Goal: Information Seeking & Learning: Find specific page/section

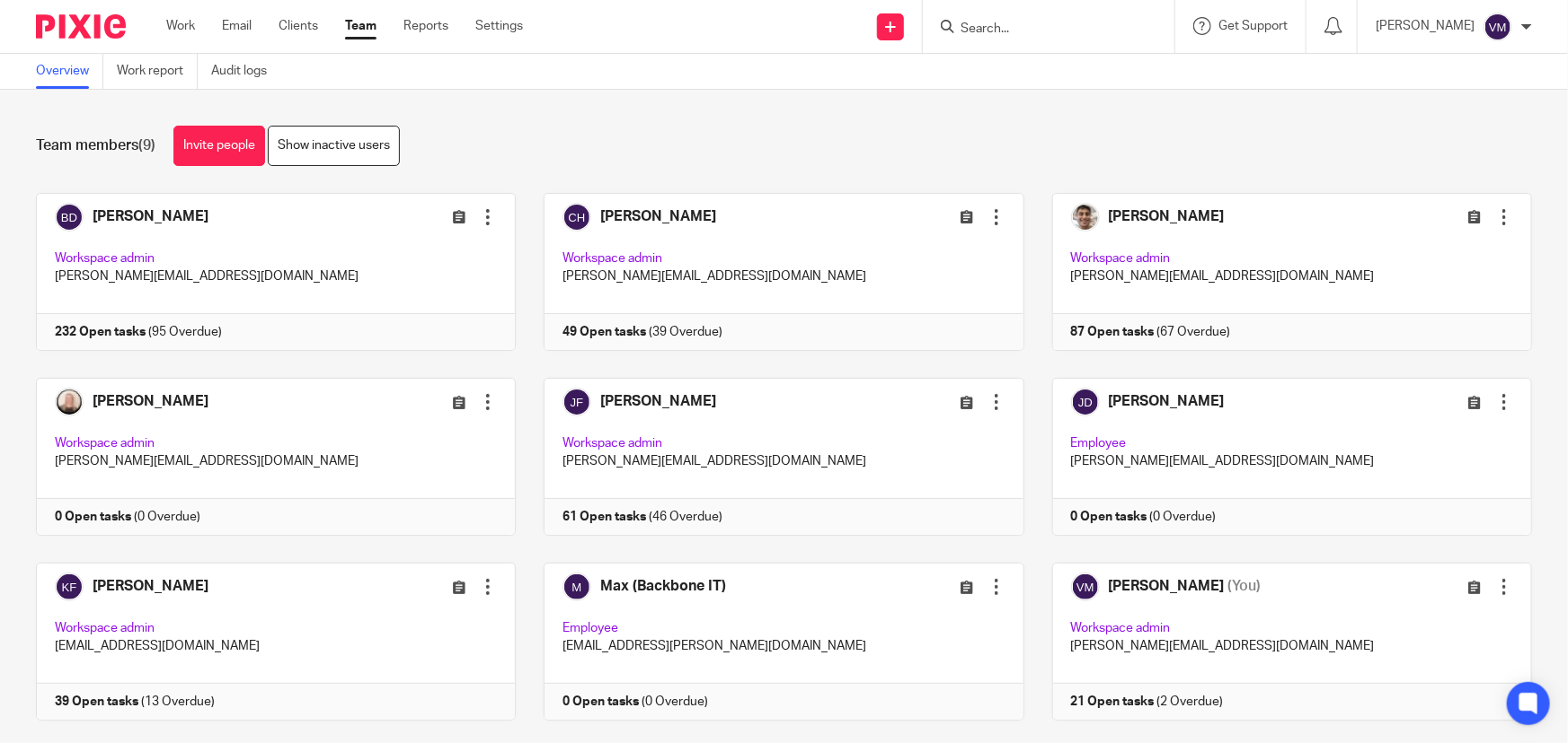
drag, startPoint x: 0, startPoint y: 0, endPoint x: 1101, endPoint y: 36, distance: 1101.6
click at [1101, 36] on form at bounding box center [1054, 26] width 192 height 22
click at [1080, 22] on input "Search" at bounding box center [1040, 30] width 162 height 16
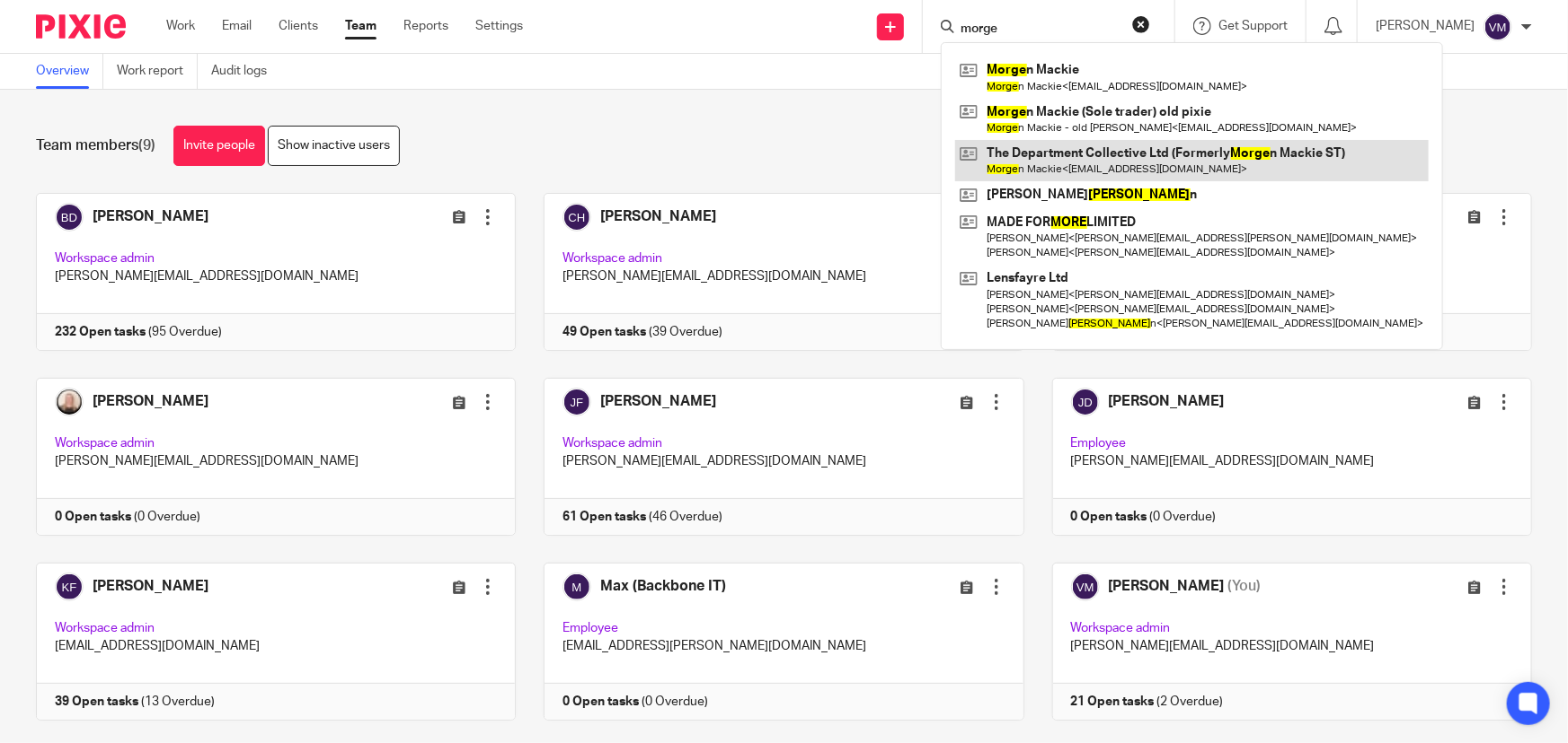
type input "morge"
click at [1201, 162] on link at bounding box center [1192, 161] width 473 height 41
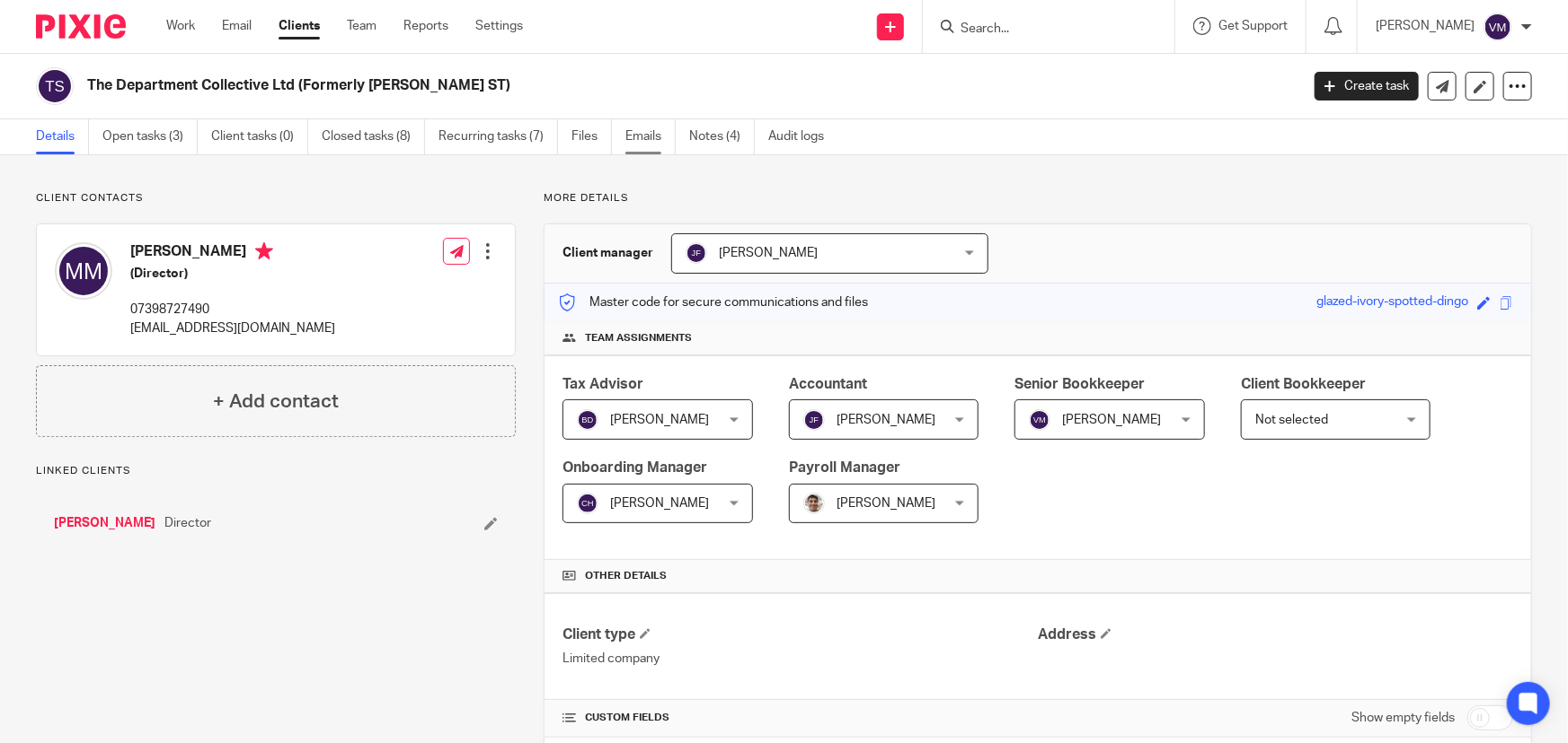
click at [646, 134] on link "Emails" at bounding box center [651, 137] width 50 height 35
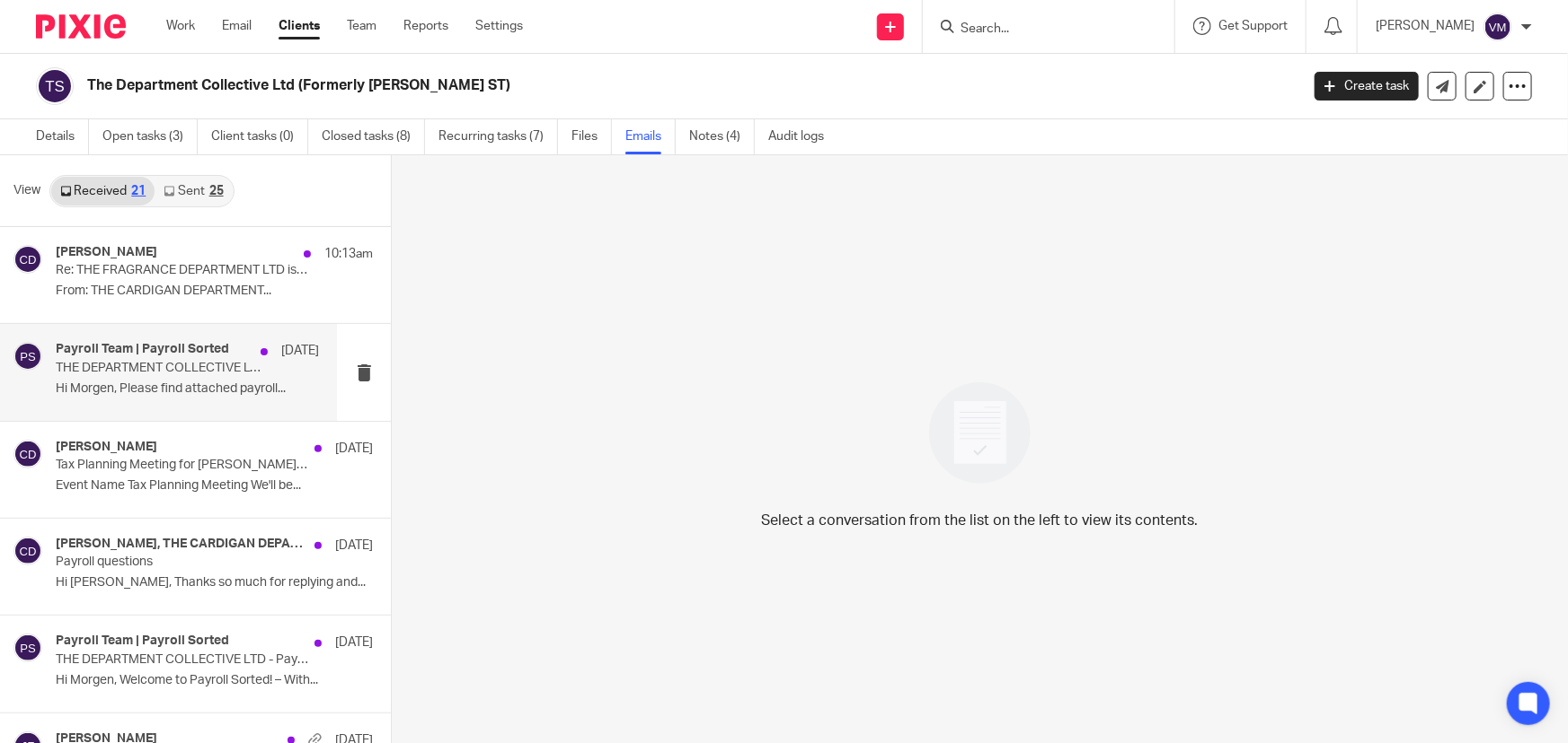
click at [139, 350] on h4 "Payroll Team | Payroll Sorted" at bounding box center [142, 349] width 174 height 15
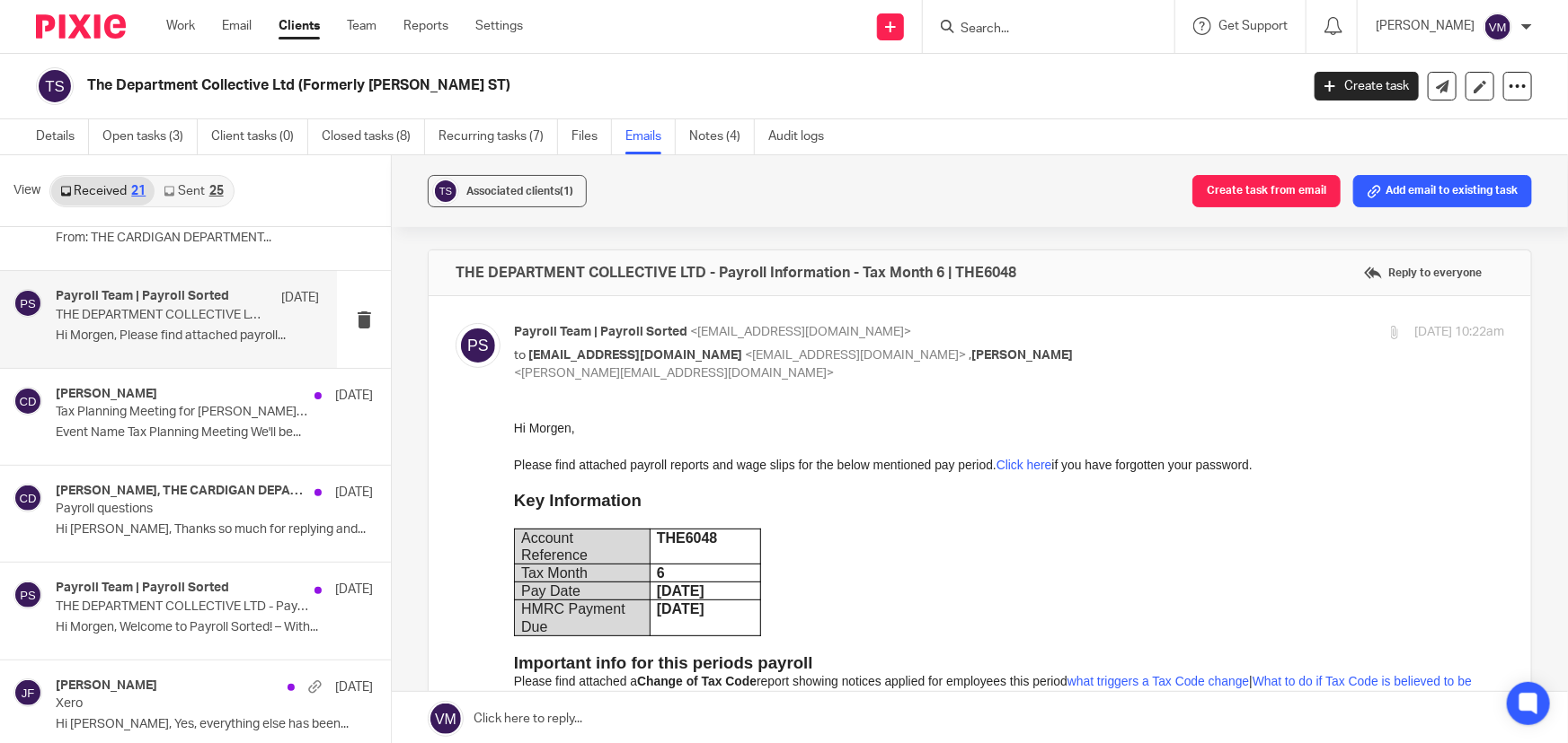
scroll to position [81, 0]
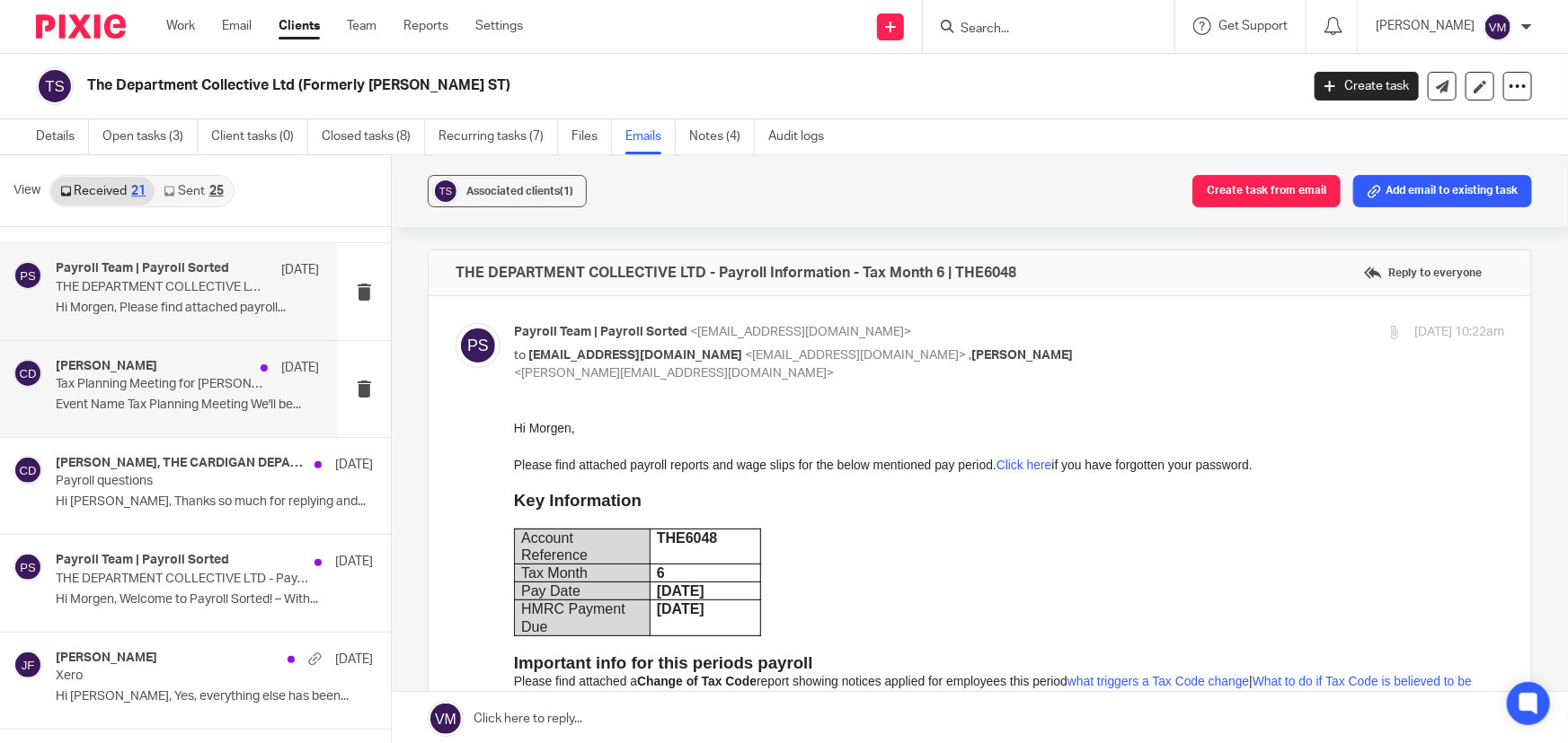
click at [135, 383] on p "Tax Planning Meeting for Morgen Mackie (Archimedia Accounts)" at bounding box center [161, 384] width 212 height 15
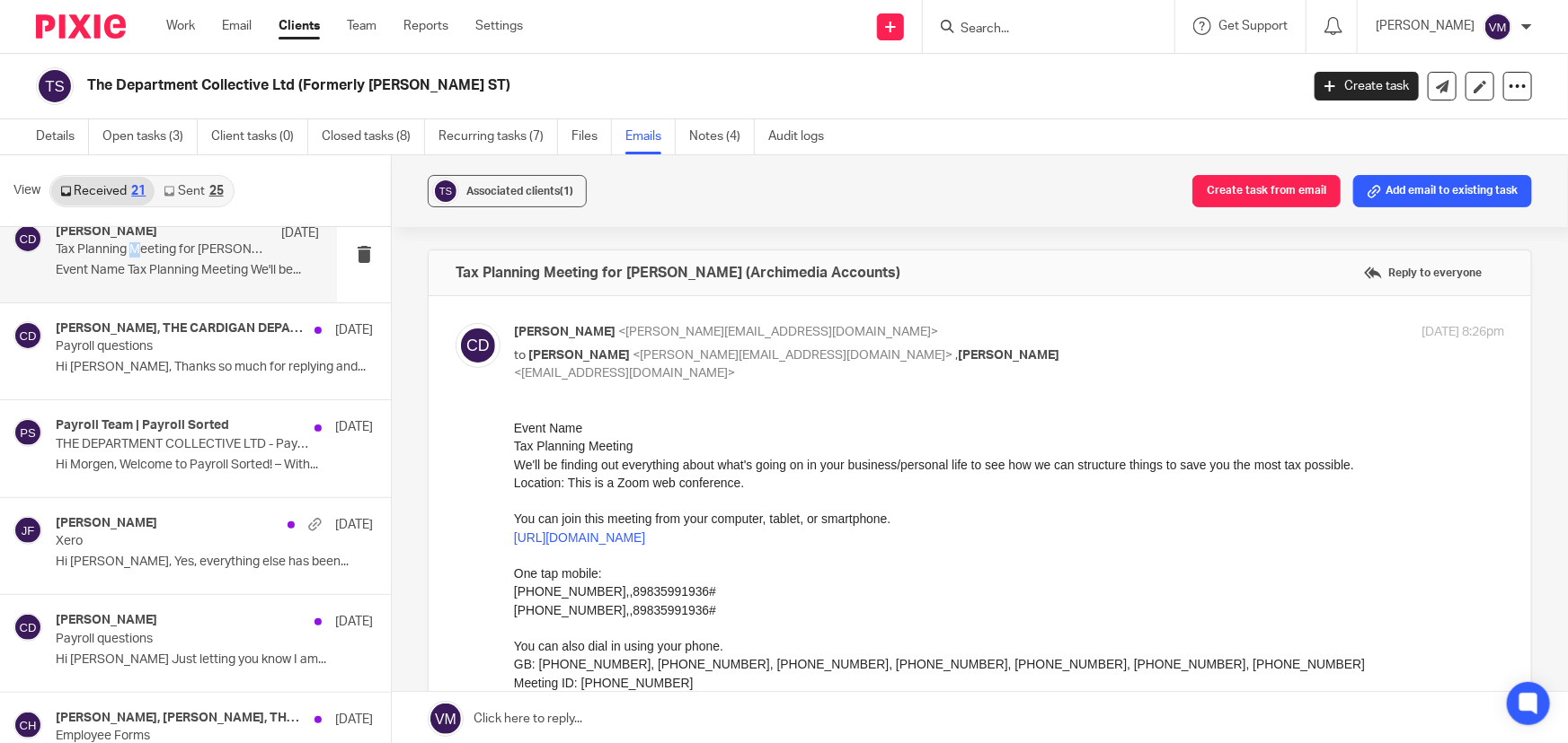
scroll to position [244, 0]
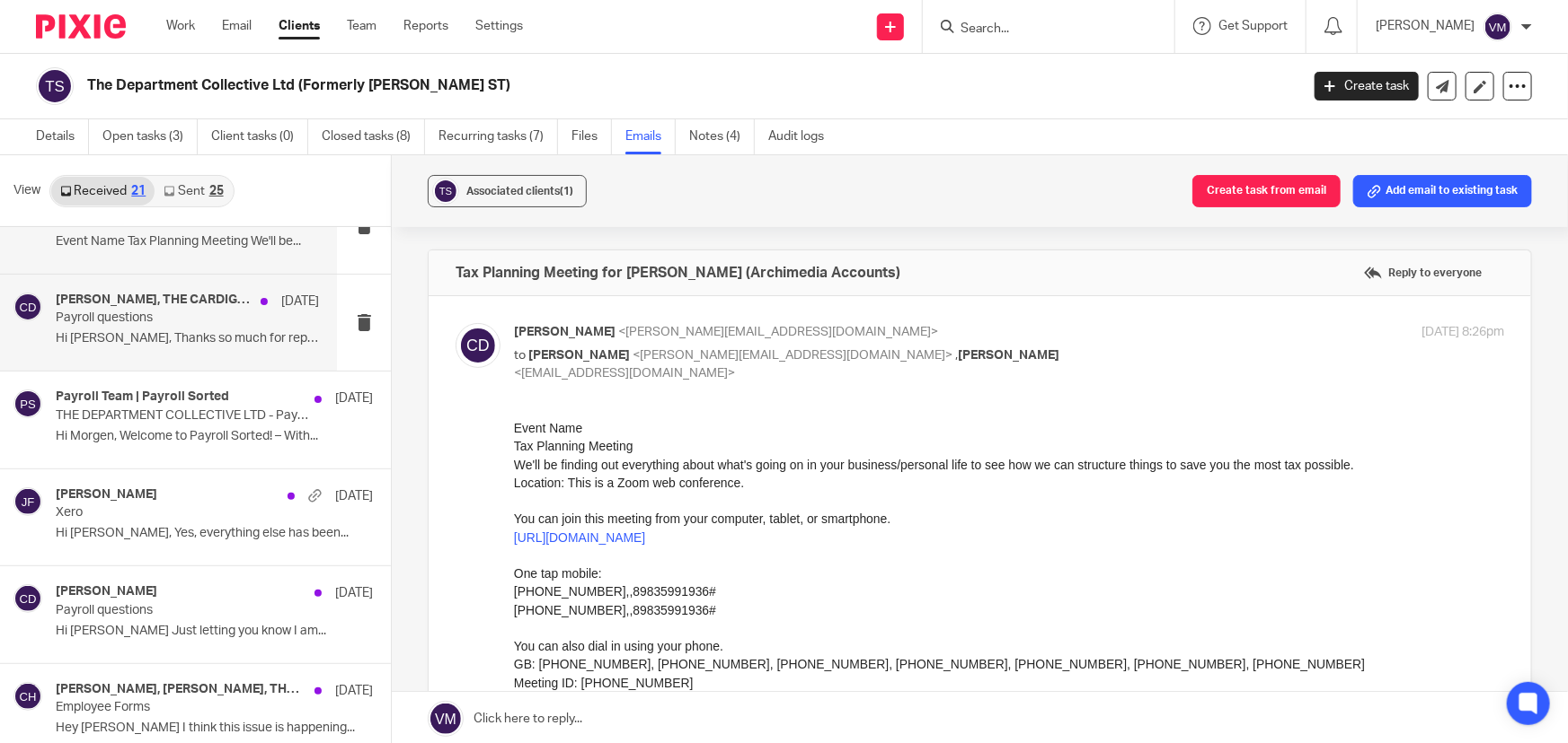
click at [136, 337] on p "Hi Chris, Thanks so much for replying and..." at bounding box center [187, 338] width 263 height 15
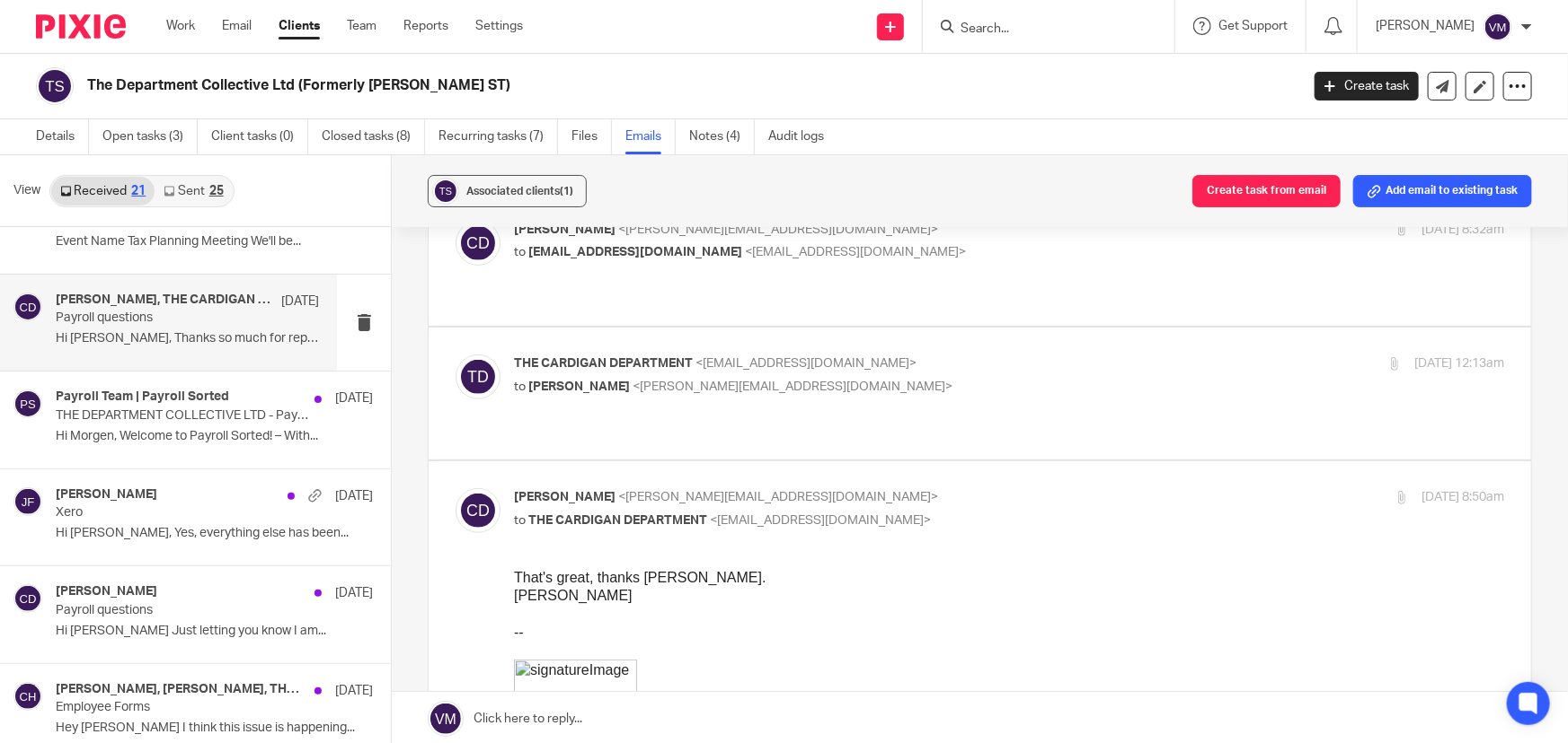
scroll to position [326, 0]
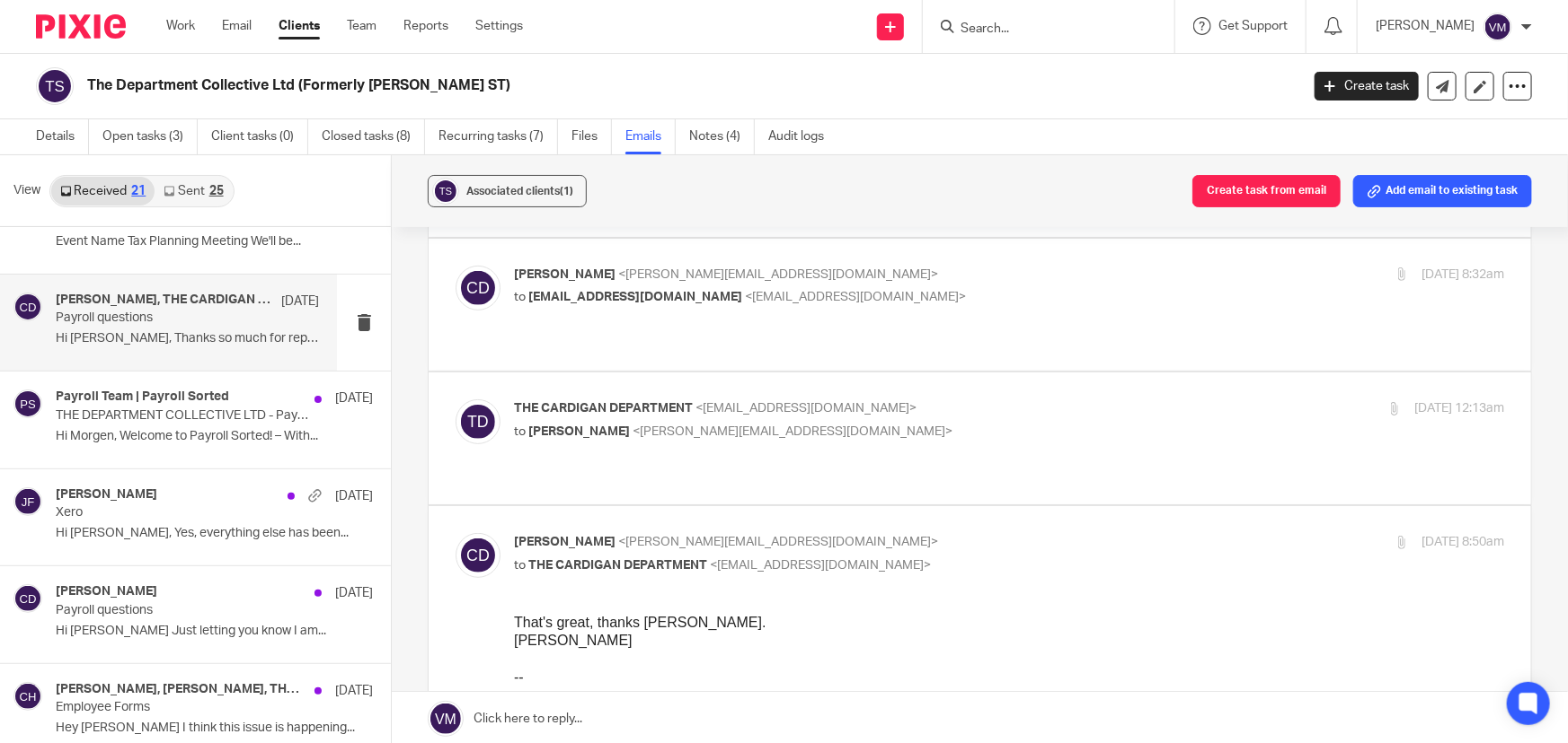
click at [1109, 399] on p "THE CARDIGAN DEPARTMENT <orders@thecardigandepartment.com>" at bounding box center [844, 408] width 661 height 19
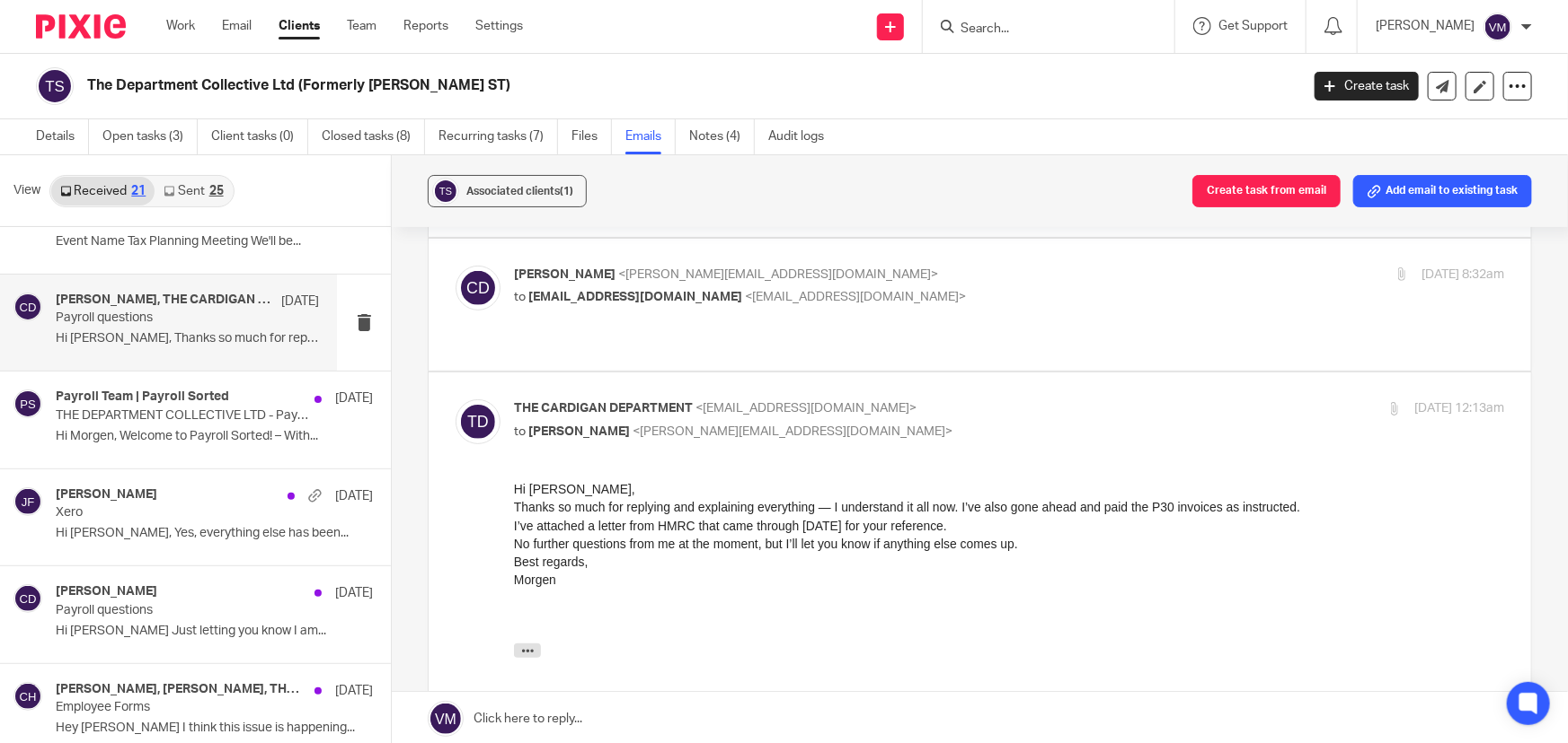
scroll to position [0, 0]
click at [1108, 372] on label at bounding box center [979, 639] width 1103 height 533
click at [455, 398] on input "checkbox" at bounding box center [455, 398] width 1 height 1
checkbox input "false"
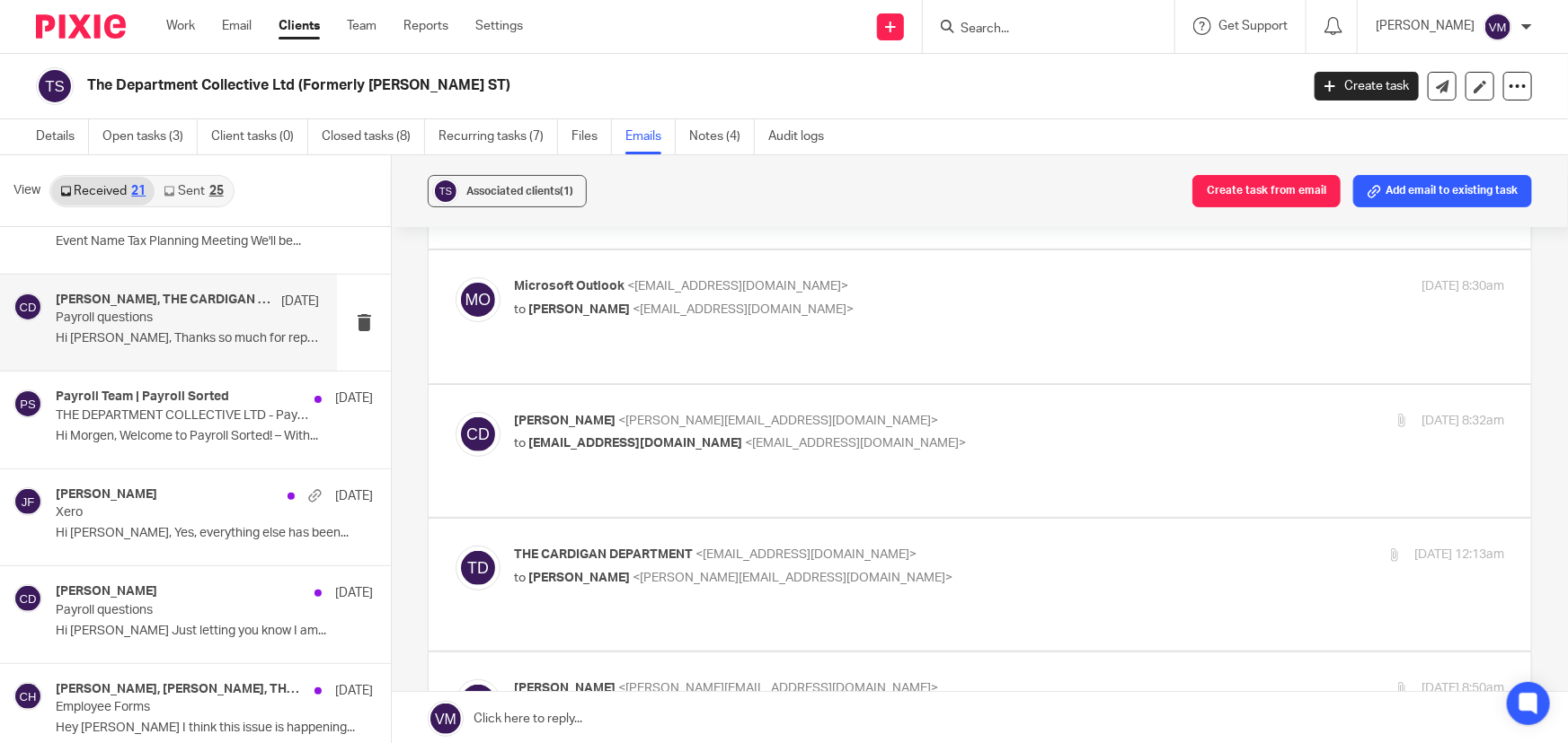
scroll to position [163, 0]
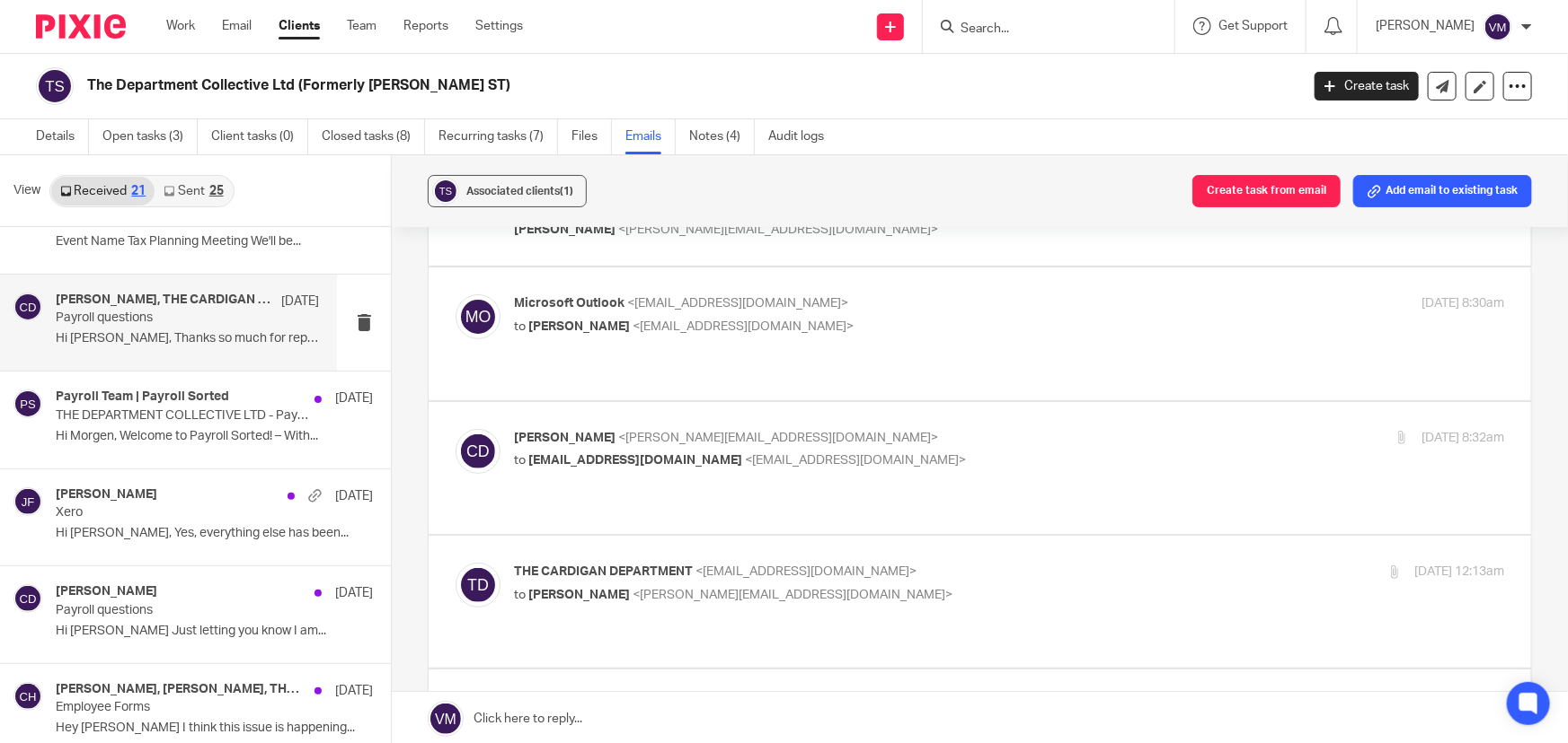
click at [1102, 402] on label at bounding box center [979, 468] width 1103 height 132
click at [455, 428] on input "checkbox" at bounding box center [455, 428] width 1 height 1
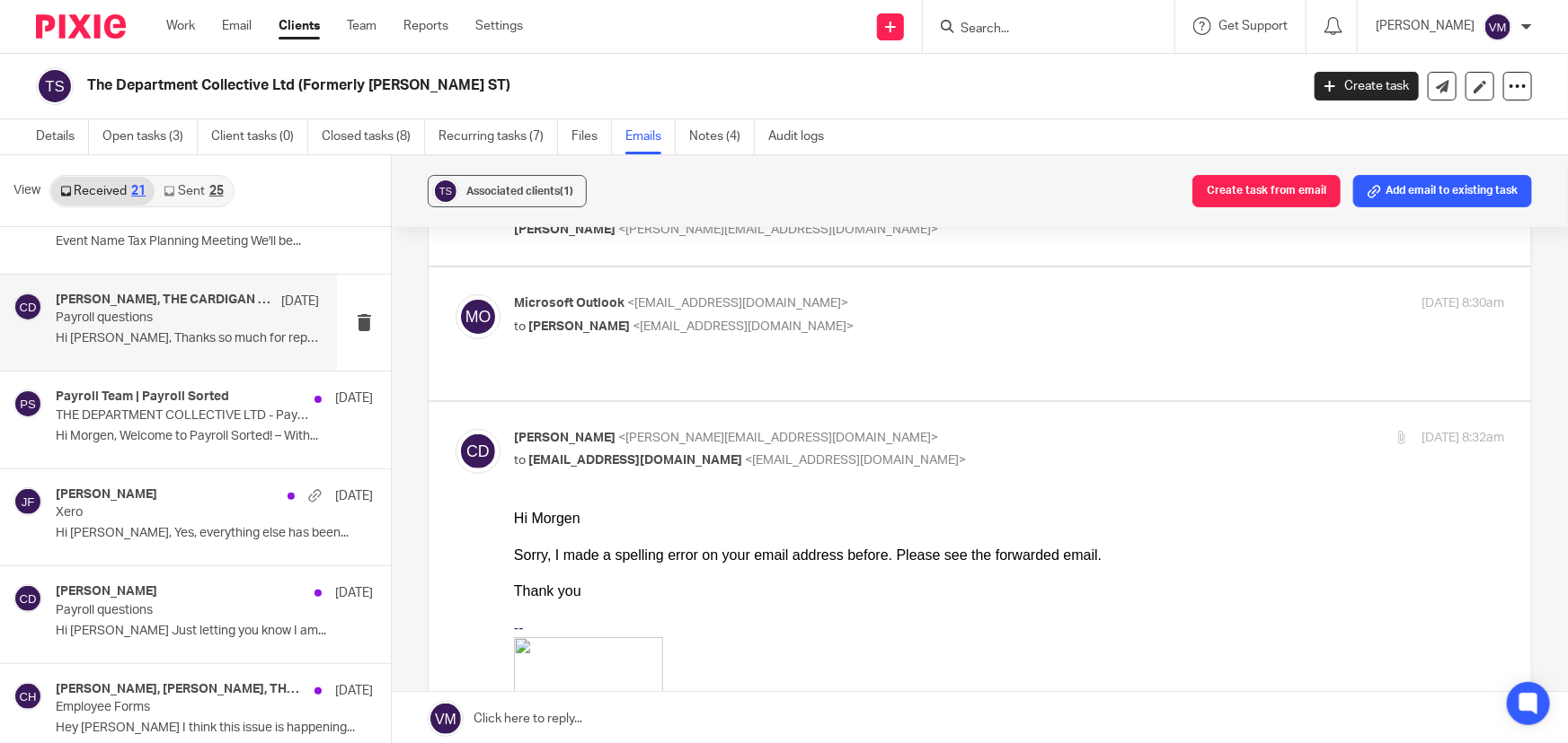
scroll to position [0, 0]
click at [1099, 429] on p "Chris Demetriou <chris@archimediaaccounts.co.uk>" at bounding box center [844, 438] width 661 height 19
checkbox input "false"
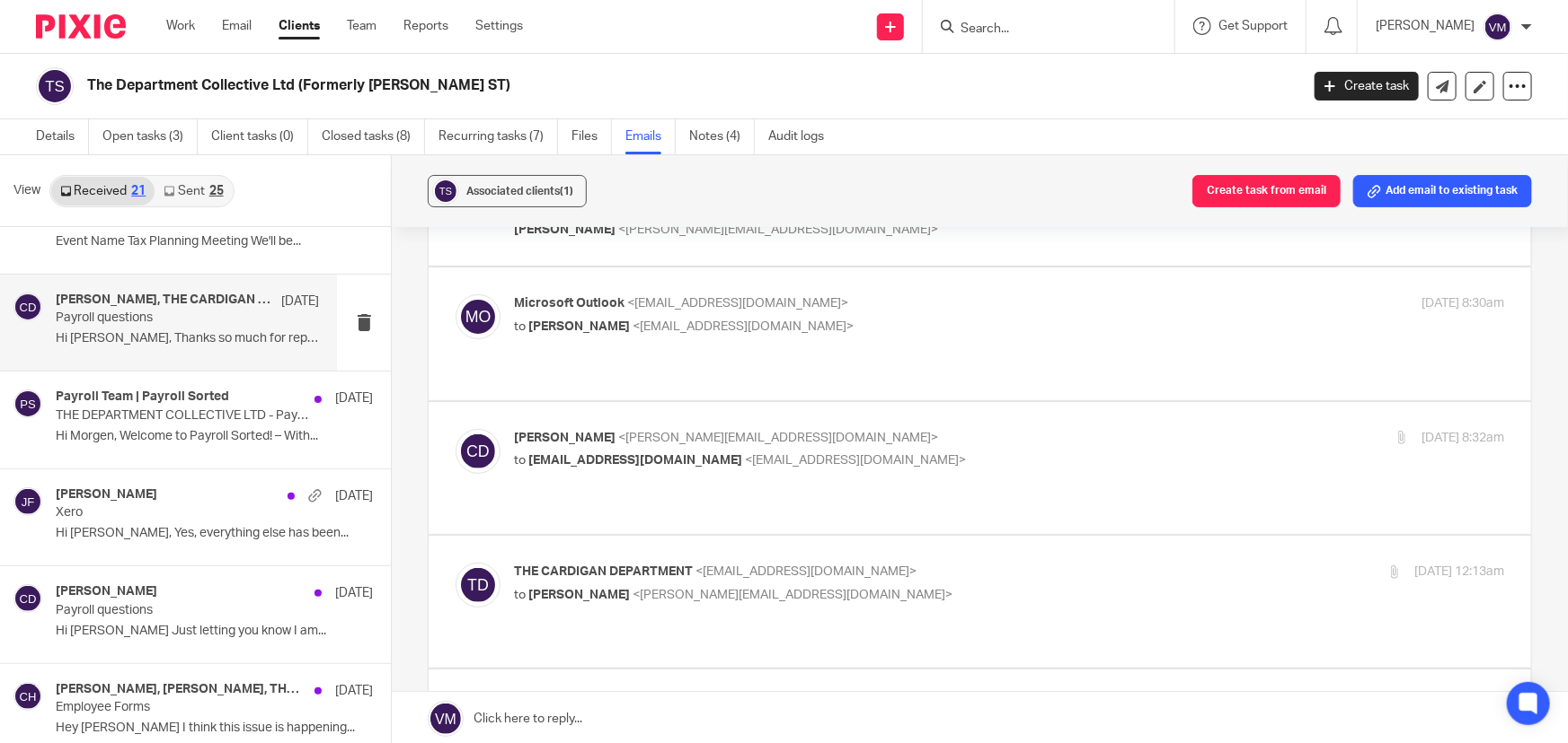
scroll to position [81, 0]
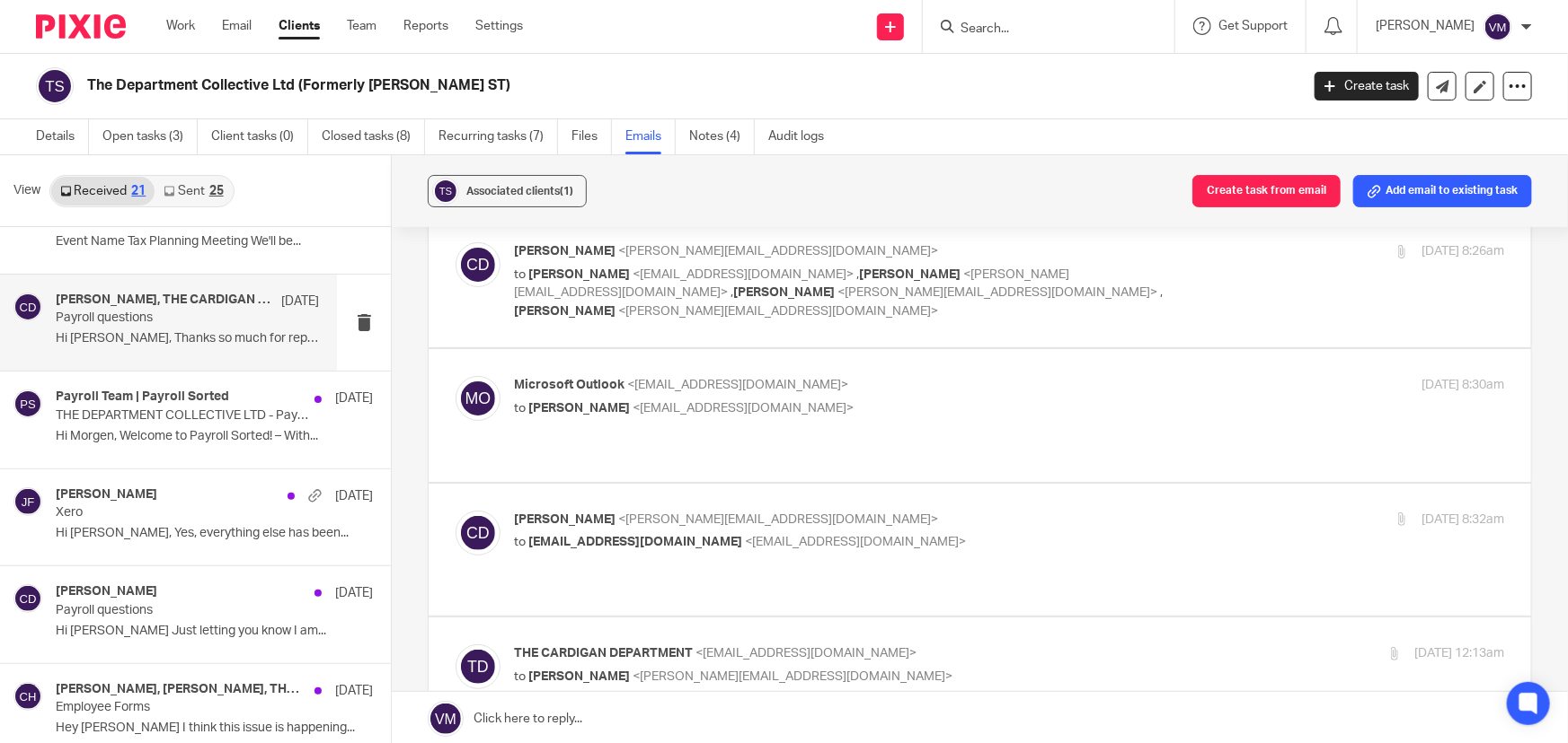
click at [1216, 376] on div "29 Aug 2025 8:30am" at bounding box center [1338, 385] width 329 height 19
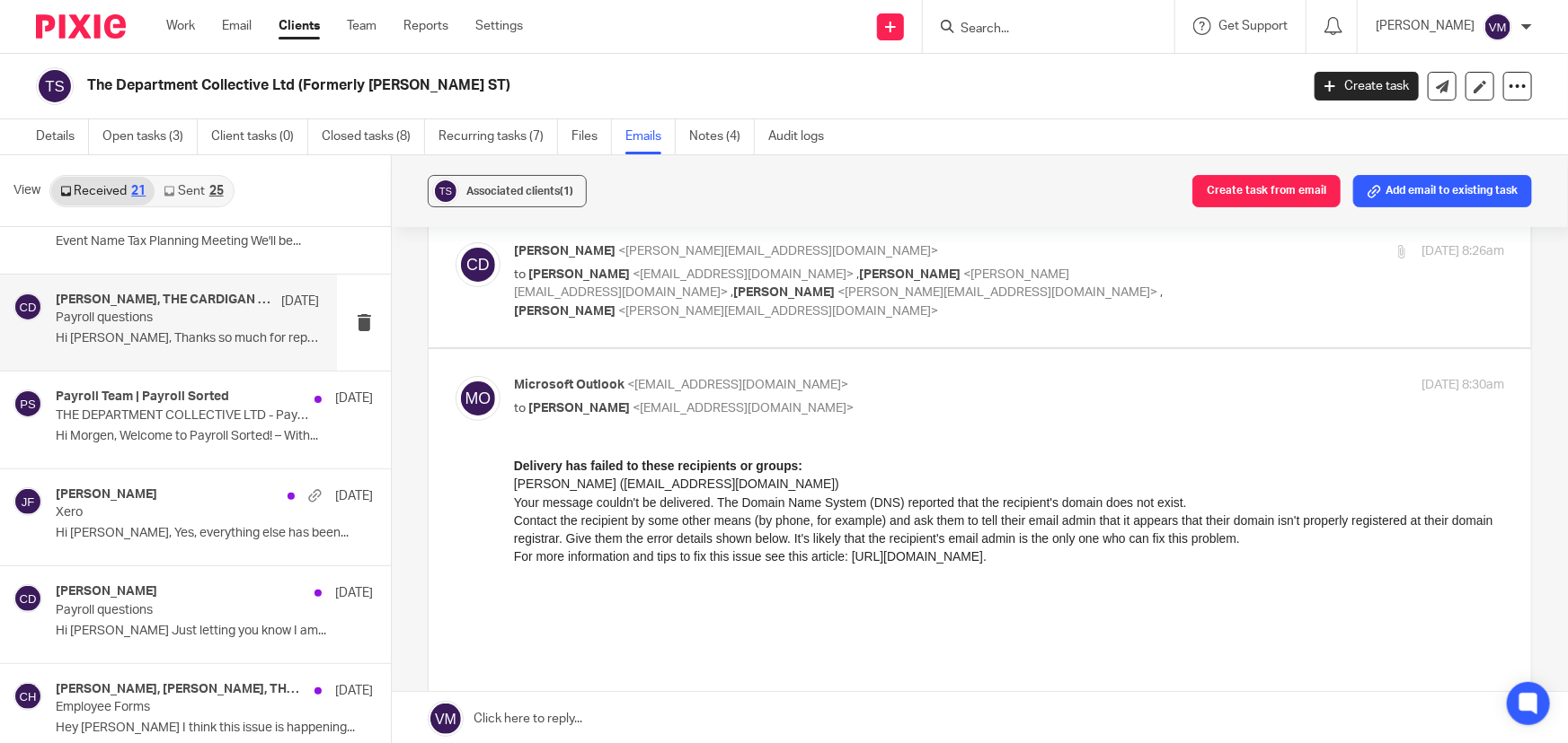
scroll to position [0, 0]
click at [1216, 376] on div "29 Aug 2025 8:30am" at bounding box center [1338, 385] width 329 height 19
checkbox input "false"
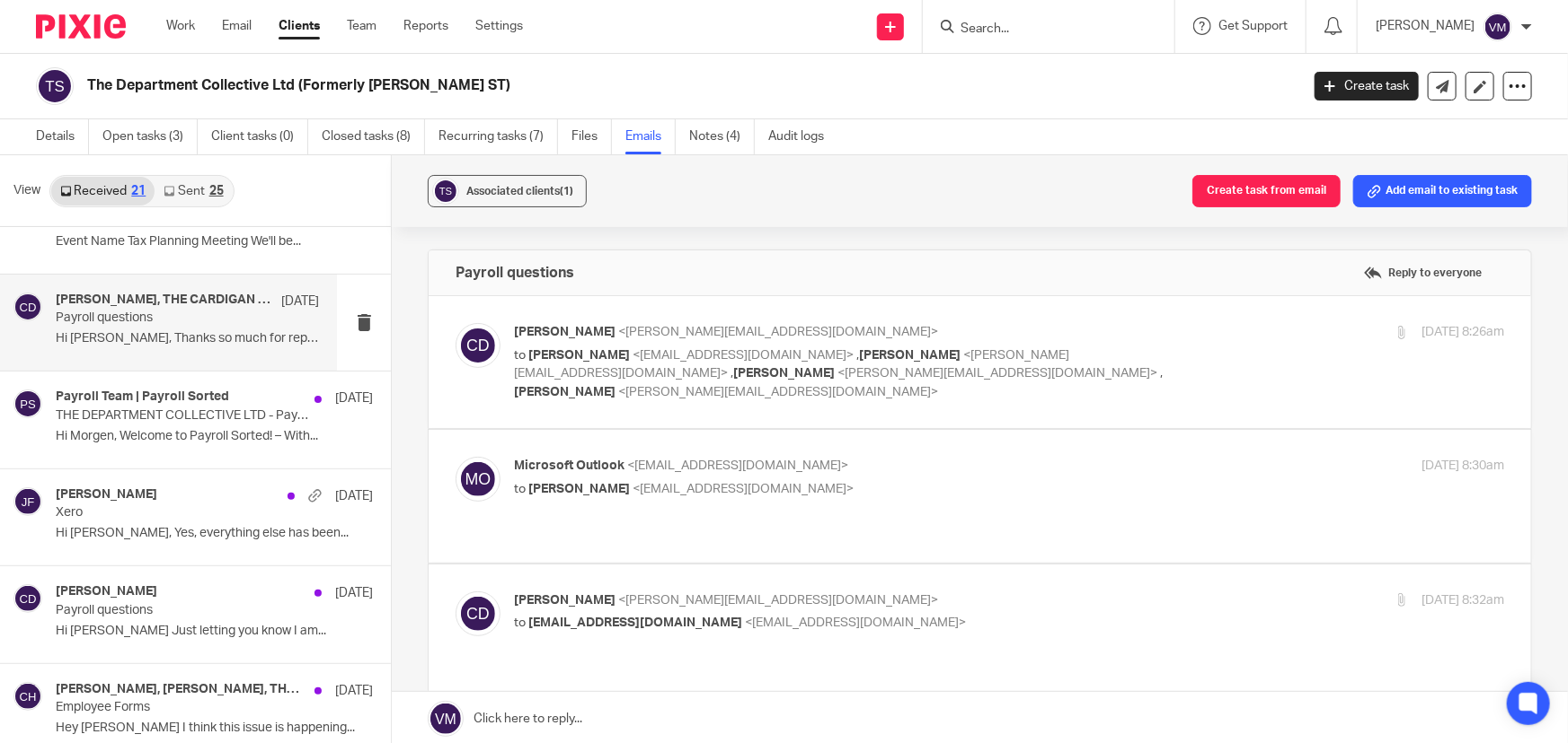
click at [1237, 330] on div "27 Aug 2025 8:26am" at bounding box center [1338, 332] width 329 height 19
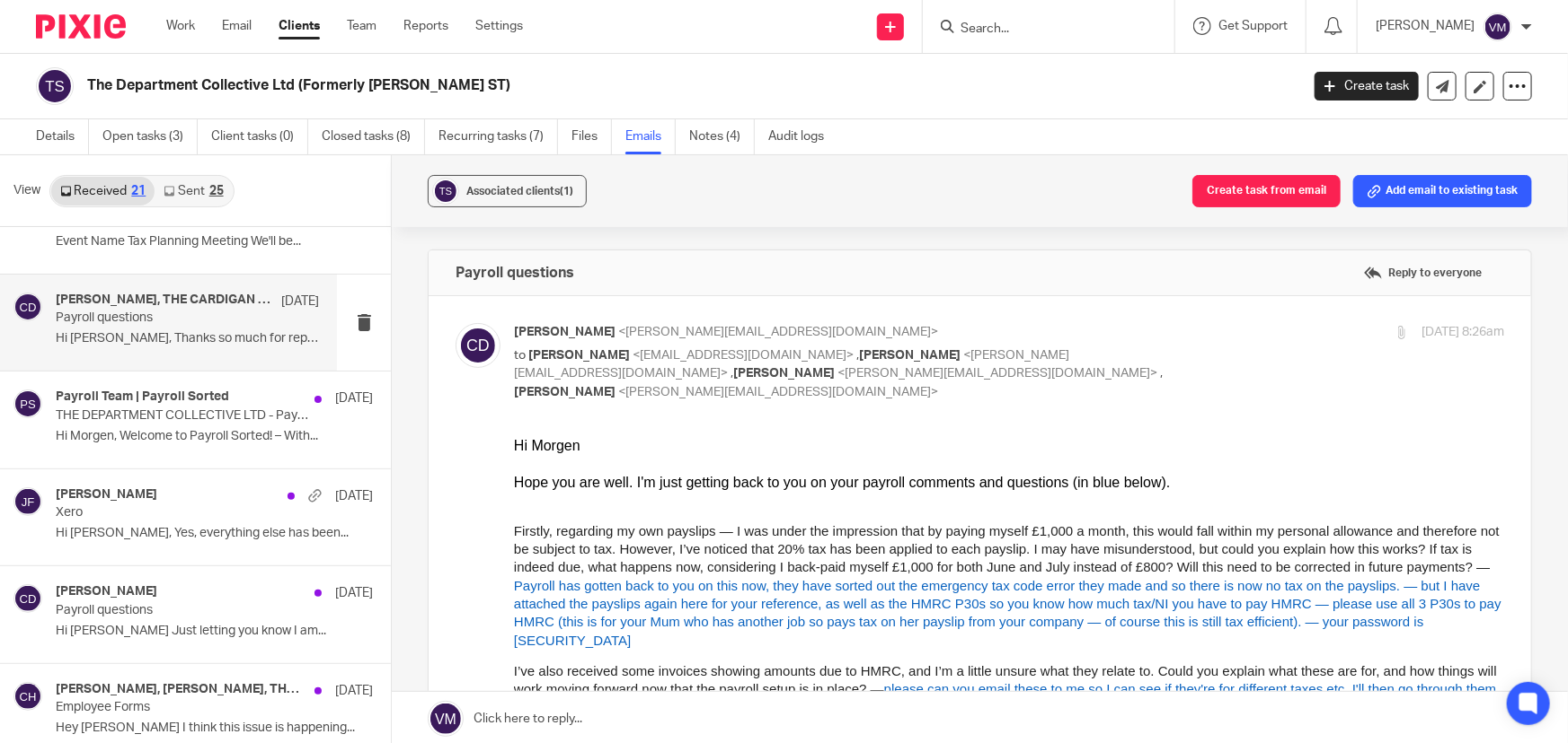
click at [455, 322] on input "checkbox" at bounding box center [455, 322] width 1 height 1
checkbox input "false"
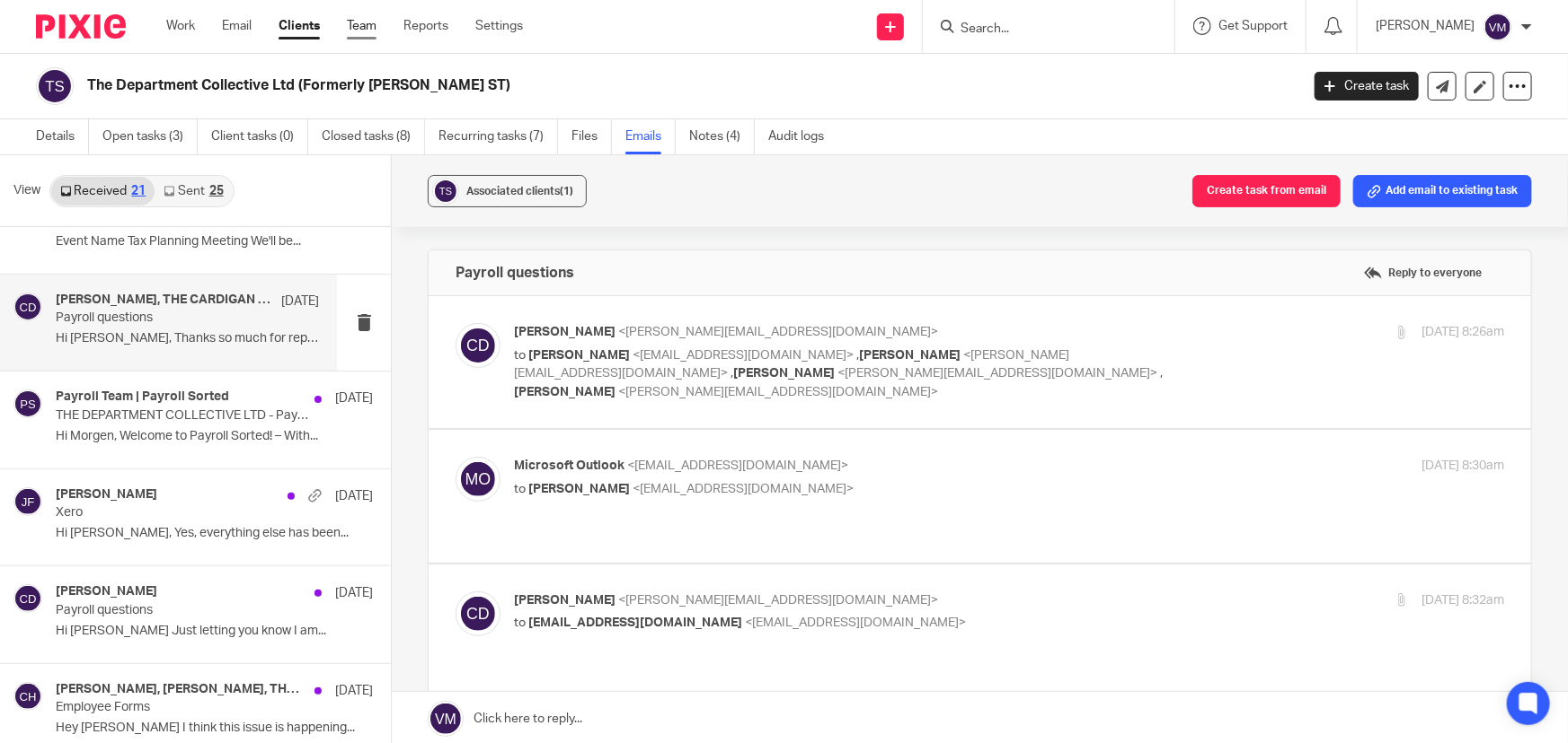
click at [368, 22] on link "Team" at bounding box center [361, 26] width 30 height 18
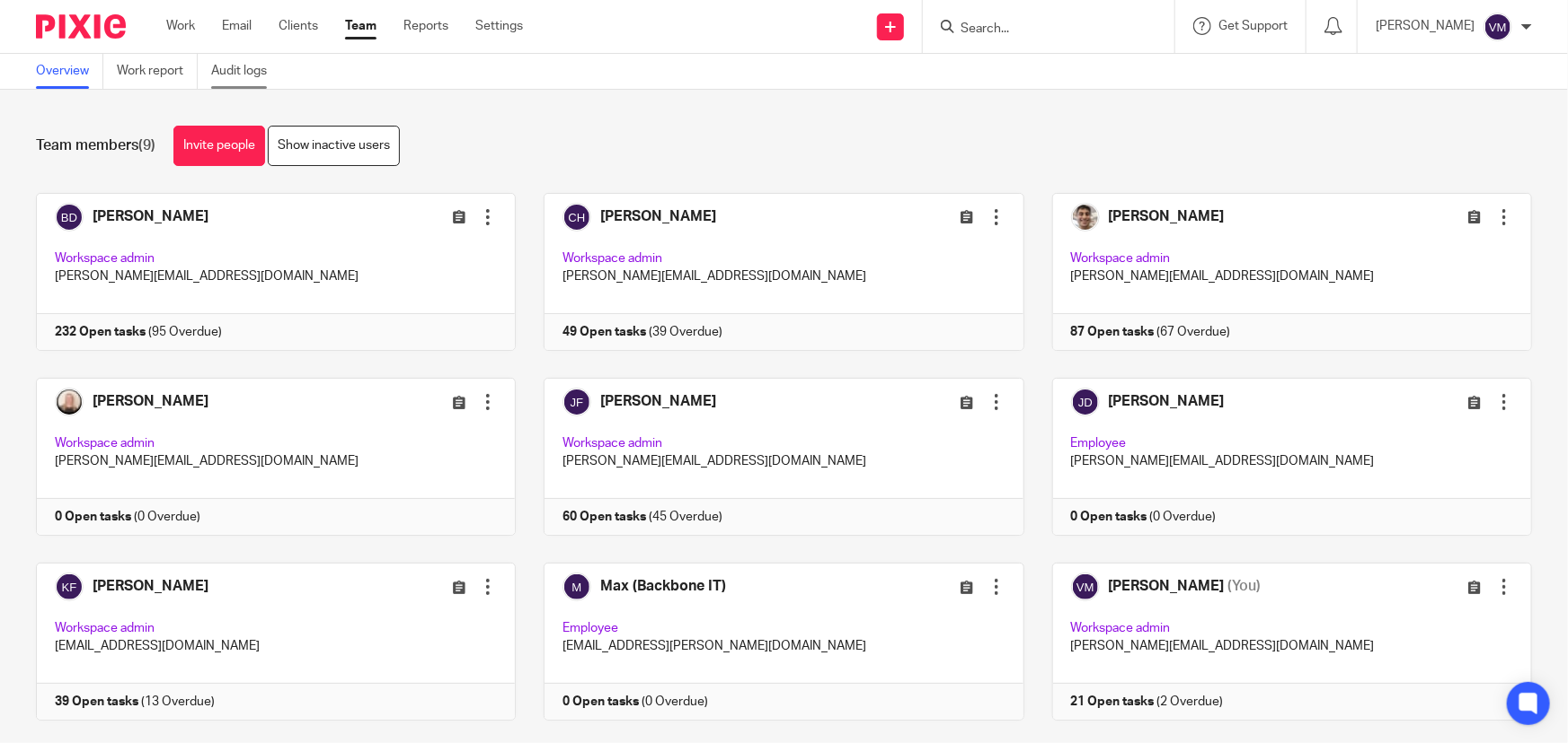
click at [255, 62] on link "Audit logs" at bounding box center [246, 71] width 69 height 35
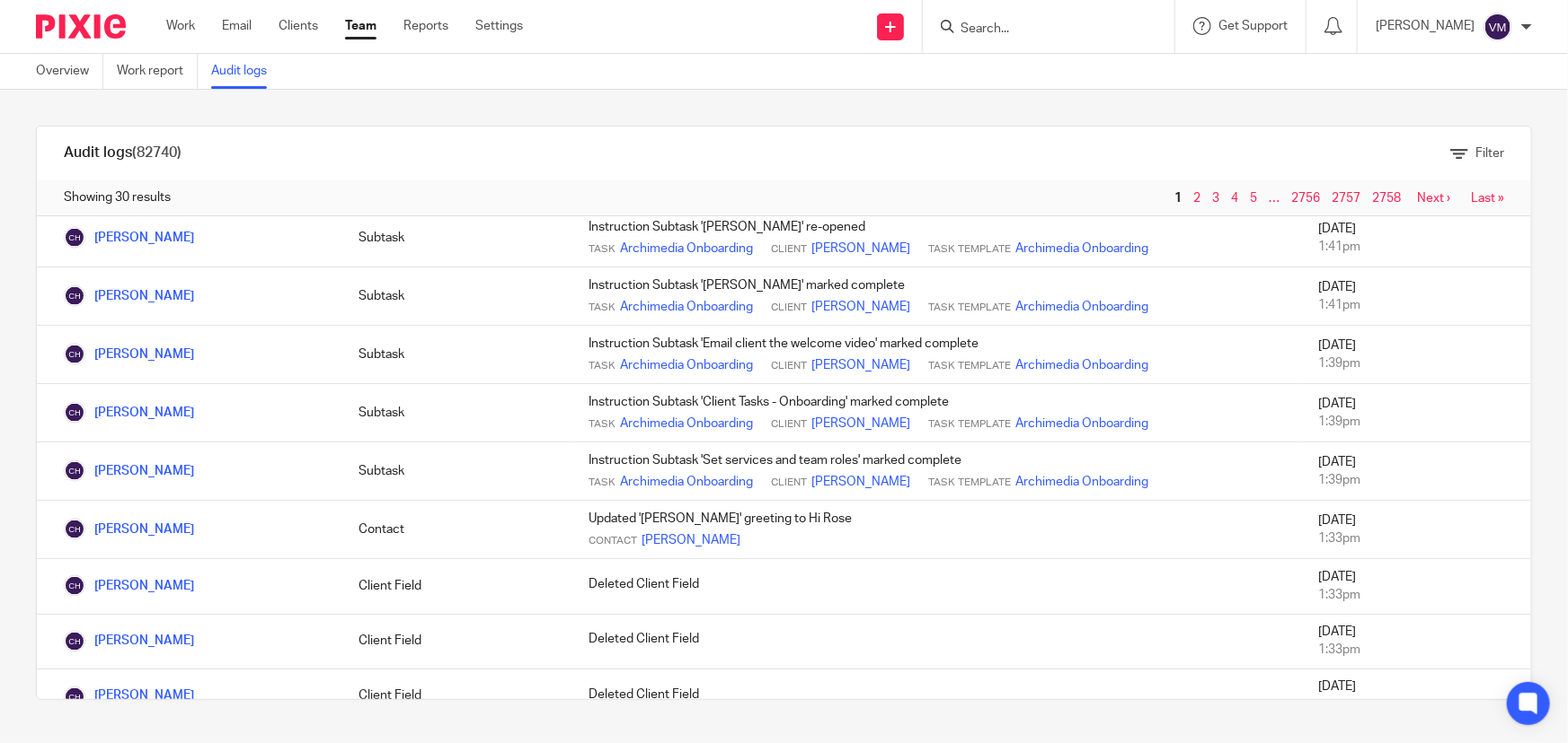
scroll to position [1347, 0]
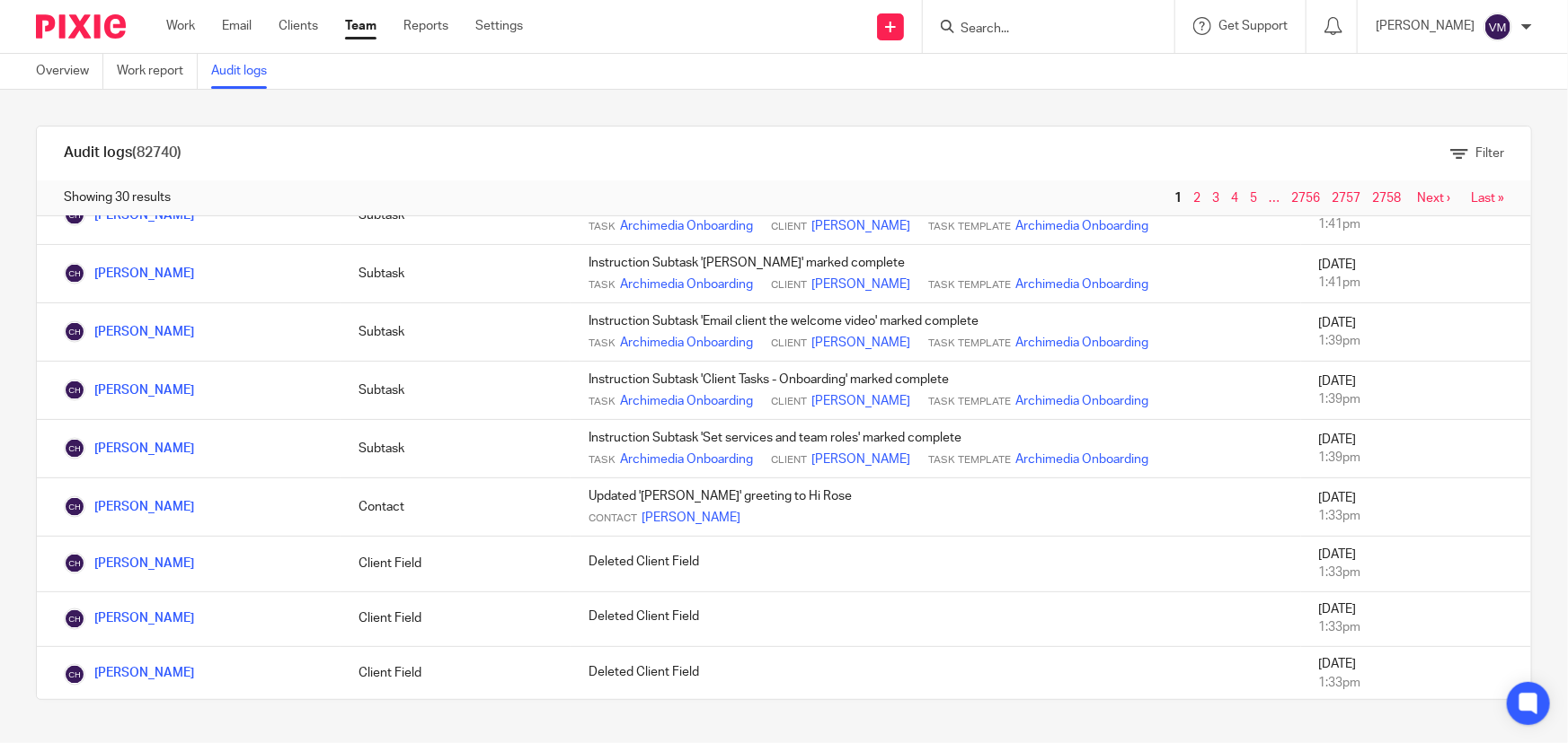
click at [358, 21] on link "Team" at bounding box center [360, 26] width 32 height 18
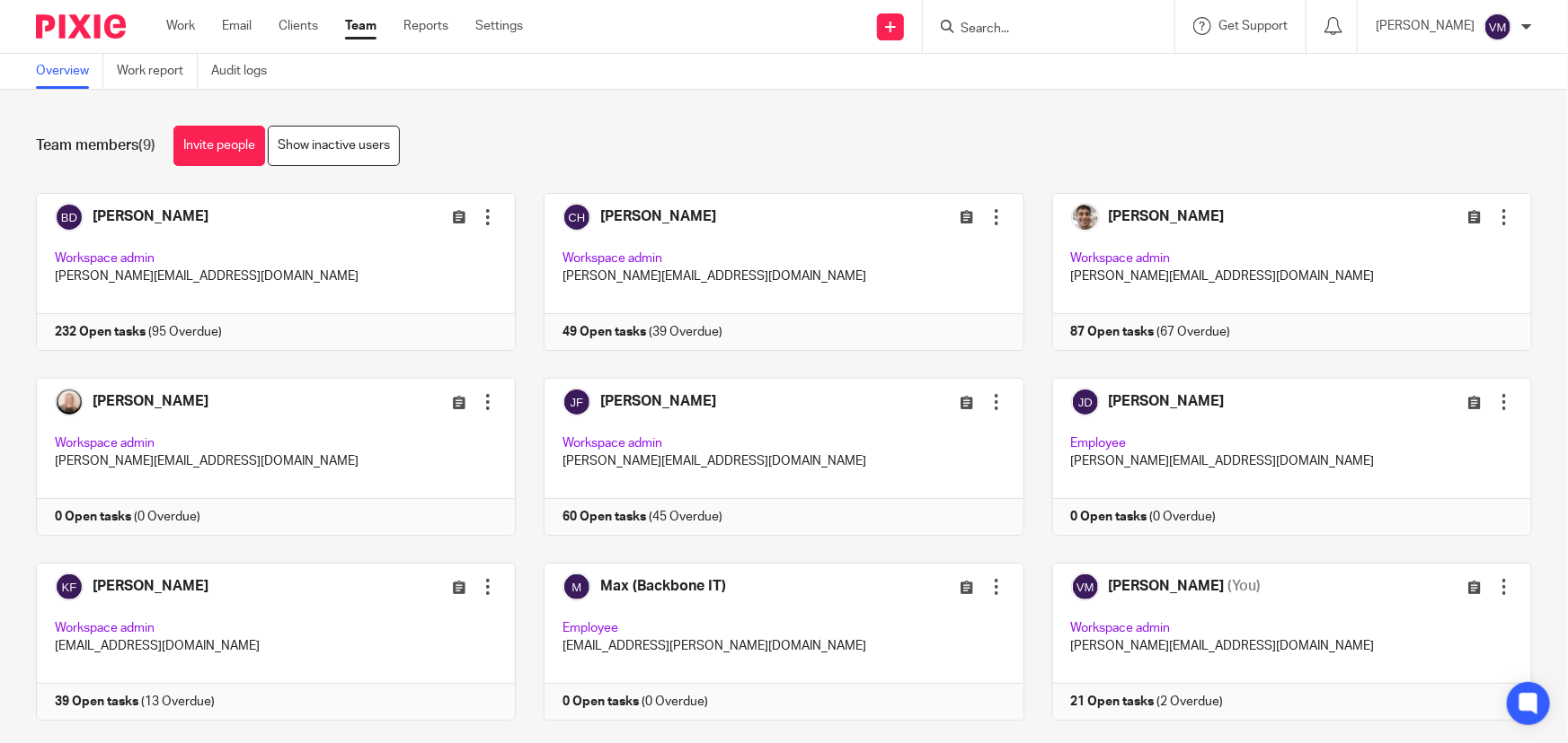
click at [1006, 32] on input "Search" at bounding box center [1040, 30] width 162 height 16
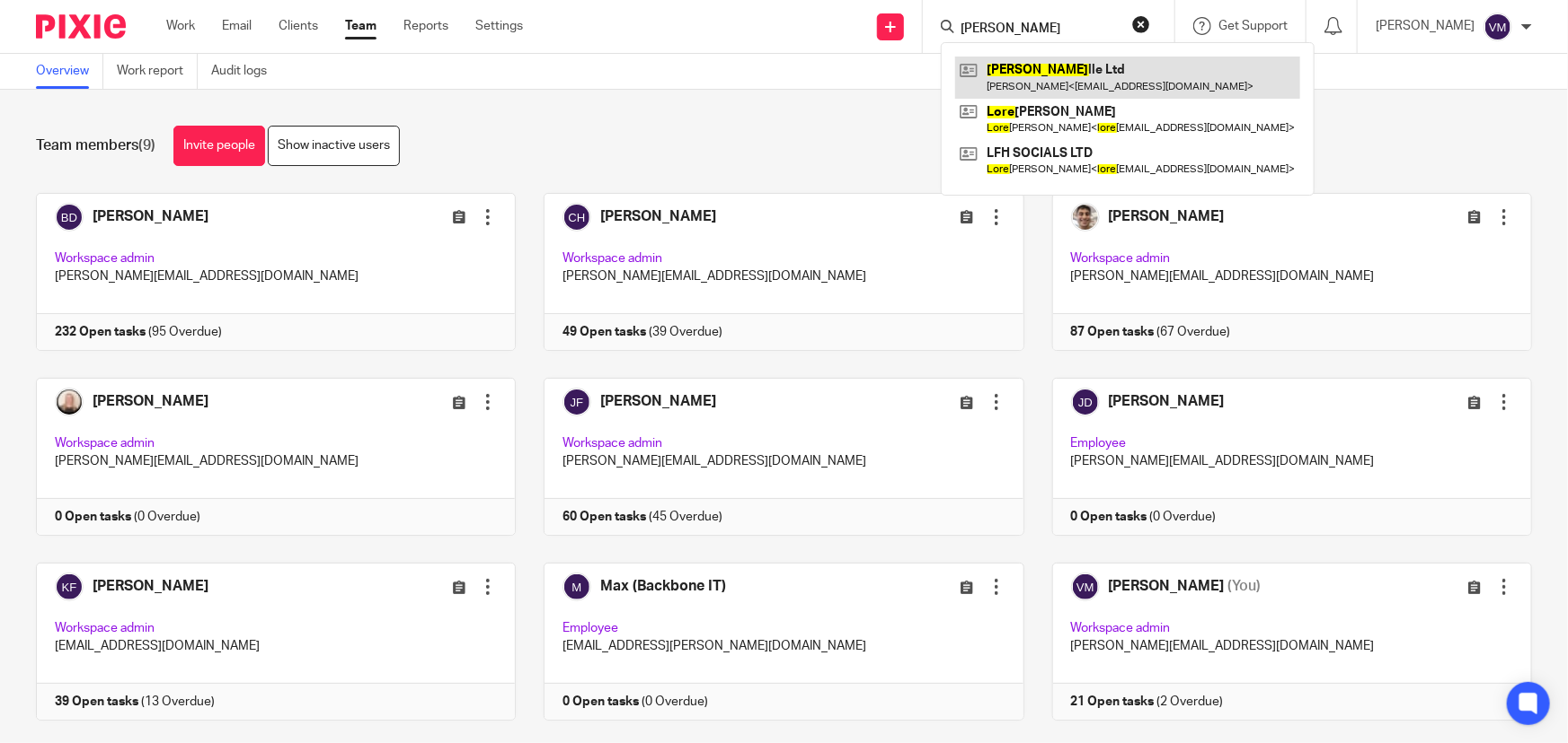
type input "lorie"
click at [1070, 72] on link at bounding box center [1127, 77] width 345 height 41
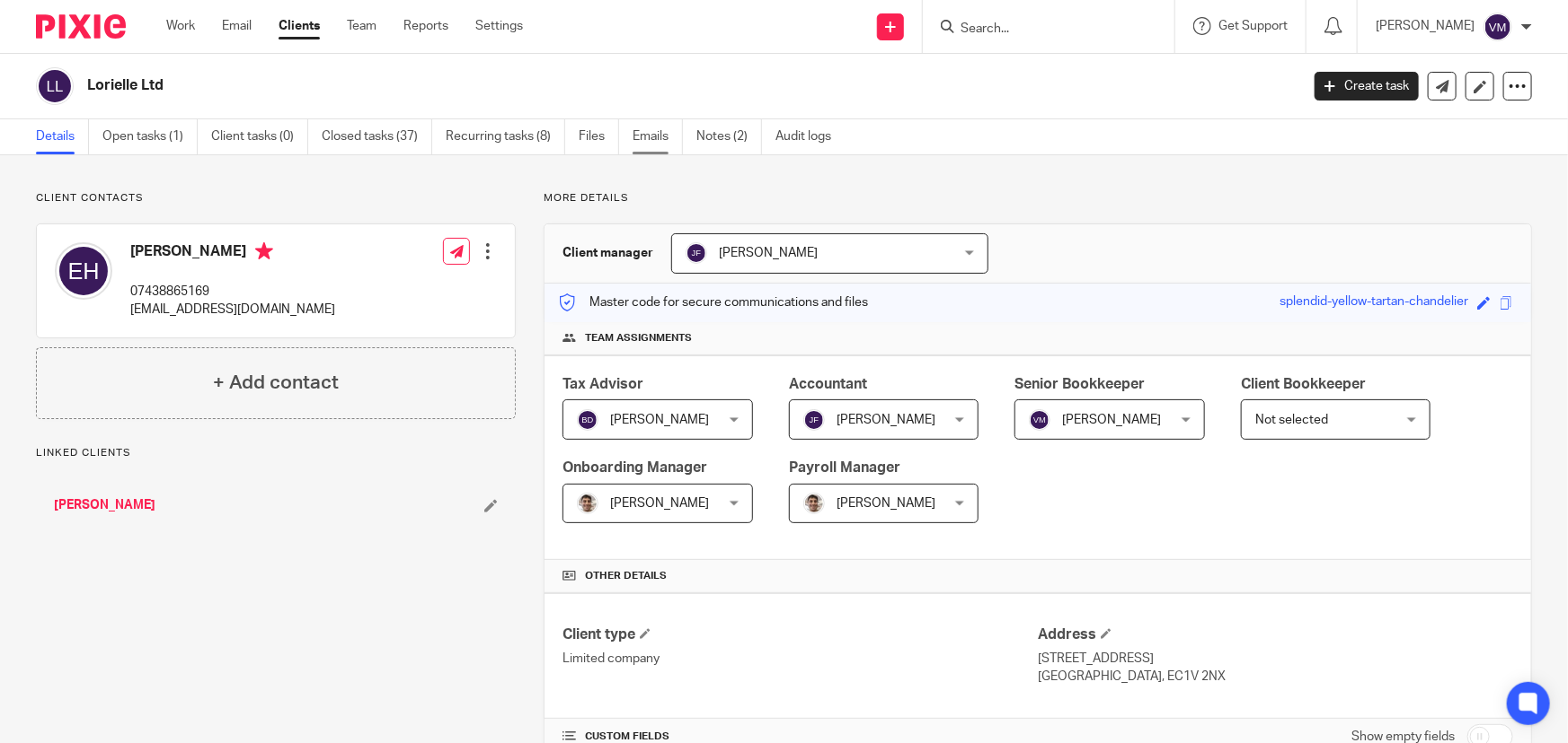
click at [659, 128] on link "Emails" at bounding box center [658, 137] width 50 height 35
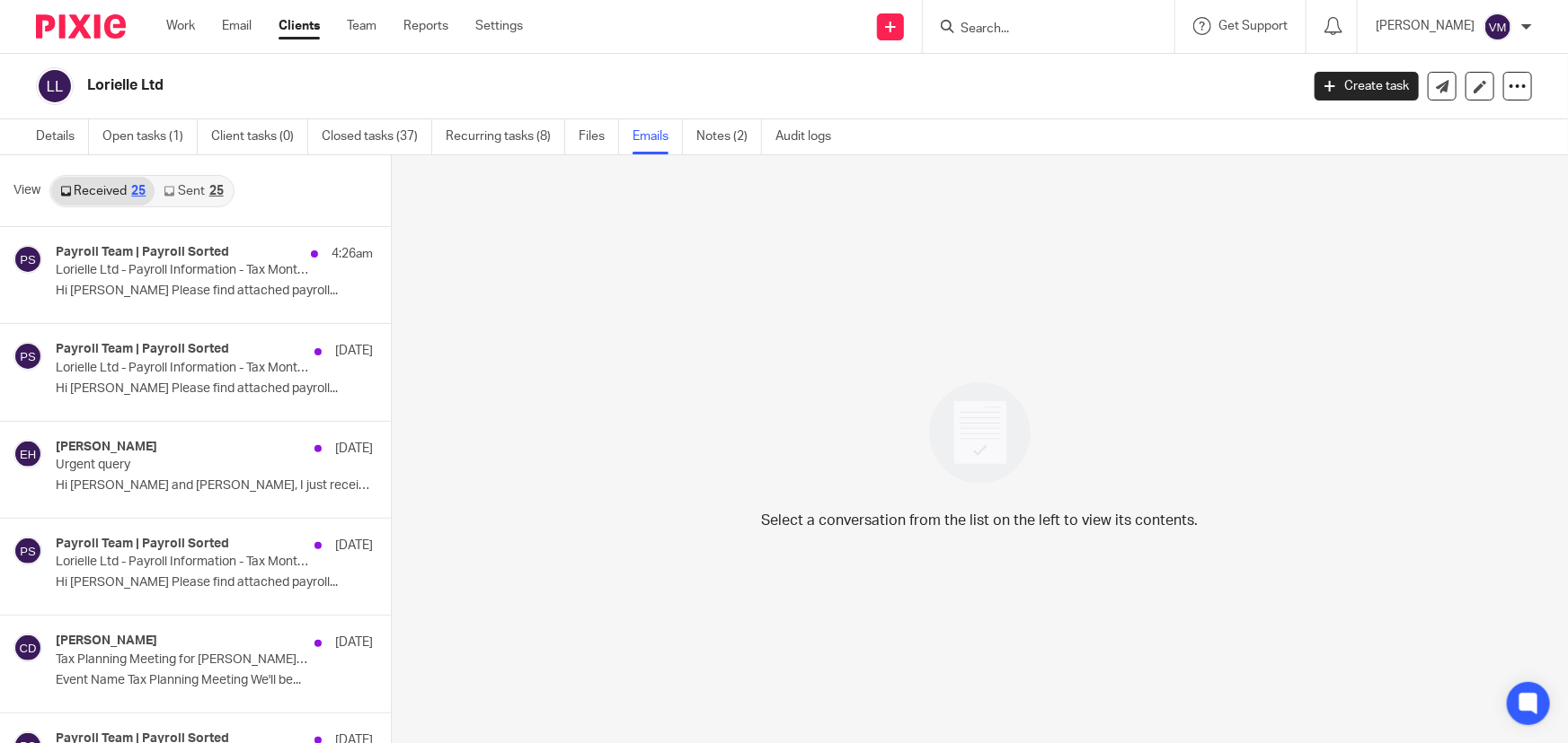
click at [197, 191] on link "Sent 25" at bounding box center [194, 192] width 77 height 29
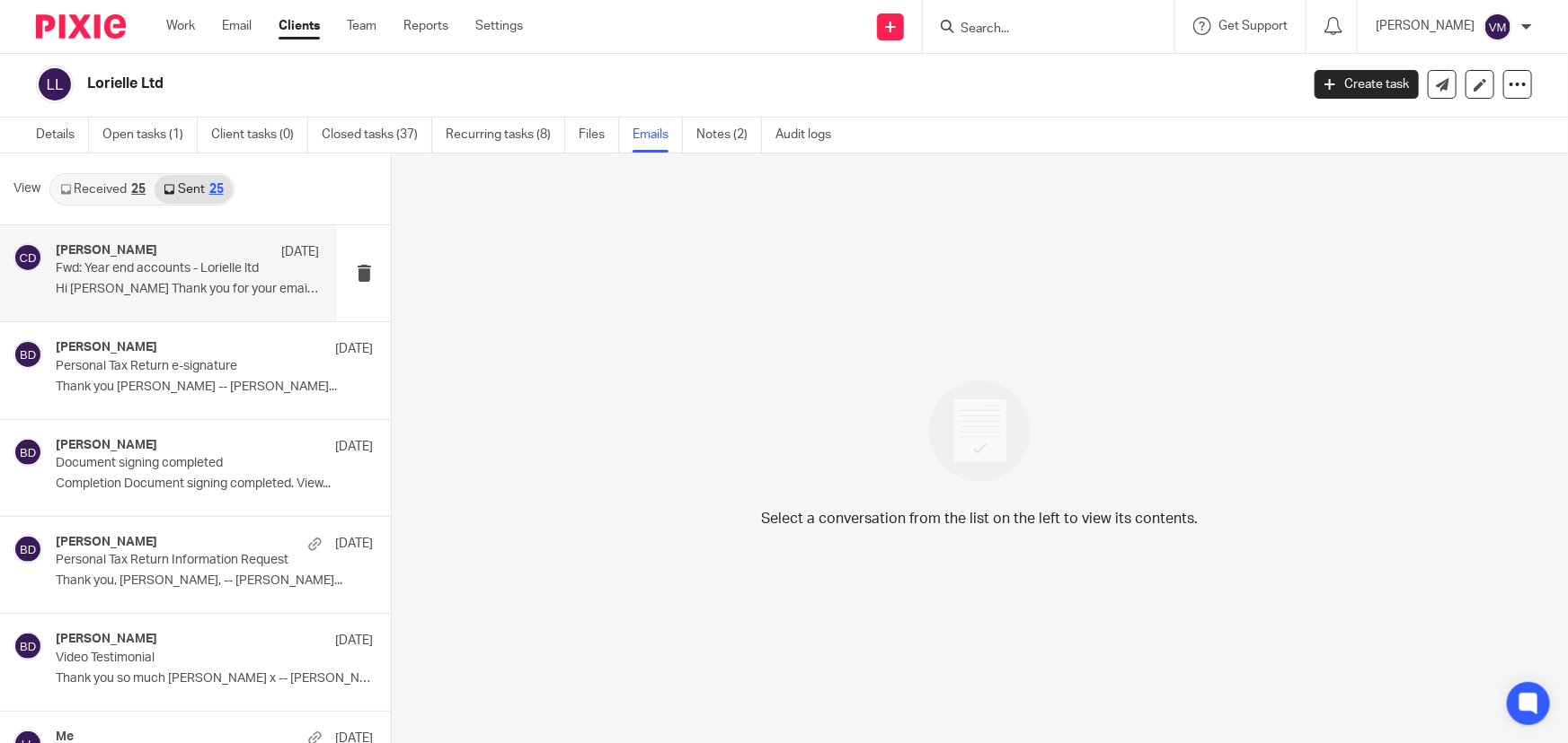
click at [165, 265] on p "Fwd: Year end accounts - Lorielle ltd" at bounding box center [161, 268] width 212 height 15
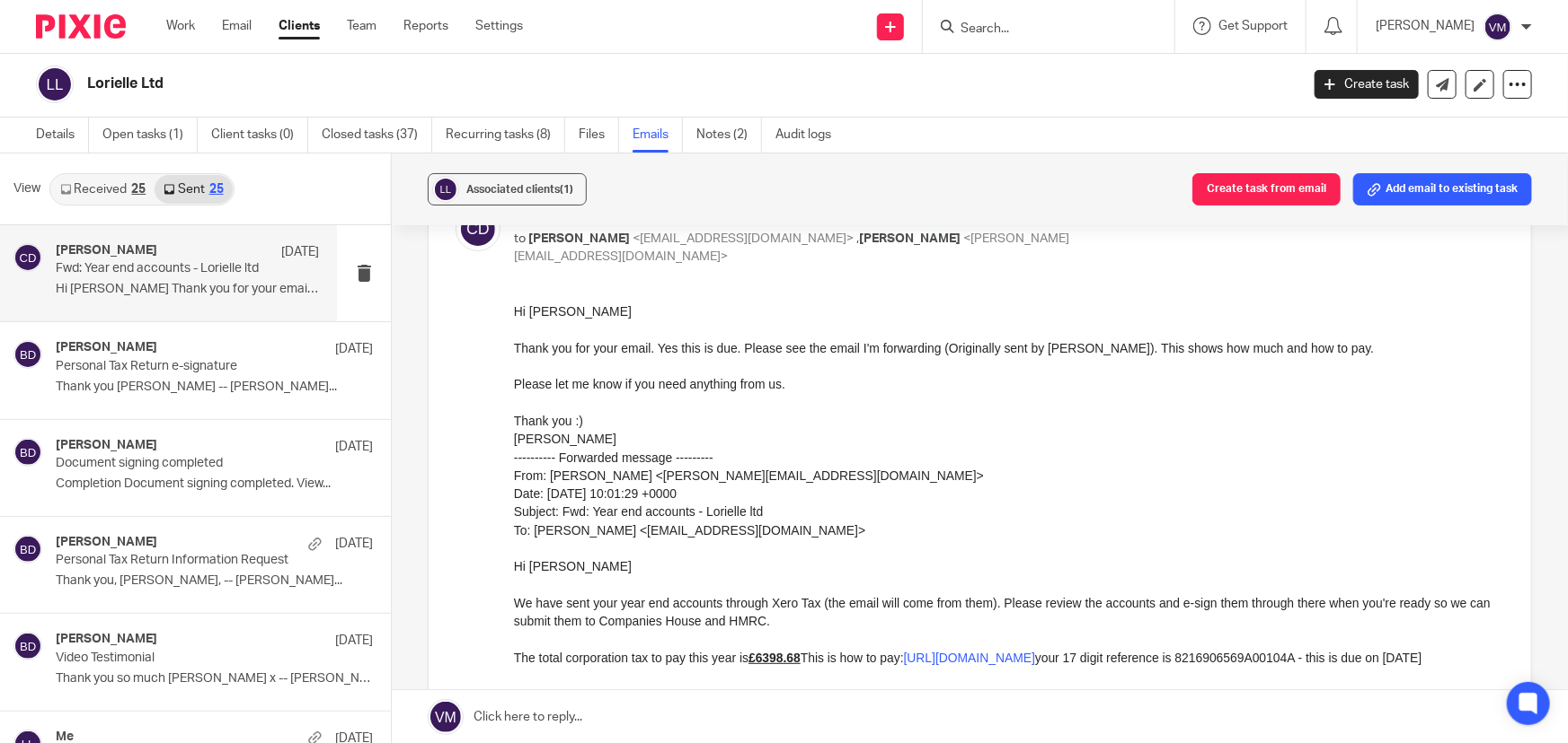
scroll to position [33, 0]
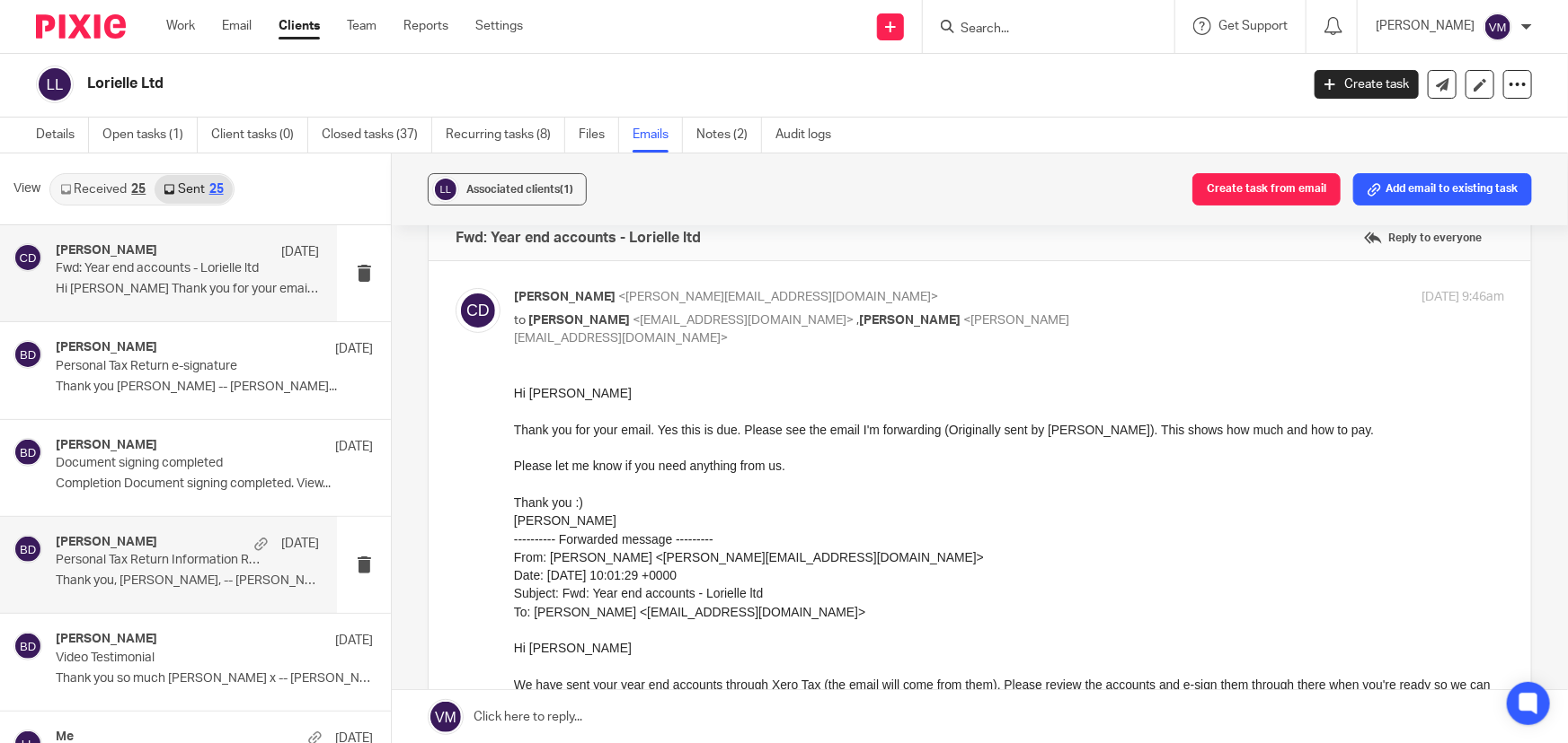
click at [79, 553] on p "Personal Tax Return Information Request" at bounding box center [161, 560] width 212 height 15
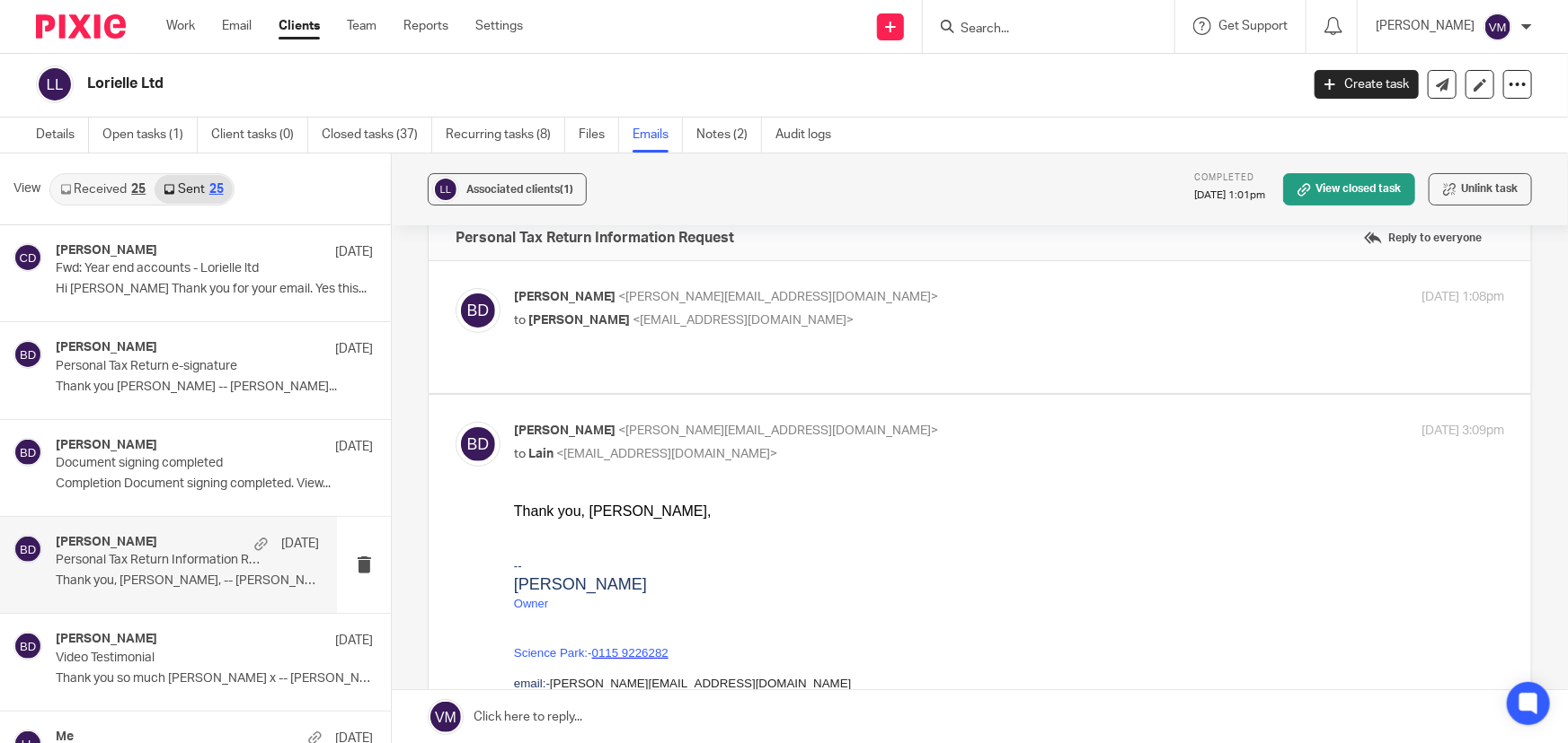
scroll to position [0, 0]
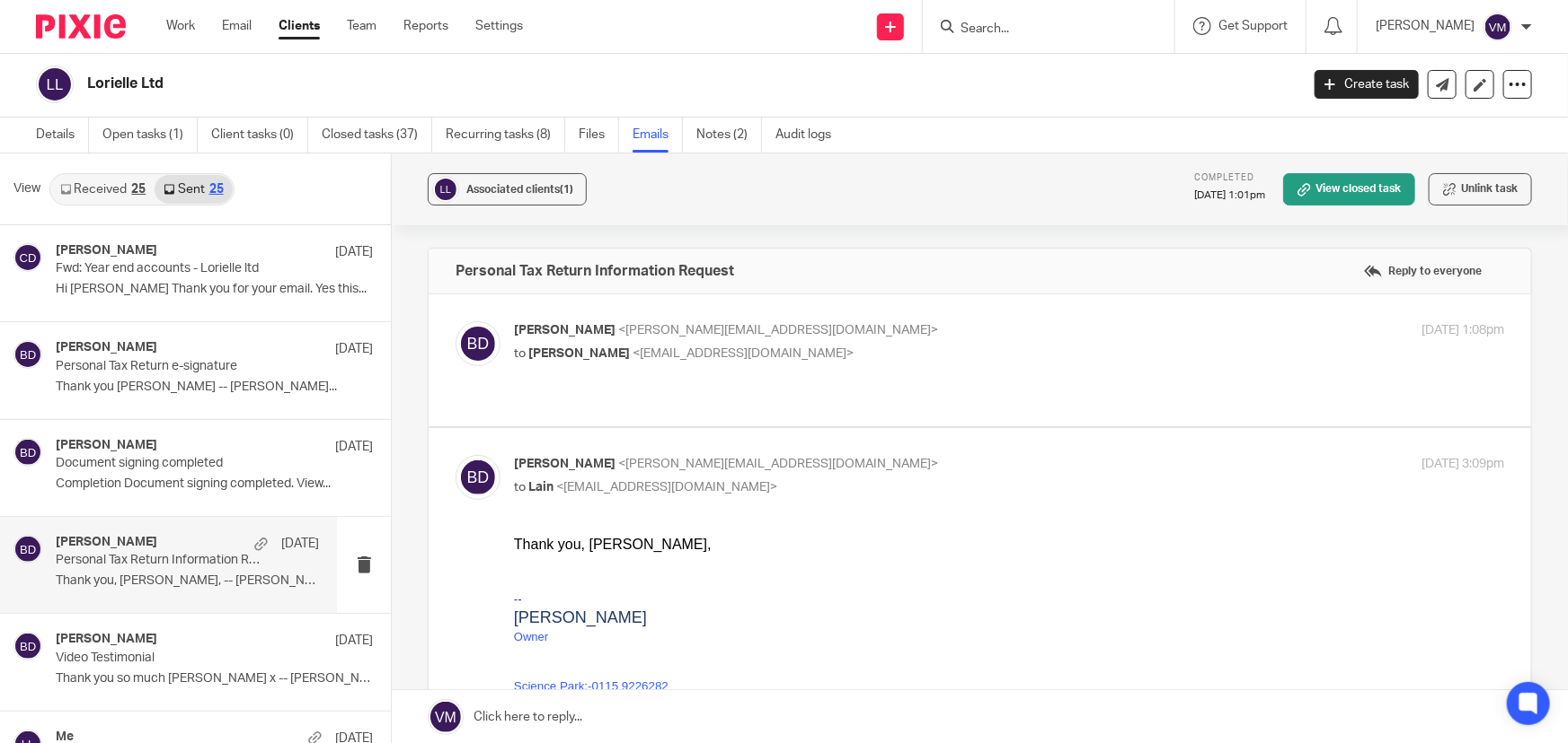
click at [970, 336] on p "Barbara Demtriou <barbara@archimediaaccounts.co.uk>" at bounding box center [844, 330] width 661 height 19
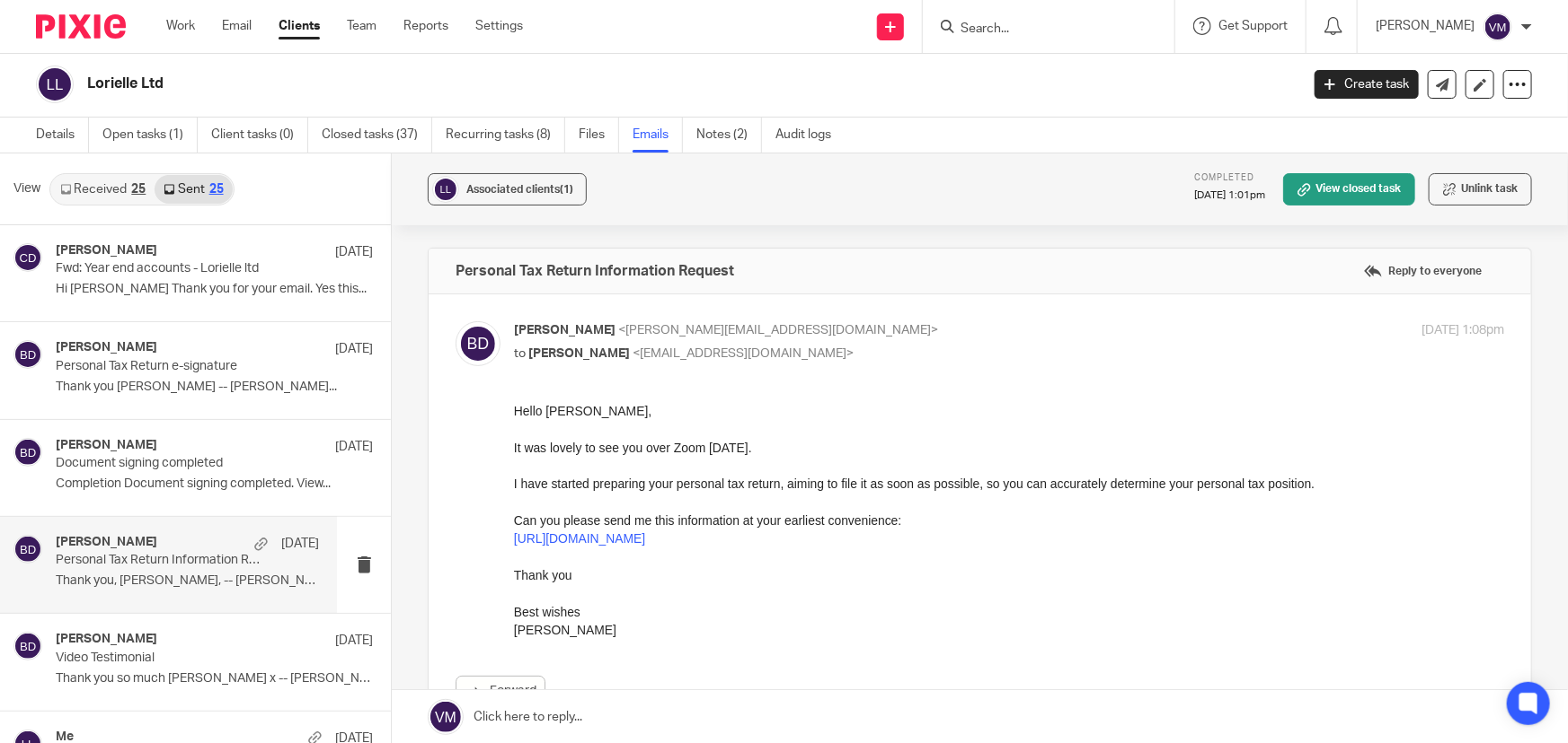
click at [969, 336] on p "Barbara Demtriou <barbara@archimediaaccounts.co.uk>" at bounding box center [844, 330] width 661 height 19
checkbox input "false"
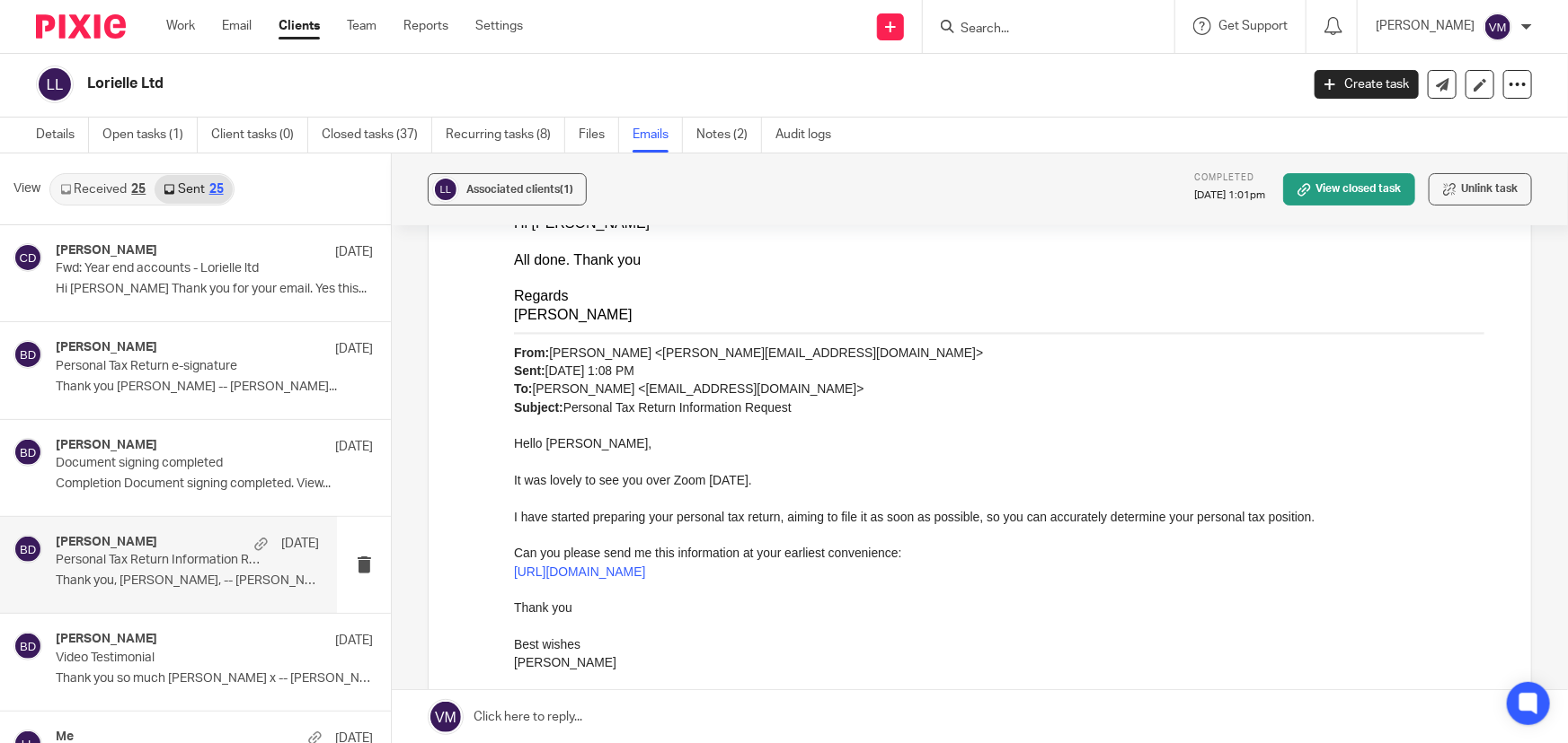
scroll to position [734, 0]
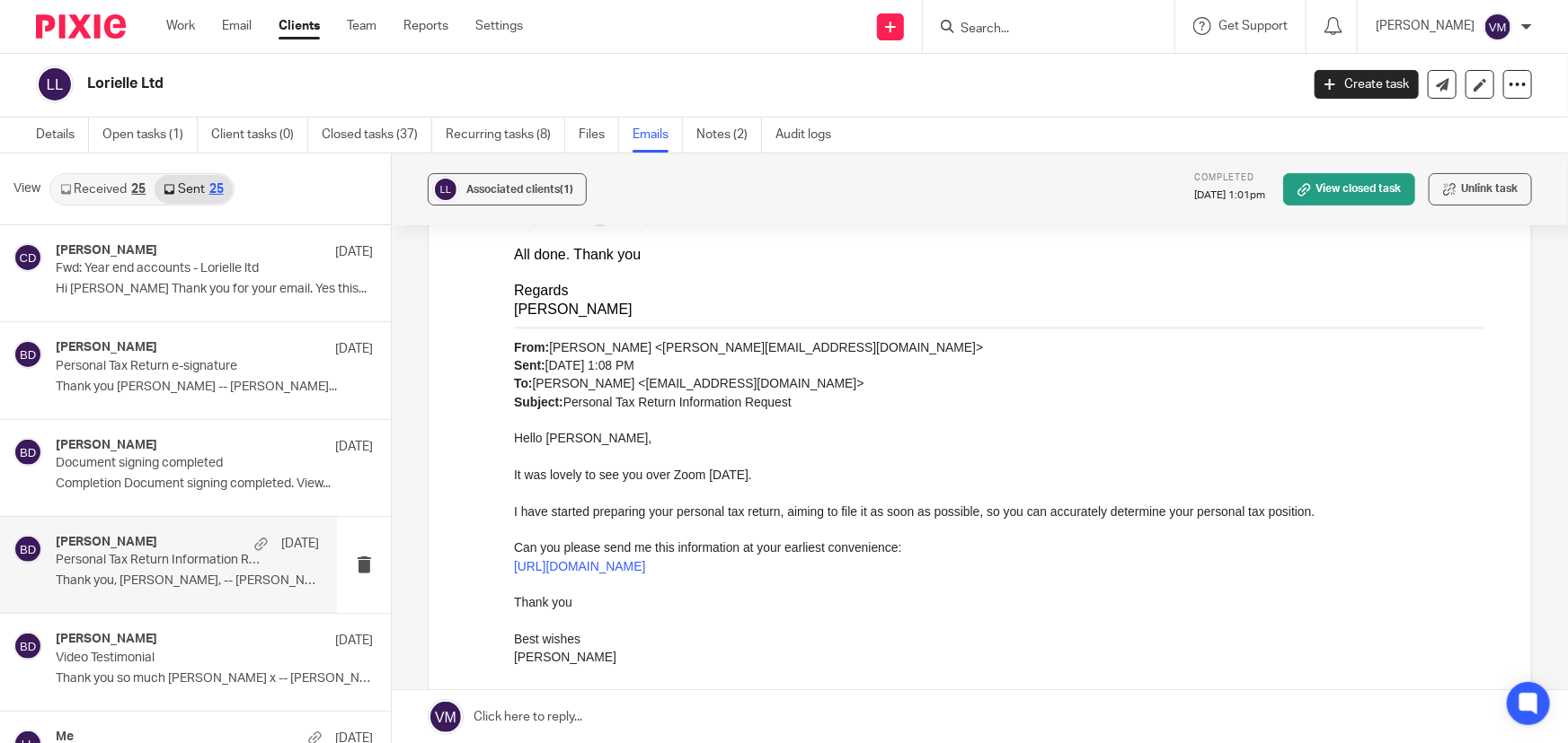
click at [132, 186] on div "25" at bounding box center [139, 190] width 14 height 13
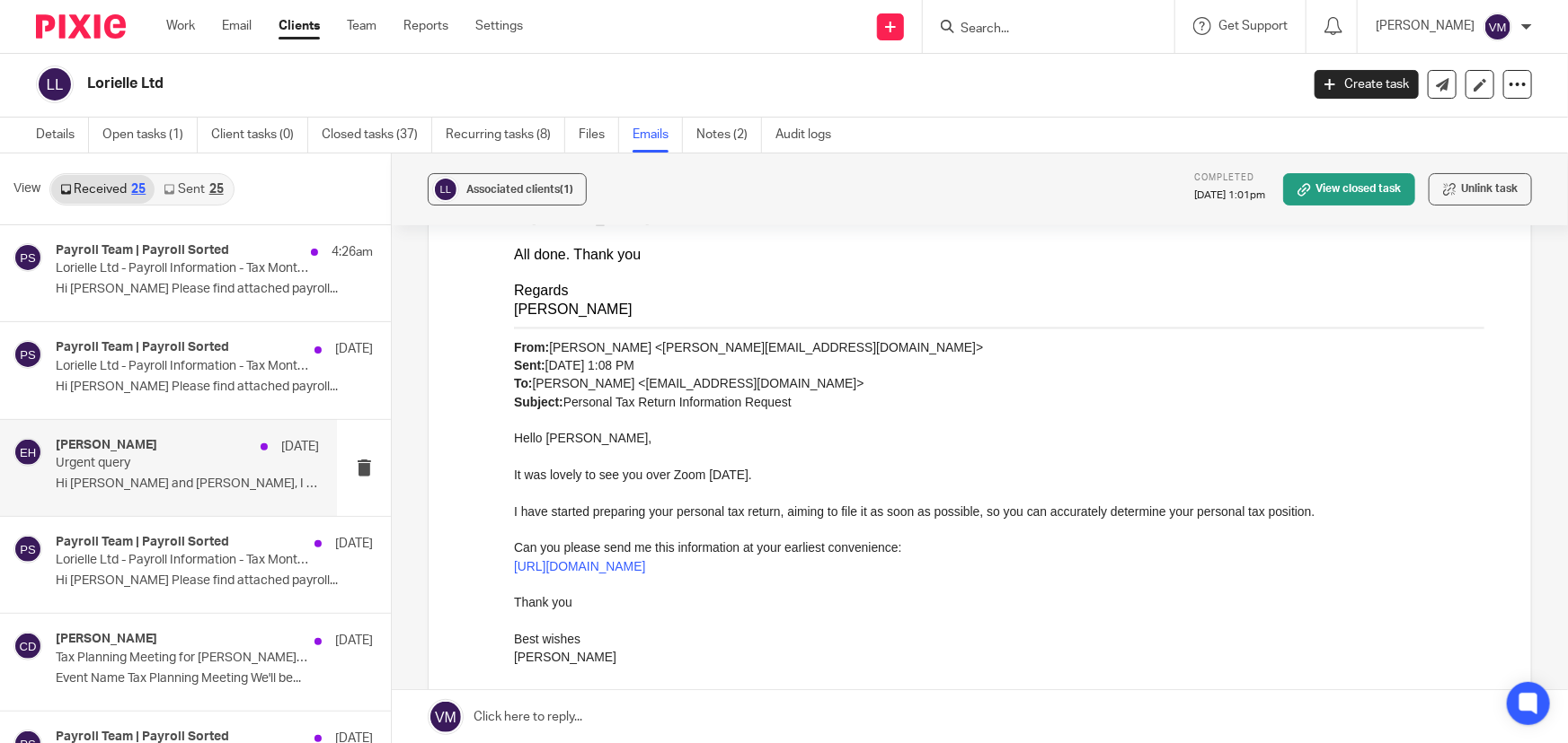
click at [144, 479] on p "Hi Barbara and Chris, I just received this..." at bounding box center [187, 484] width 263 height 15
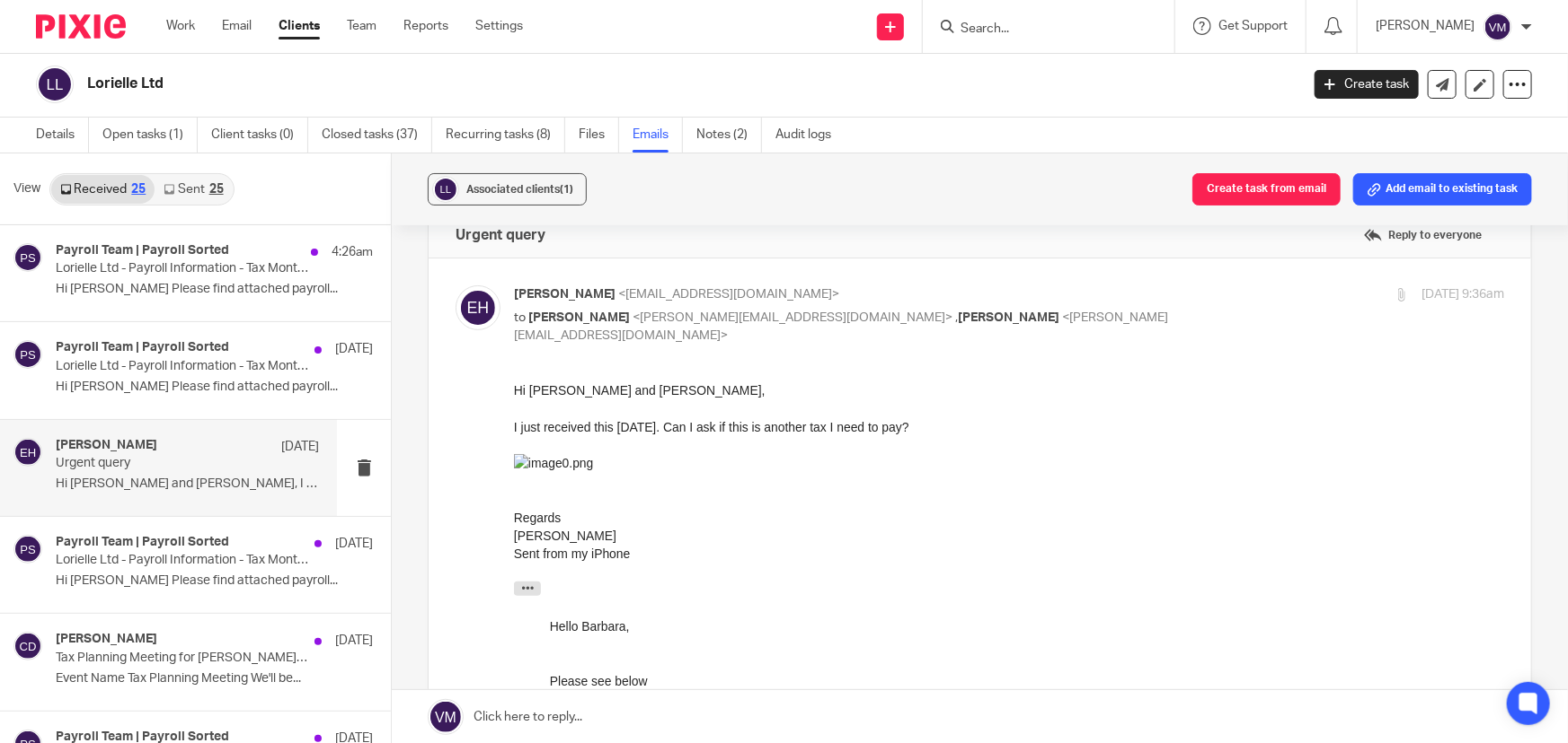
scroll to position [0, 0]
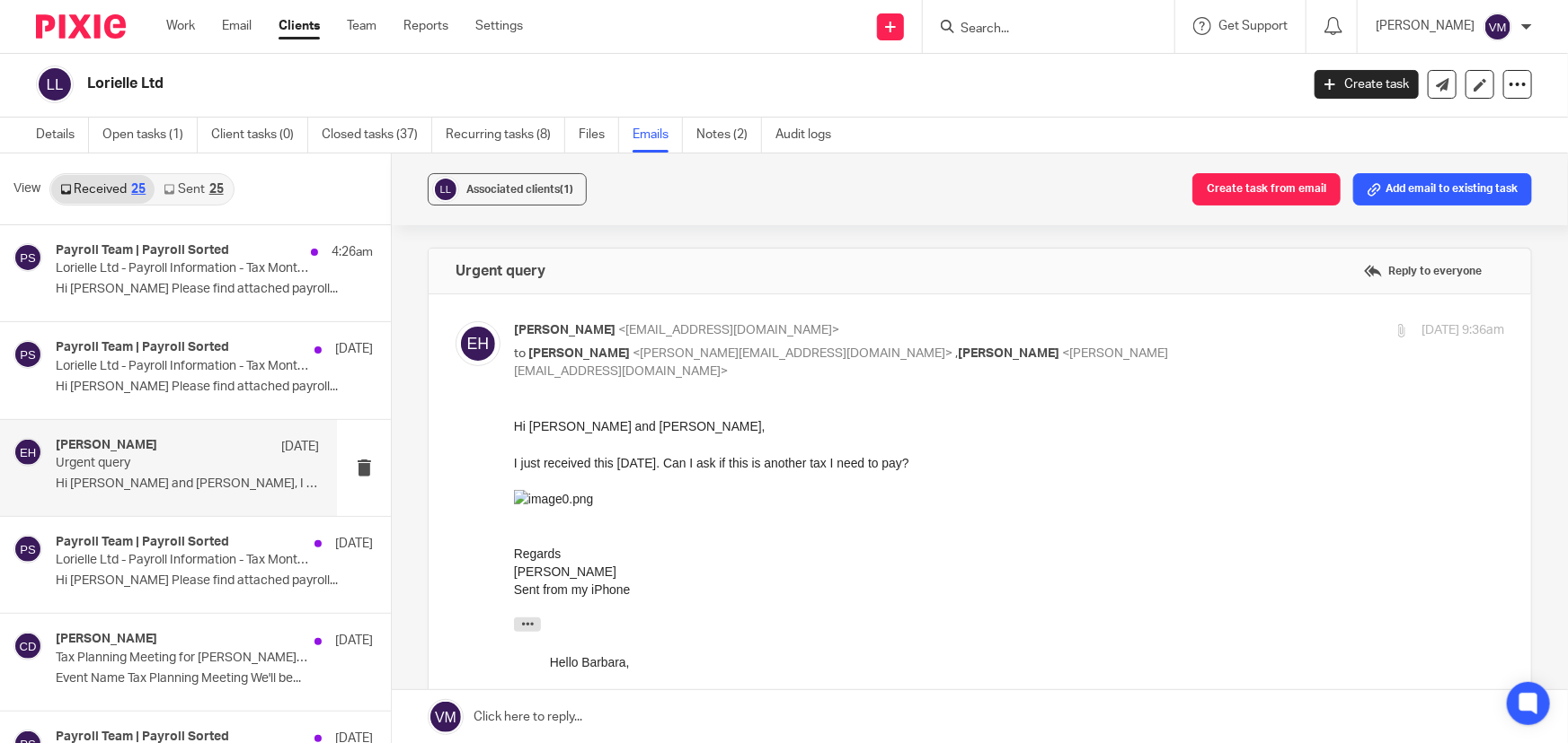
click at [455, 320] on input "checkbox" at bounding box center [455, 320] width 1 height 1
checkbox input "false"
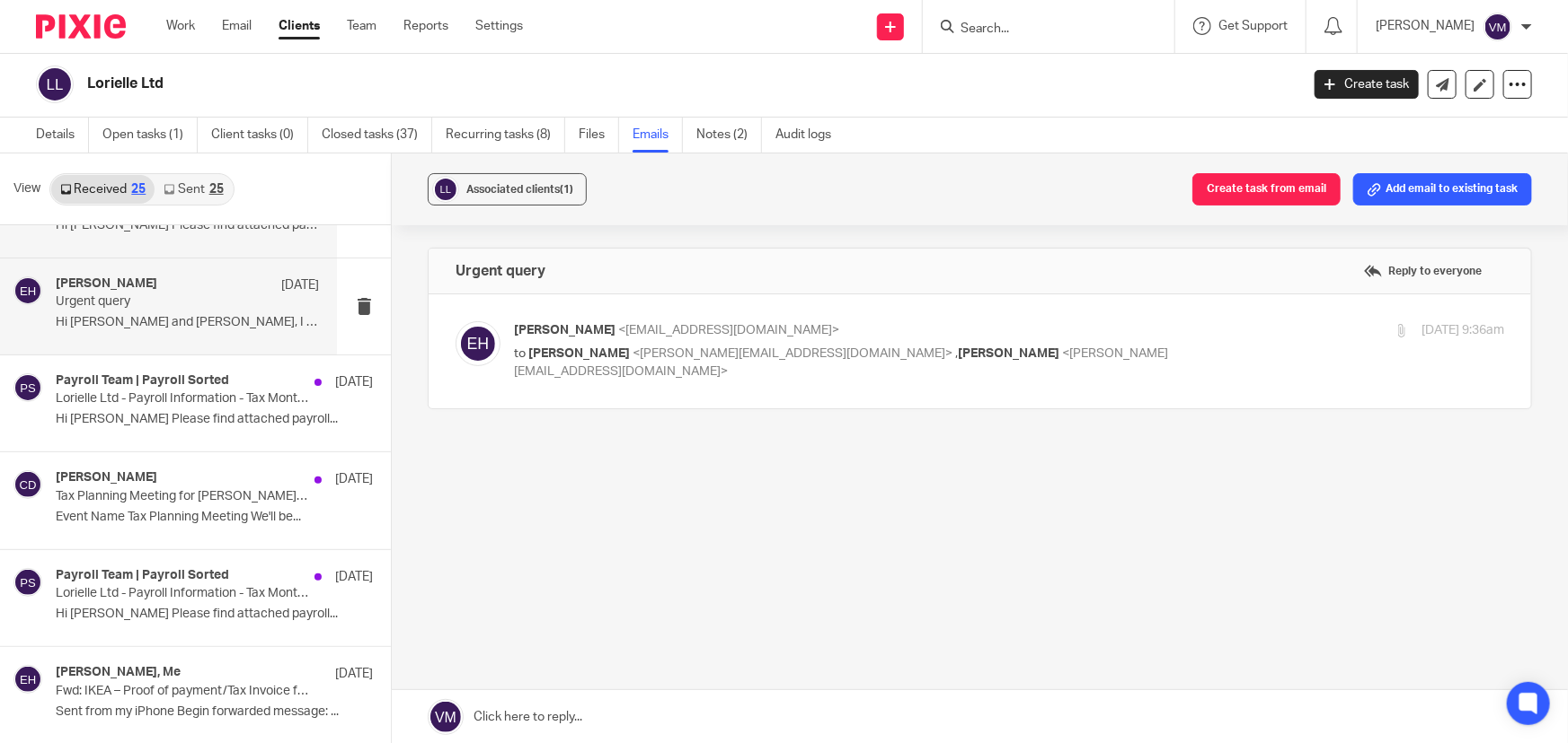
scroll to position [163, 0]
click at [1032, 26] on input "Search" at bounding box center [1040, 30] width 162 height 16
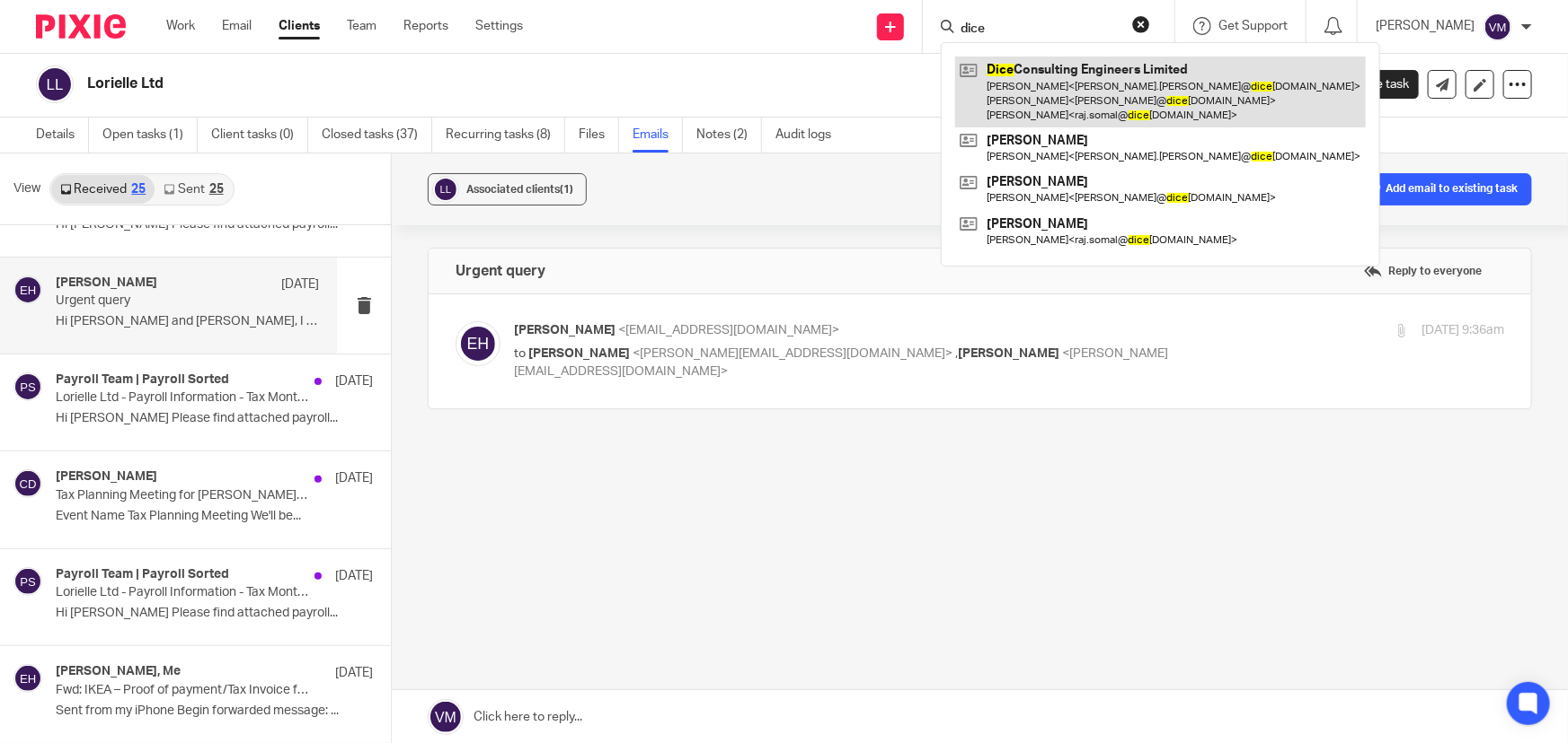
type input "dice"
click at [1041, 90] on link at bounding box center [1160, 92] width 410 height 71
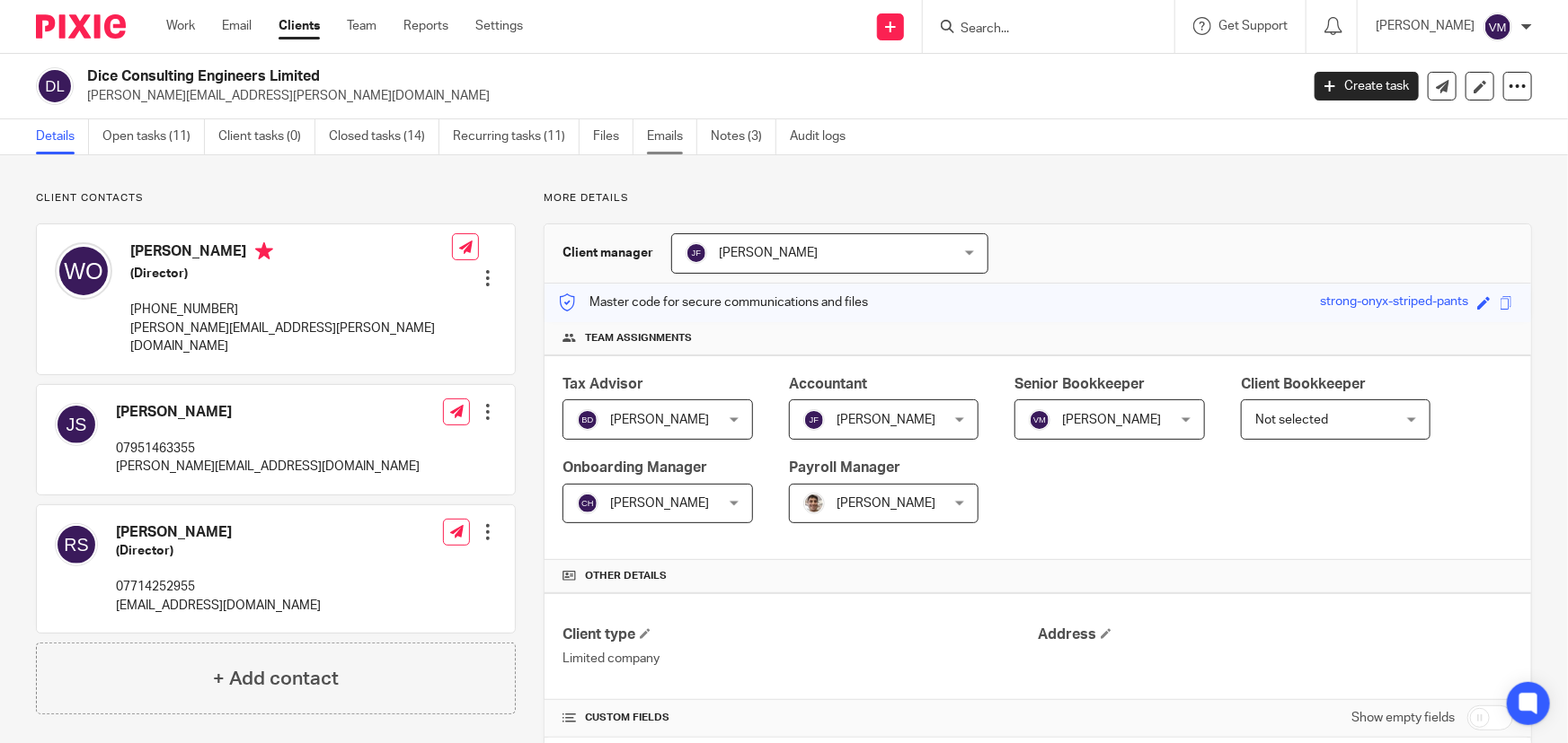
click at [665, 133] on link "Emails" at bounding box center [672, 137] width 50 height 35
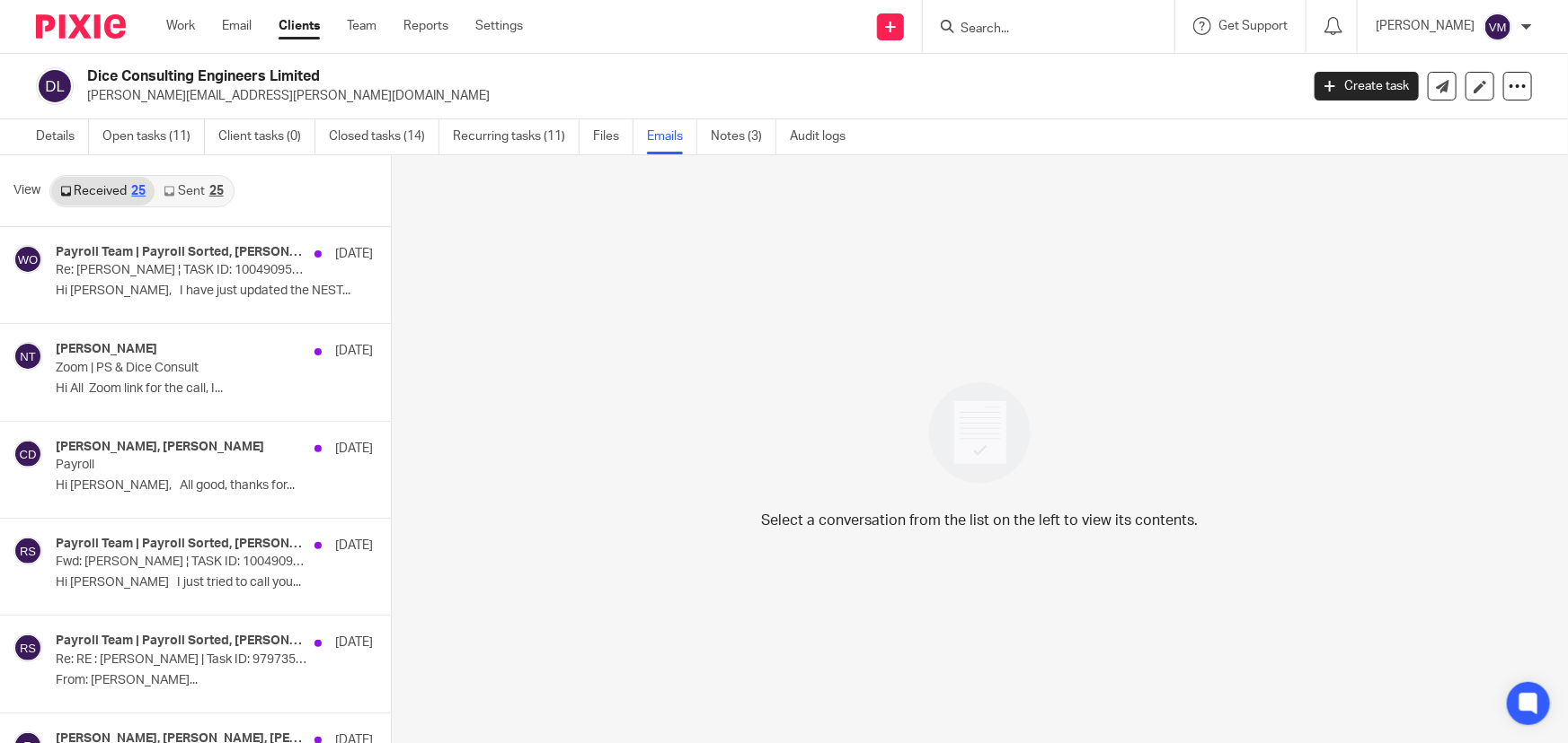
click at [189, 186] on link "Sent 25" at bounding box center [194, 192] width 77 height 29
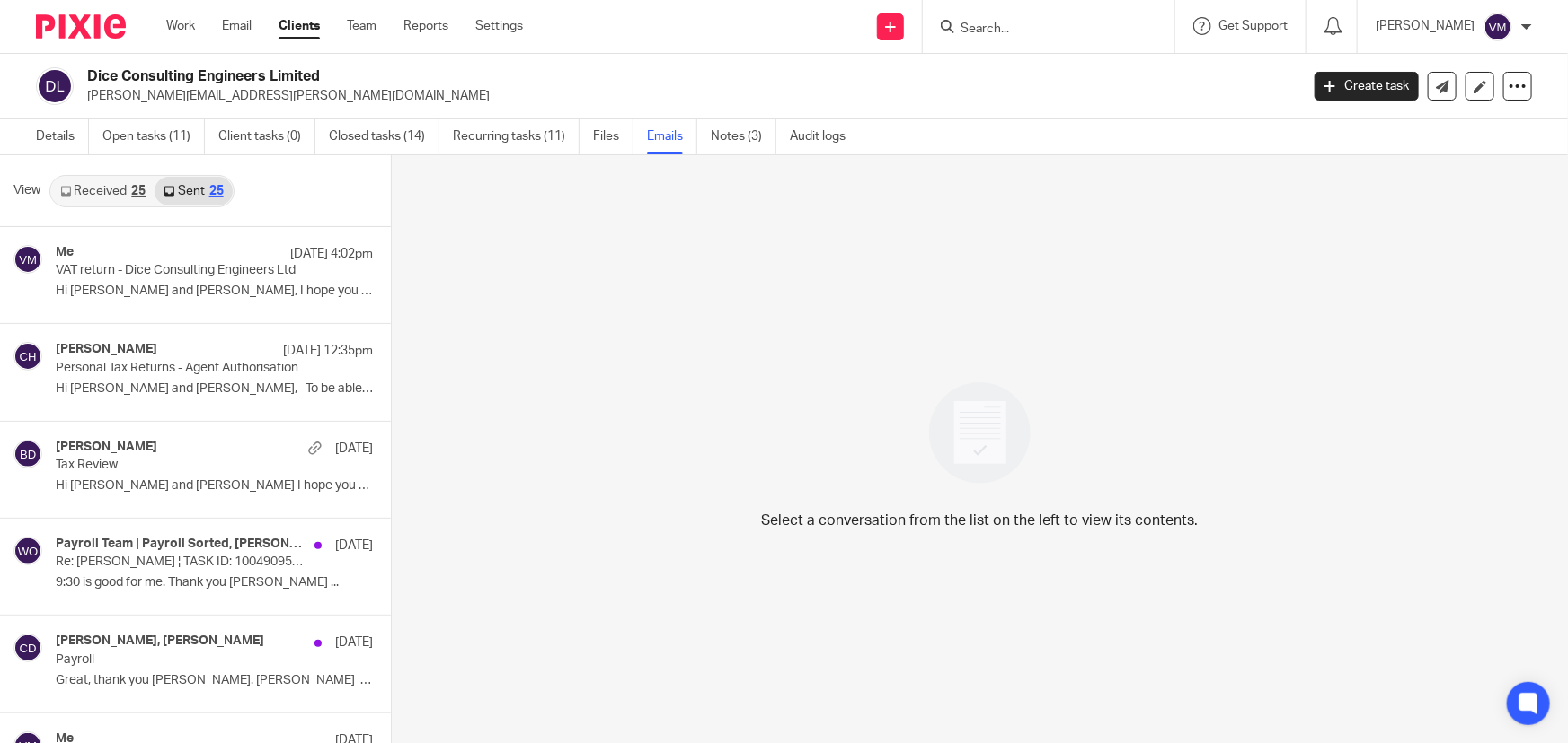
scroll to position [2, 0]
click at [346, 28] on ul "Work Email Clients Team Reports Settings" at bounding box center [358, 26] width 383 height 18
click at [359, 30] on link "Team" at bounding box center [361, 26] width 30 height 18
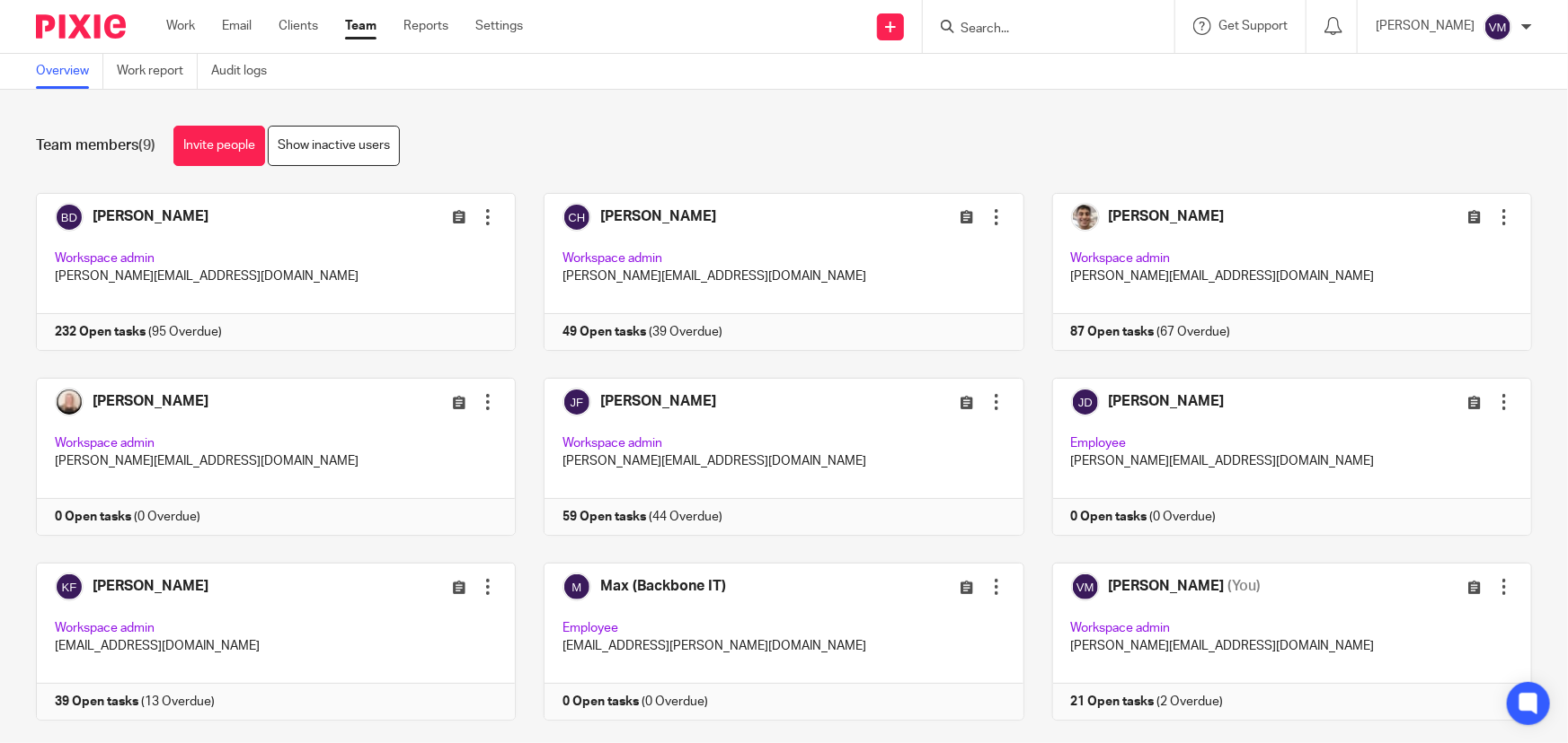
click at [996, 31] on input "Search" at bounding box center [1040, 30] width 162 height 16
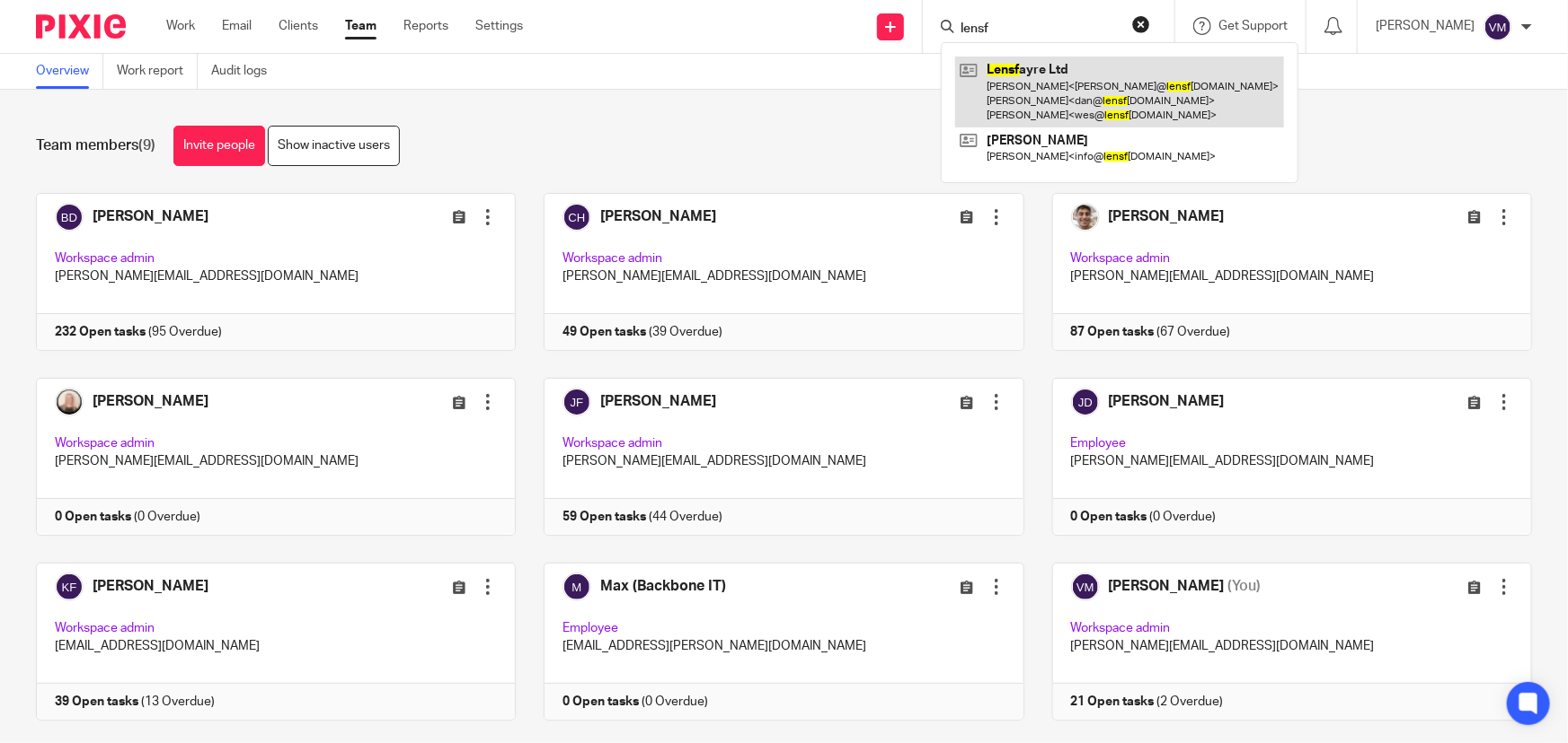
type input "lensf"
click at [1059, 100] on link at bounding box center [1119, 92] width 329 height 71
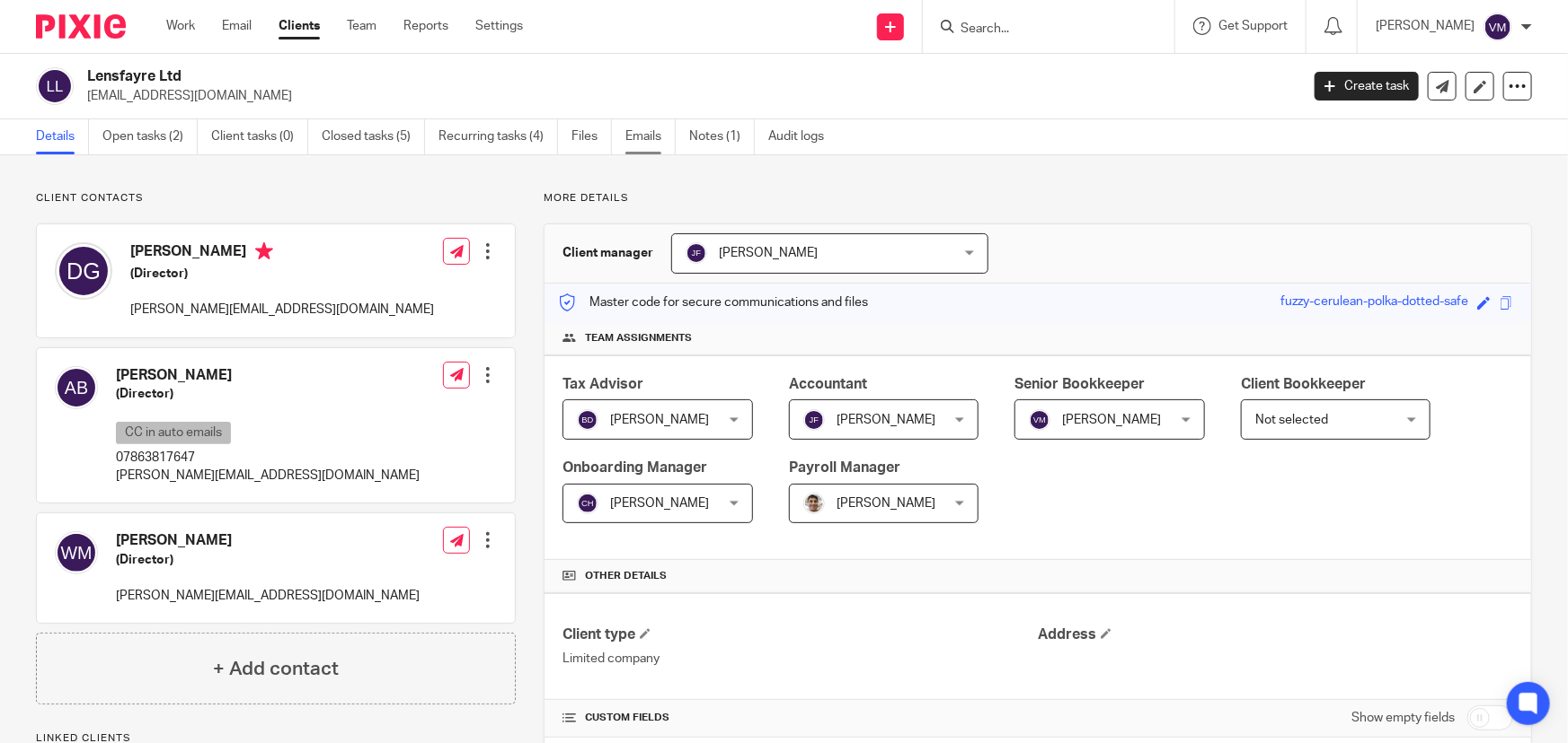
click at [639, 139] on link "Emails" at bounding box center [651, 137] width 50 height 35
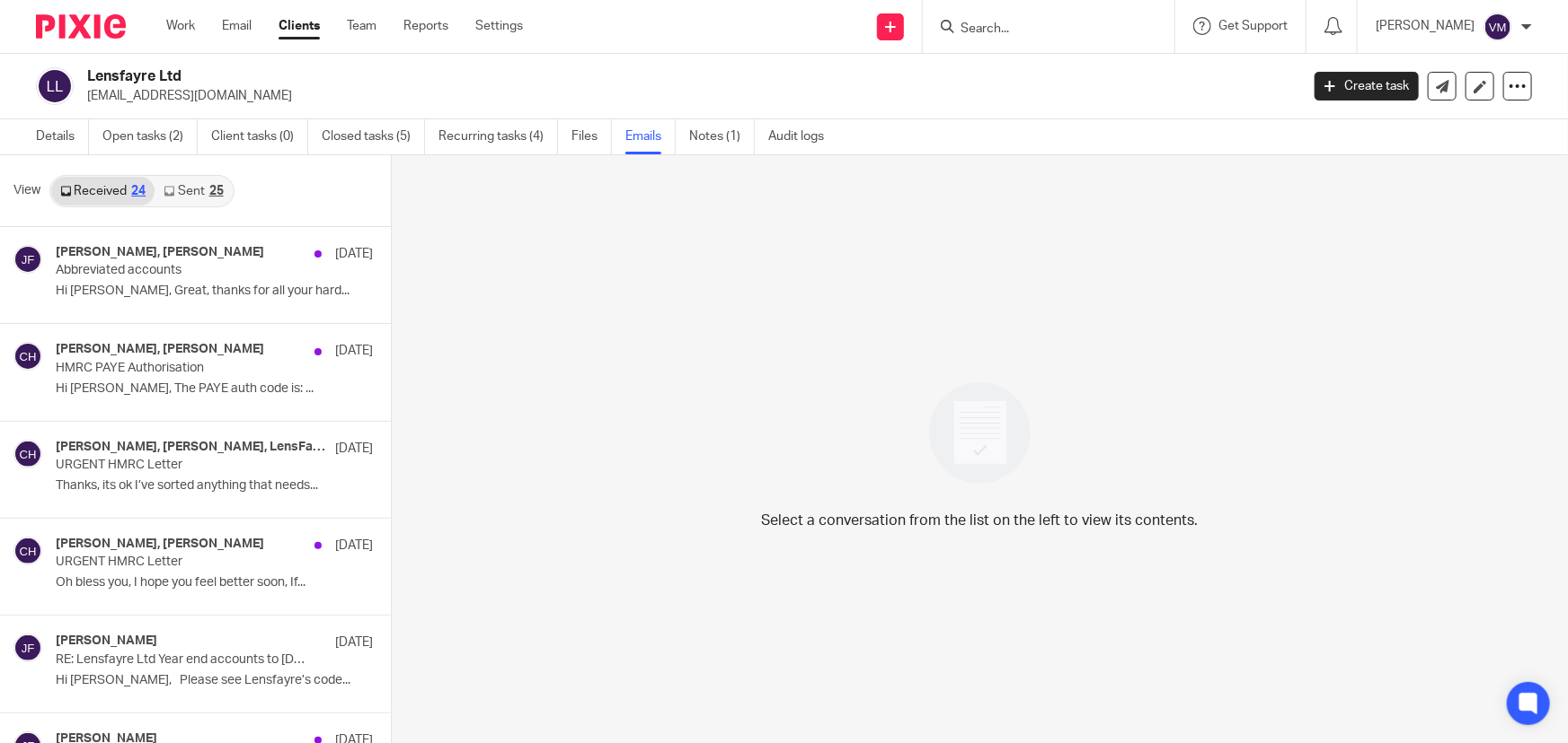
click at [176, 188] on link "Sent 25" at bounding box center [194, 192] width 77 height 29
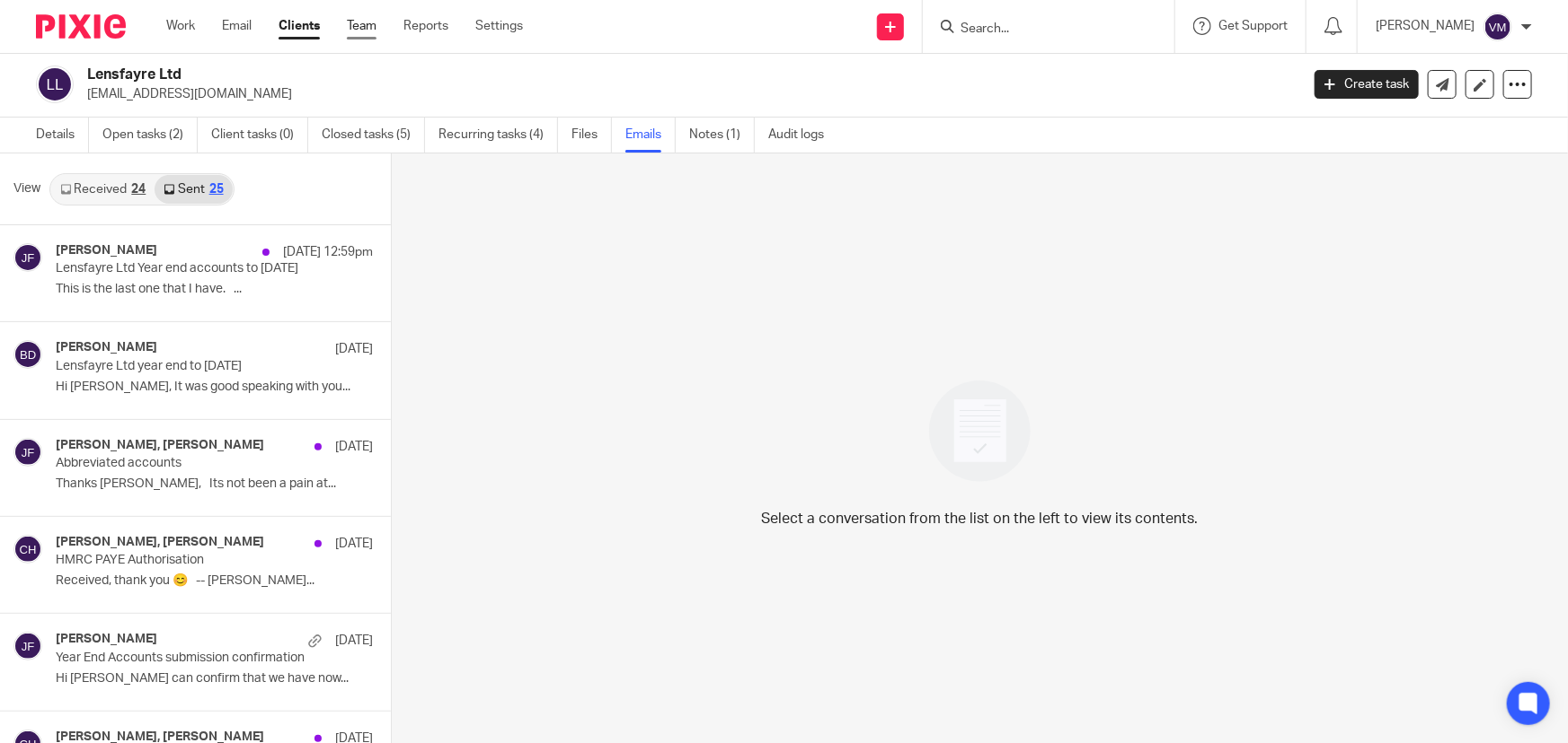
click at [375, 27] on link "Team" at bounding box center [361, 26] width 30 height 18
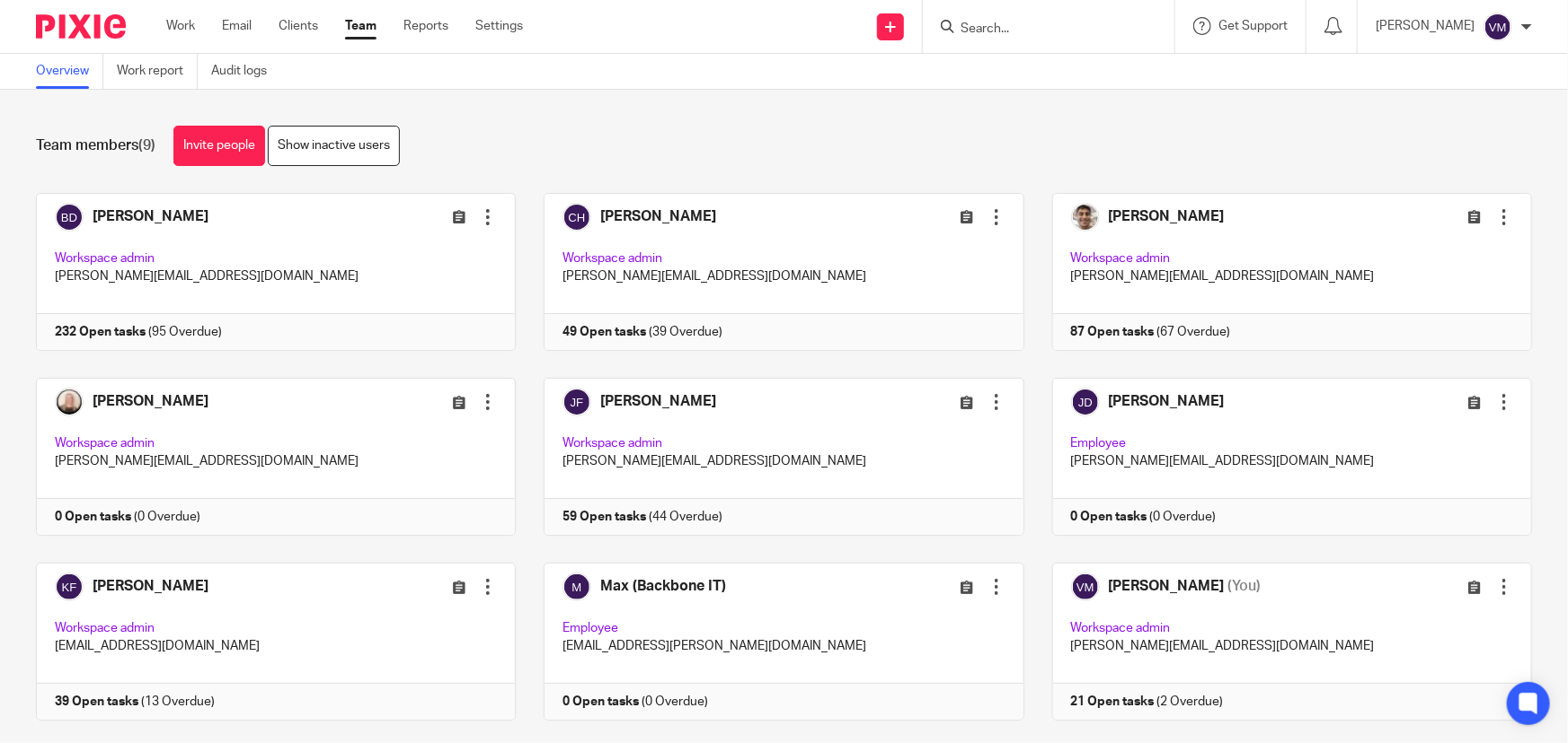
click at [1039, 22] on input "Search" at bounding box center [1040, 30] width 162 height 16
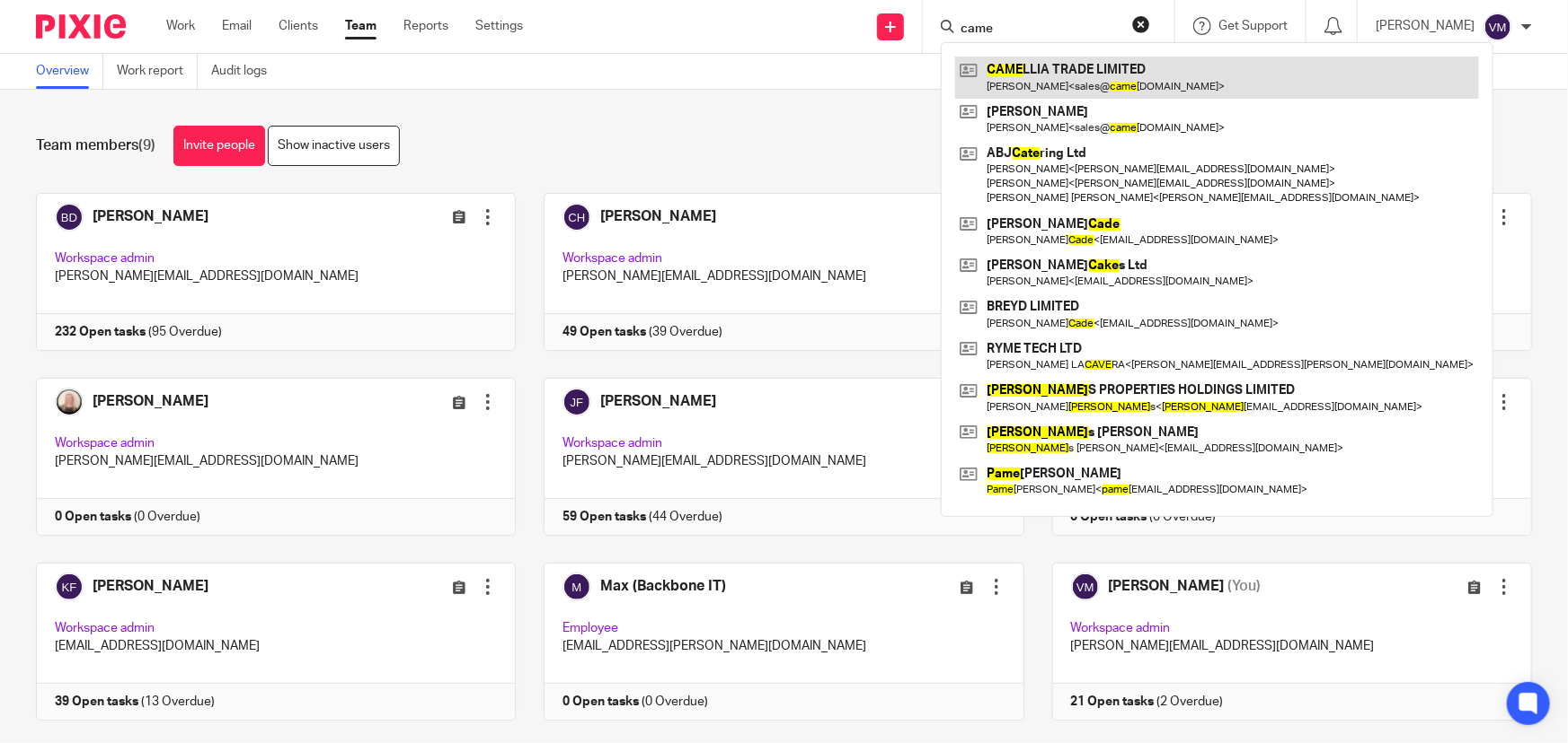
type input "came"
click at [1066, 70] on link at bounding box center [1217, 77] width 524 height 41
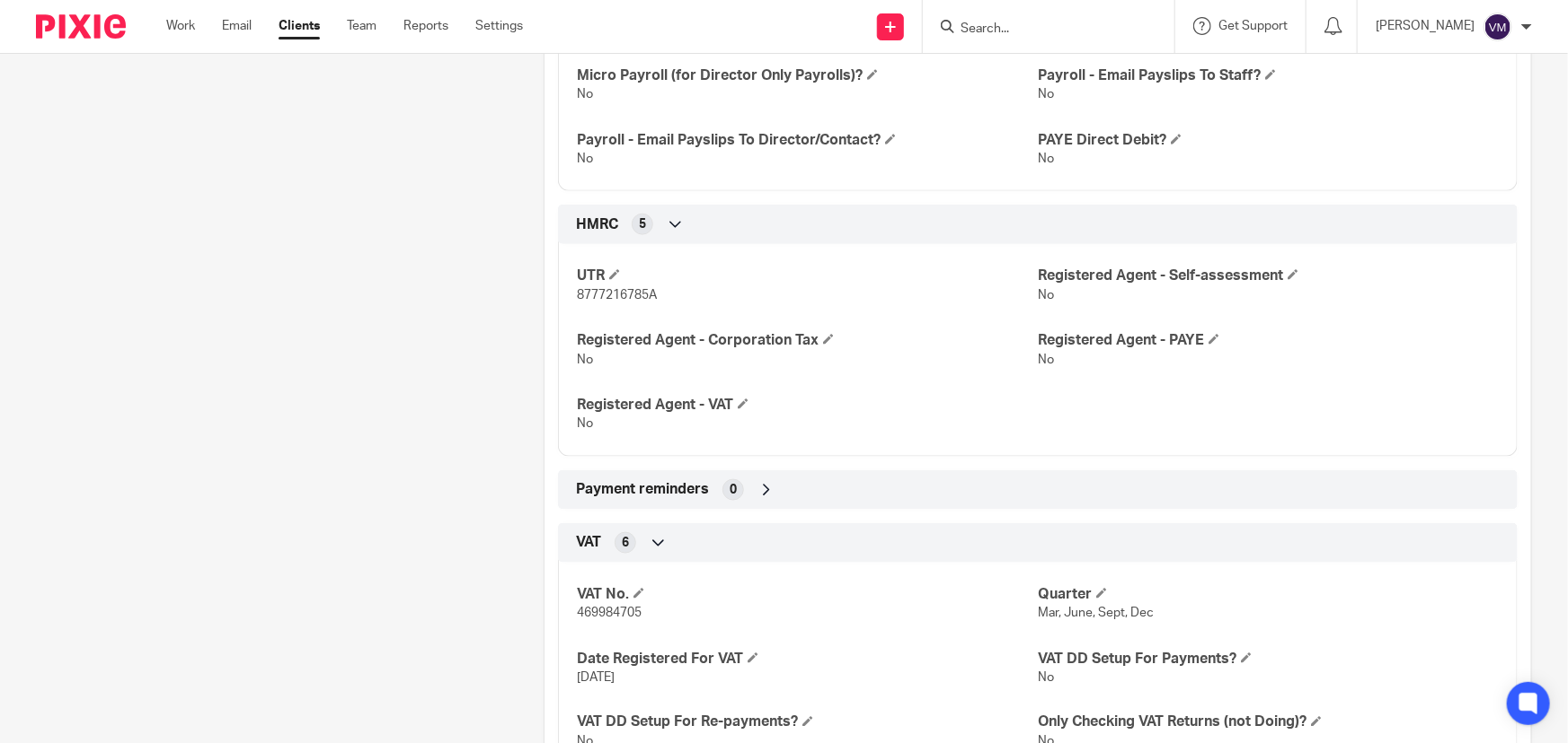
scroll to position [1061, 0]
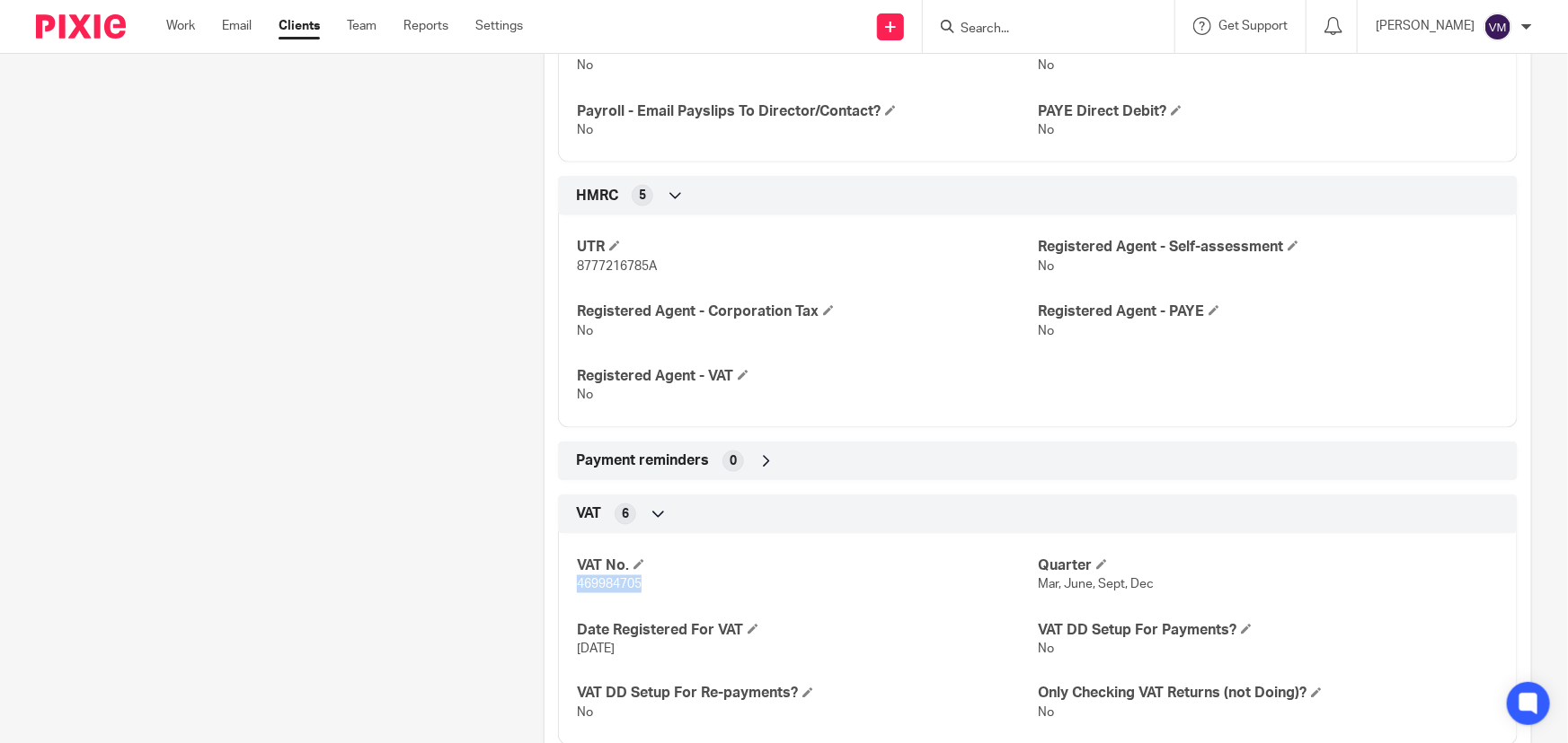
drag, startPoint x: 644, startPoint y: 583, endPoint x: 564, endPoint y: 587, distance: 80.1
click at [564, 587] on div "VAT No. 469984705 Quarter Mar, June, Sept, Dec Date Registered For VAT [DATE] V…" at bounding box center [1038, 633] width 960 height 225
copy span "469984705"
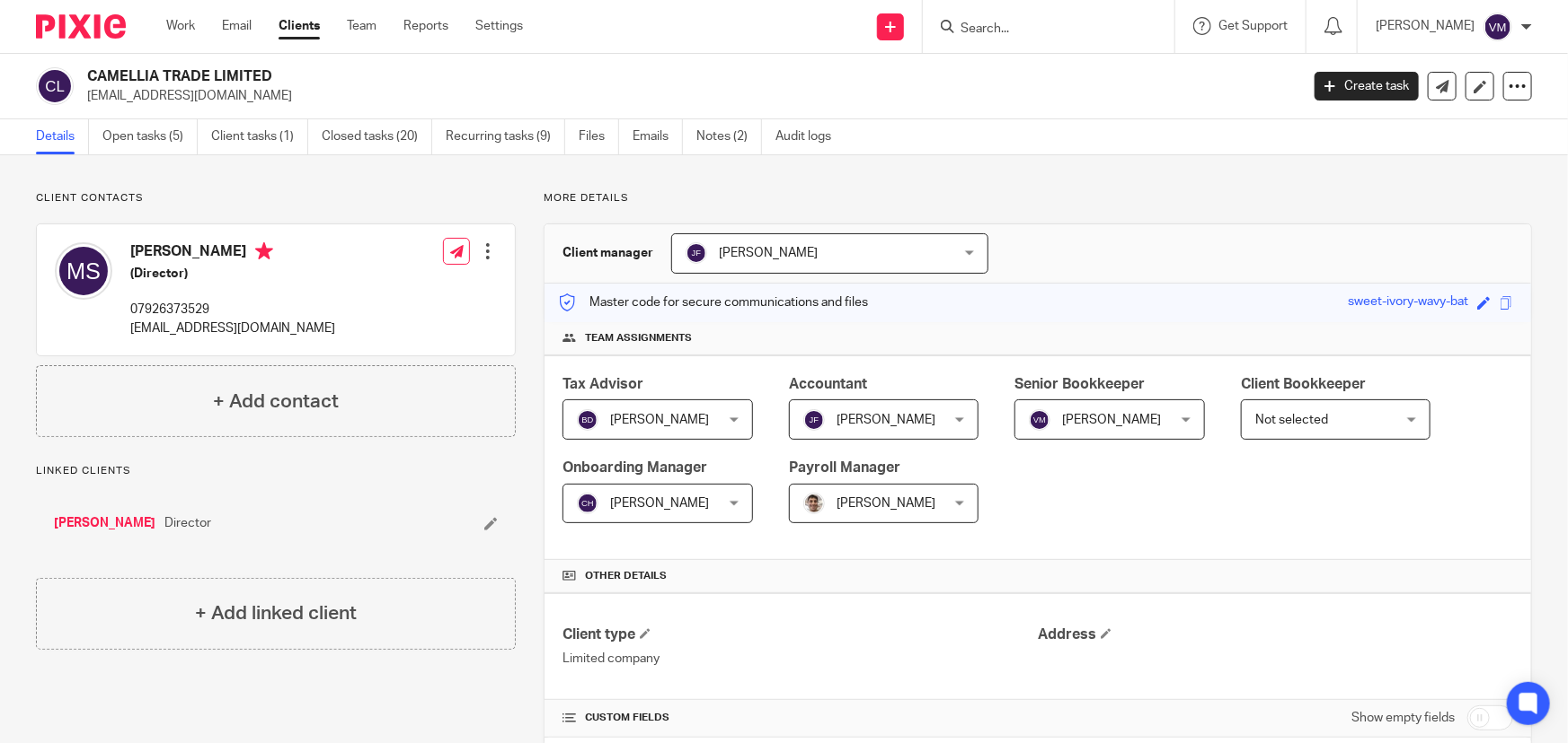
scroll to position [0, 0]
click at [362, 19] on link "Team" at bounding box center [361, 26] width 30 height 18
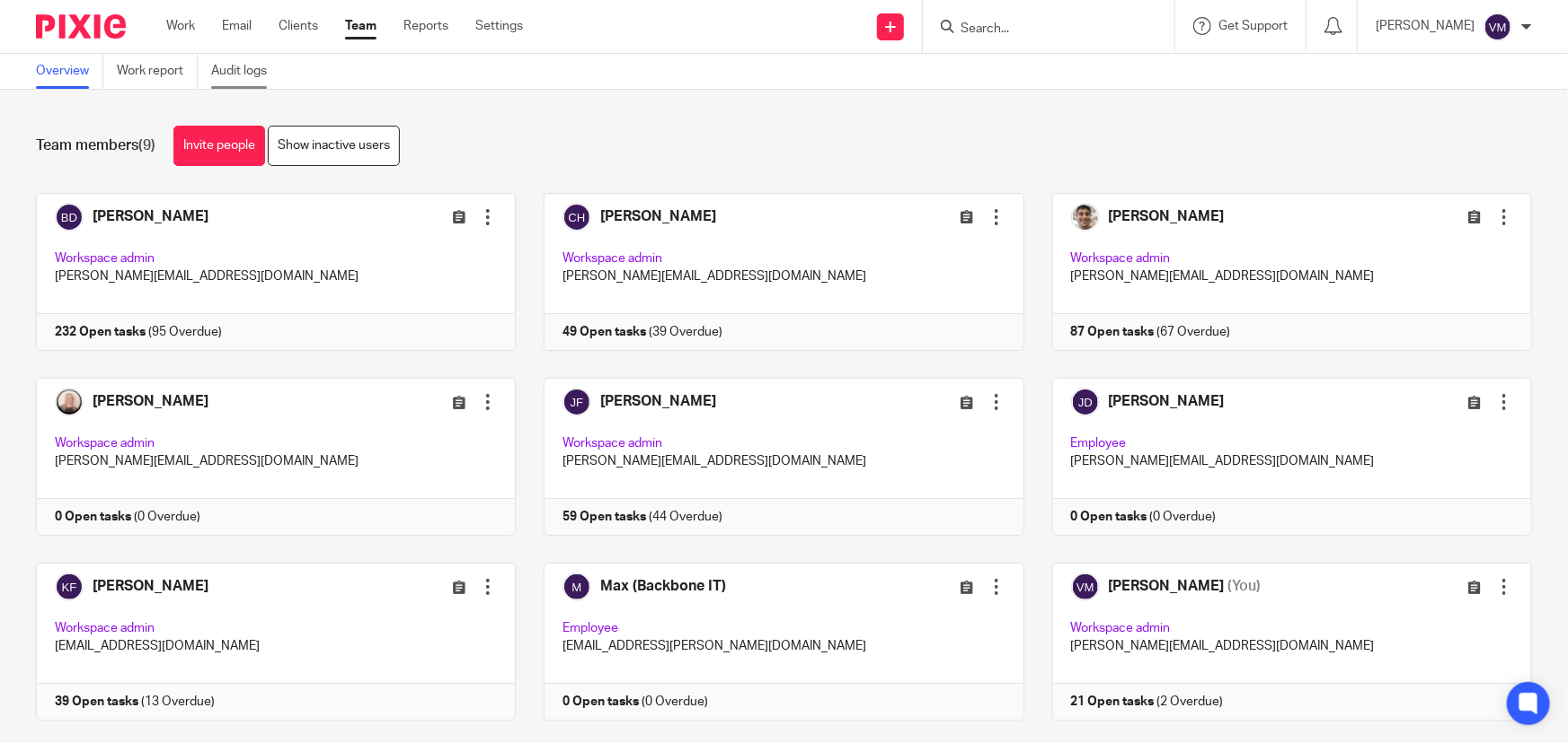
click at [266, 72] on link "Audit logs" at bounding box center [246, 71] width 69 height 35
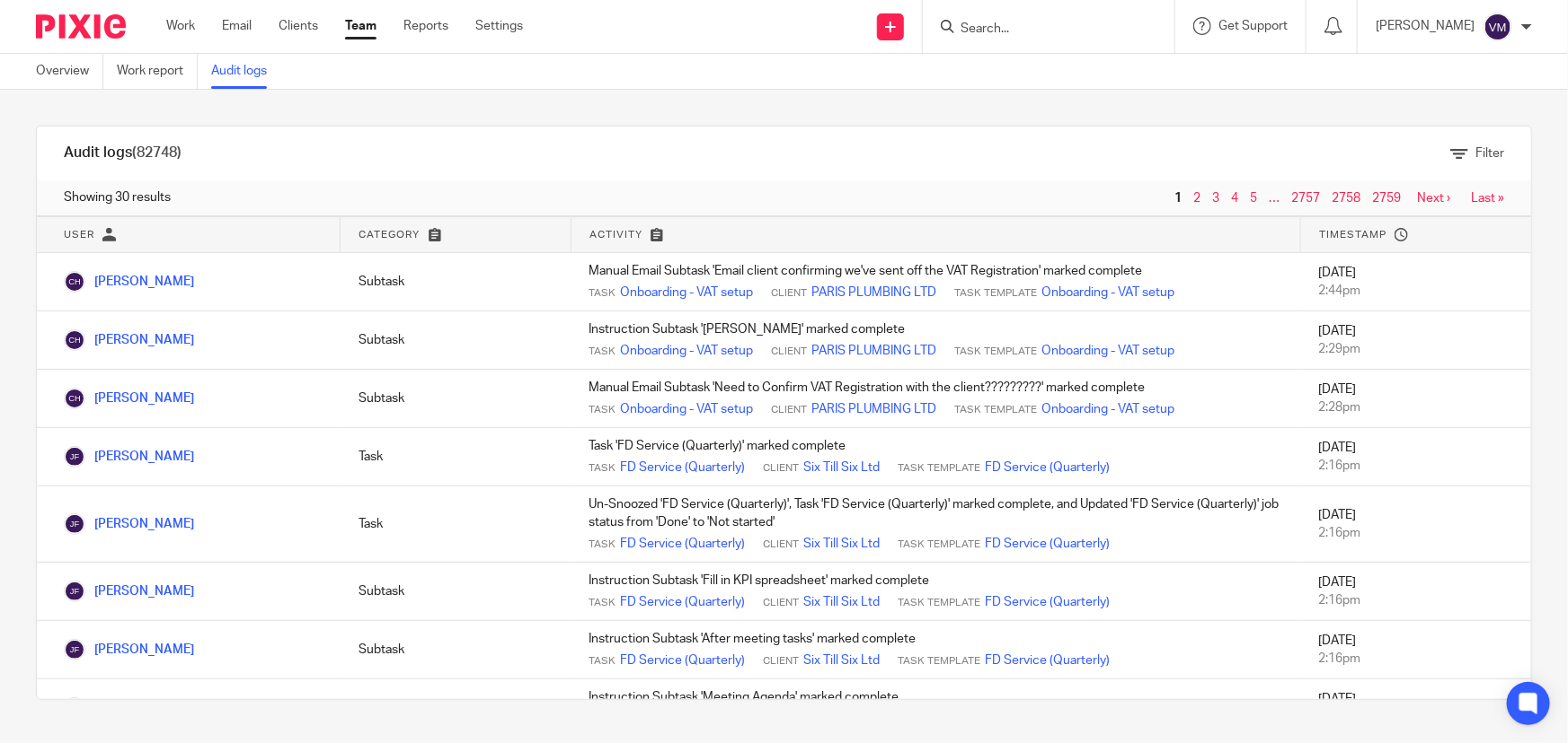
click at [1030, 30] on input "Search" at bounding box center [1040, 30] width 162 height 16
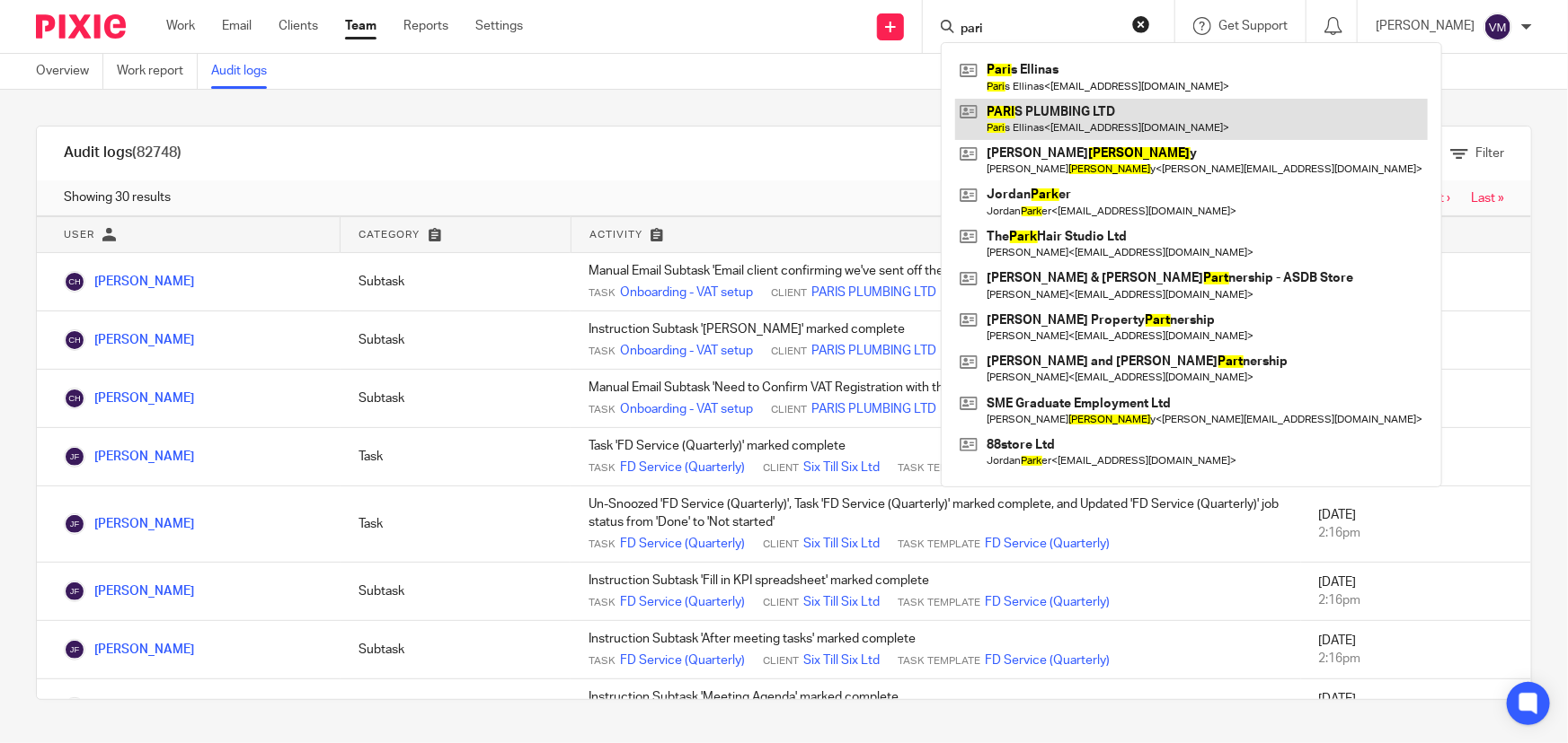
type input "pari"
click at [1087, 119] on link at bounding box center [1191, 120] width 473 height 41
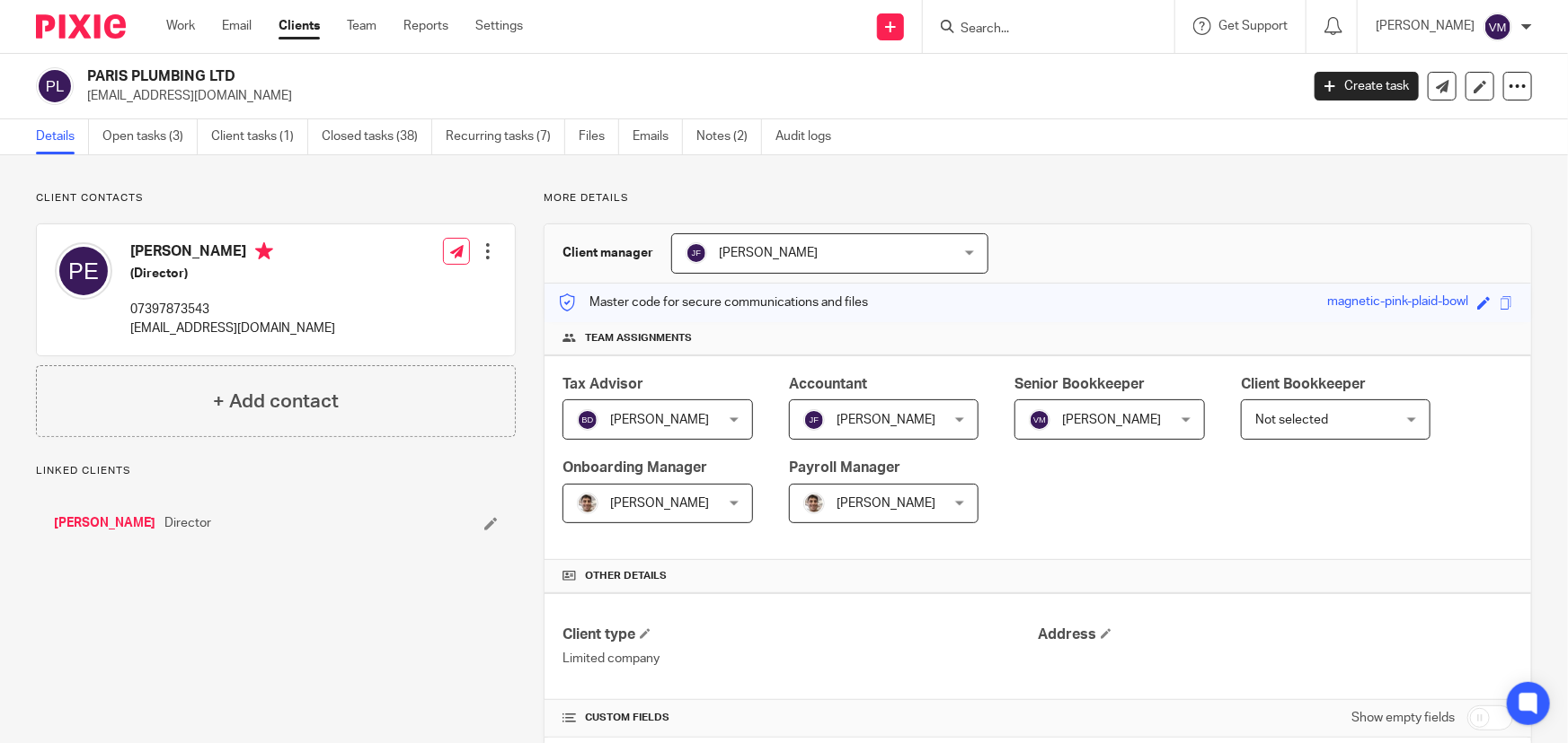
click at [624, 137] on ul "Details Open tasks (3) Client tasks (1) Closed tasks (38) Recurring tasks (7) F…" at bounding box center [446, 137] width 822 height 35
click at [651, 135] on link "Emails" at bounding box center [658, 137] width 50 height 35
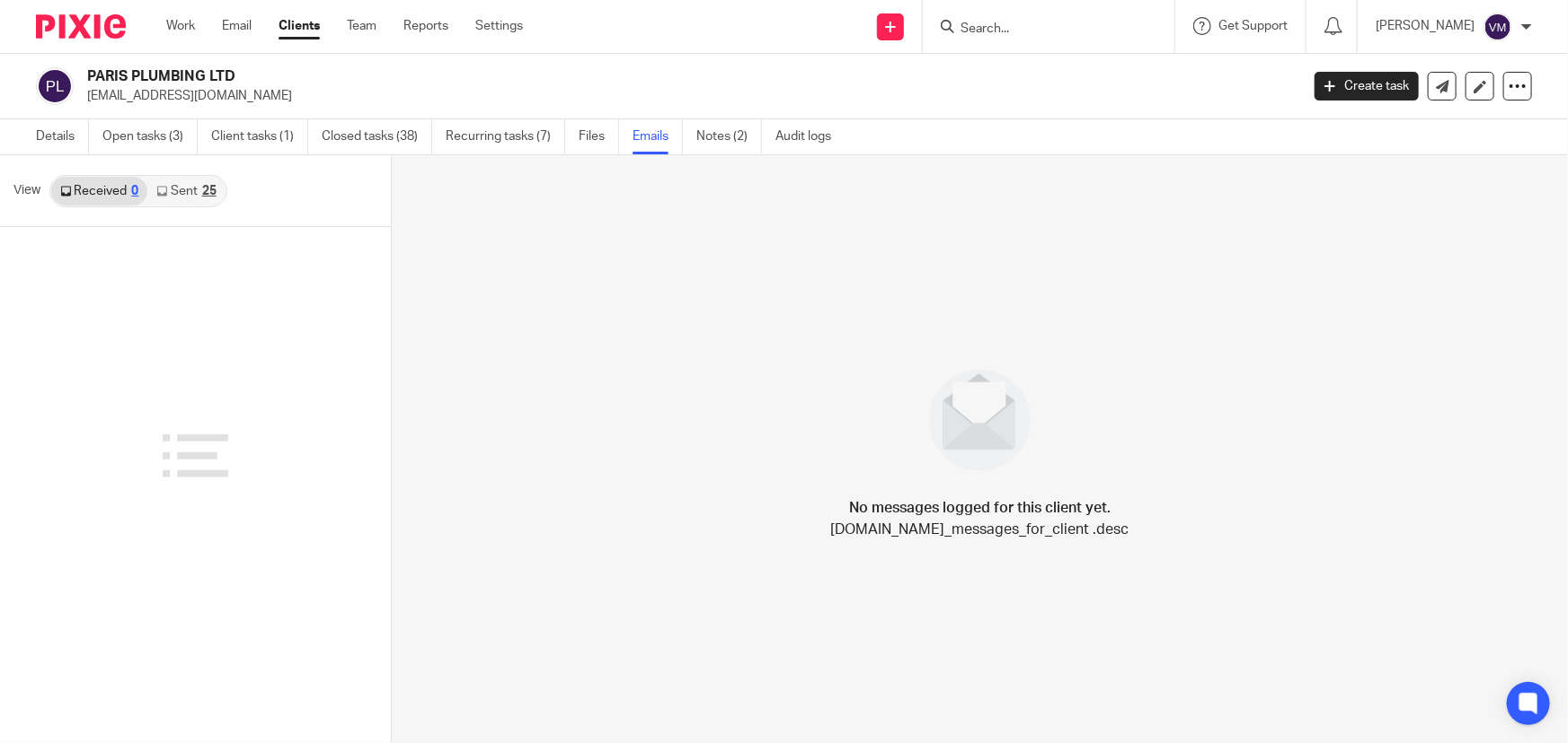
click at [185, 189] on link "Sent 25" at bounding box center [186, 192] width 77 height 29
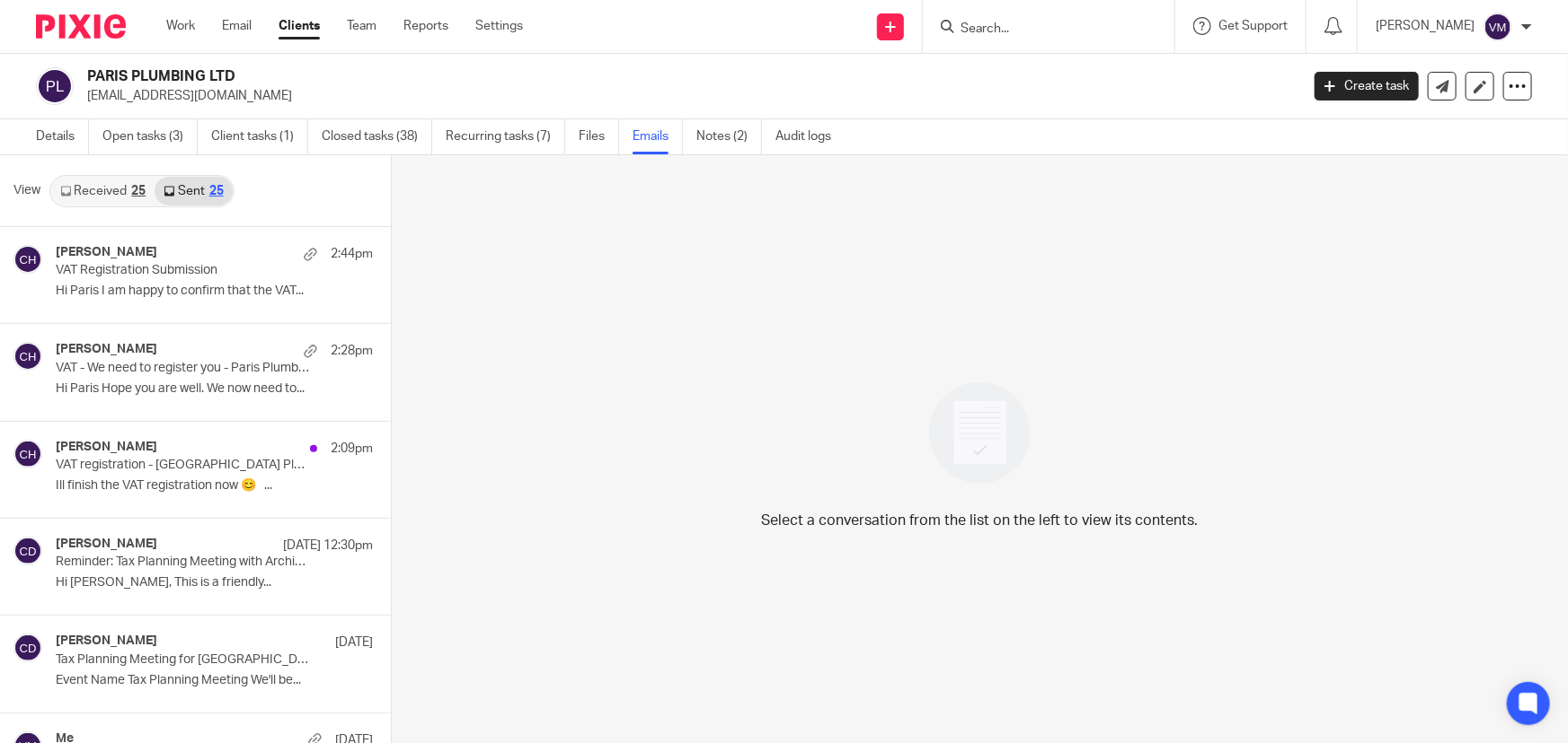
click at [124, 189] on link "Received 25" at bounding box center [103, 192] width 104 height 29
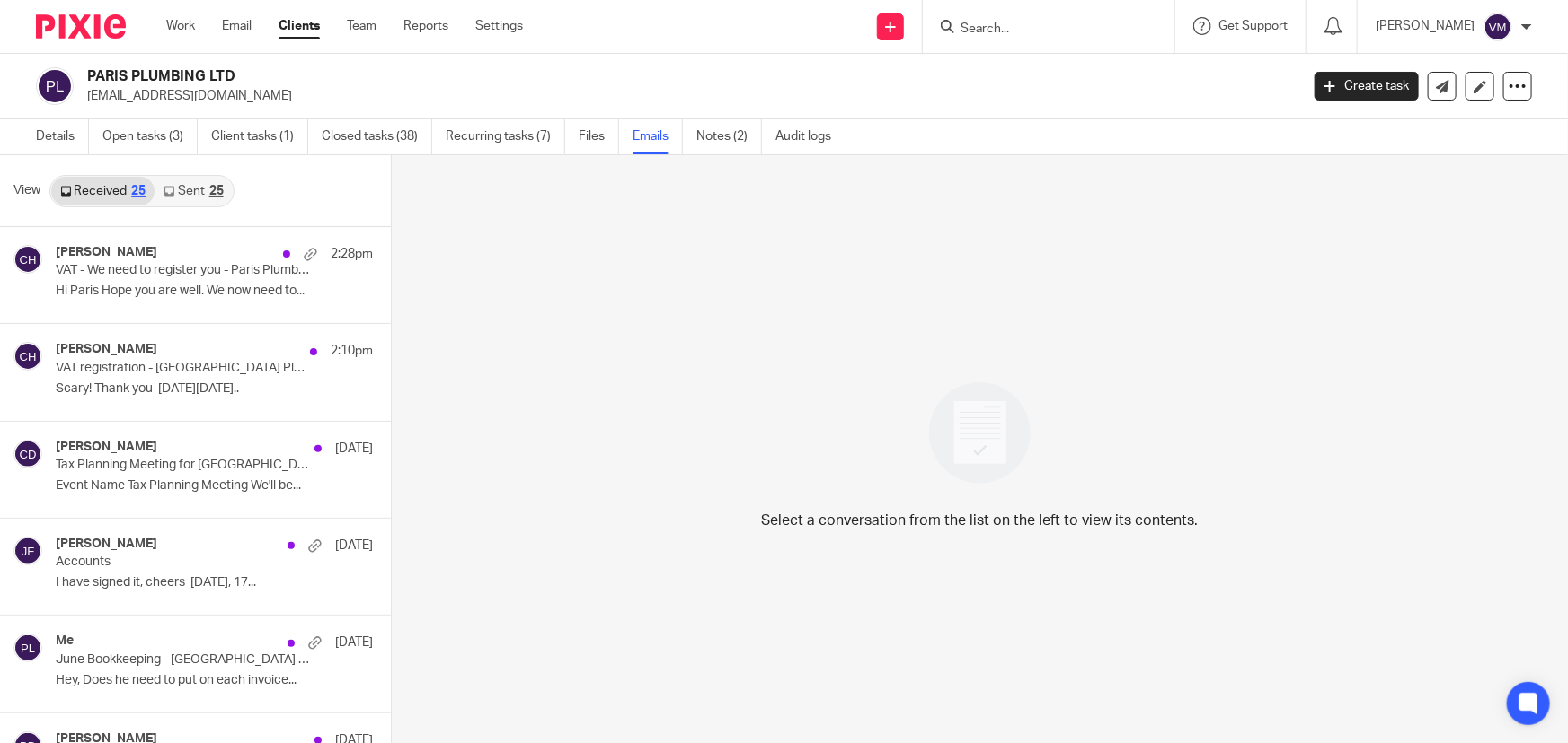
scroll to position [2, 0]
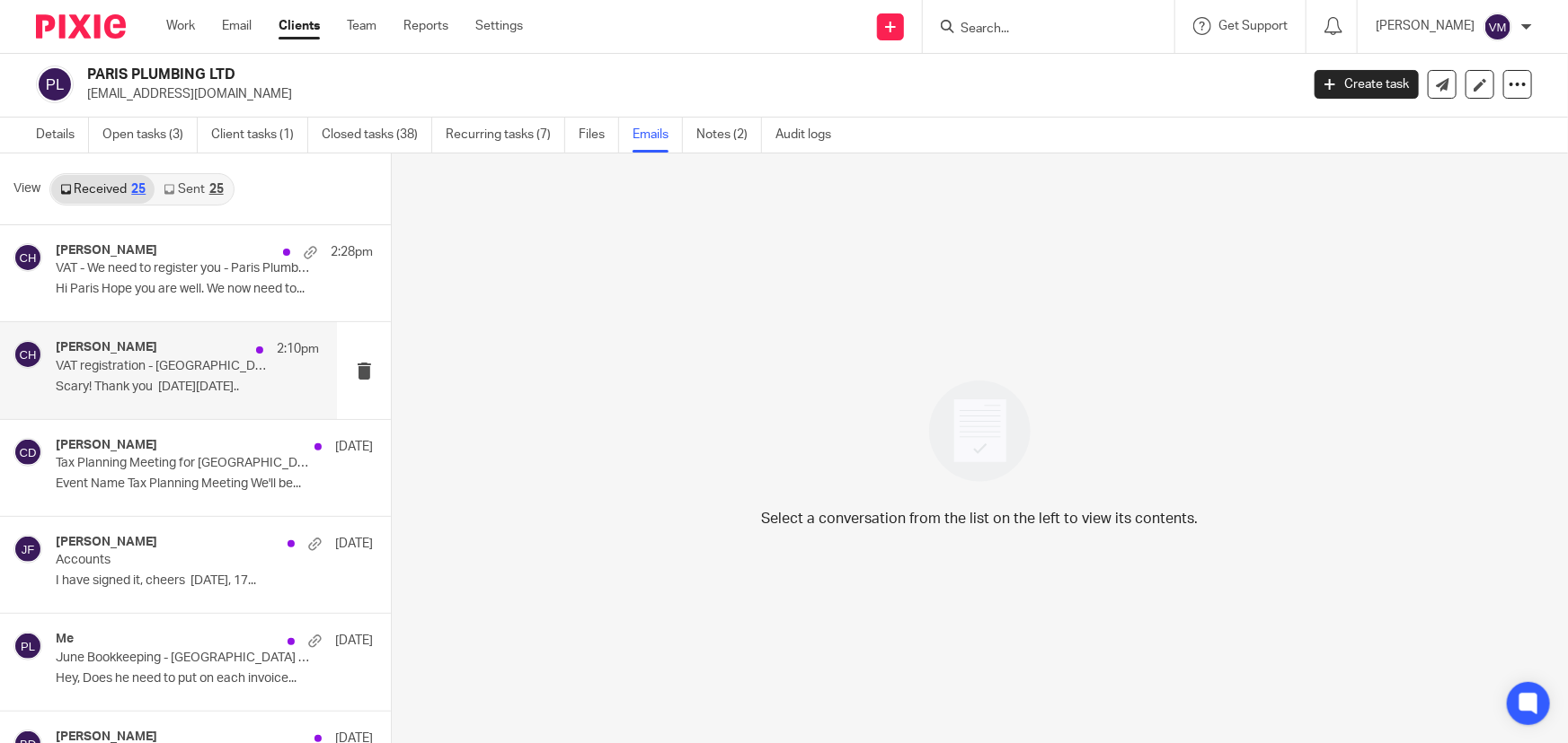
click at [120, 348] on h4 "[PERSON_NAME]" at bounding box center [106, 347] width 102 height 15
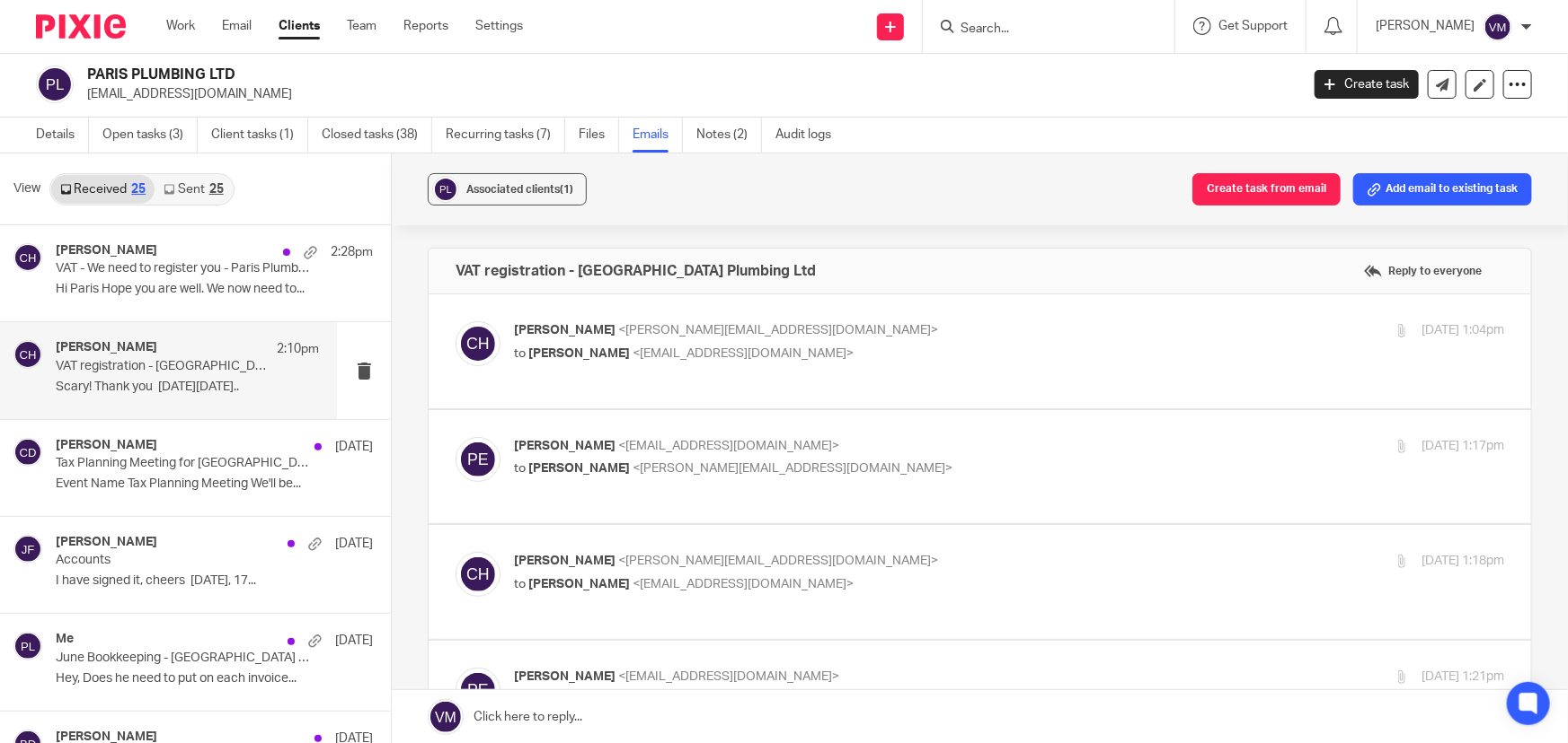
scroll to position [0, 0]
click at [904, 309] on label at bounding box center [979, 351] width 1103 height 114
click at [455, 320] on input "checkbox" at bounding box center [455, 320] width 1 height 1
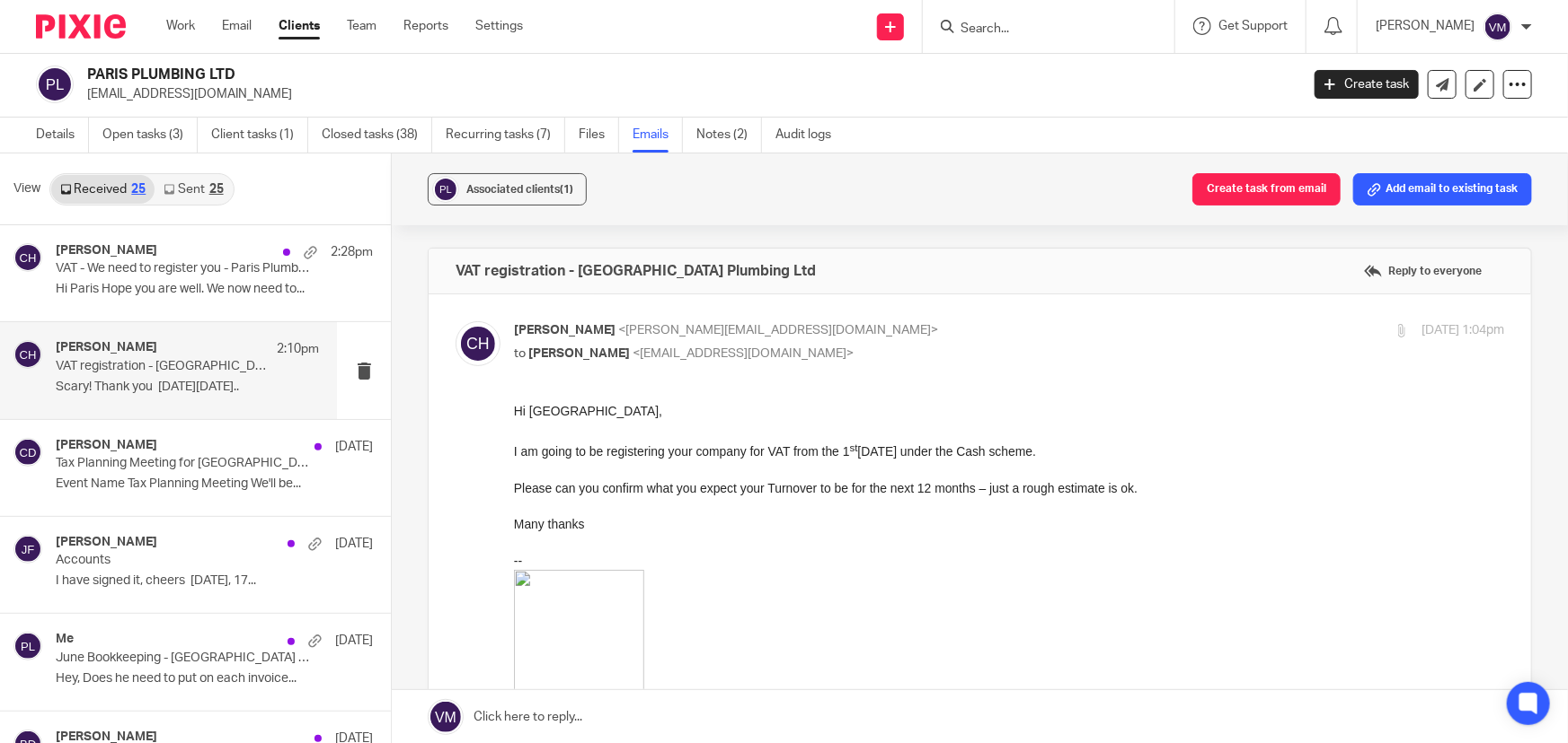
click at [914, 321] on p "Chloe Hooton <chloe@archimediaaccounts.co.uk>" at bounding box center [844, 330] width 661 height 19
checkbox input "false"
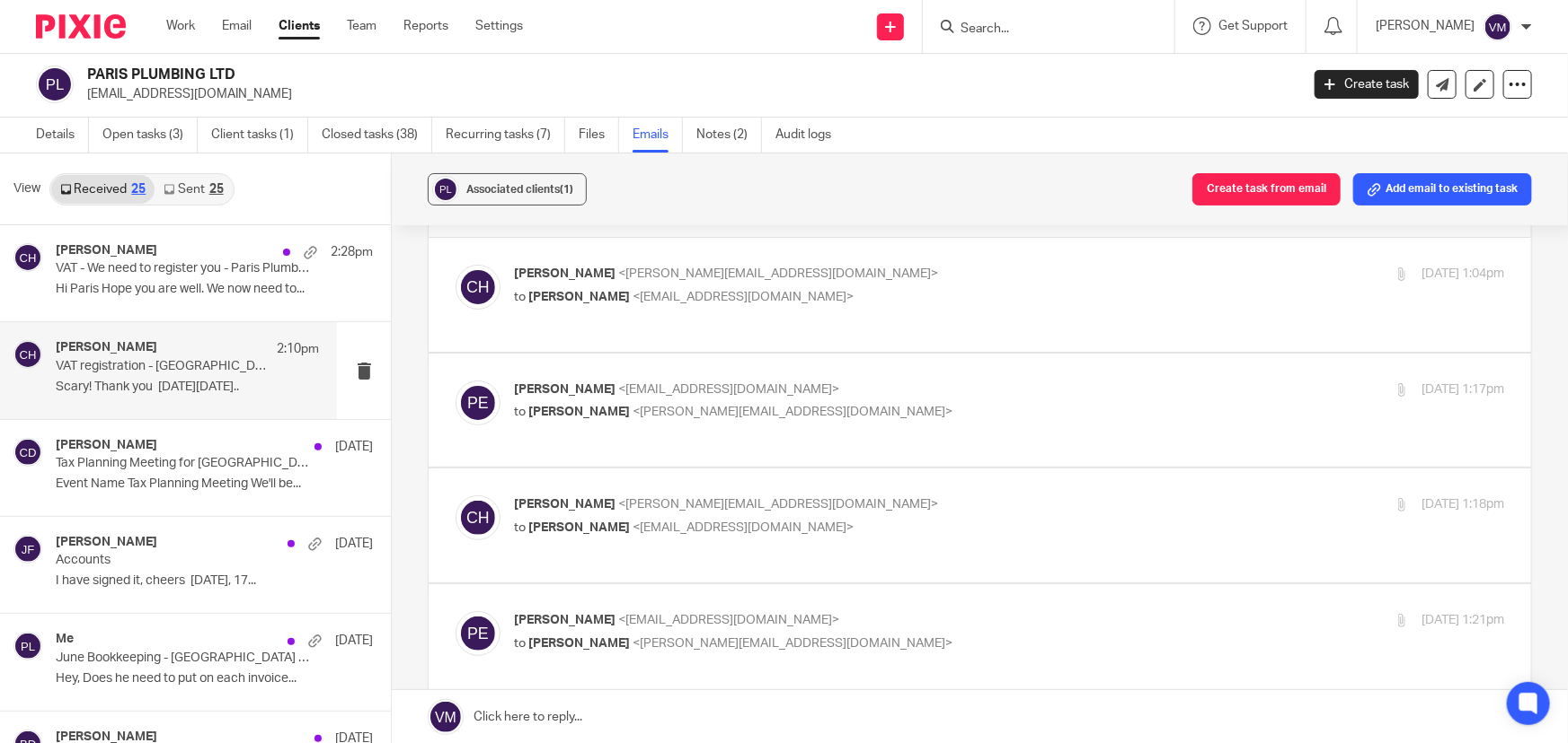
scroll to position [81, 0]
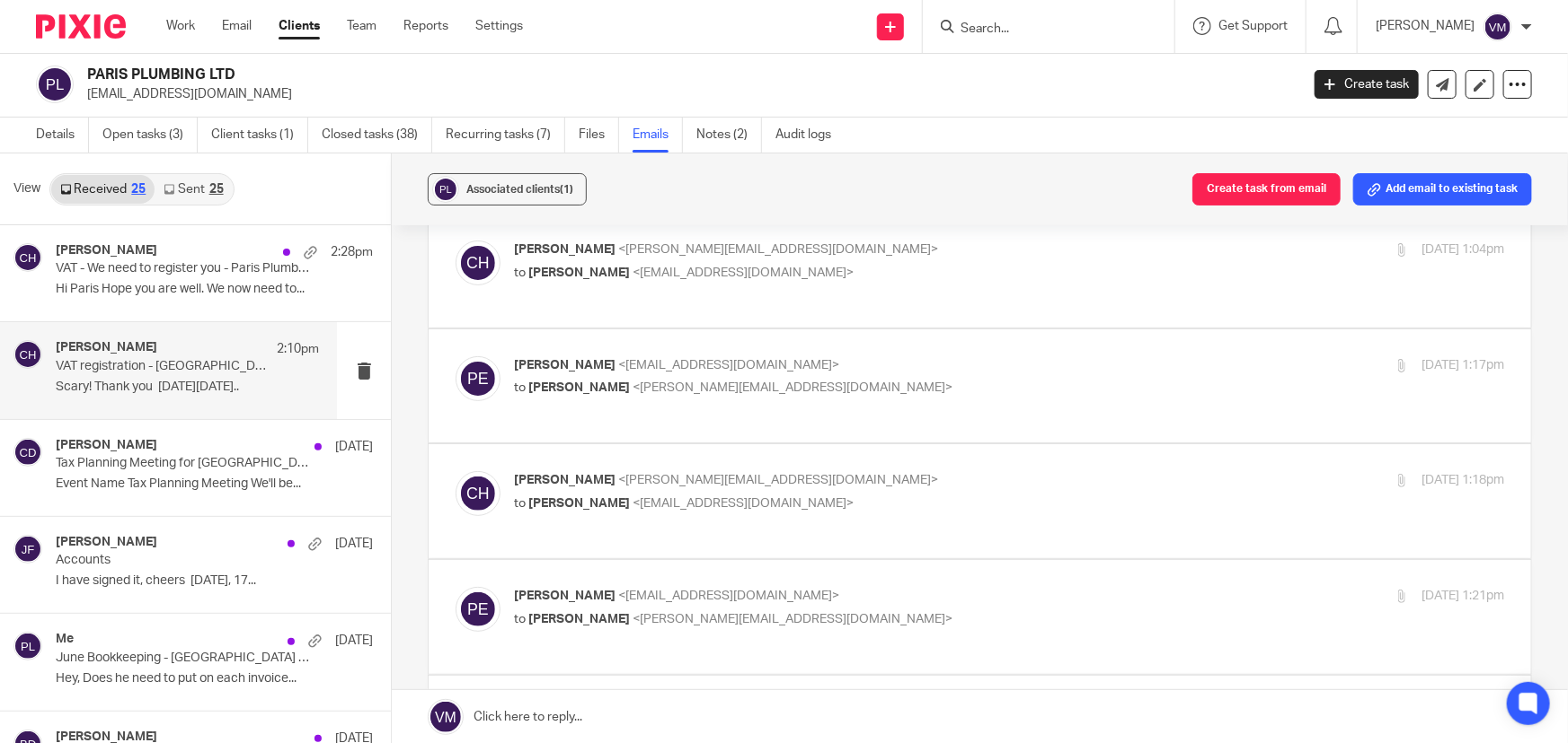
click at [915, 349] on label at bounding box center [979, 386] width 1103 height 114
click at [455, 355] on input "checkbox" at bounding box center [455, 355] width 1 height 1
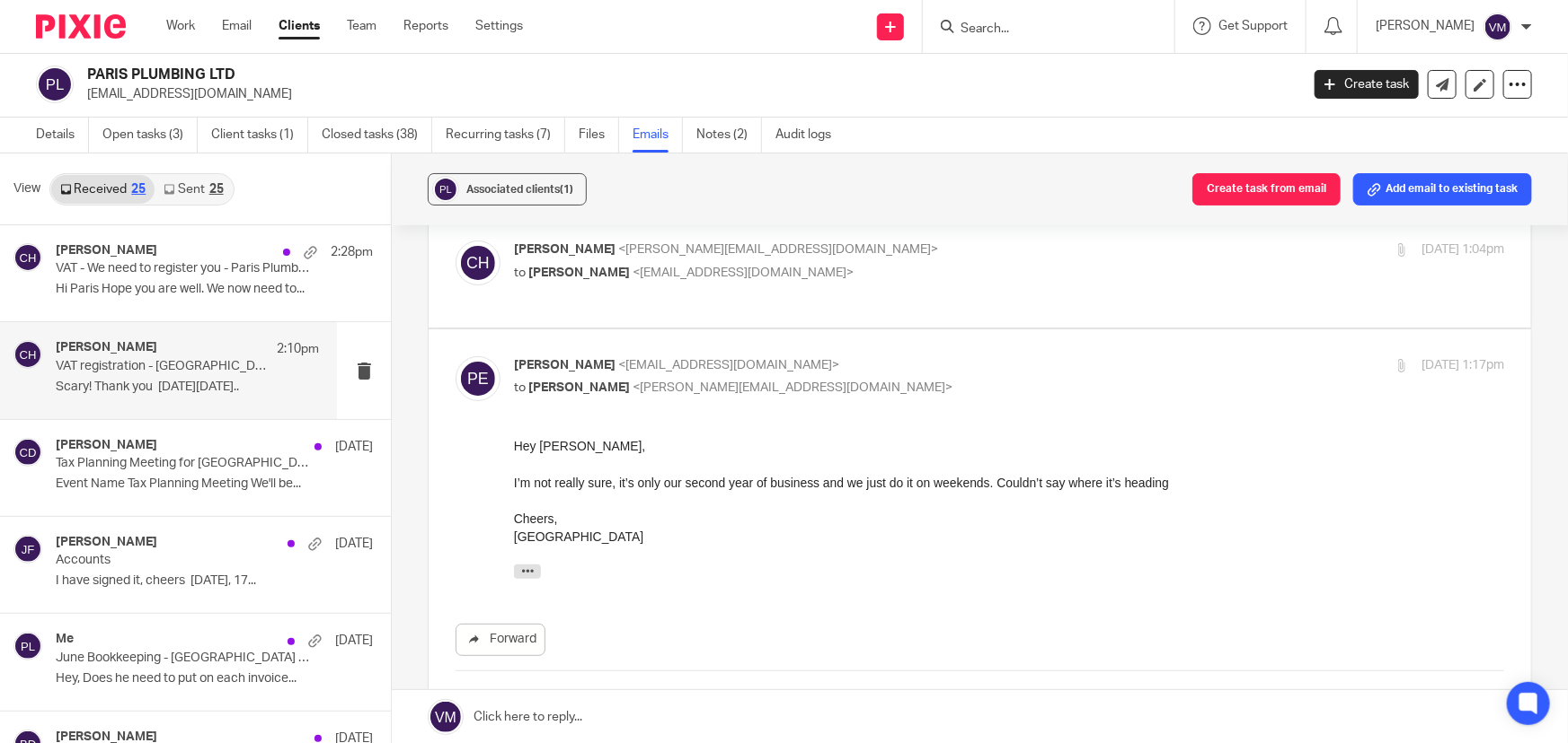
scroll to position [0, 0]
click at [948, 351] on label at bounding box center [979, 565] width 1103 height 472
click at [455, 355] on input "checkbox" at bounding box center [455, 355] width 1 height 1
checkbox input "false"
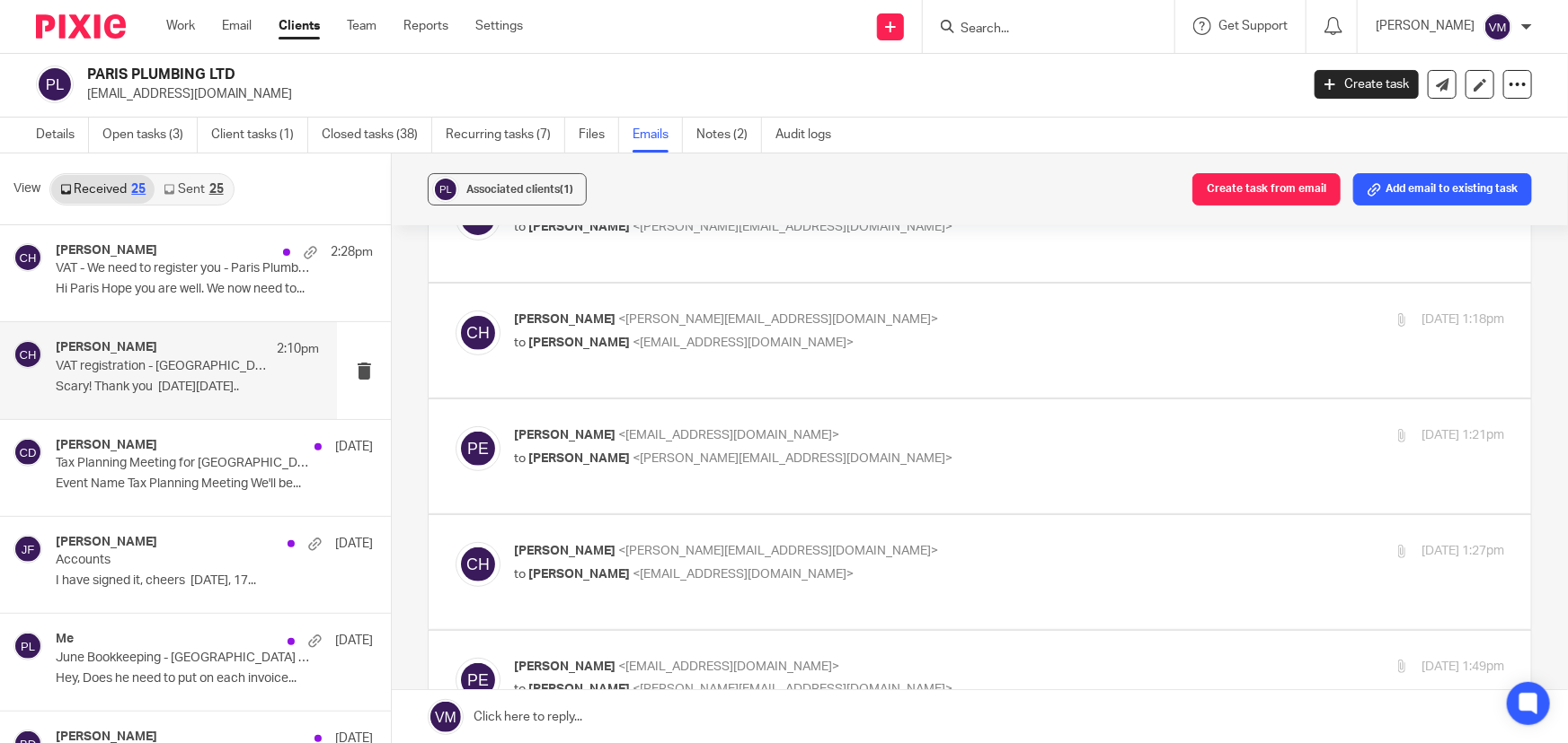
scroll to position [244, 0]
click at [943, 318] on p "Chloe Hooton <chloe@archimediaaccounts.co.uk>" at bounding box center [844, 317] width 661 height 19
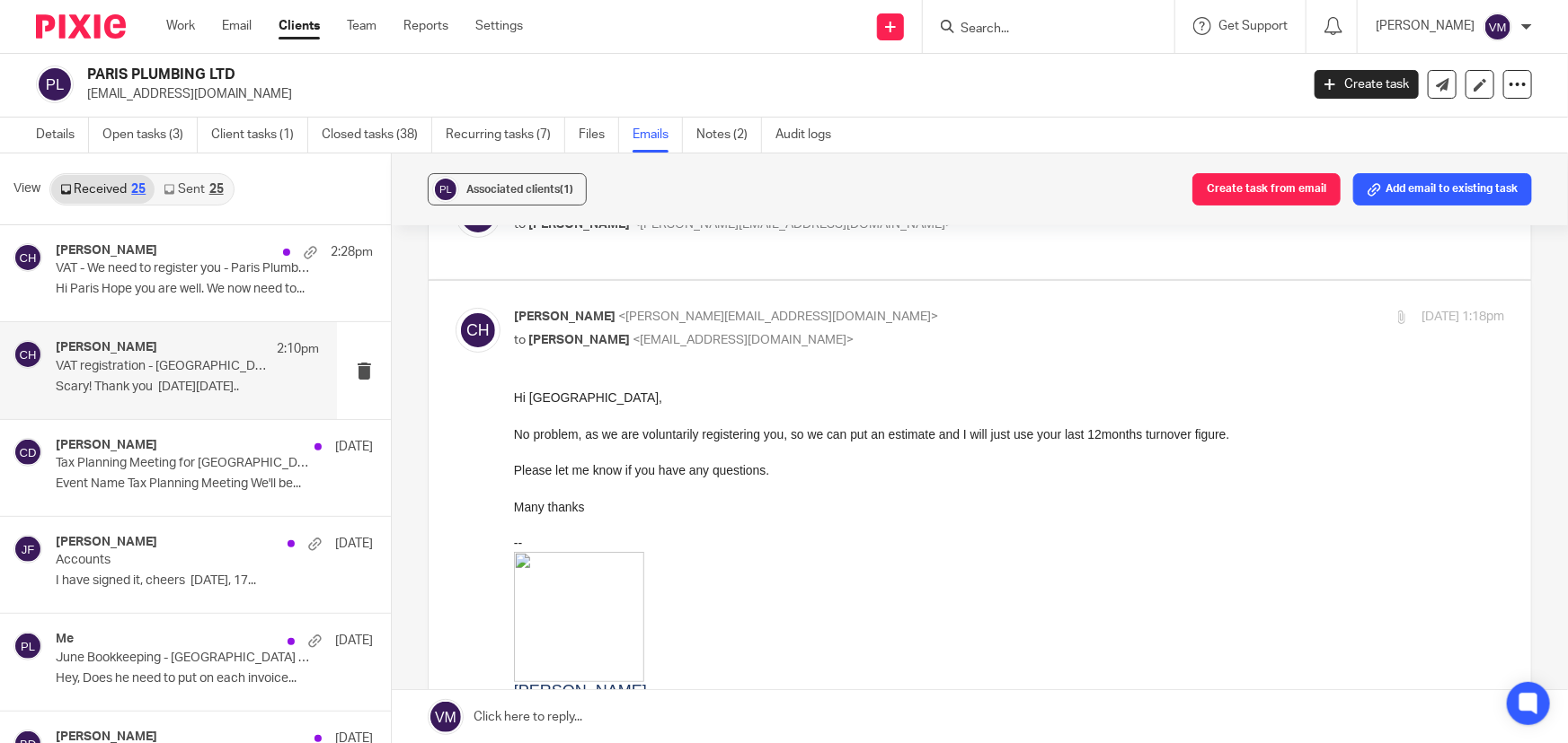
scroll to position [0, 0]
click at [944, 320] on p "Chloe Hooton <chloe@archimediaaccounts.co.uk>" at bounding box center [844, 317] width 661 height 19
checkbox input "false"
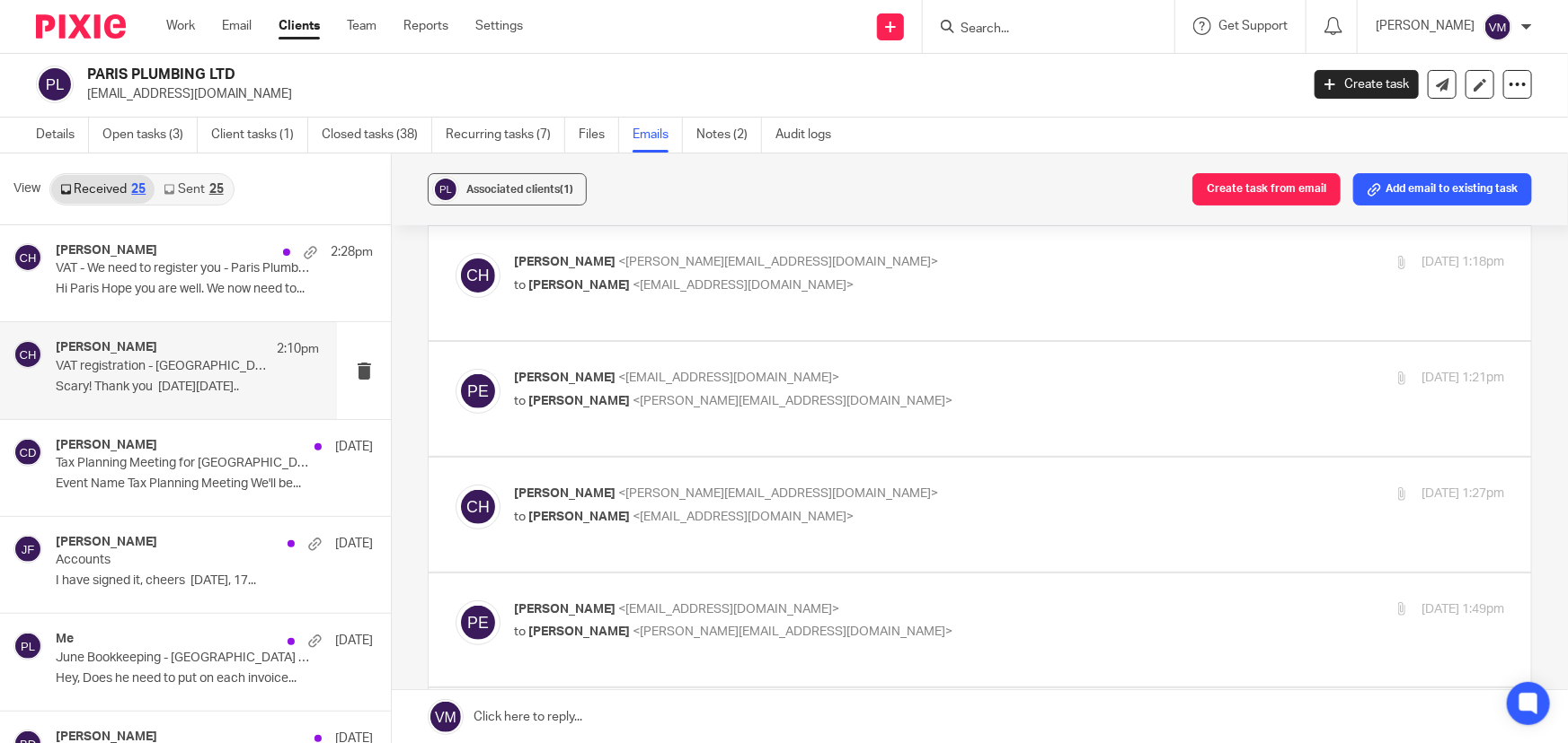
scroll to position [326, 0]
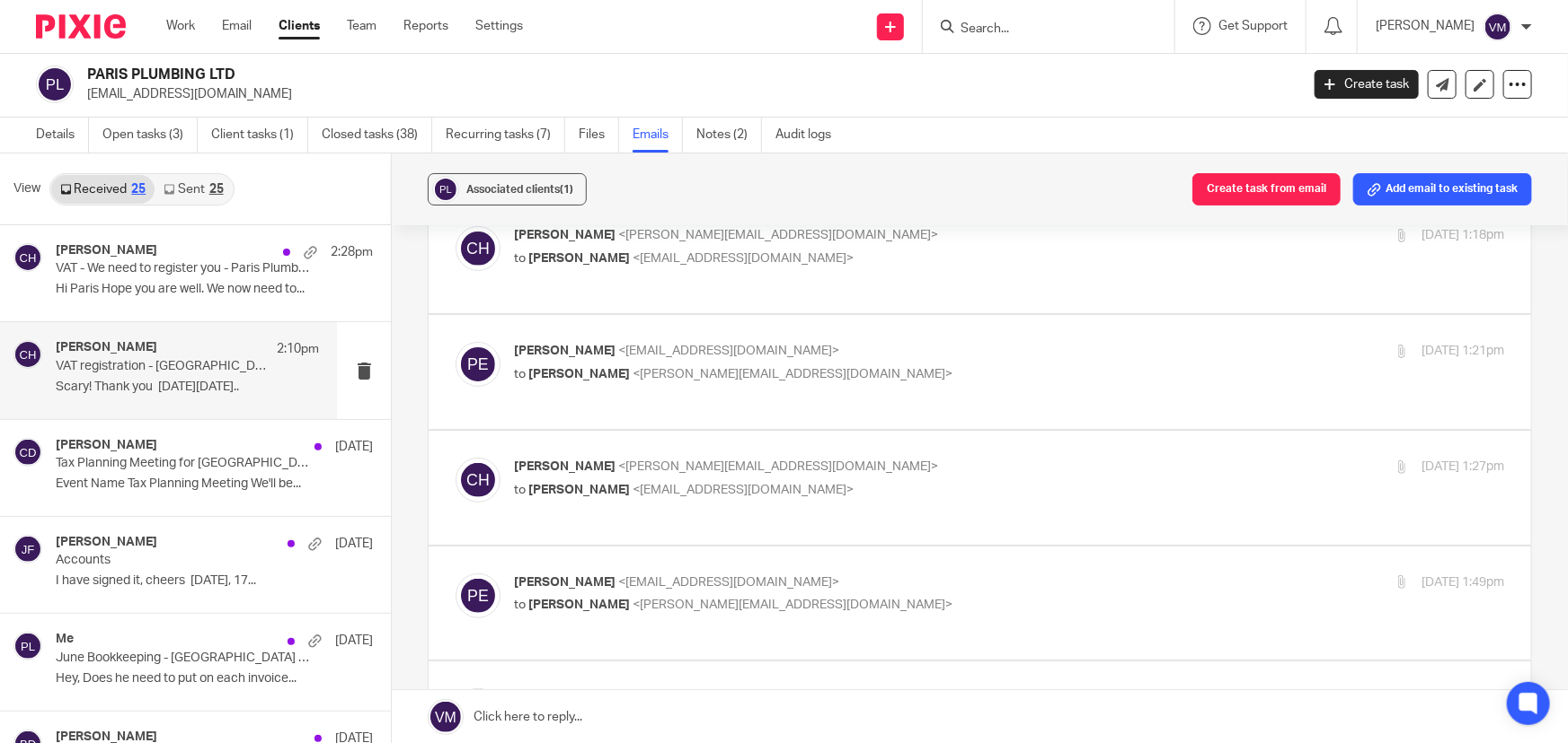
click at [943, 320] on label at bounding box center [979, 372] width 1103 height 114
click at [455, 341] on input "checkbox" at bounding box center [455, 341] width 1 height 1
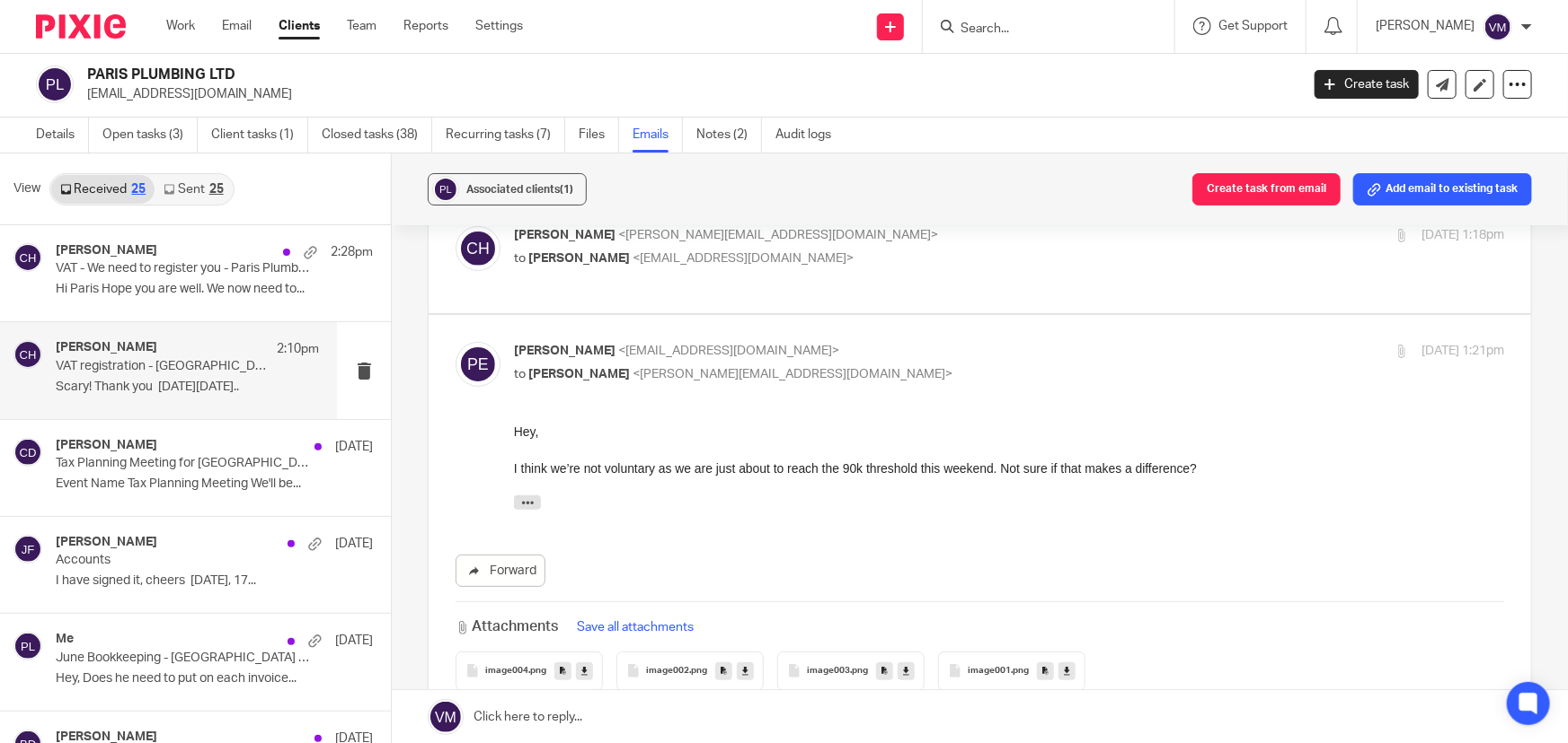
scroll to position [0, 0]
click at [942, 333] on label at bounding box center [979, 524] width 1103 height 417
click at [455, 341] on input "checkbox" at bounding box center [455, 341] width 1 height 1
checkbox input "false"
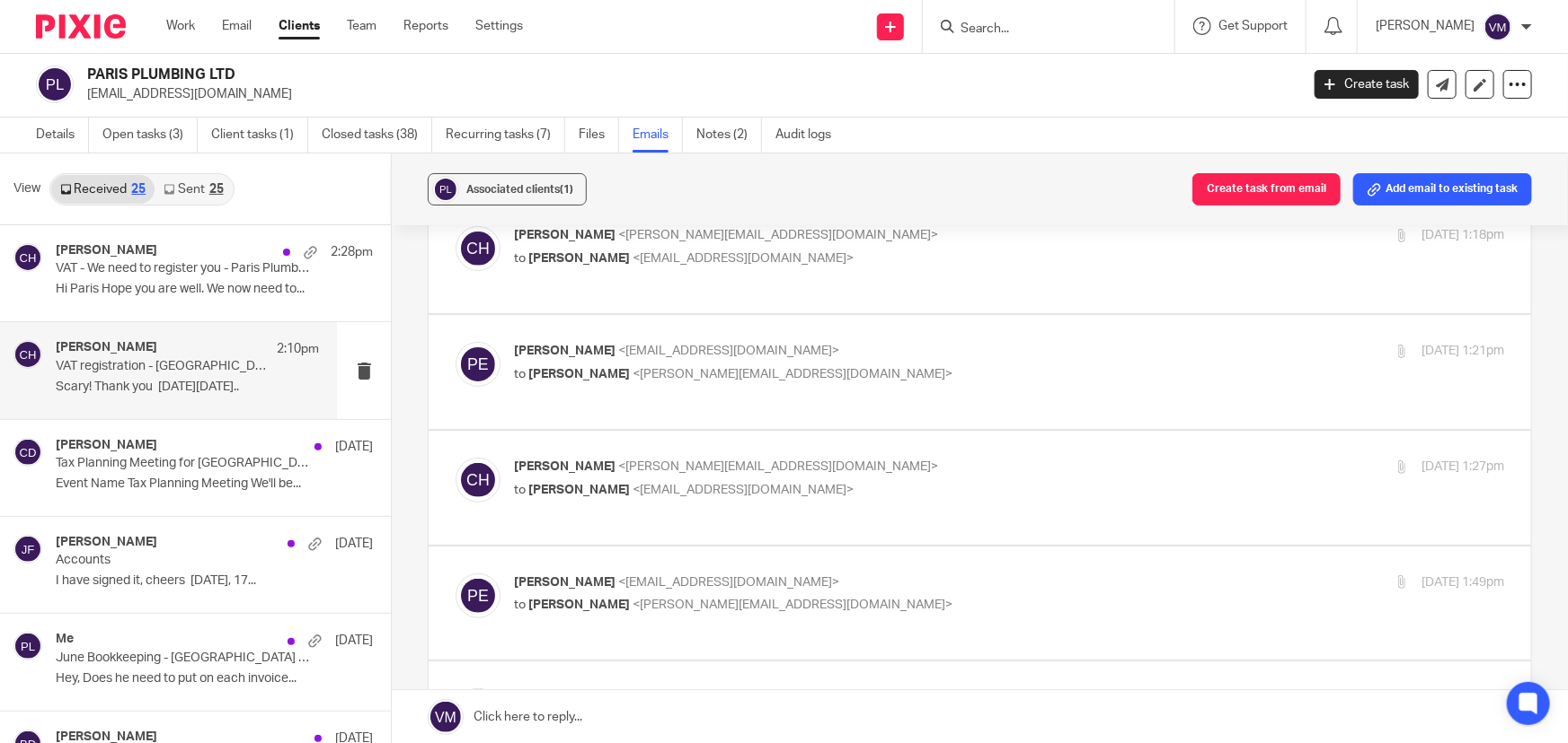
scroll to position [407, 0]
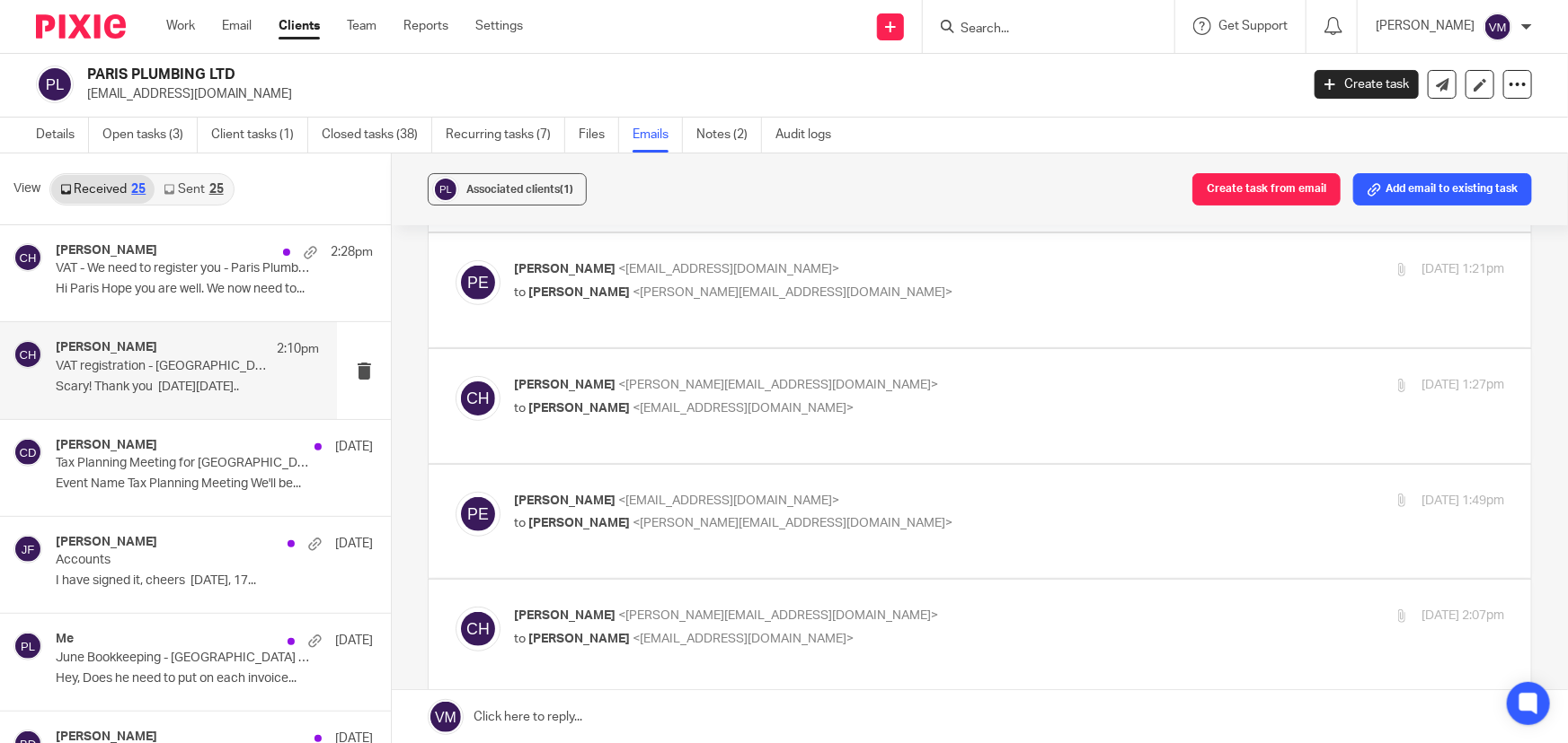
click at [941, 358] on label at bounding box center [979, 406] width 1103 height 114
click at [455, 375] on input "checkbox" at bounding box center [455, 375] width 1 height 1
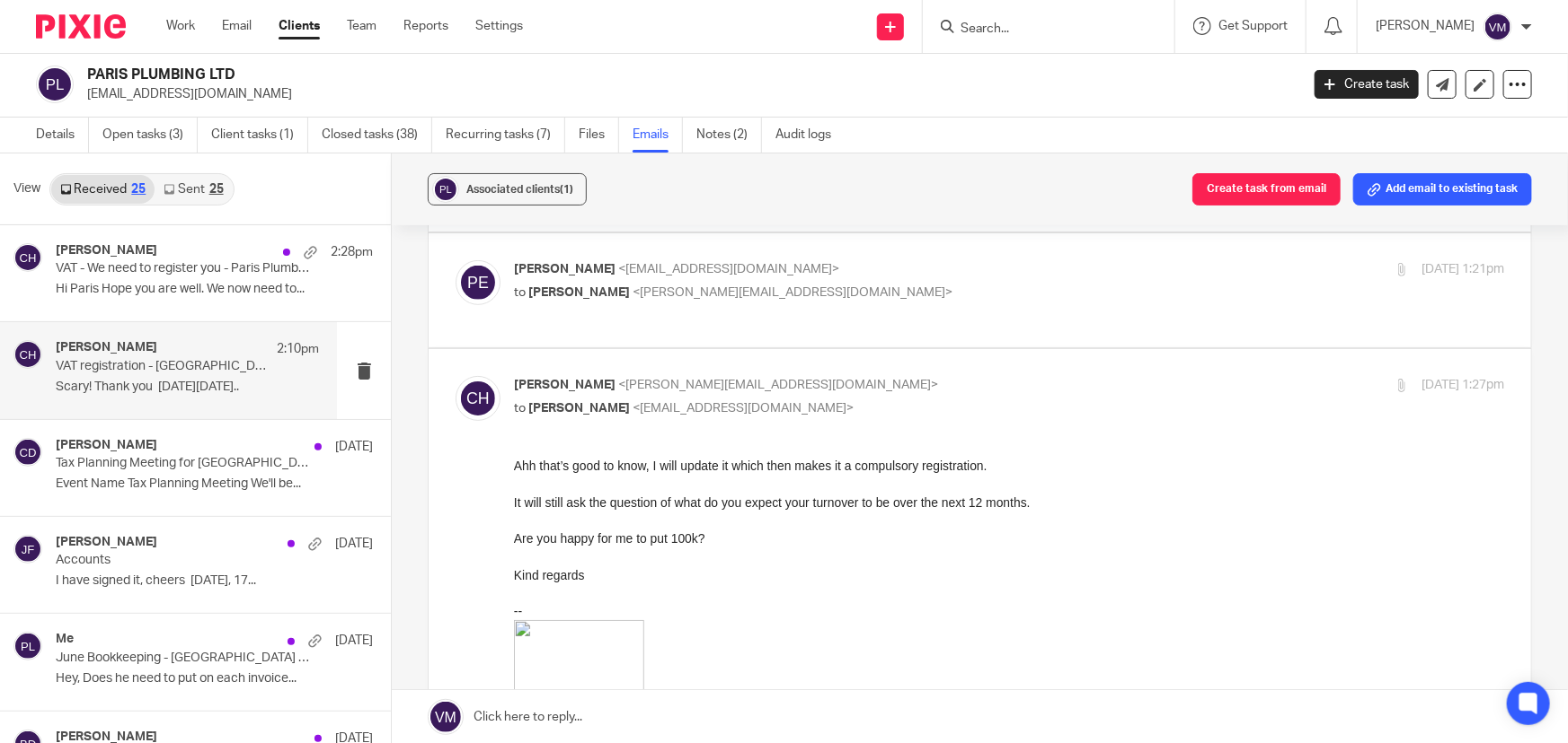
scroll to position [489, 0]
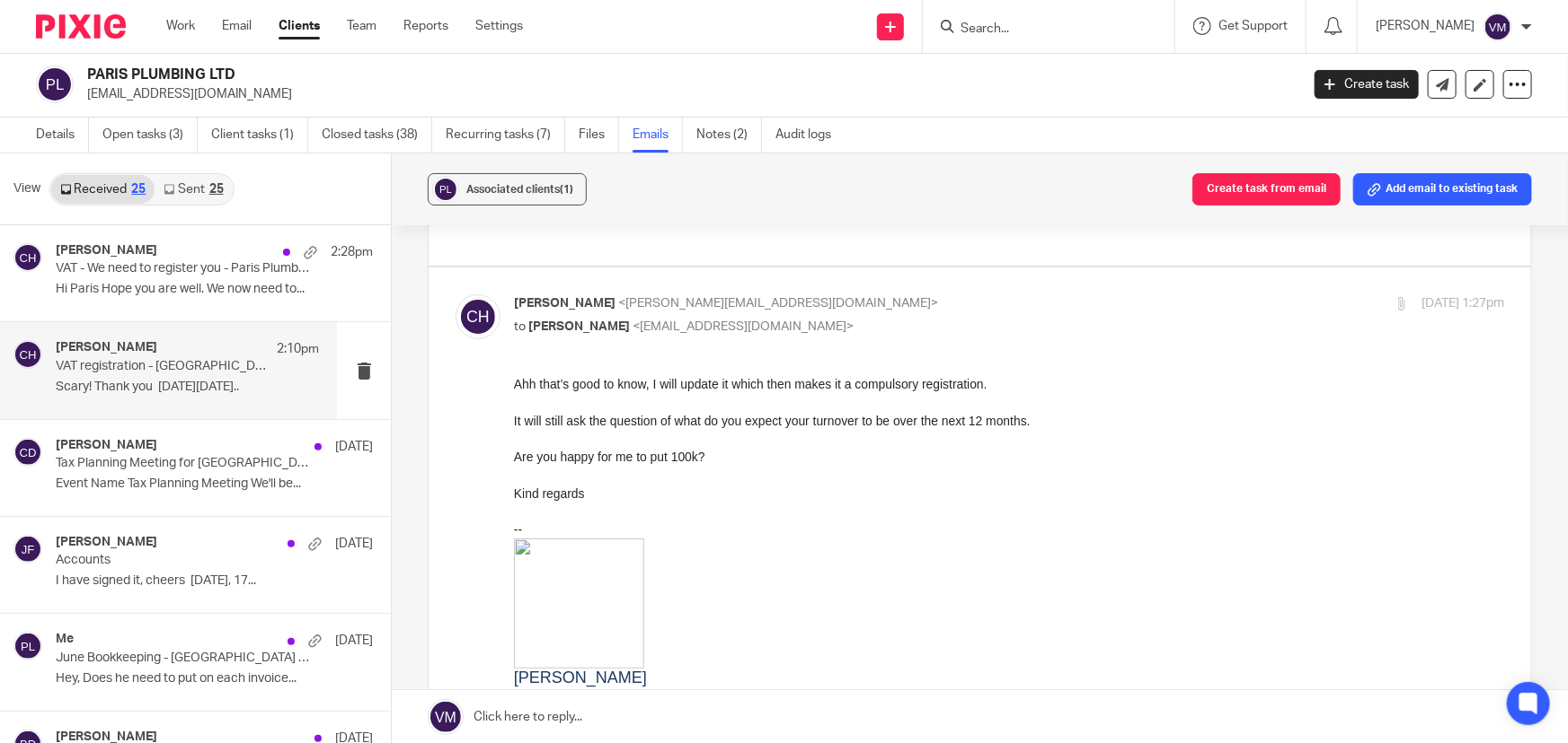
click at [455, 293] on input "checkbox" at bounding box center [455, 293] width 1 height 1
checkbox input "false"
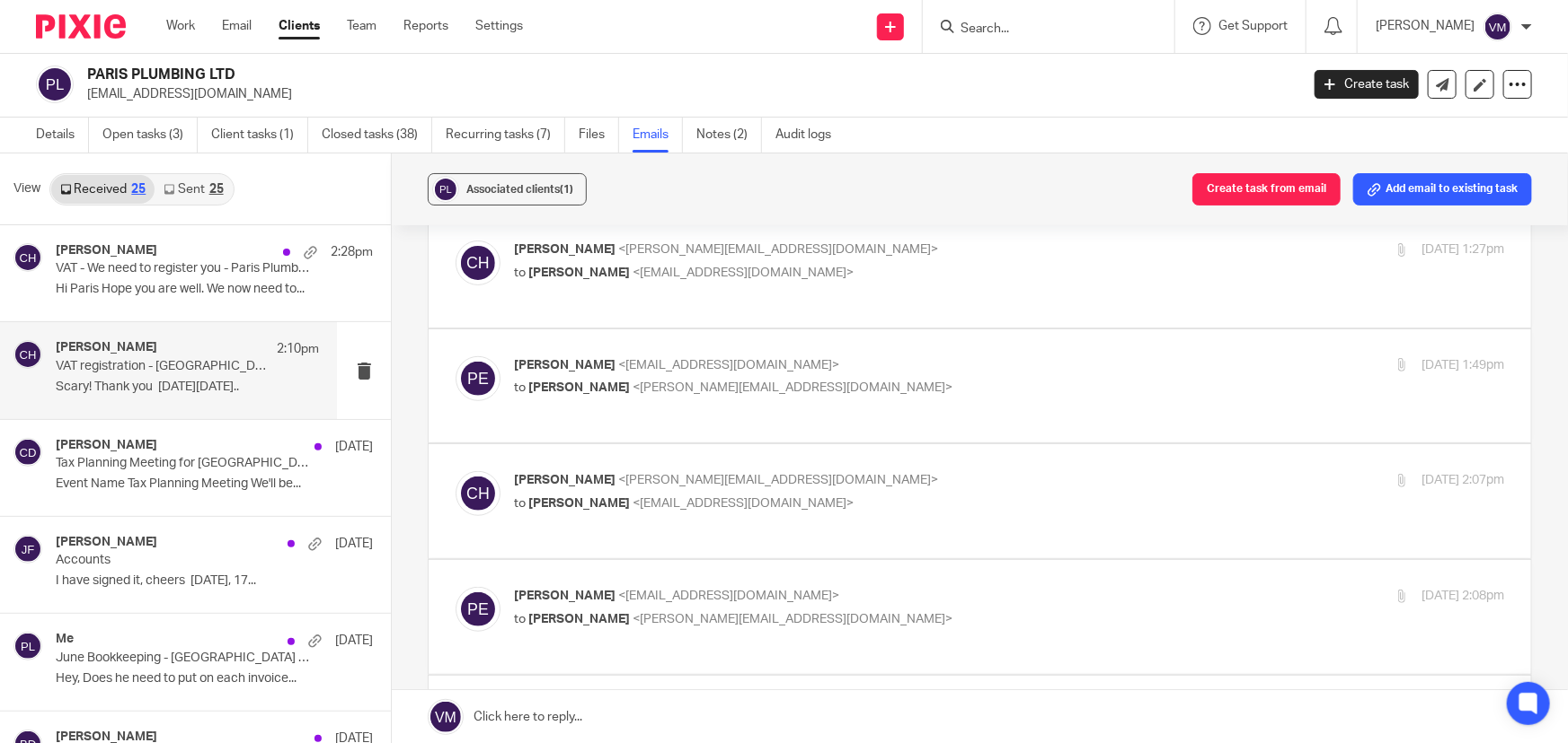
scroll to position [571, 0]
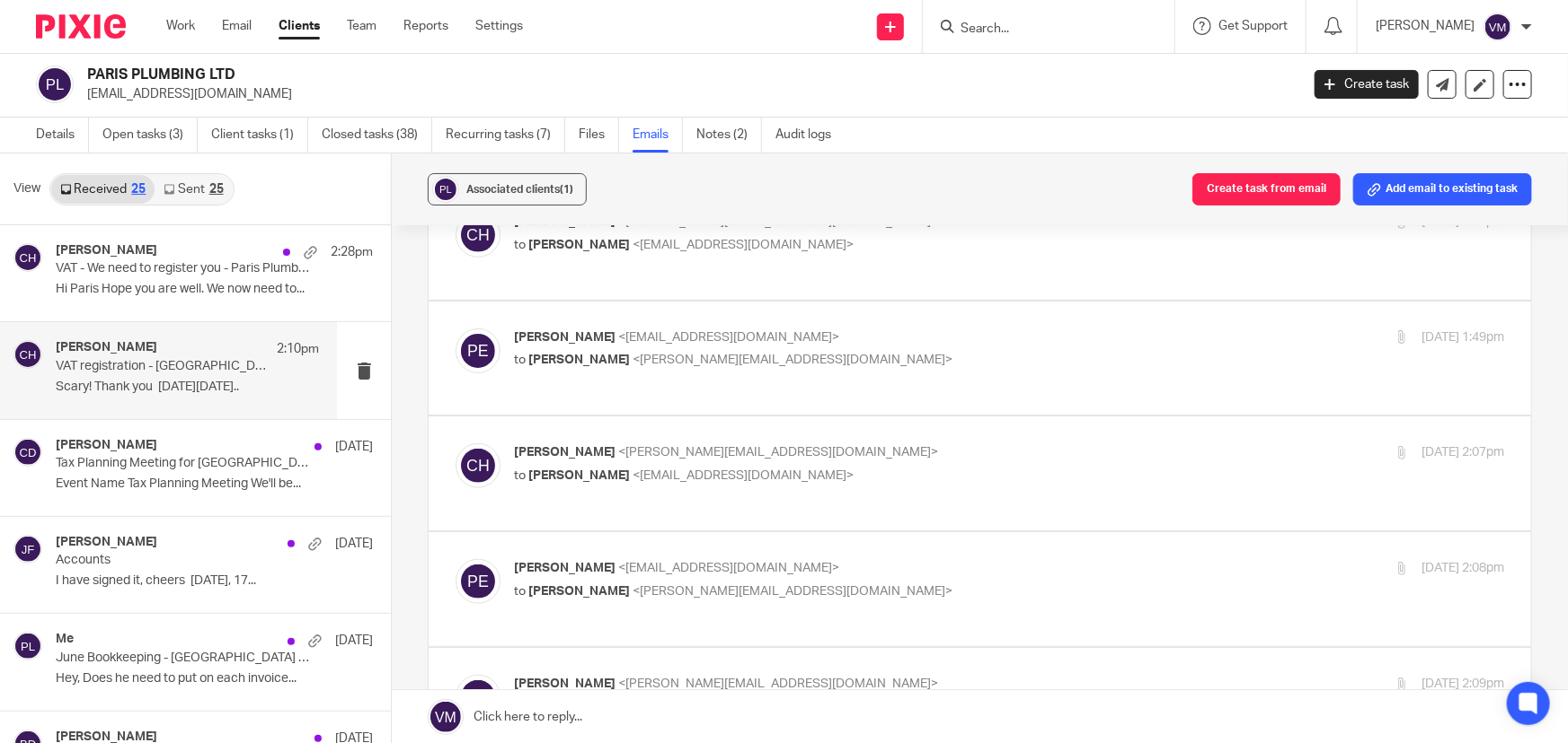
click at [1004, 316] on label at bounding box center [979, 358] width 1103 height 114
click at [455, 327] on input "checkbox" at bounding box center [455, 327] width 1 height 1
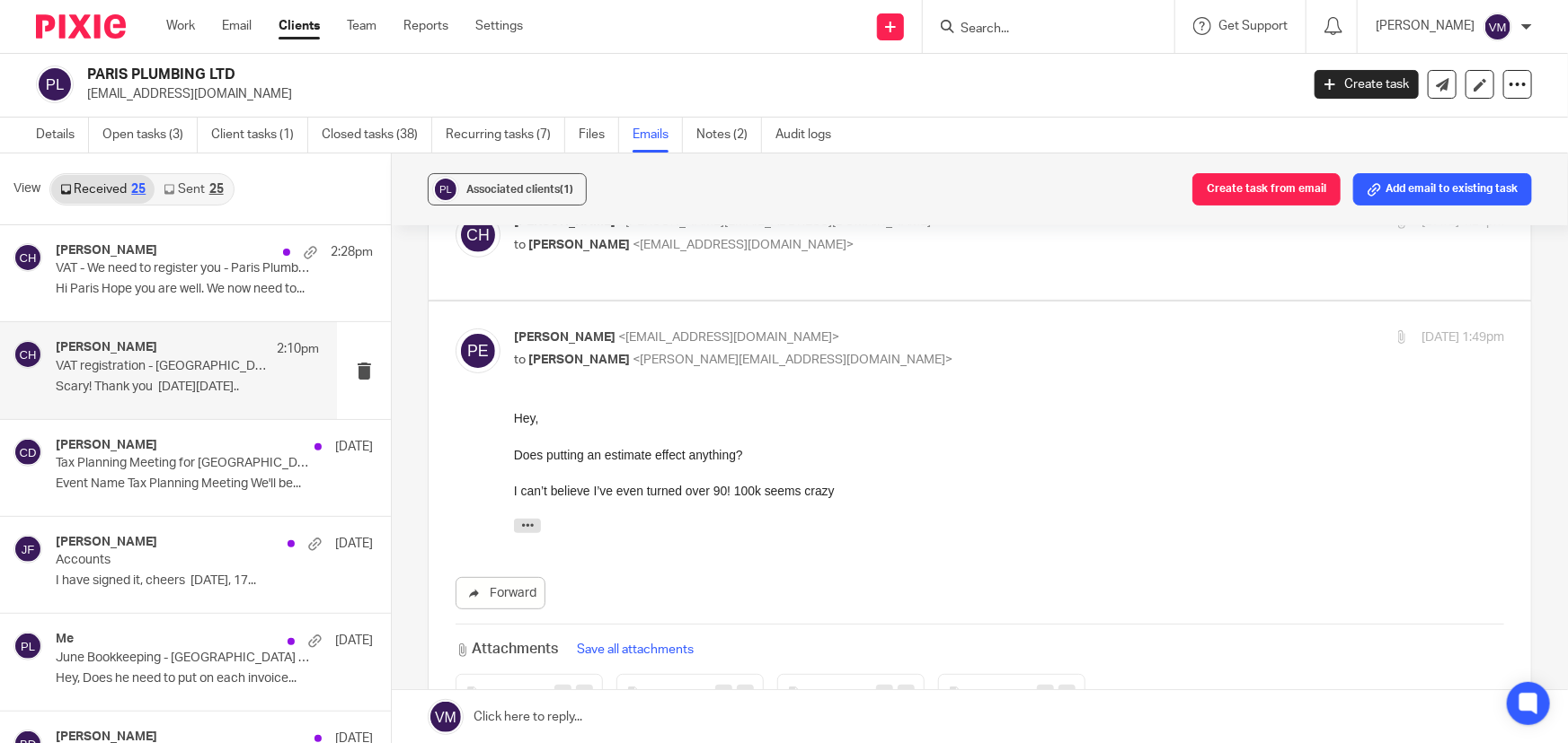
scroll to position [0, 0]
click at [1006, 328] on p "Paris Ellinas <plumbingparis@gmail.com>" at bounding box center [844, 337] width 661 height 19
checkbox input "false"
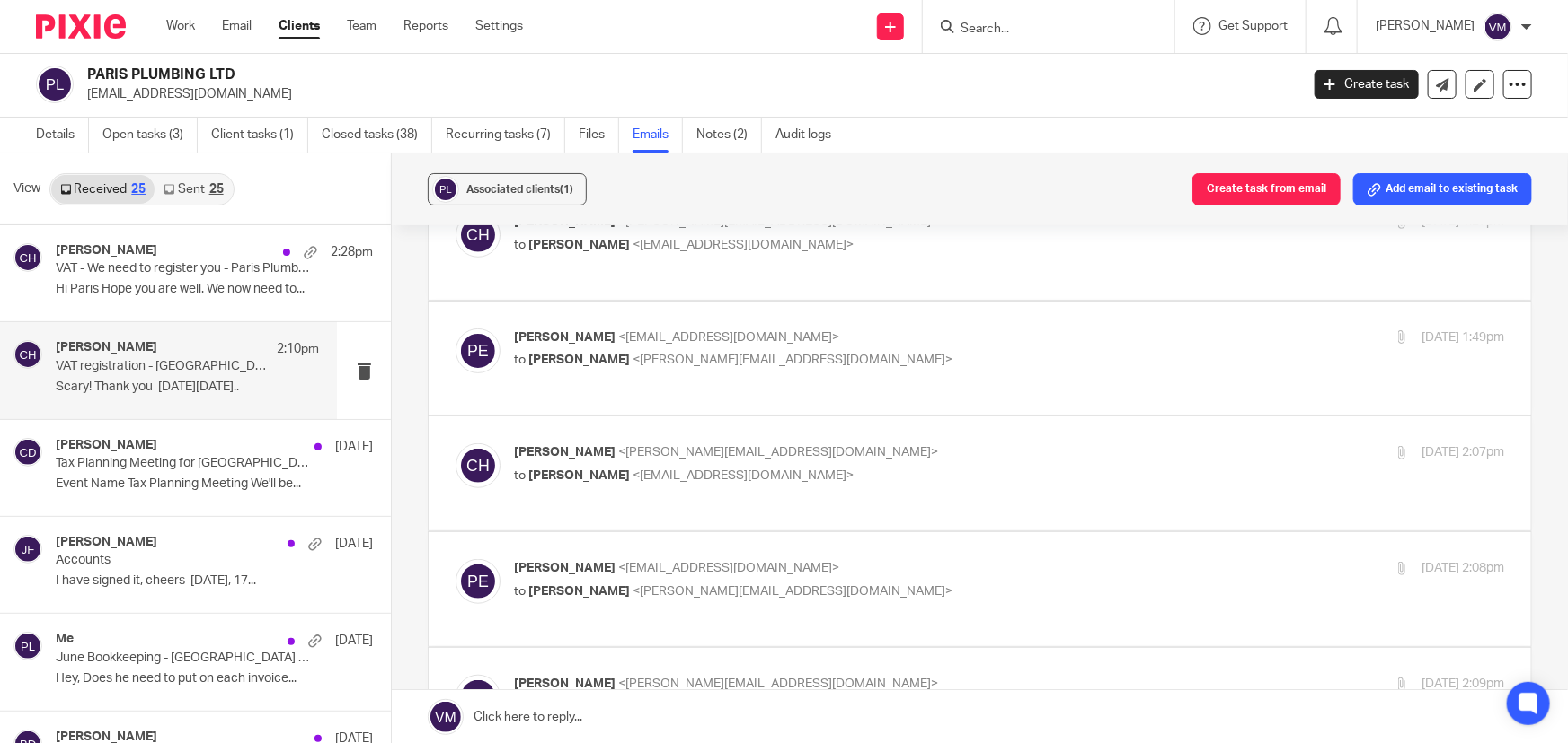
scroll to position [653, 0]
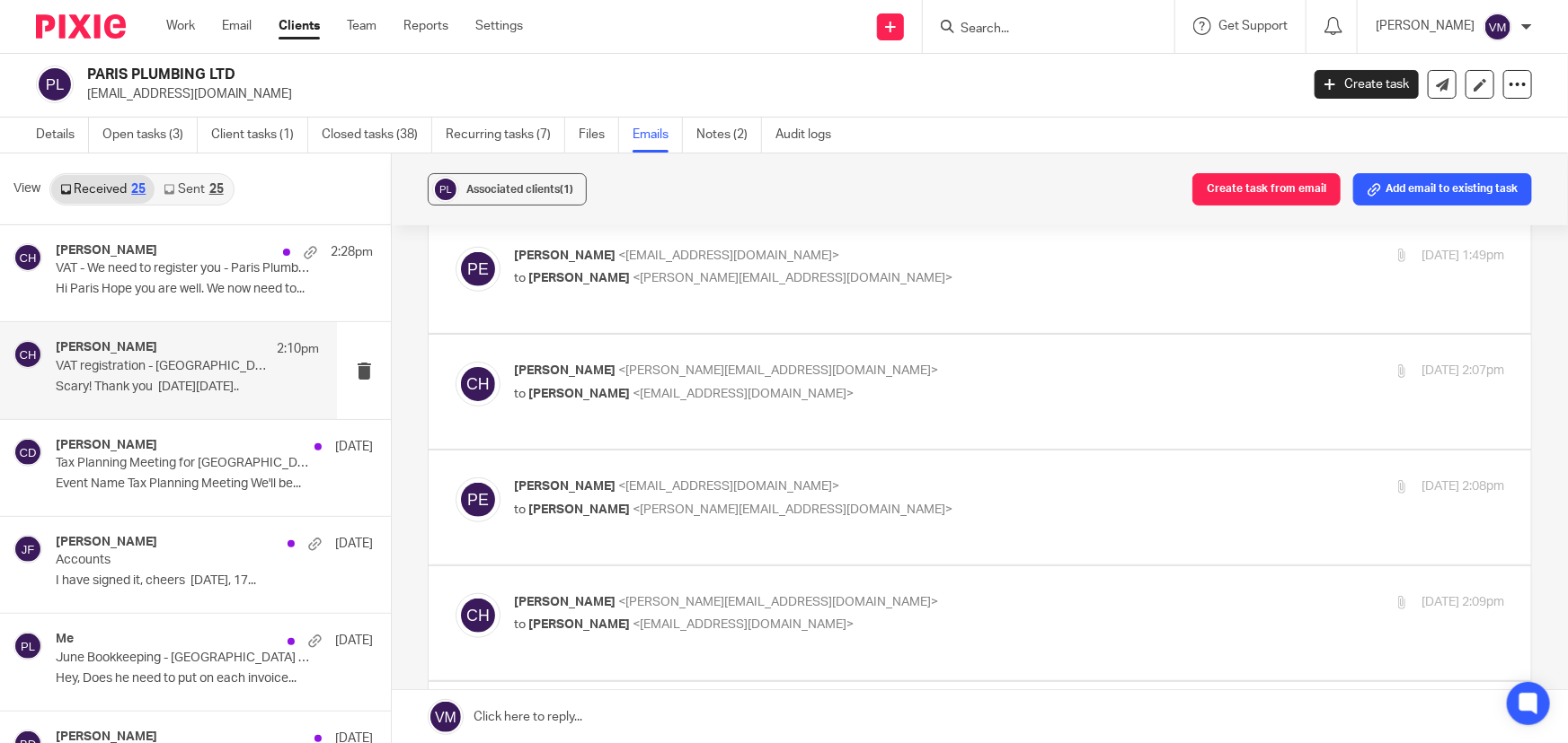
click at [1000, 362] on p "Chloe Hooton <chloe@archimediaaccounts.co.uk>" at bounding box center [844, 371] width 661 height 19
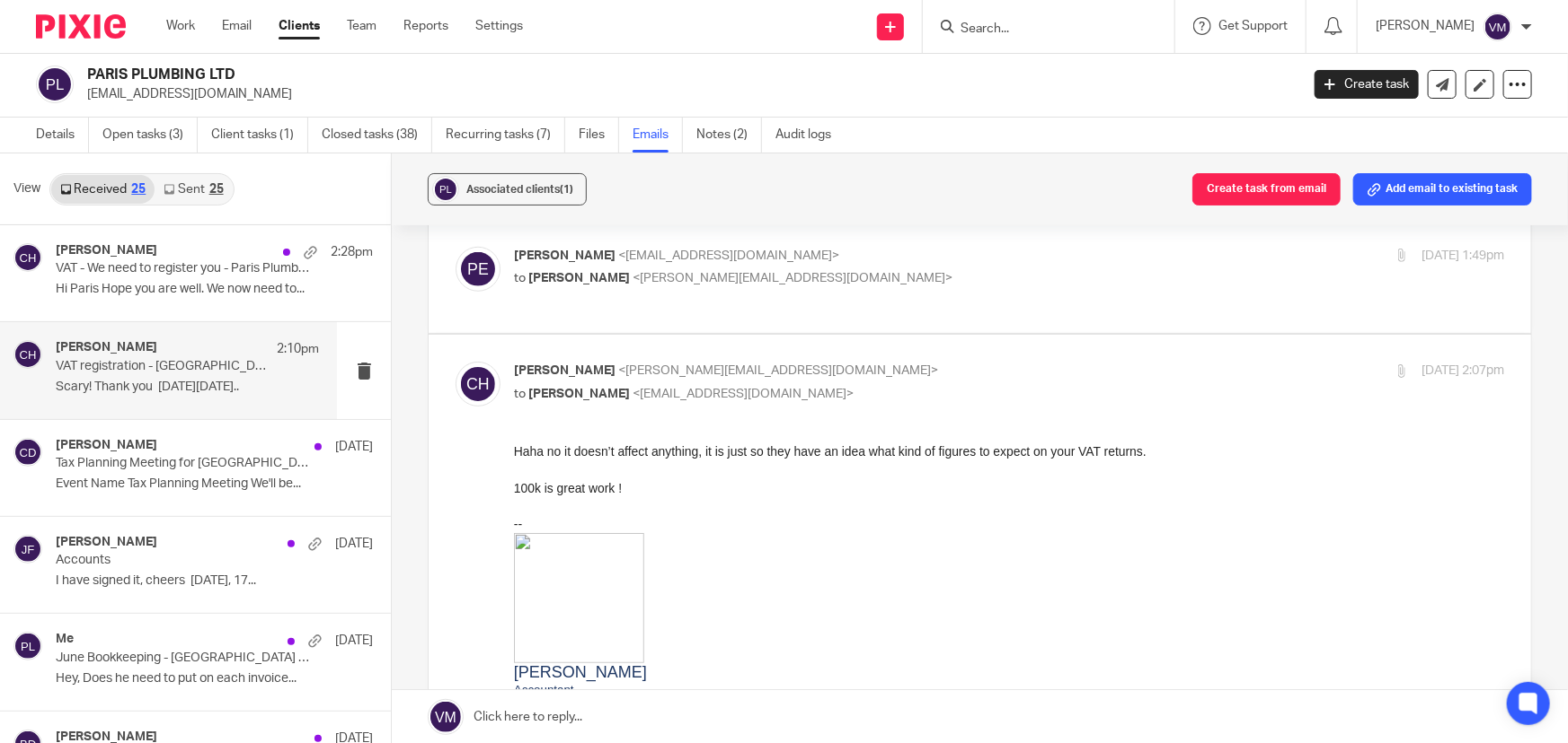
scroll to position [0, 0]
click at [455, 361] on input "checkbox" at bounding box center [455, 361] width 1 height 1
checkbox input "false"
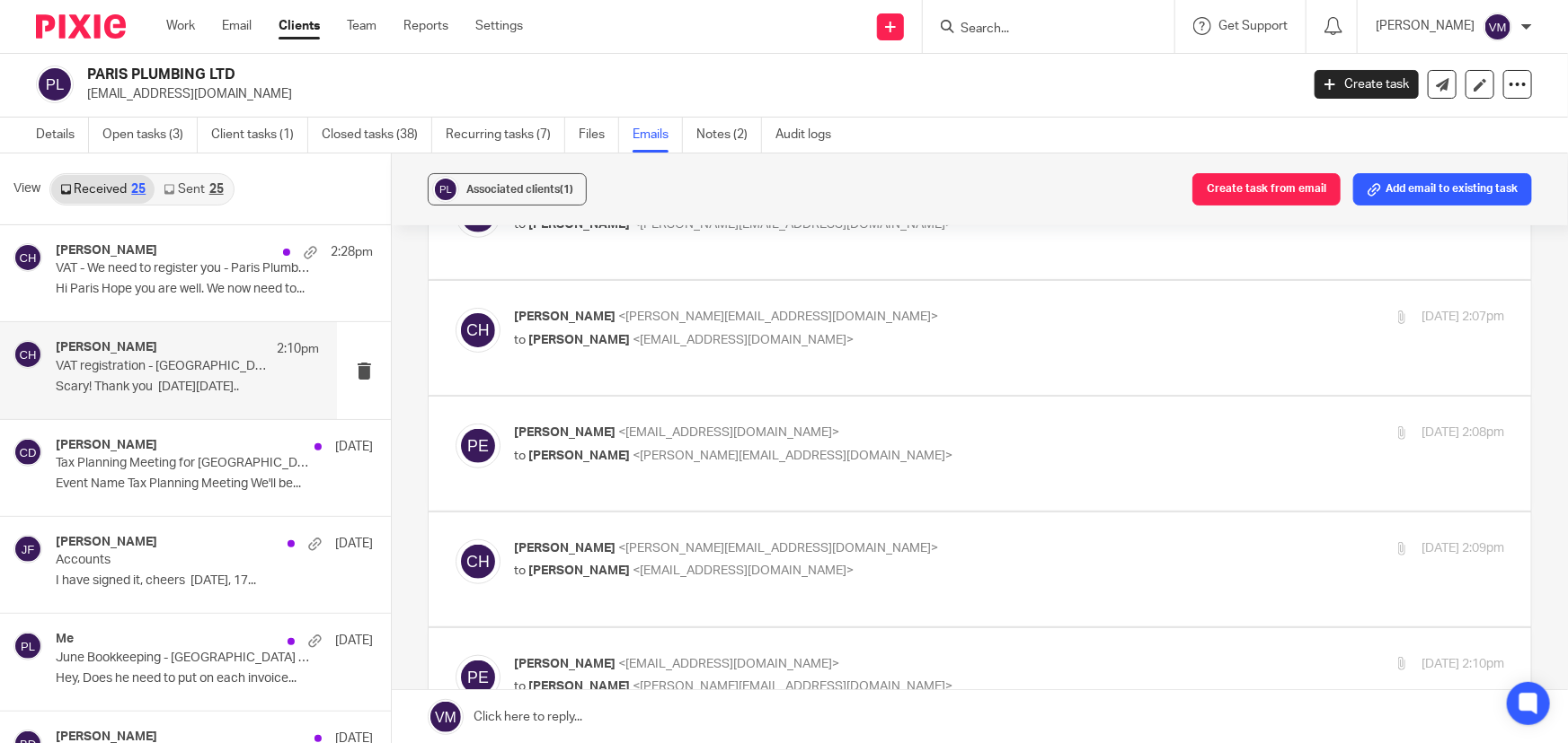
scroll to position [734, 0]
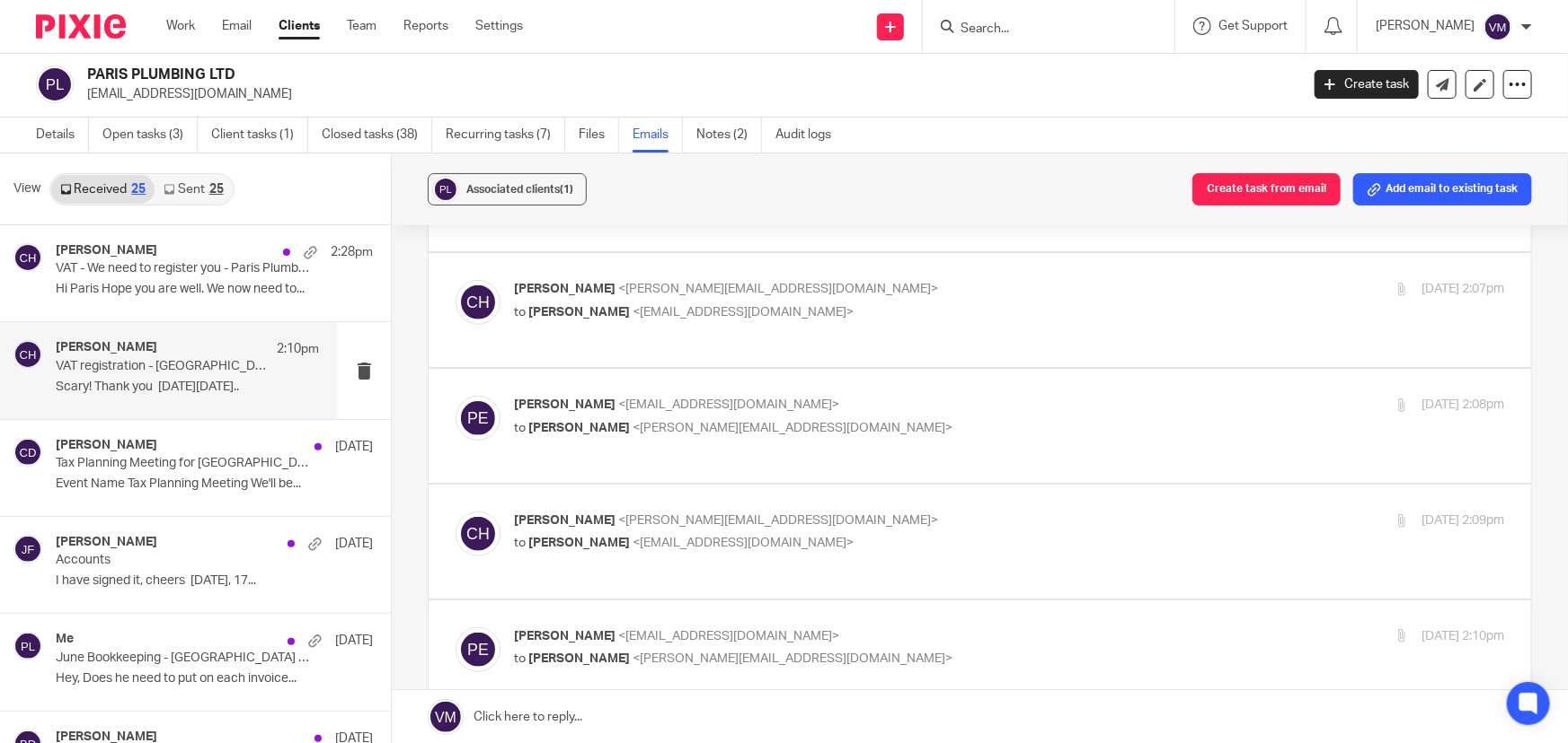
click at [1000, 380] on label at bounding box center [979, 425] width 1103 height 114
click at [455, 395] on input "checkbox" at bounding box center [455, 395] width 1 height 1
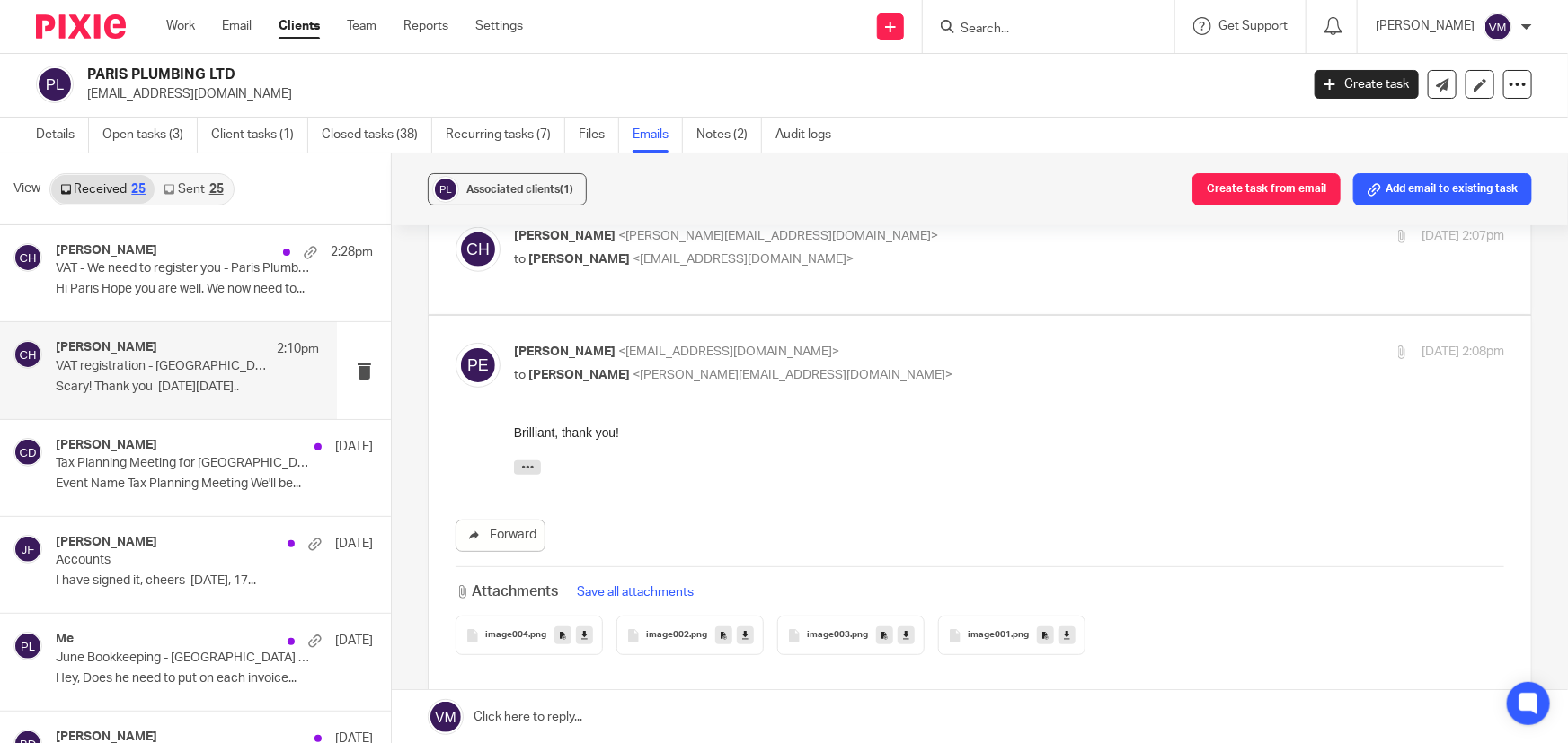
scroll to position [816, 0]
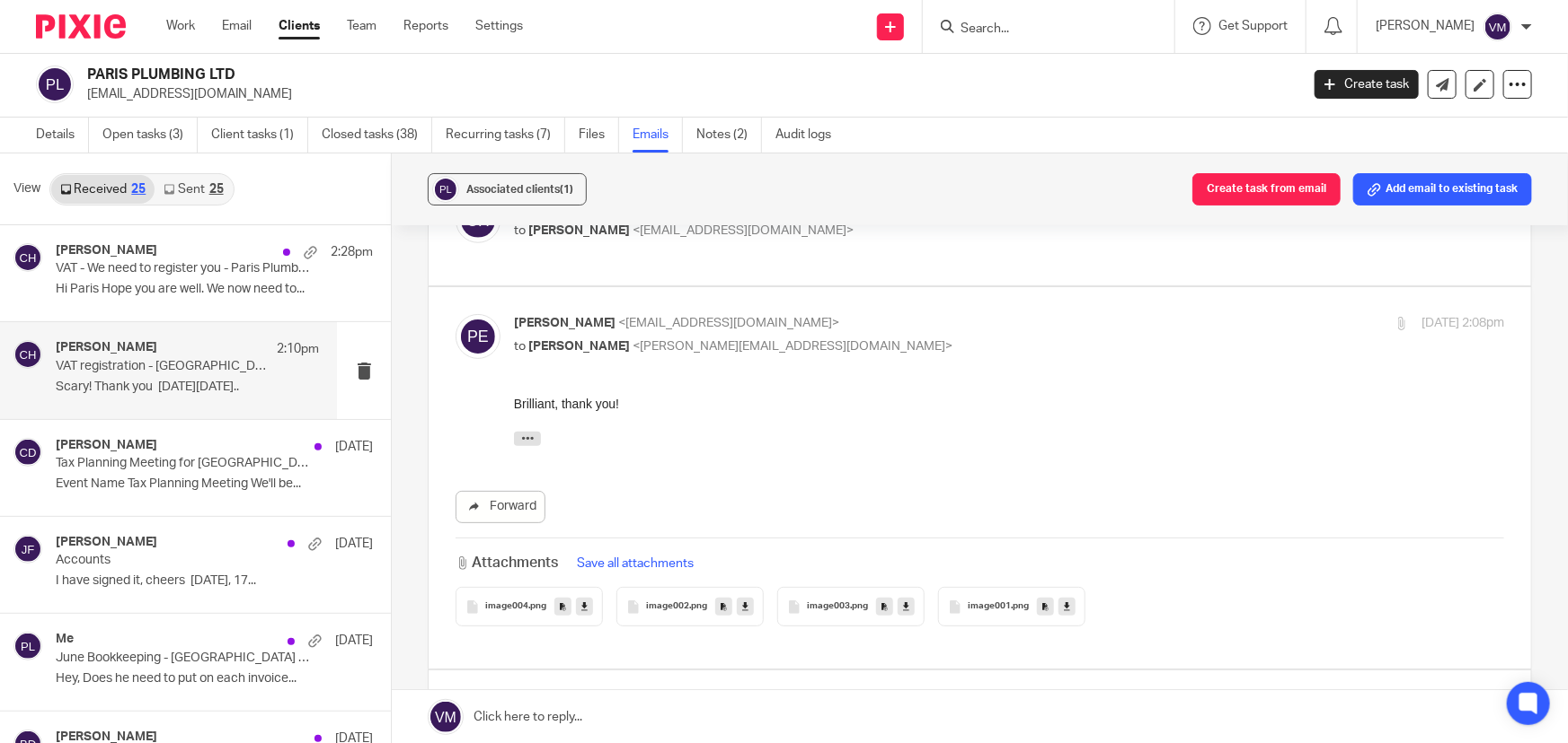
click at [999, 327] on p "Paris Ellinas <plumbingparis@gmail.com>" at bounding box center [844, 323] width 661 height 19
checkbox input "false"
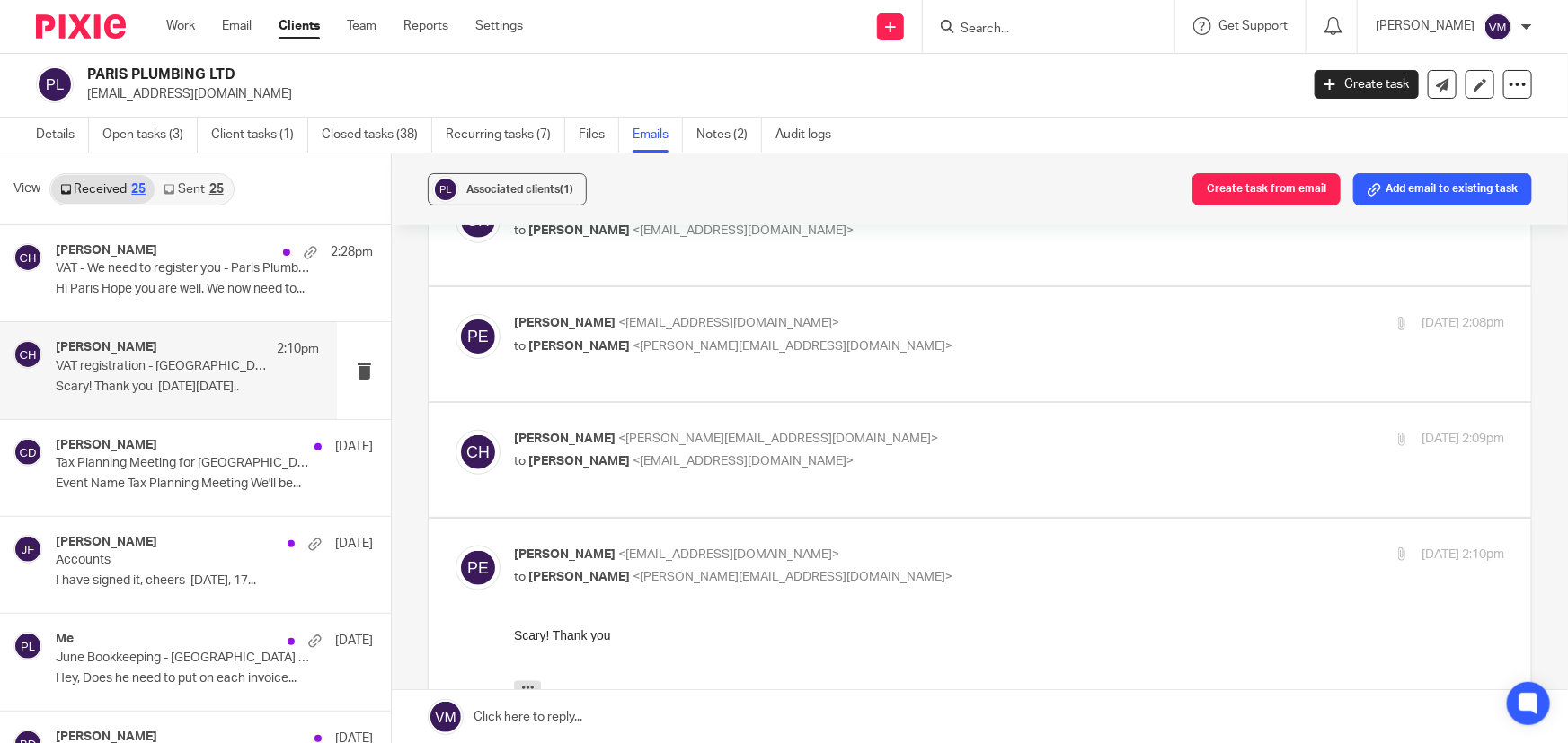
scroll to position [898, 0]
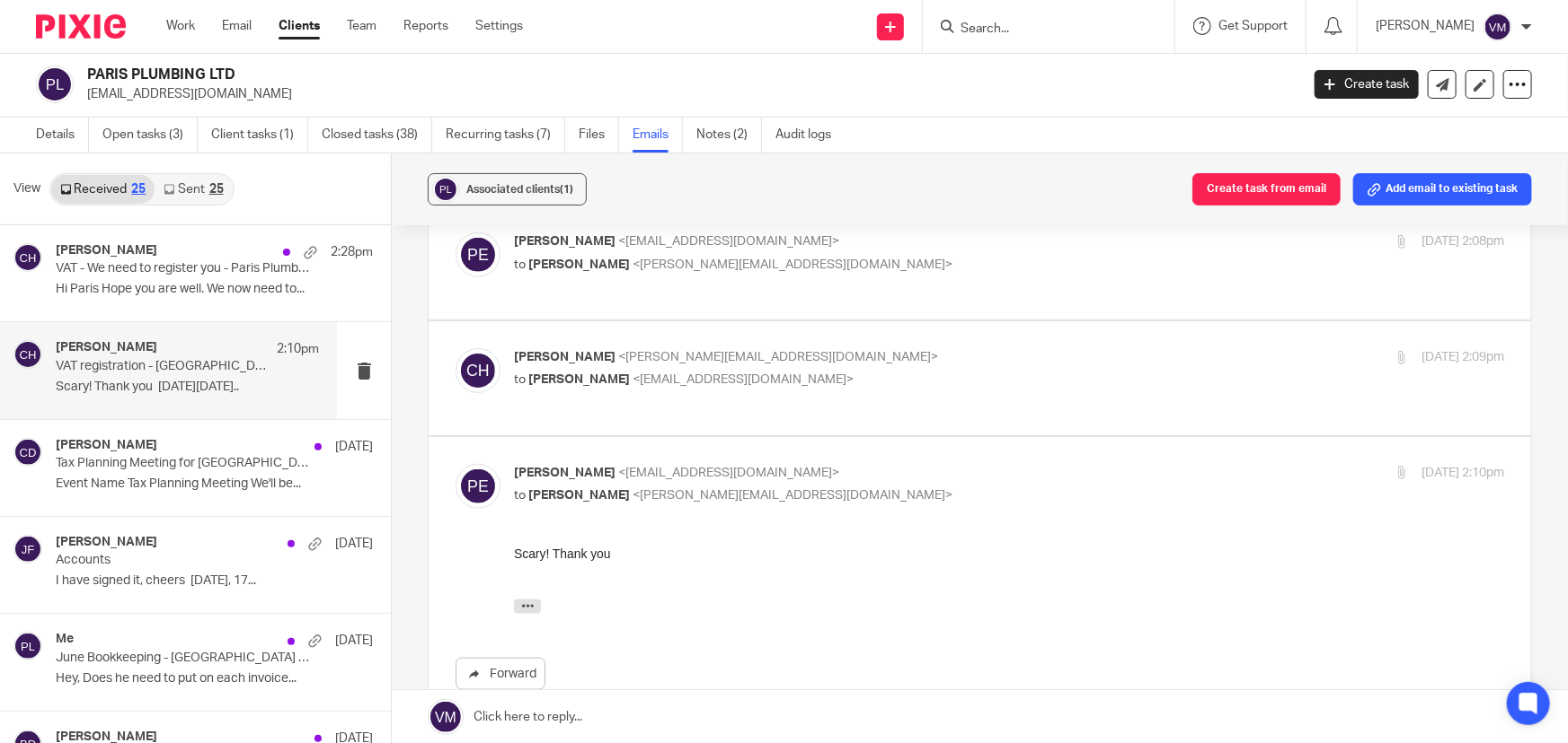
click at [994, 354] on p "Chloe Hooton <chloe@archimediaaccounts.co.uk>" at bounding box center [844, 357] width 661 height 19
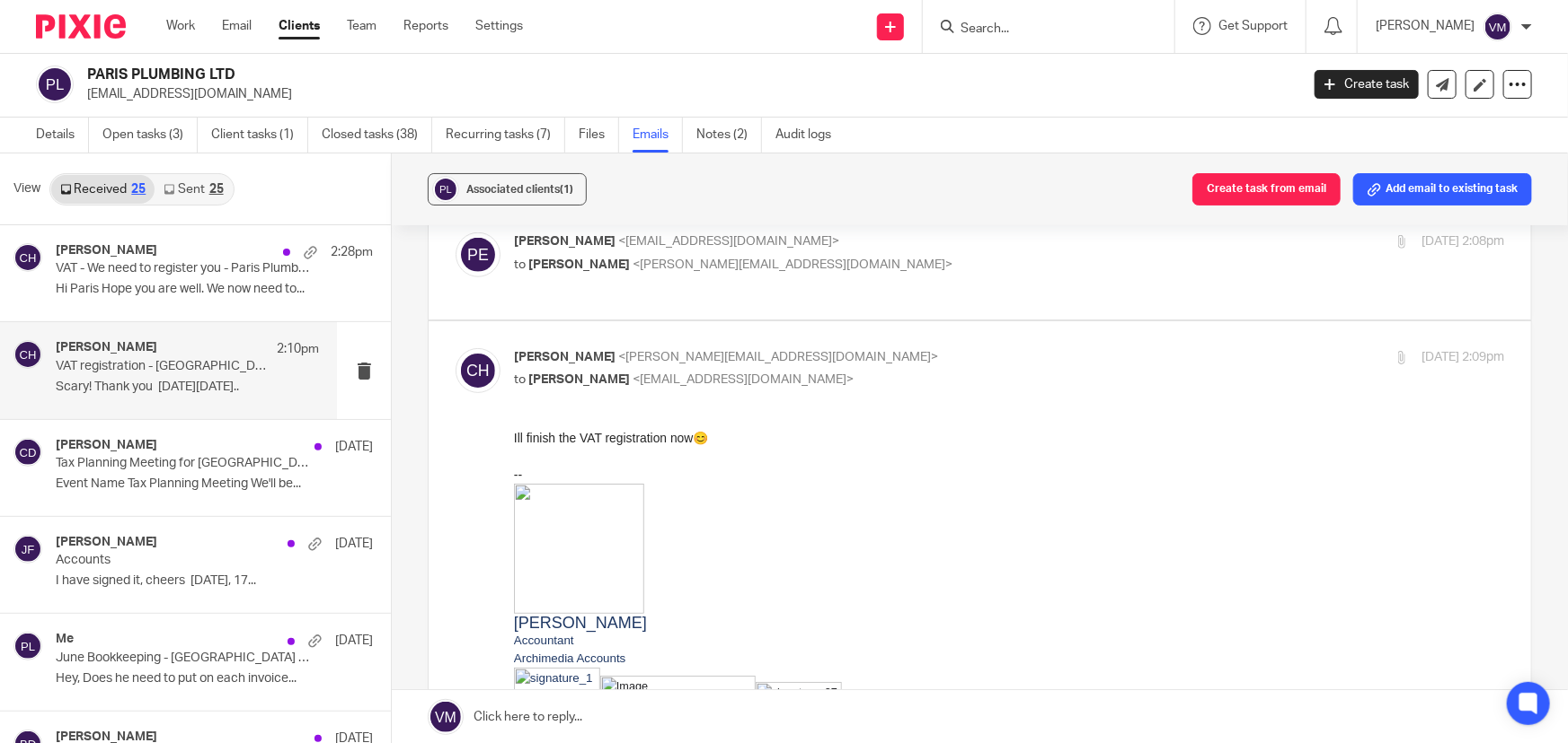
scroll to position [0, 0]
click at [994, 353] on p "Chloe Hooton <chloe@archimediaaccounts.co.uk>" at bounding box center [844, 357] width 661 height 19
checkbox input "false"
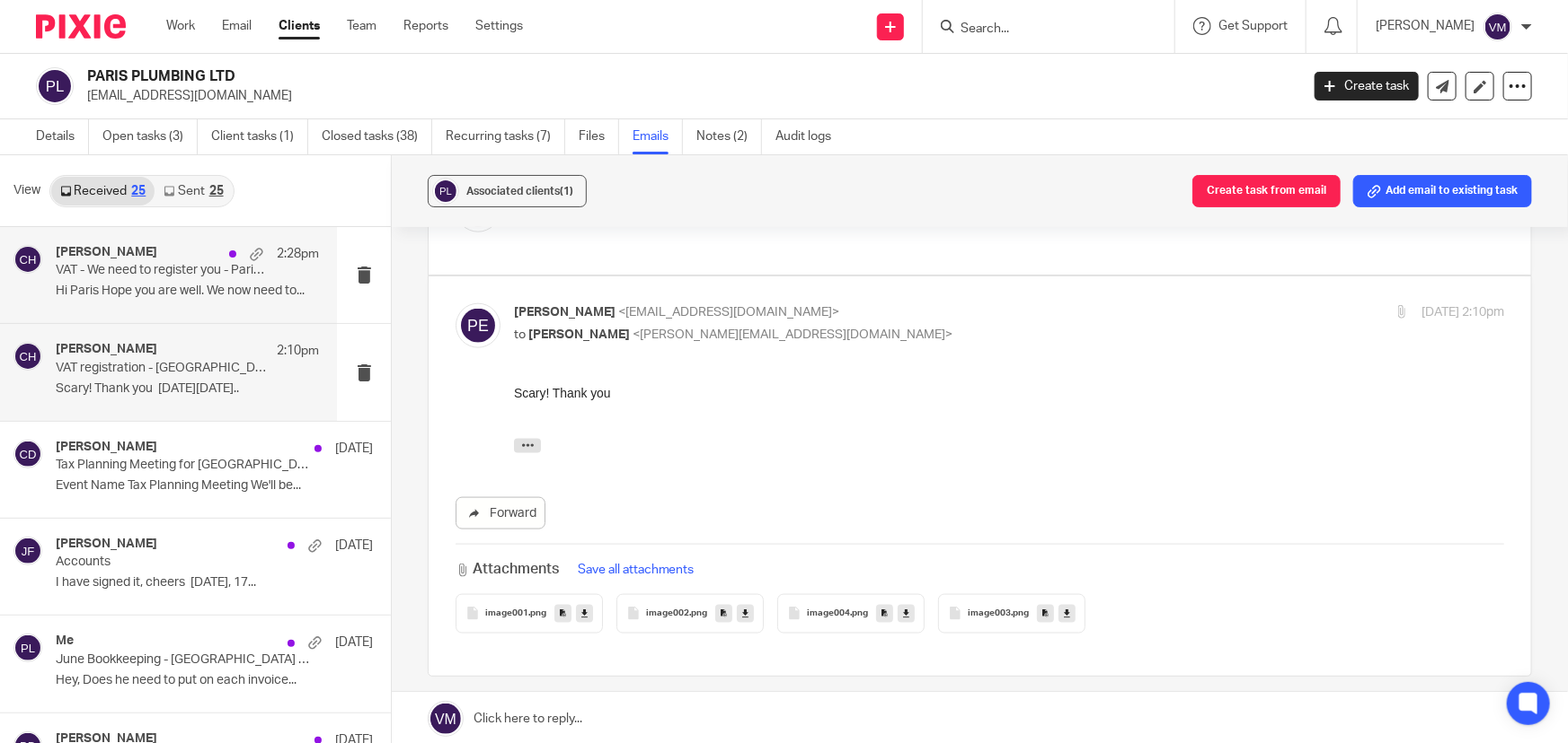
click at [113, 282] on div "Chloe Hooton 2:28pm VAT - We need to register you - Paris Plumbing Ltd Hi Paris…" at bounding box center [187, 274] width 263 height 60
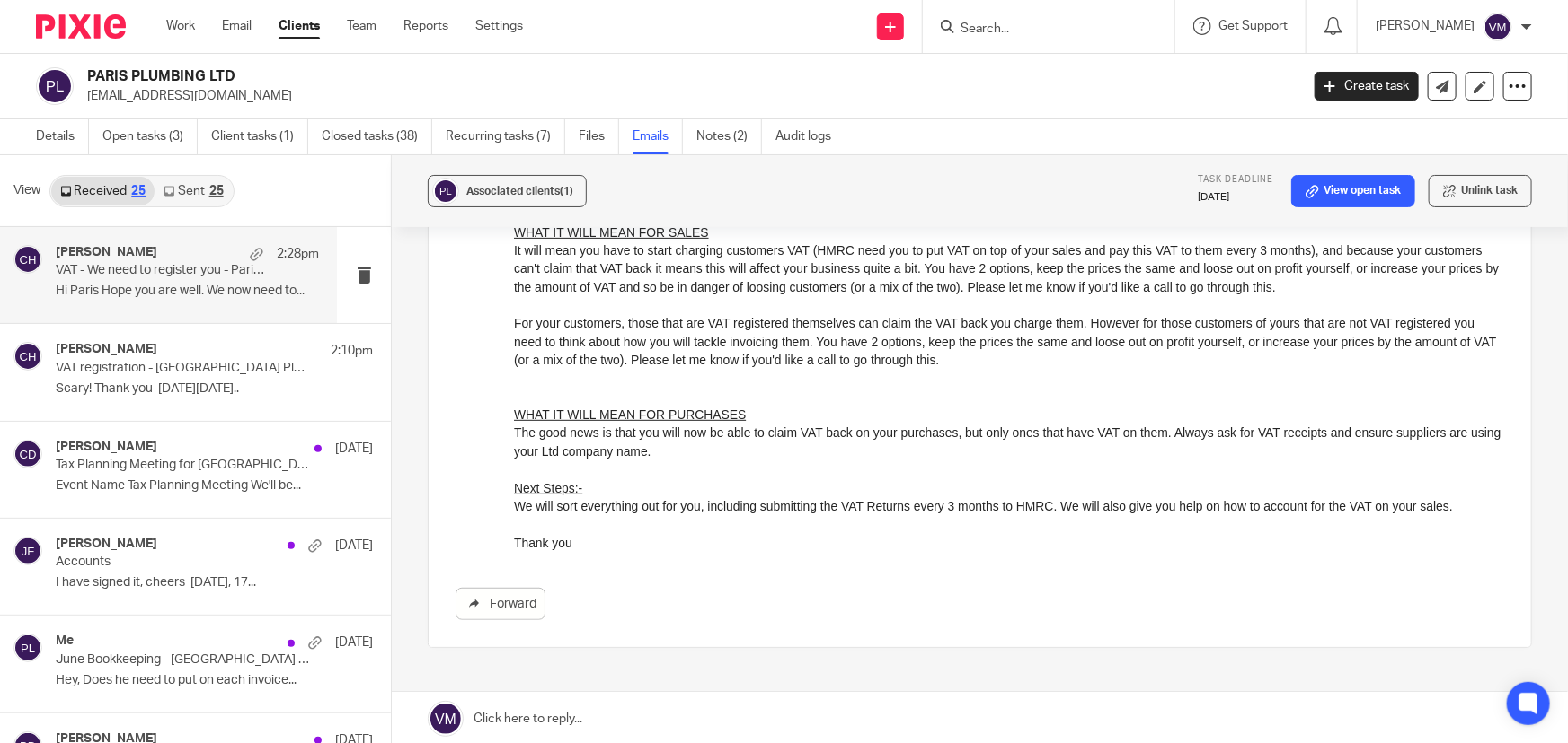
scroll to position [407, 0]
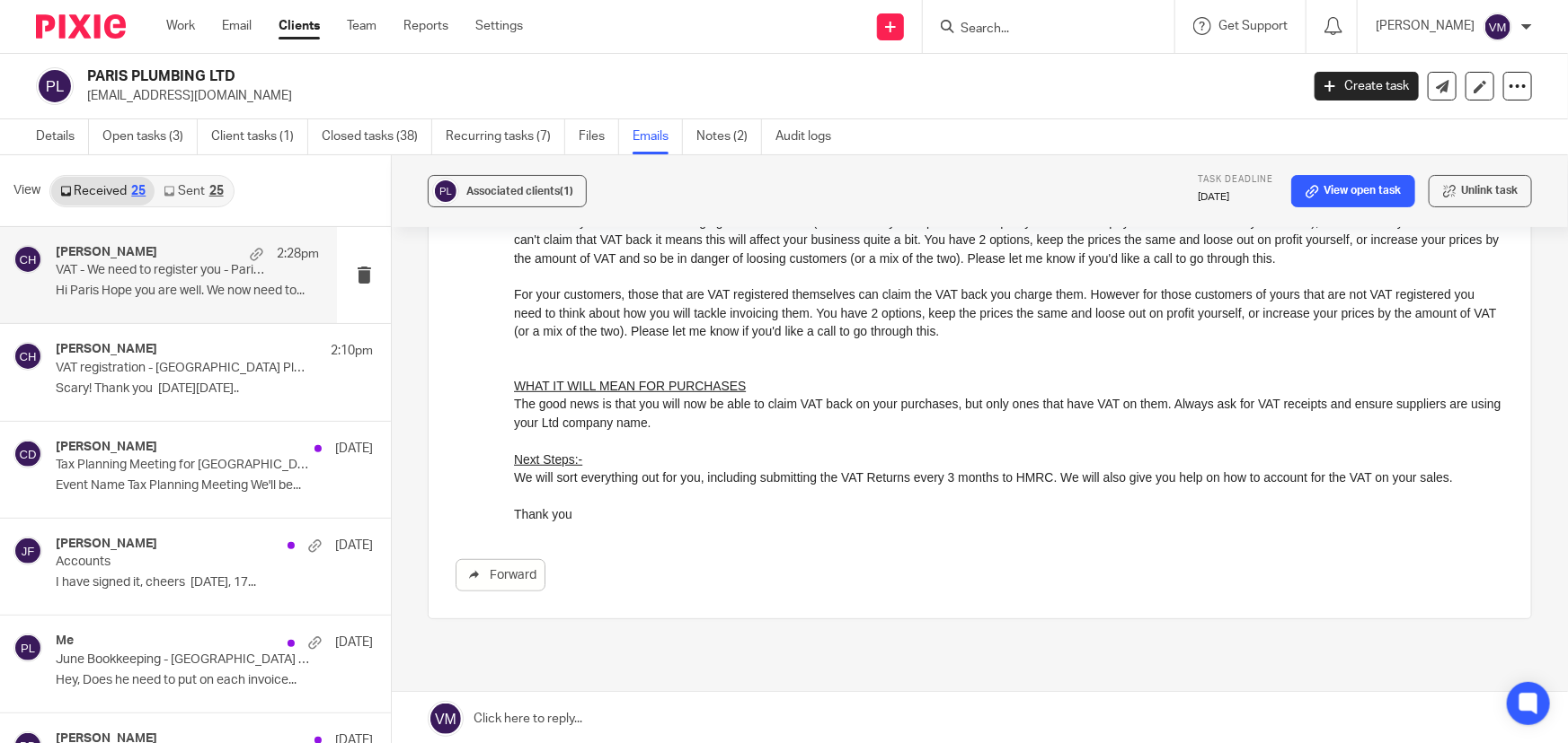
click at [209, 177] on link "Sent 25" at bounding box center [194, 192] width 77 height 29
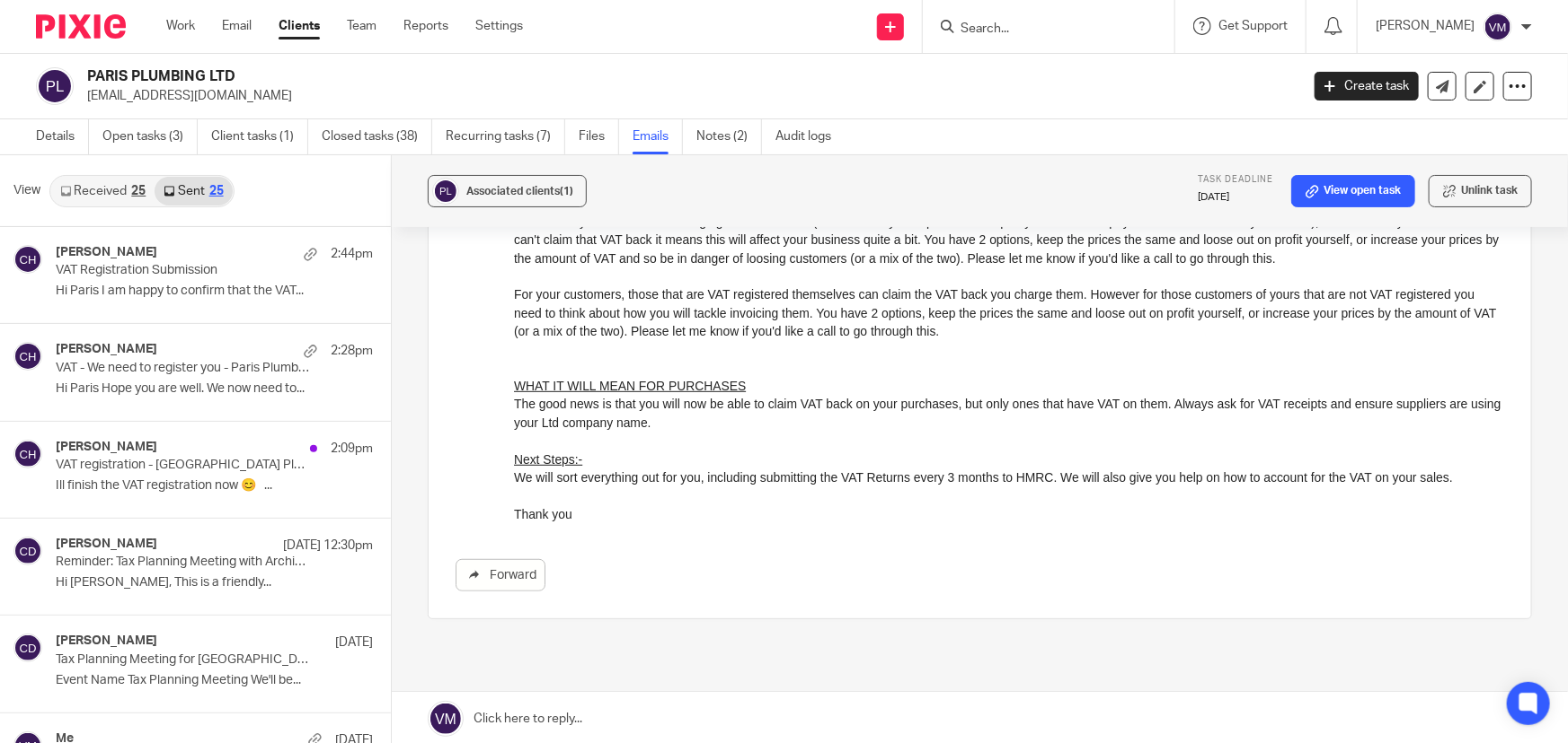
scroll to position [2, 0]
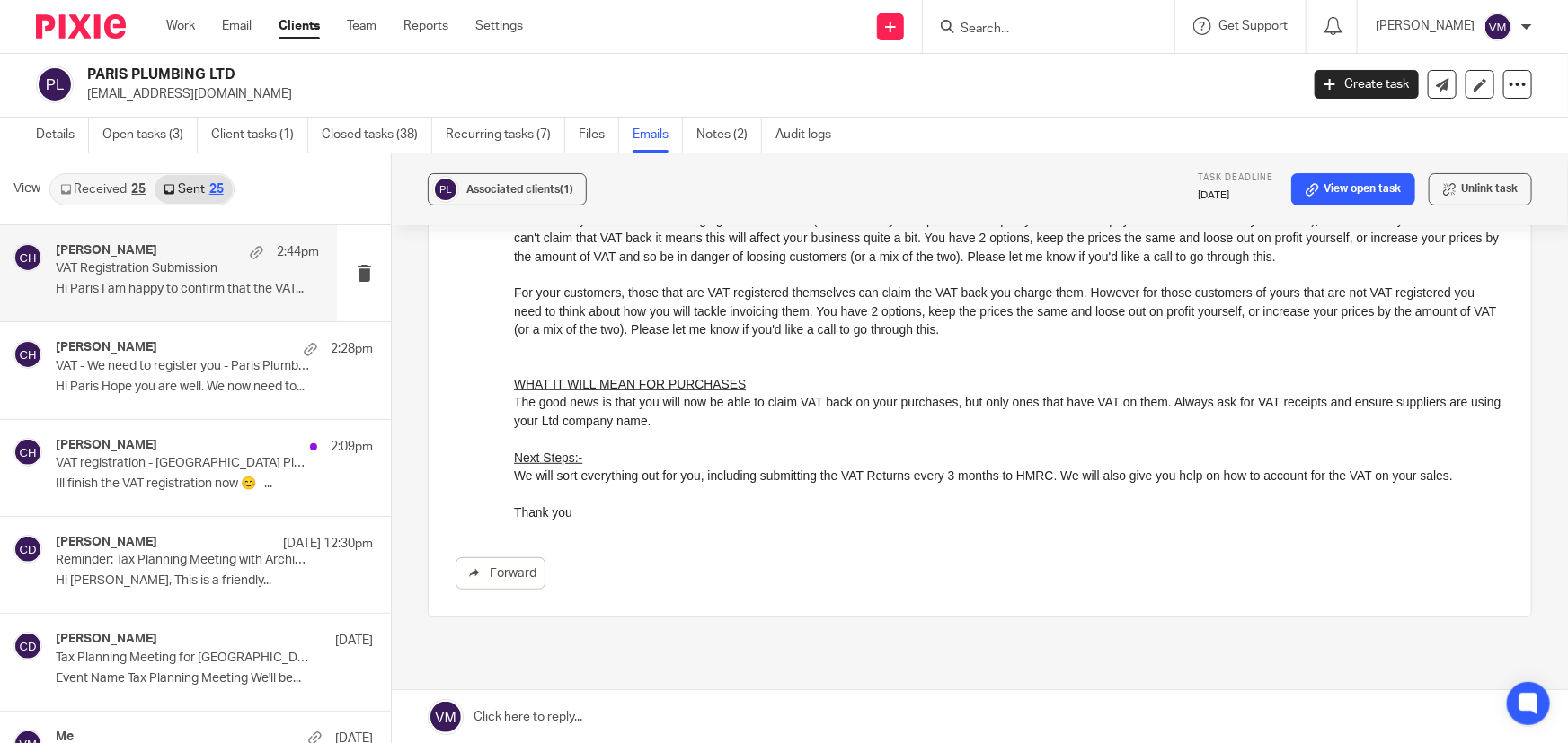
click at [180, 248] on div "Chloe Hooton 2:44pm" at bounding box center [187, 252] width 263 height 18
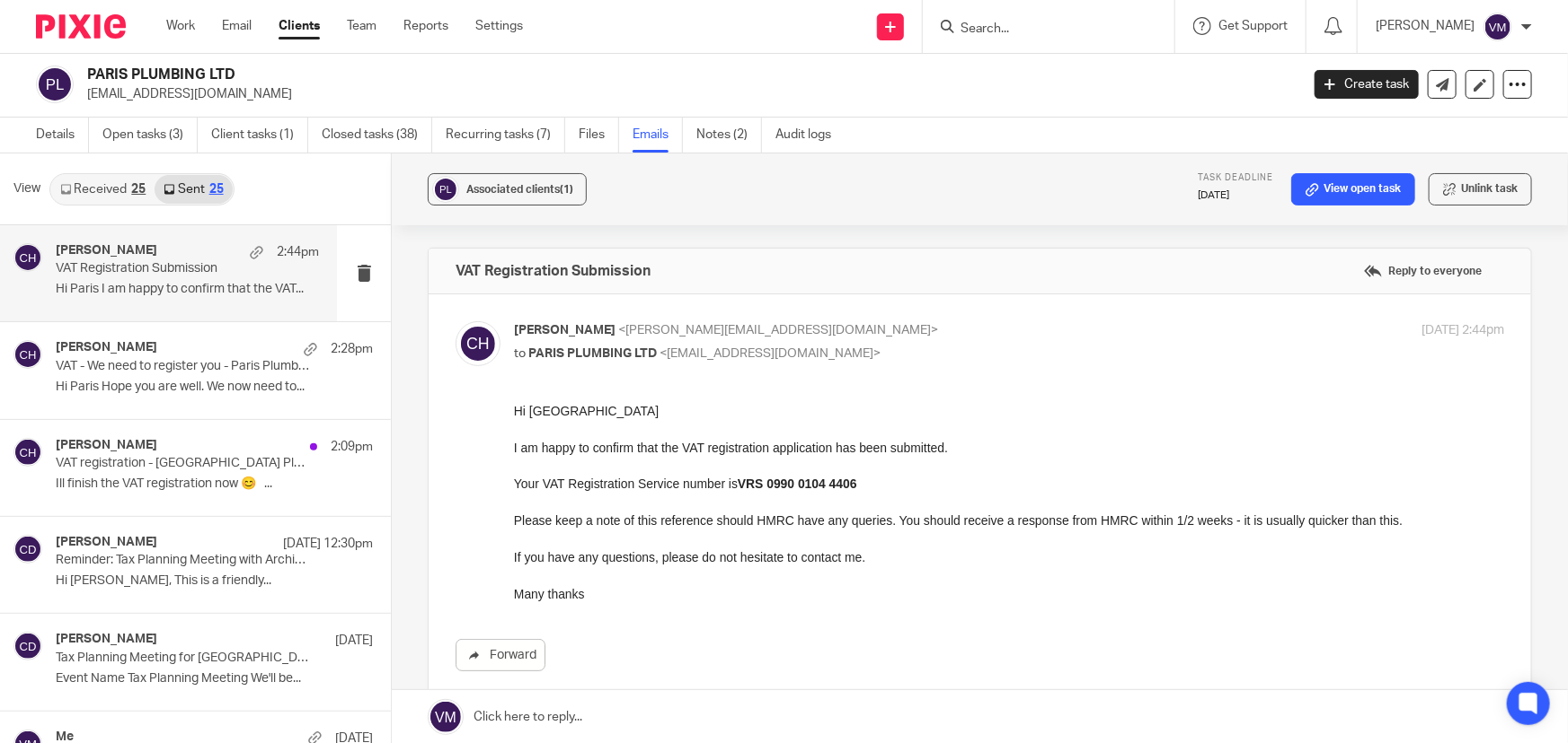
scroll to position [0, 0]
click at [376, 24] on link "Team" at bounding box center [361, 26] width 30 height 18
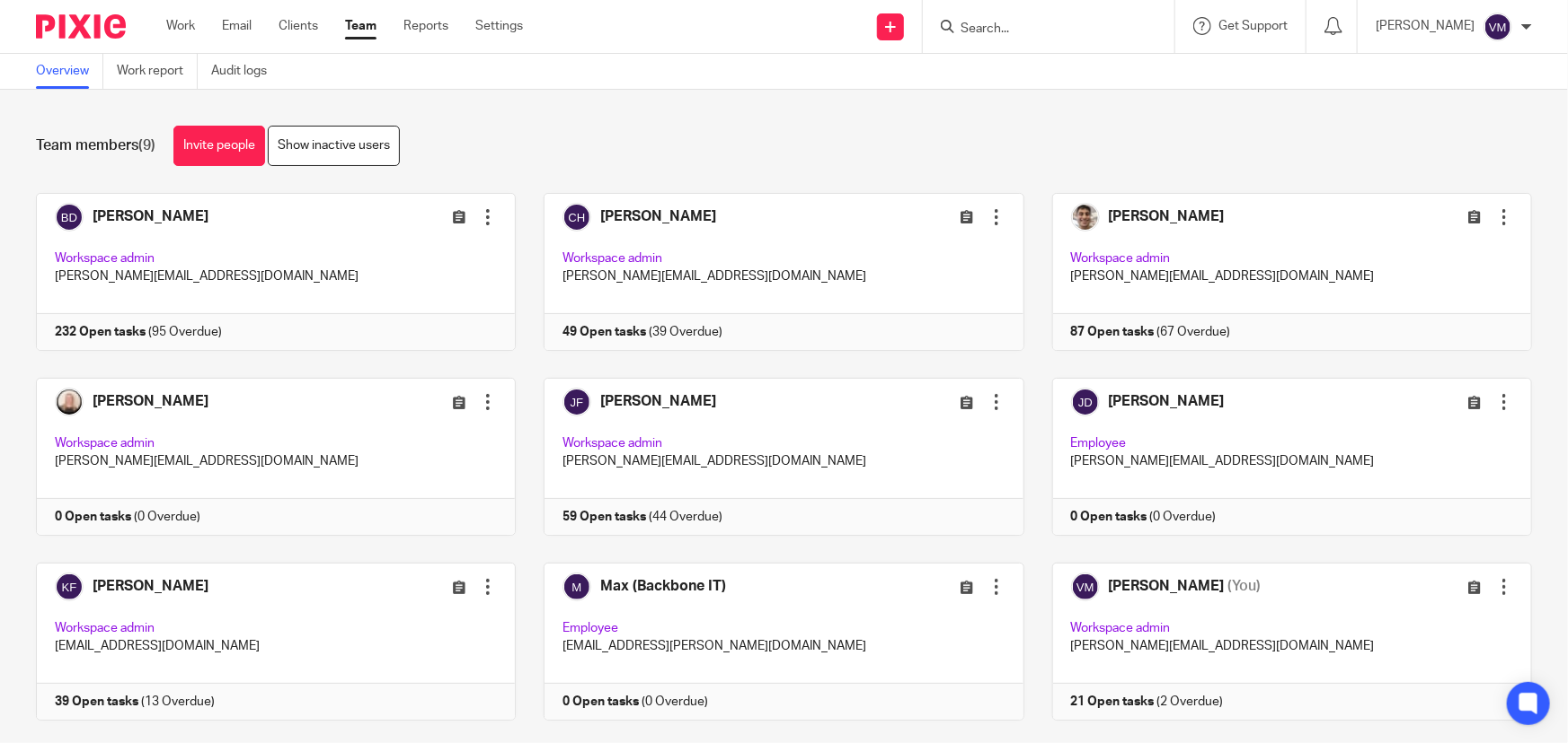
click at [1070, 23] on input "Search" at bounding box center [1040, 30] width 162 height 16
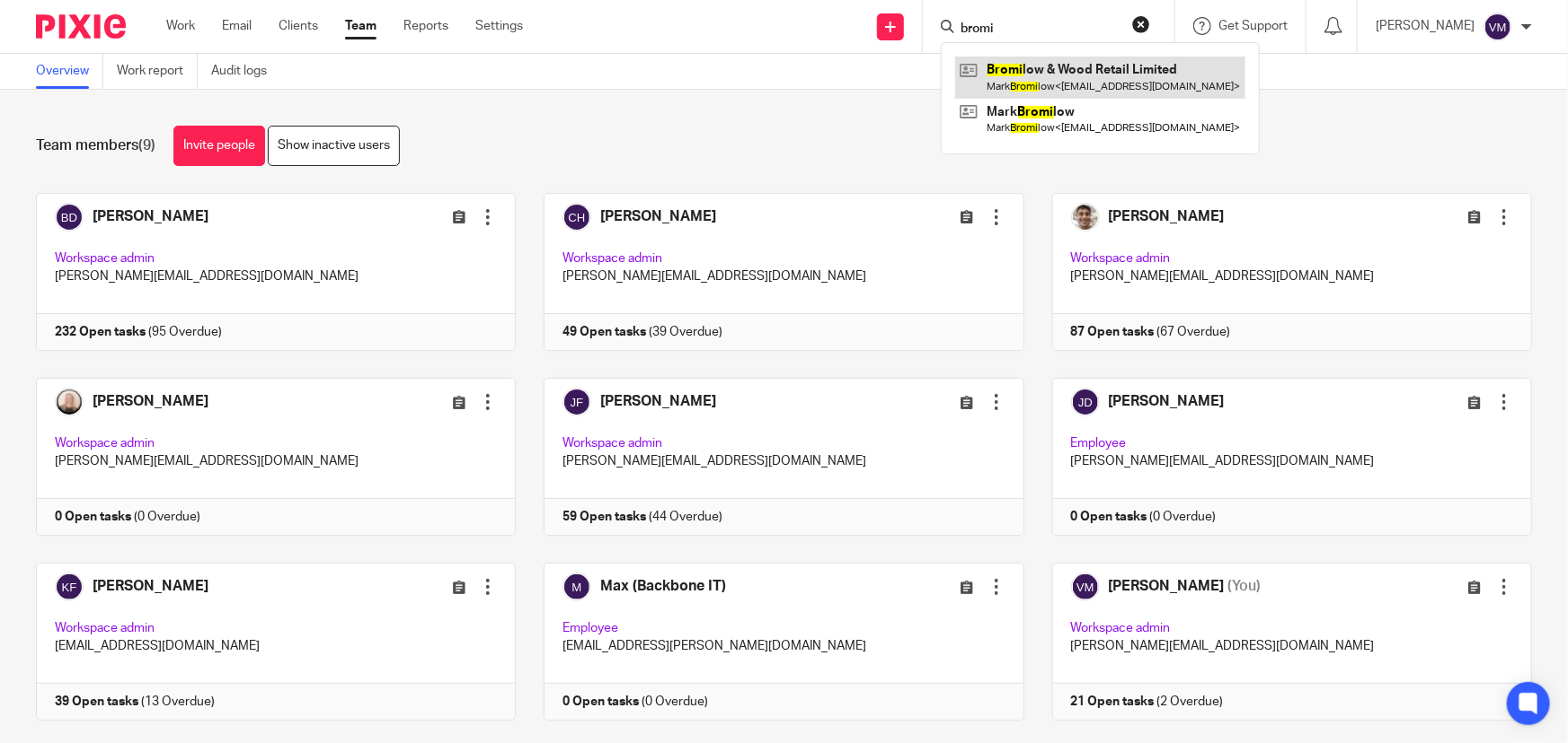
type input "bromi"
click at [1077, 85] on link at bounding box center [1100, 77] width 290 height 41
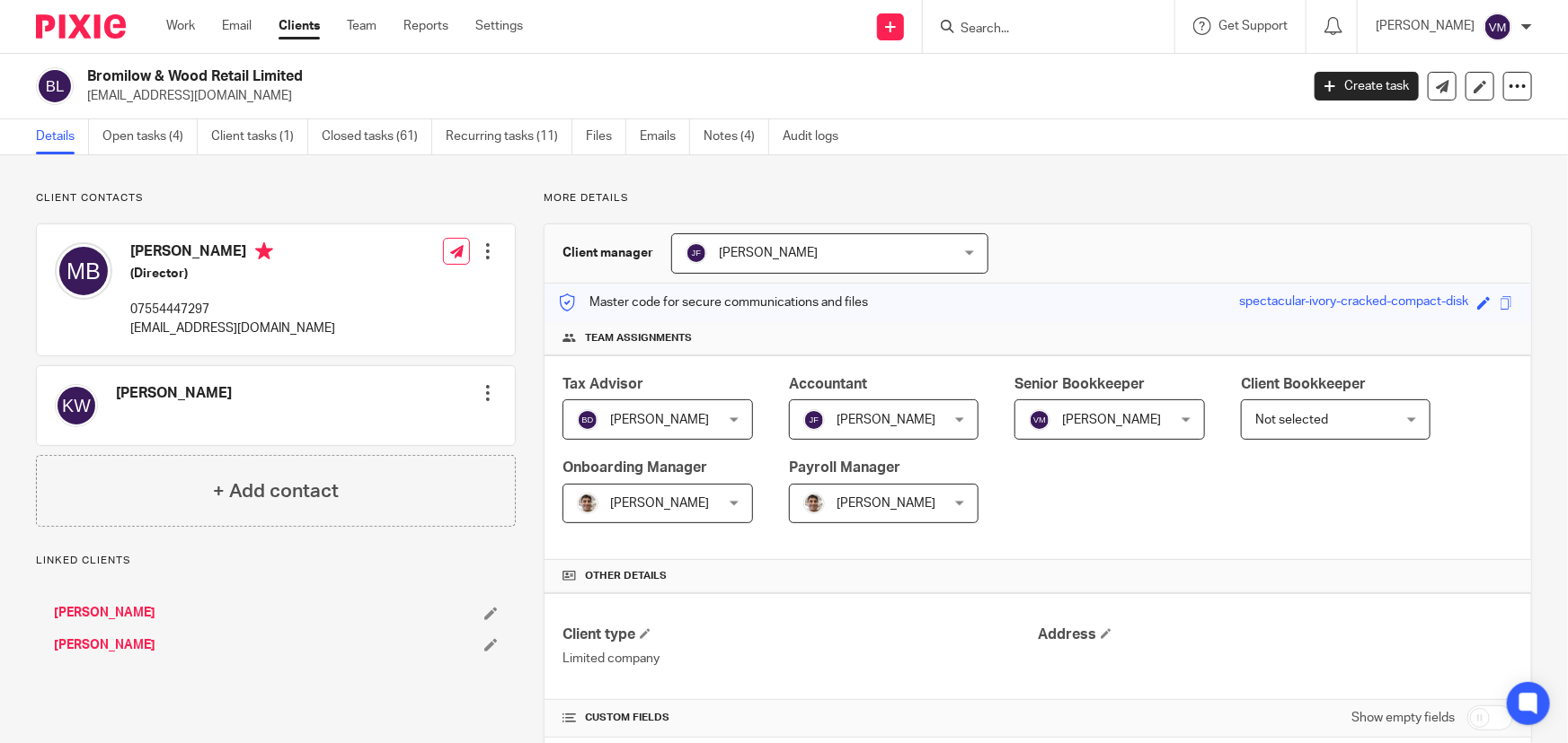
click at [649, 133] on link "Emails" at bounding box center [665, 137] width 50 height 35
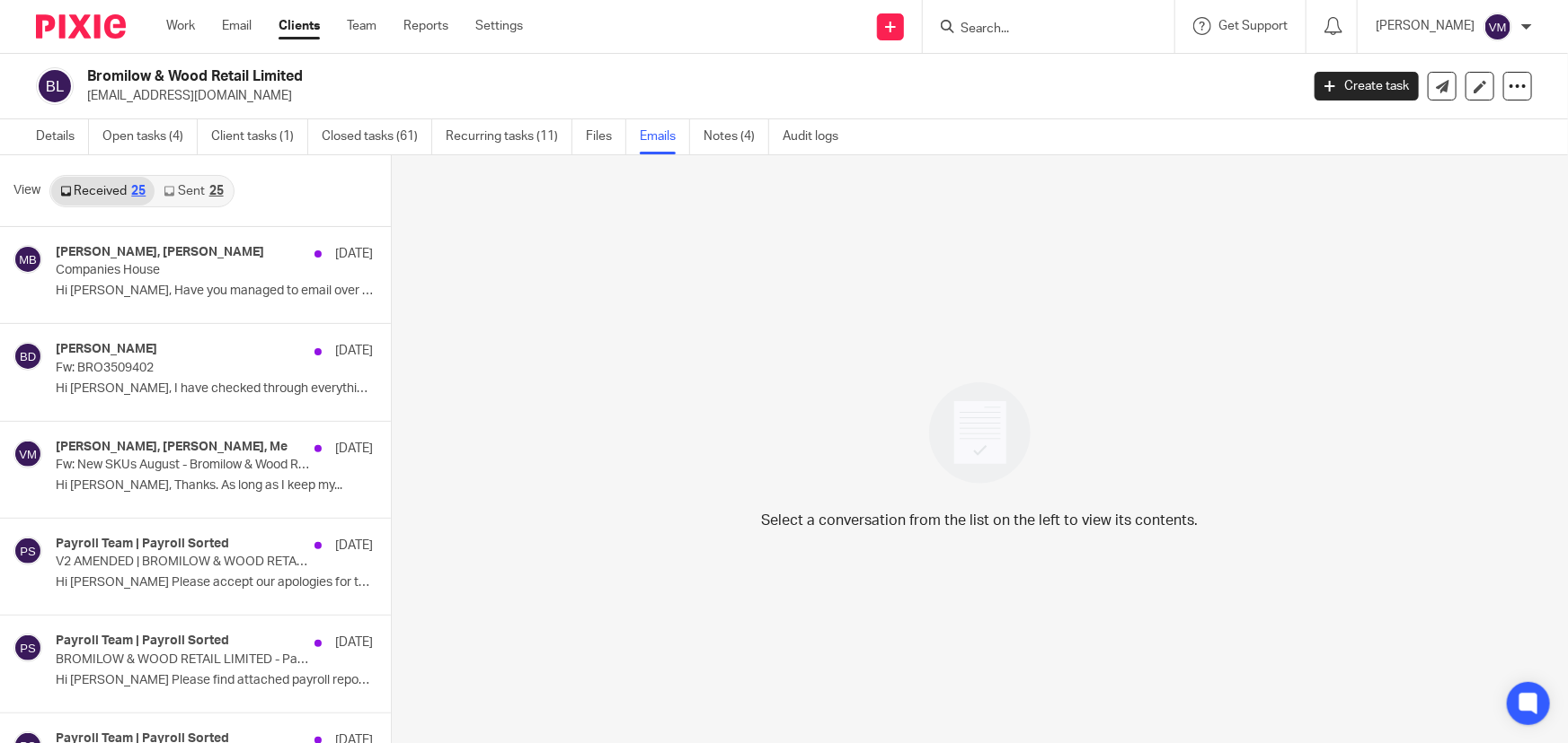
click at [193, 187] on link "Sent 25" at bounding box center [194, 192] width 77 height 29
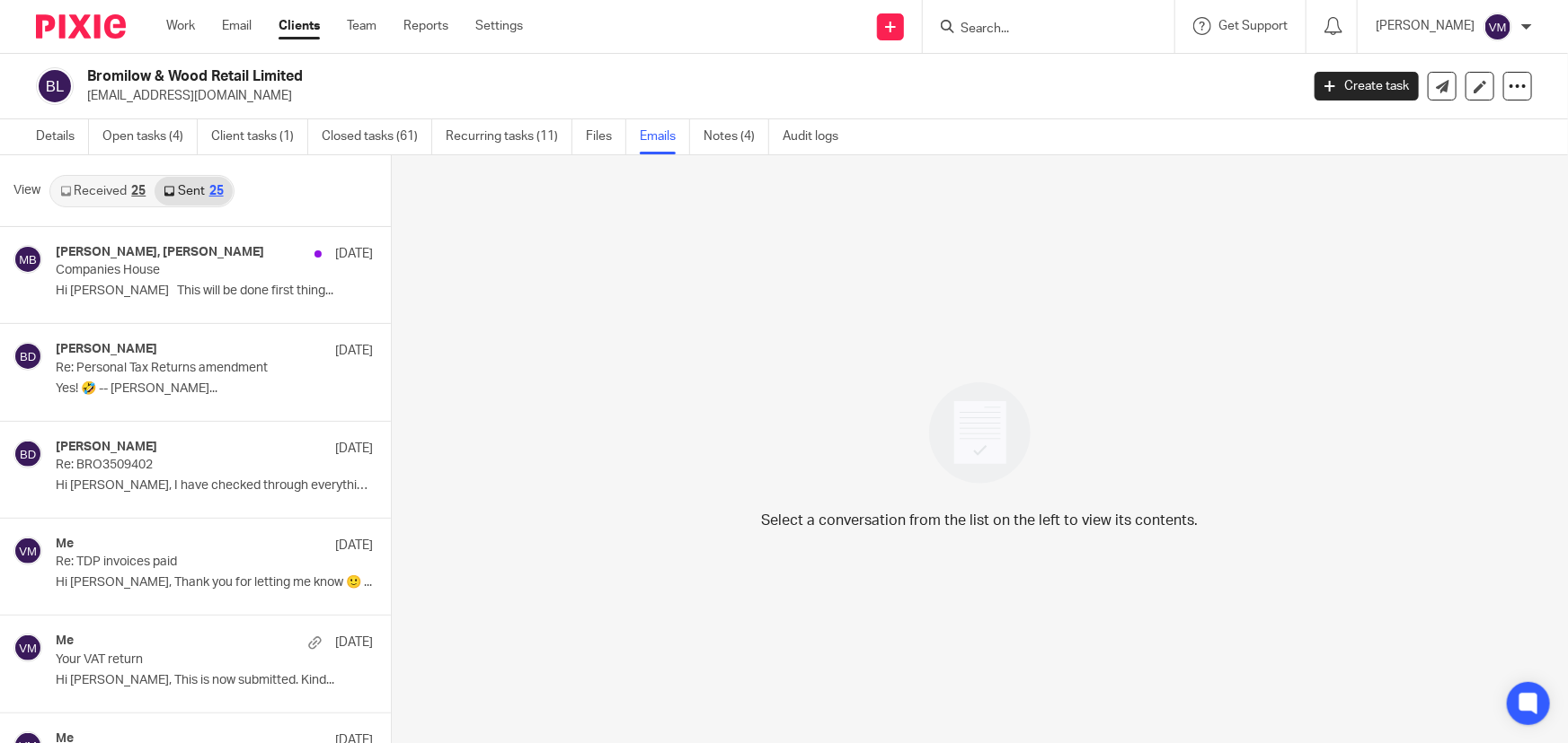
scroll to position [2, 0]
click at [117, 189] on link "Received 25" at bounding box center [103, 190] width 104 height 29
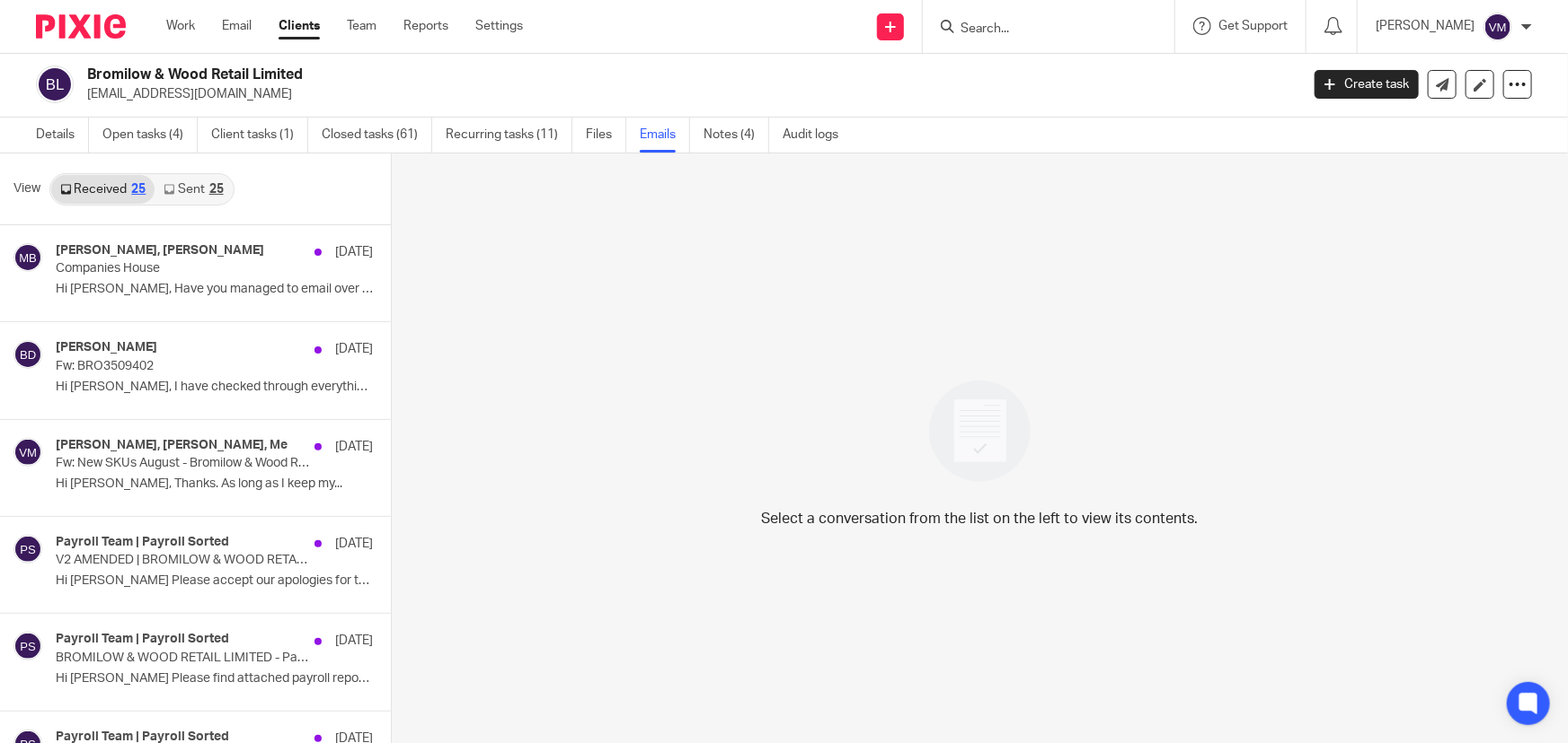
click at [166, 188] on icon at bounding box center [169, 190] width 11 height 11
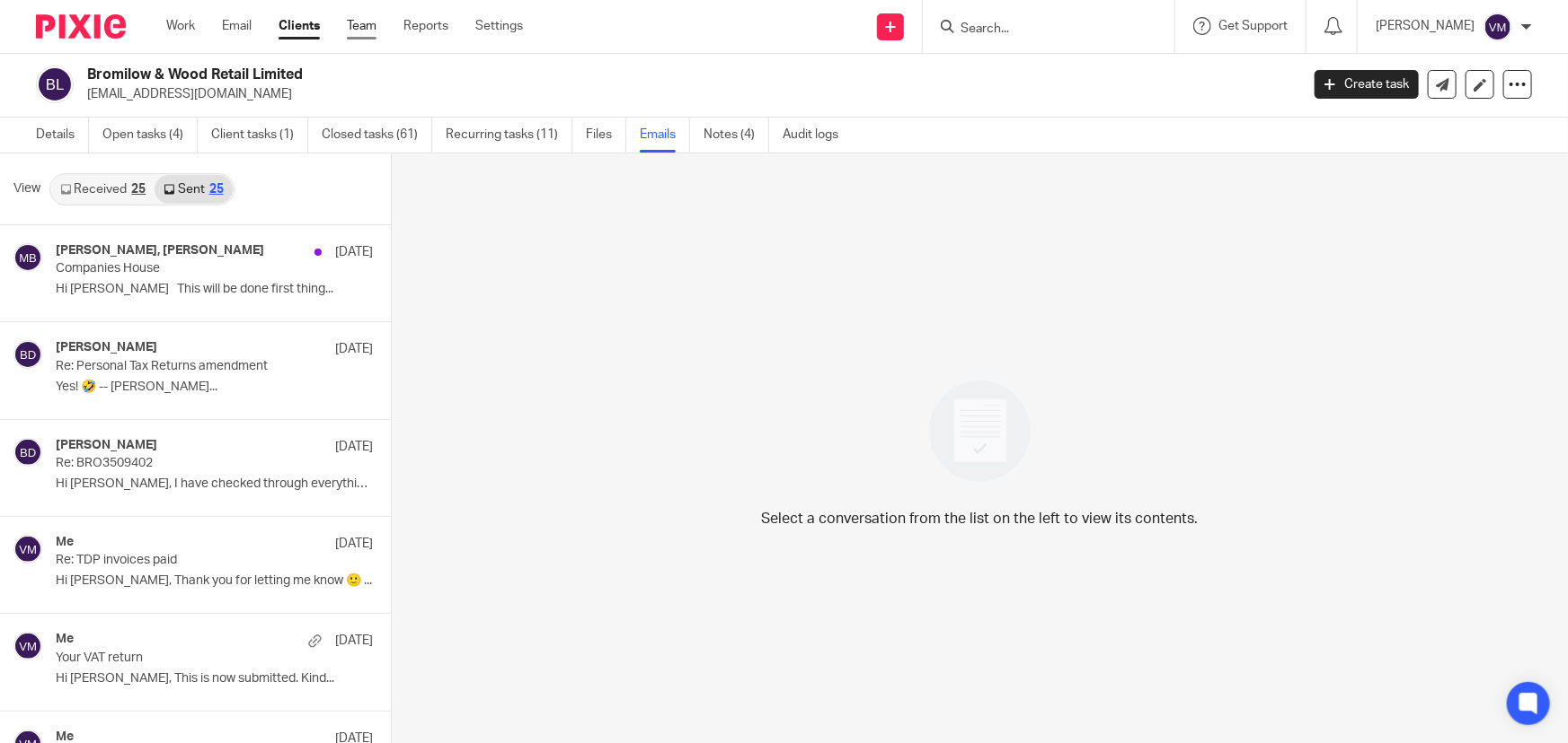
click at [368, 27] on link "Team" at bounding box center [361, 26] width 30 height 18
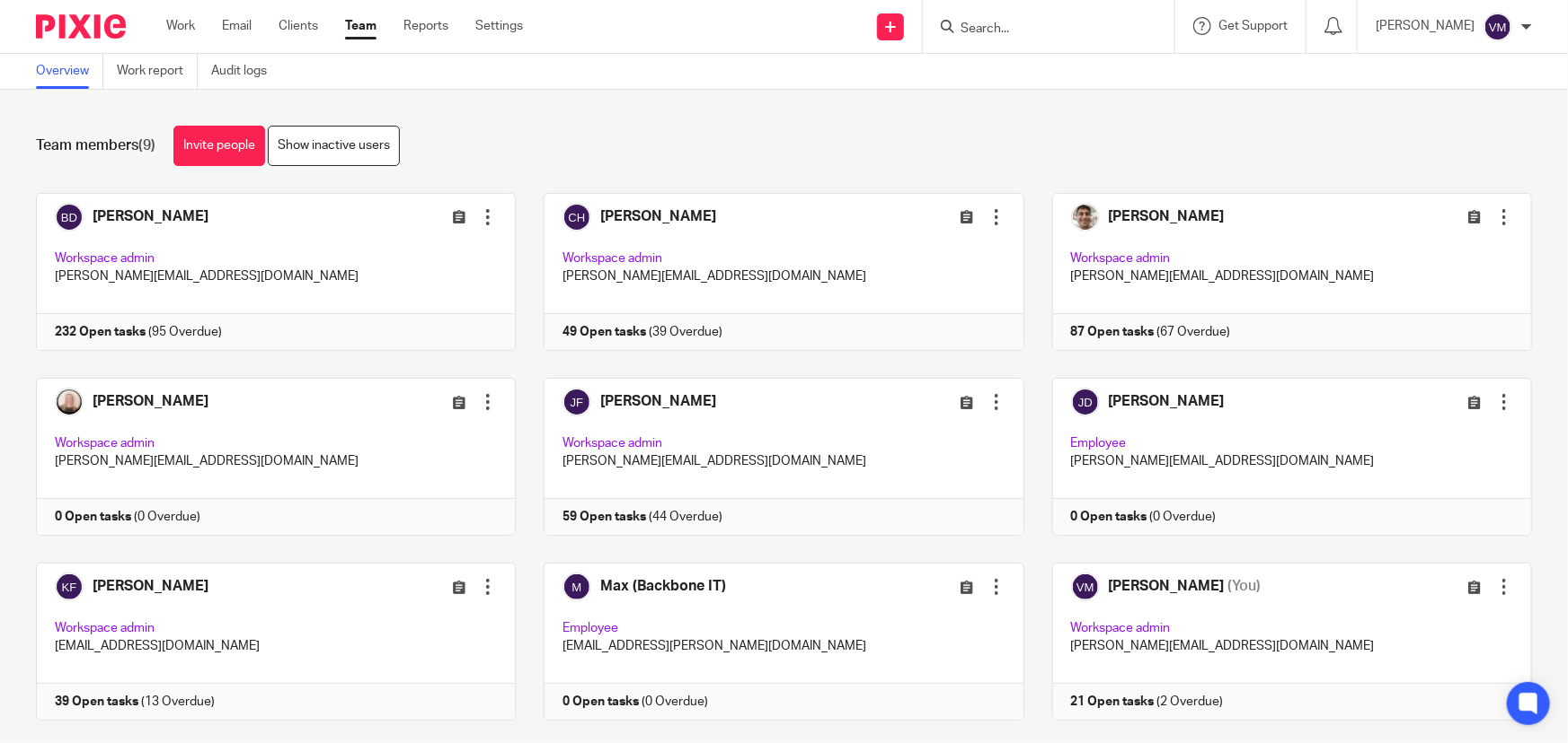
click at [1005, 37] on form at bounding box center [1054, 26] width 192 height 22
click at [1006, 31] on input "Search" at bounding box center [1040, 30] width 162 height 16
click at [230, 74] on link "Audit logs" at bounding box center [246, 71] width 69 height 35
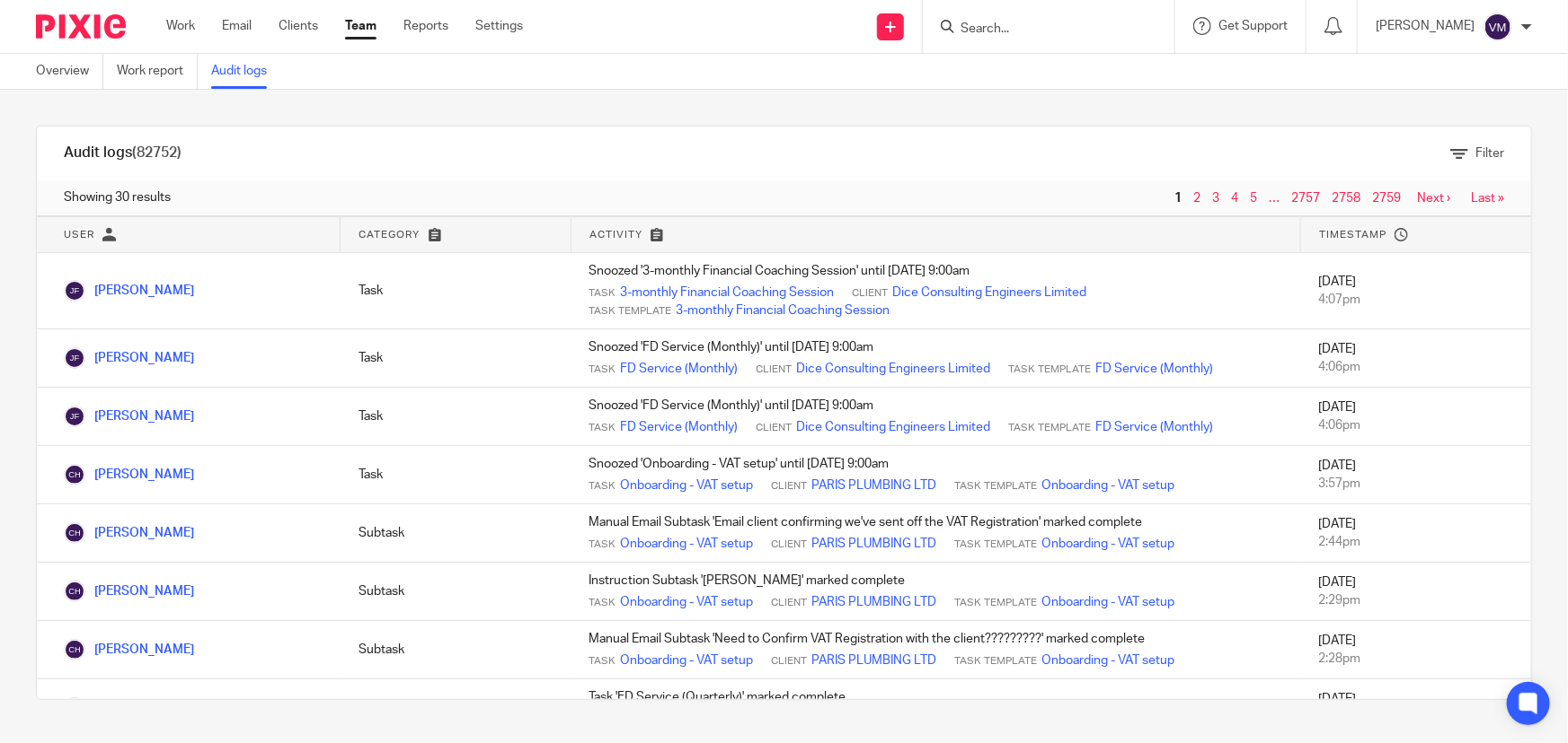
click at [1008, 36] on form at bounding box center [1054, 26] width 192 height 22
click at [1008, 32] on input "Search" at bounding box center [1040, 30] width 162 height 16
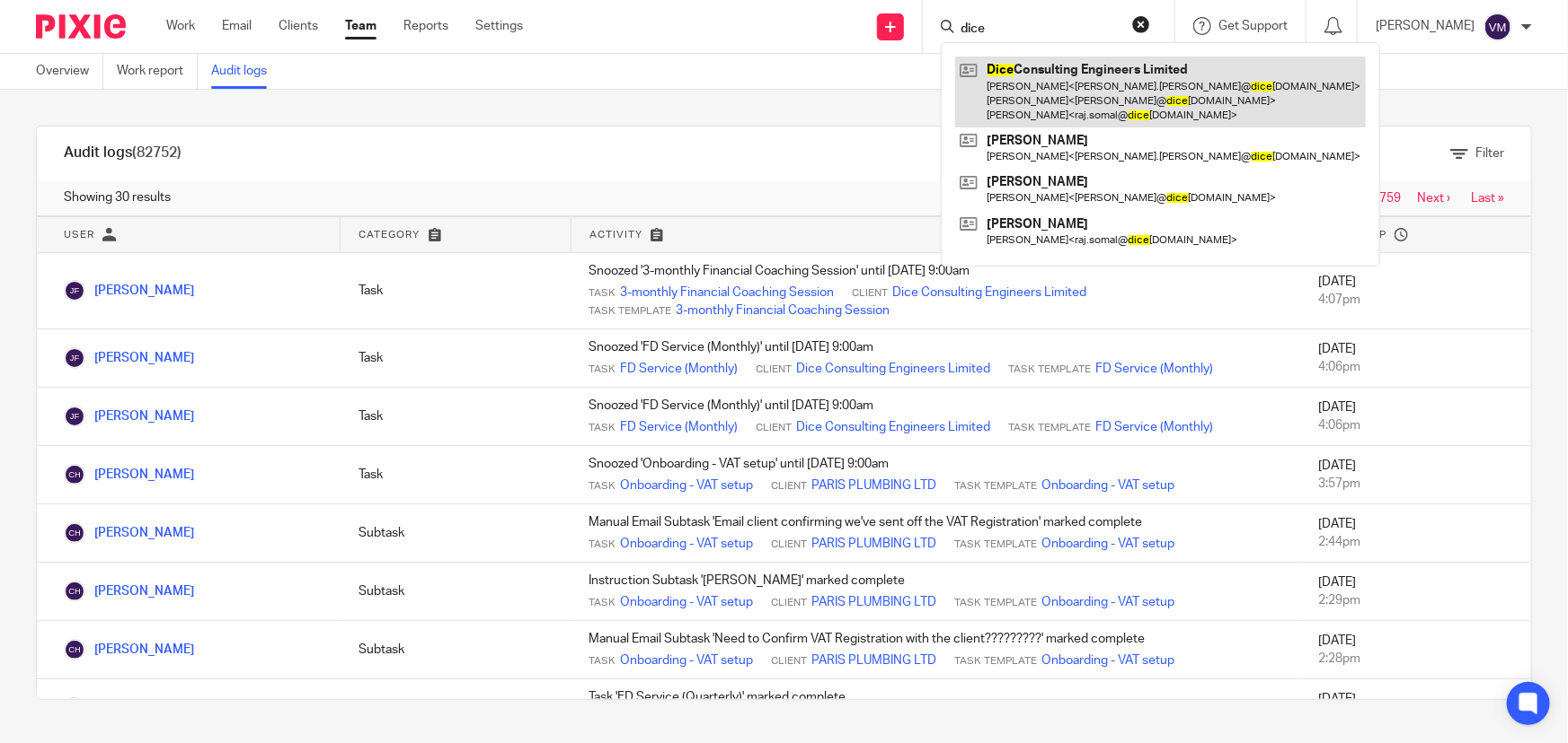
type input "dice"
click at [1053, 73] on link at bounding box center [1160, 92] width 410 height 71
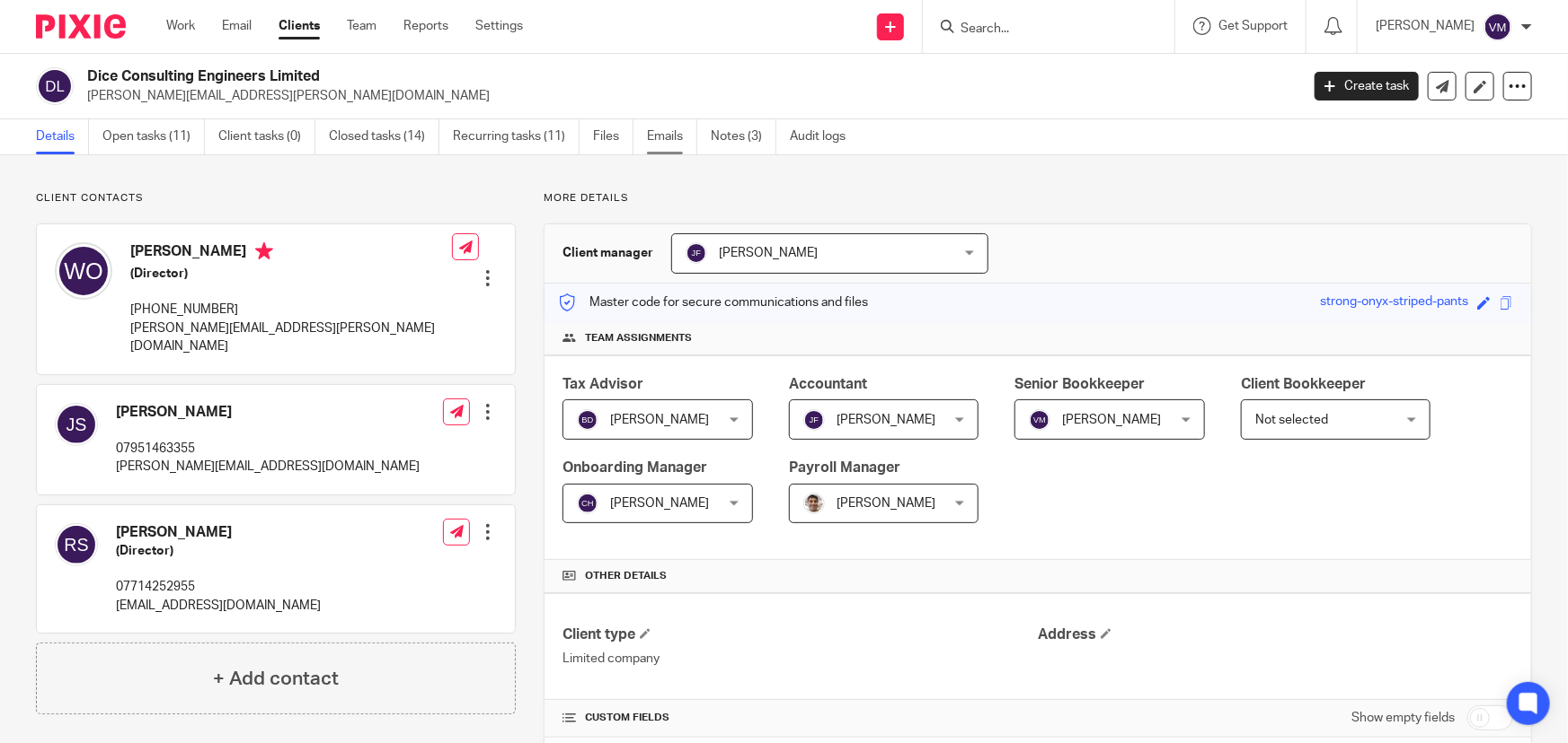
click at [660, 140] on link "Emails" at bounding box center [672, 137] width 50 height 35
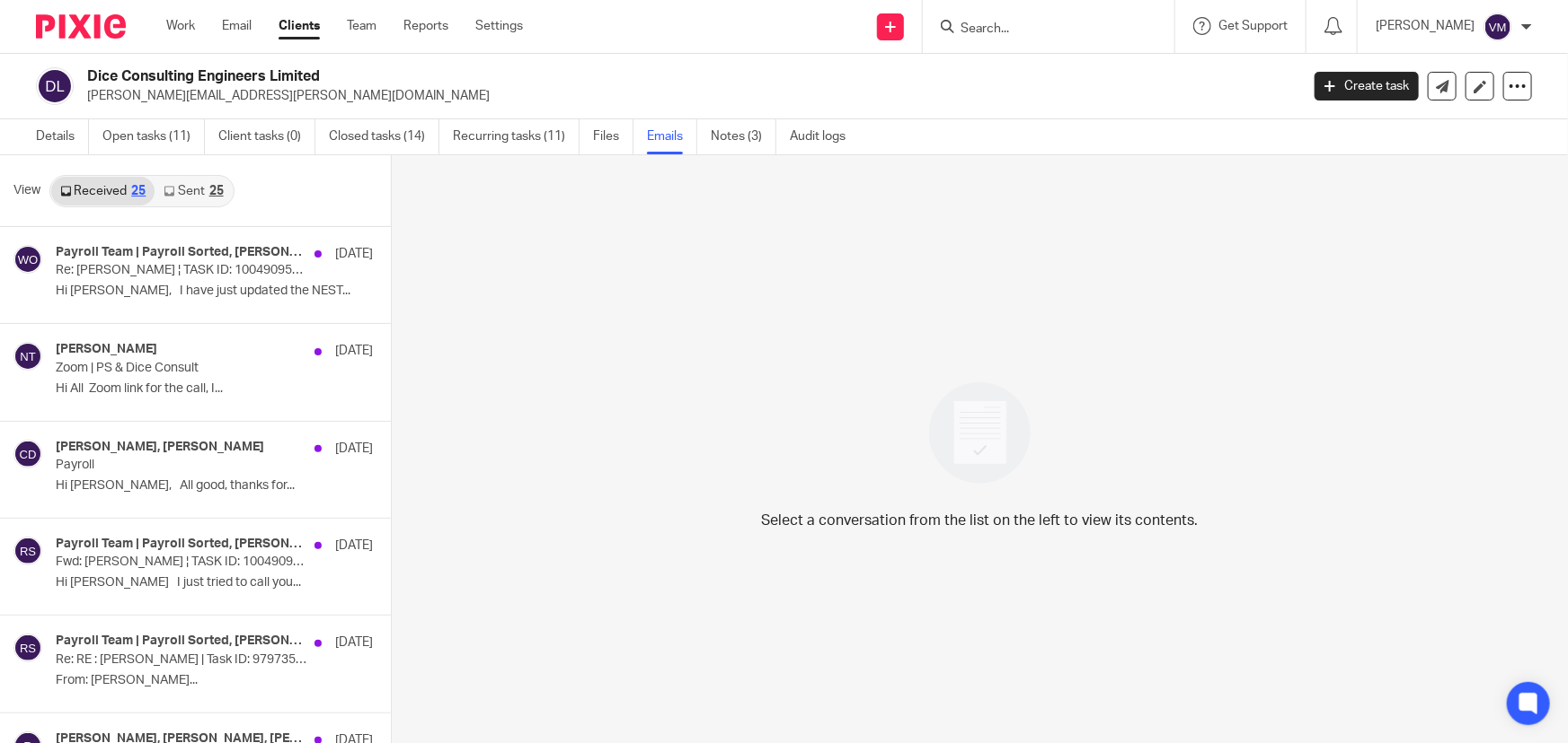
click at [176, 187] on link "Sent 25" at bounding box center [194, 192] width 77 height 29
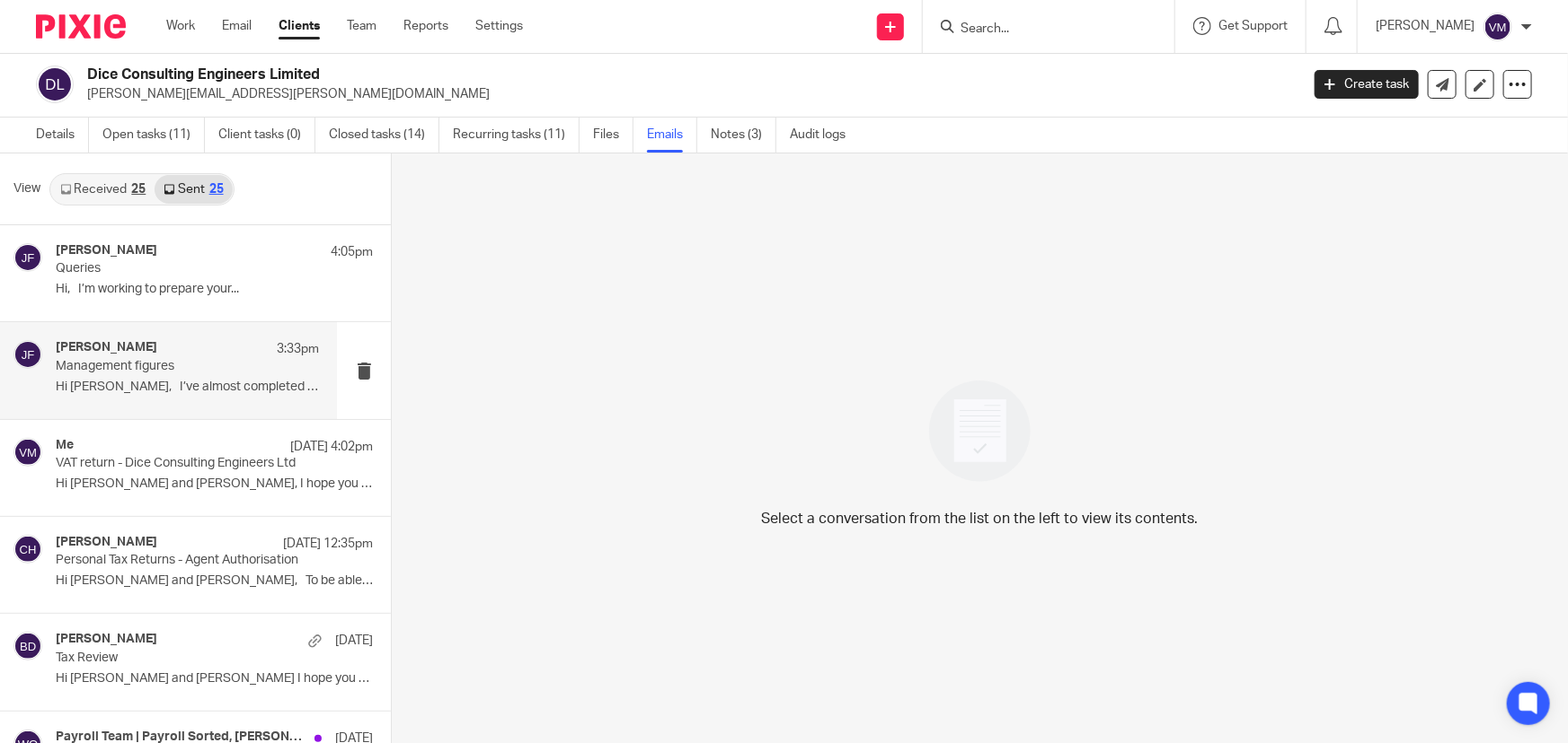
click at [114, 376] on div "[PERSON_NAME] 3:33pm Management figures Hi [PERSON_NAME], I’ve almost completed…" at bounding box center [187, 370] width 263 height 60
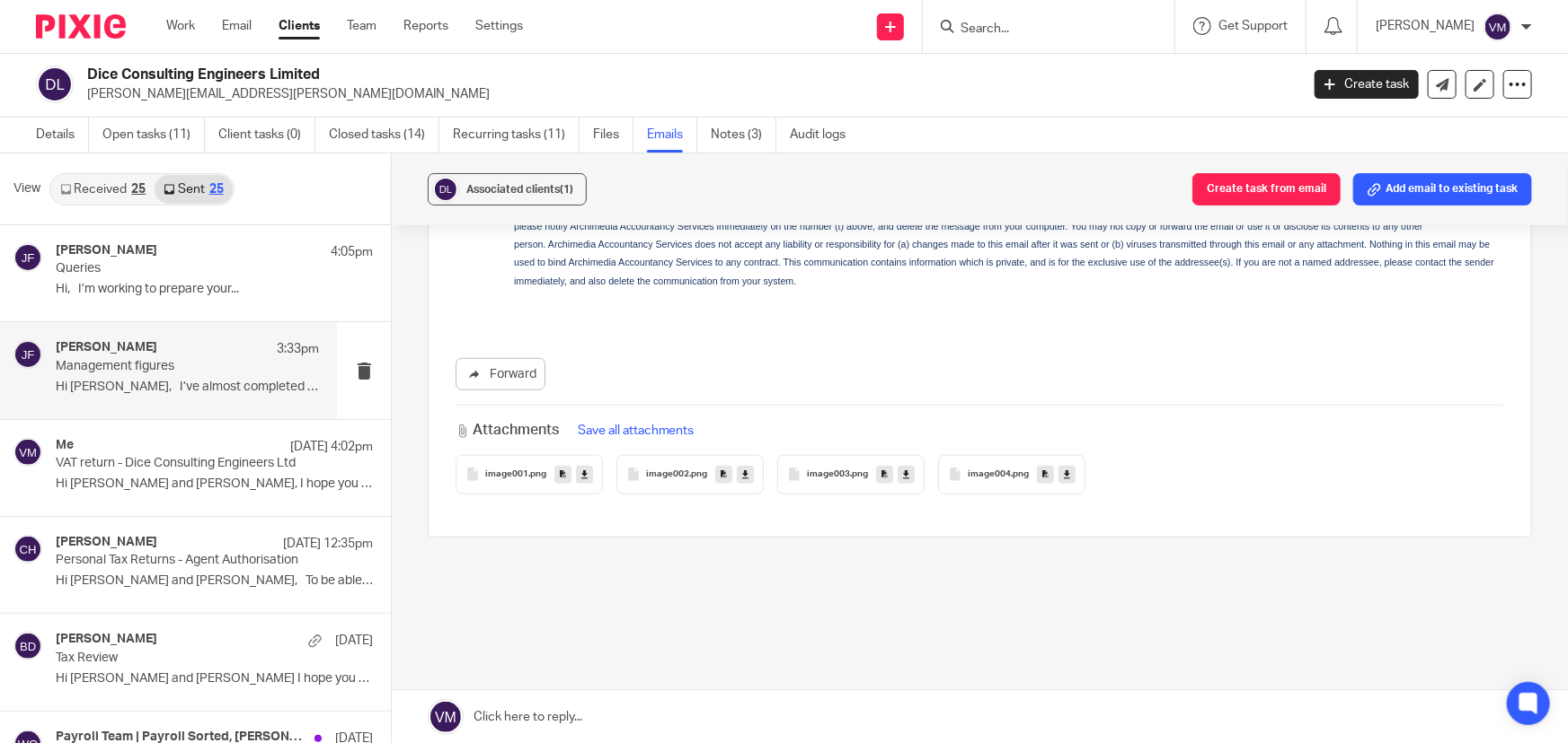
scroll to position [763, 0]
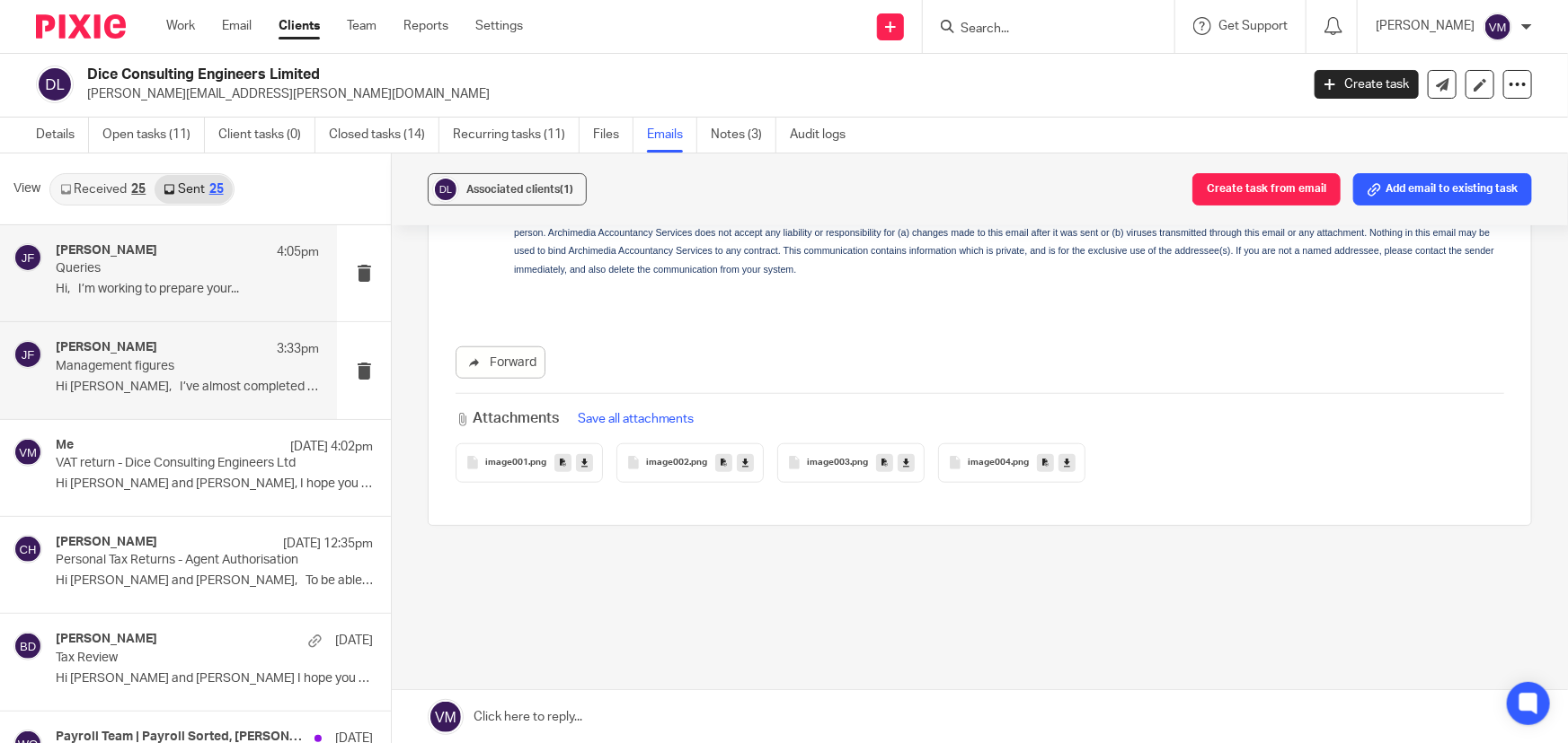
click at [152, 254] on div "[PERSON_NAME] 4:05pm" at bounding box center [187, 252] width 263 height 18
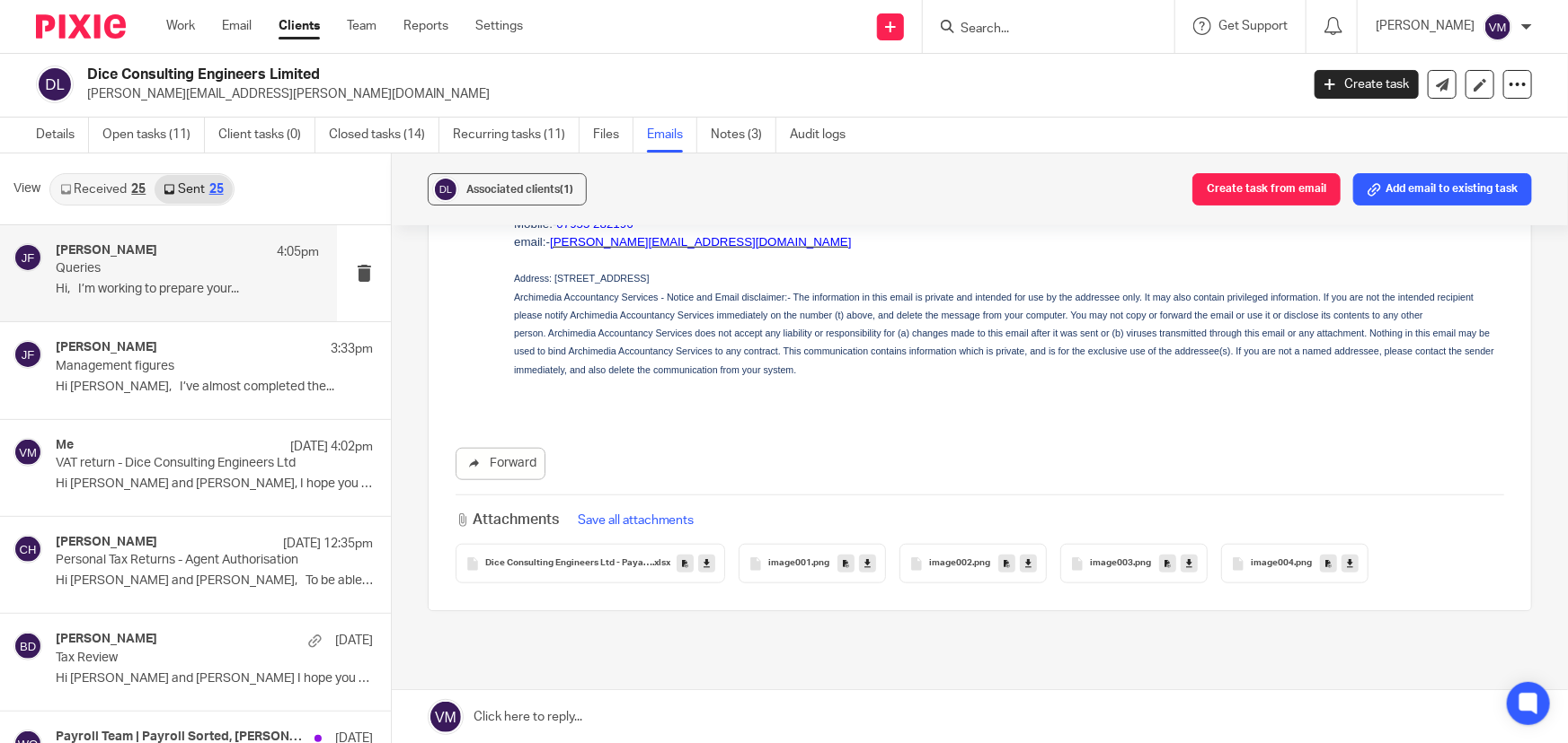
scroll to position [614, 0]
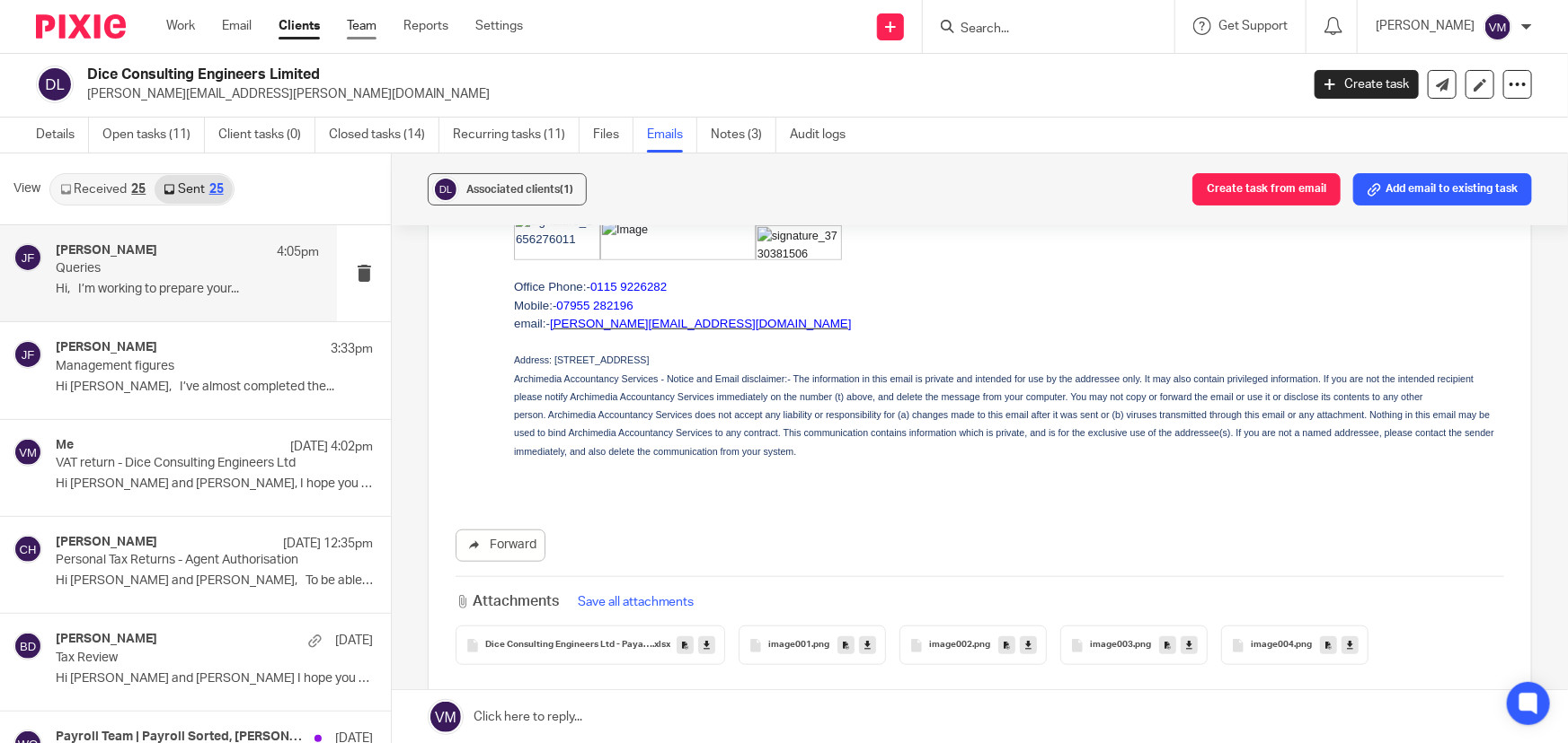
click at [376, 29] on link "Team" at bounding box center [361, 26] width 30 height 18
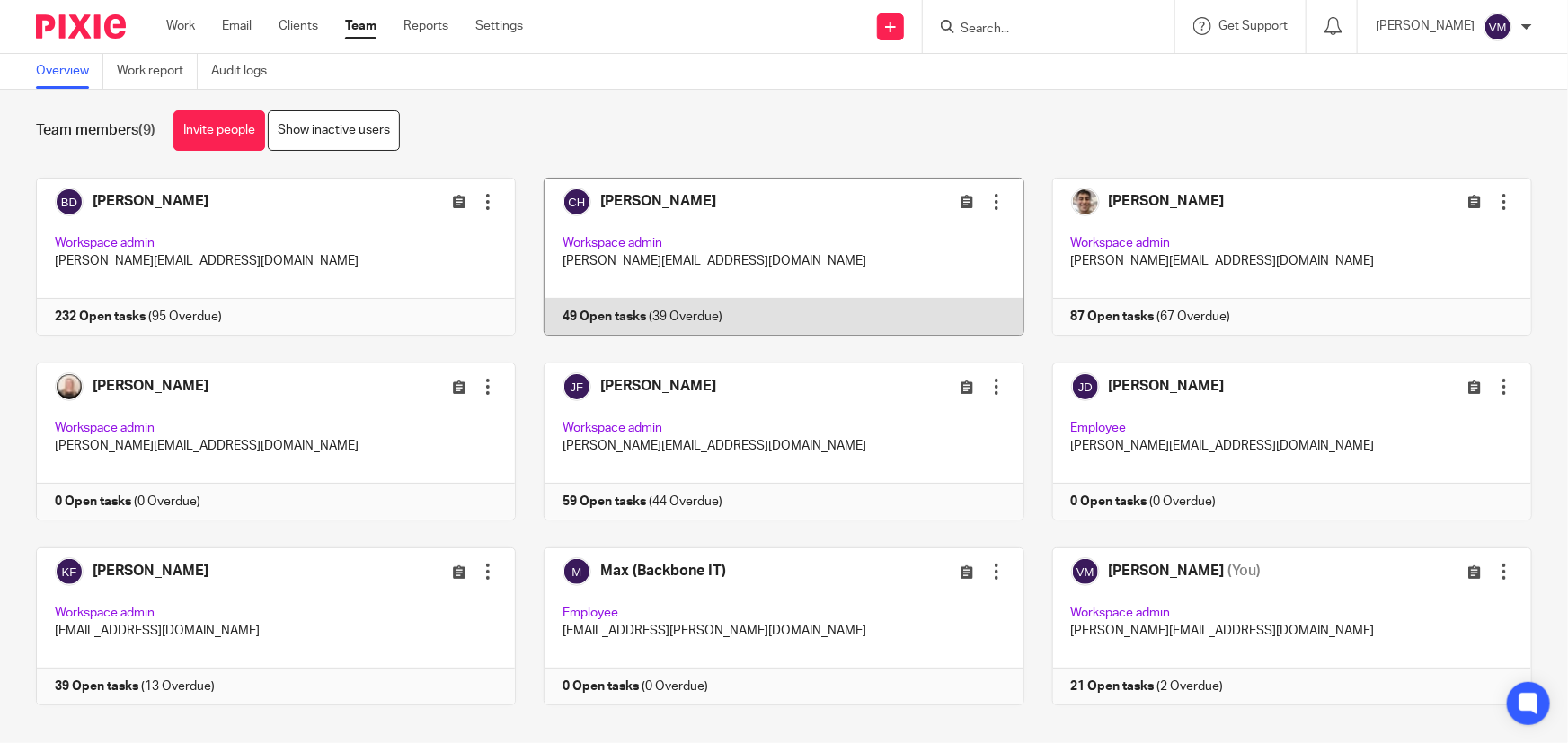
scroll to position [39, 0]
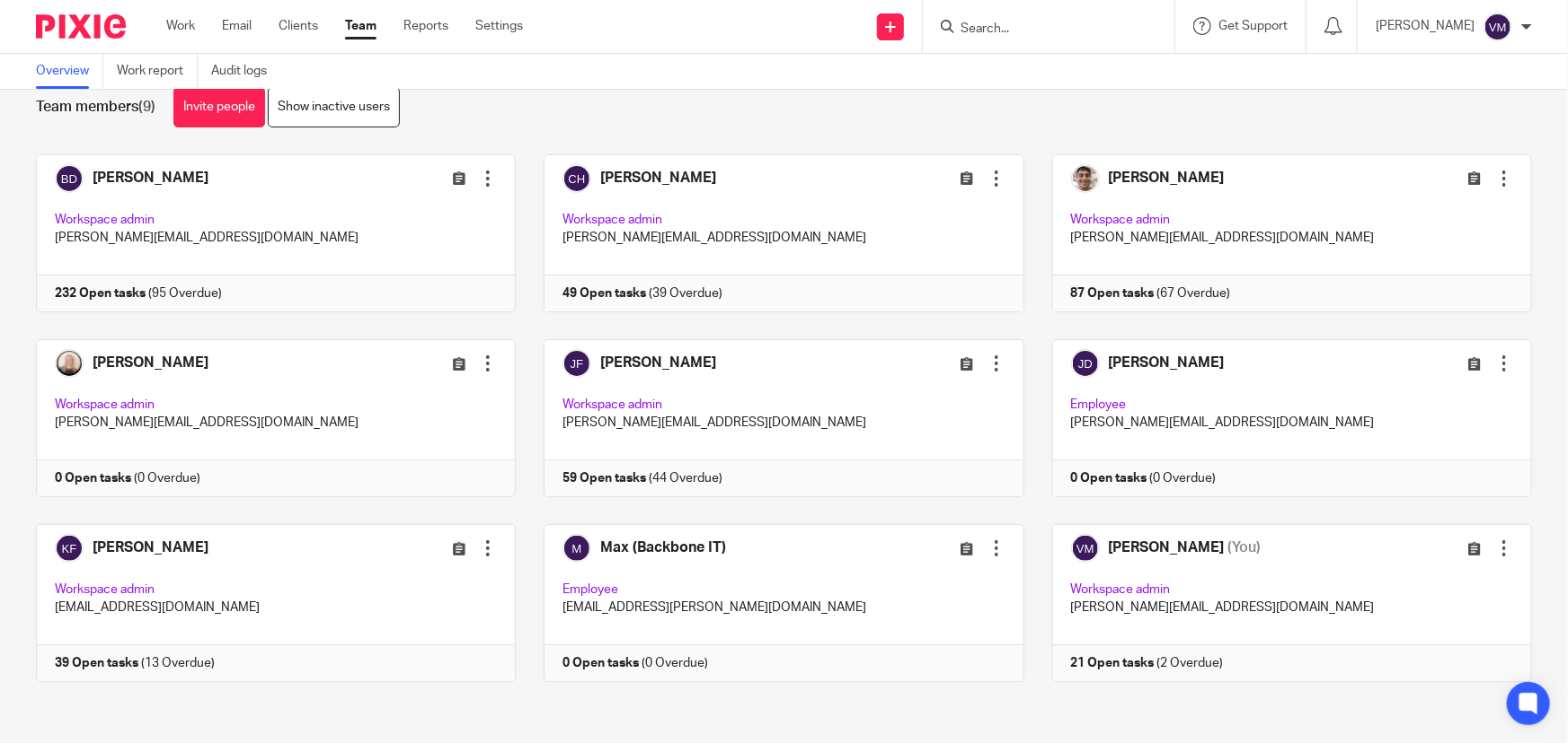
click at [1007, 26] on input "Search" at bounding box center [1040, 30] width 162 height 16
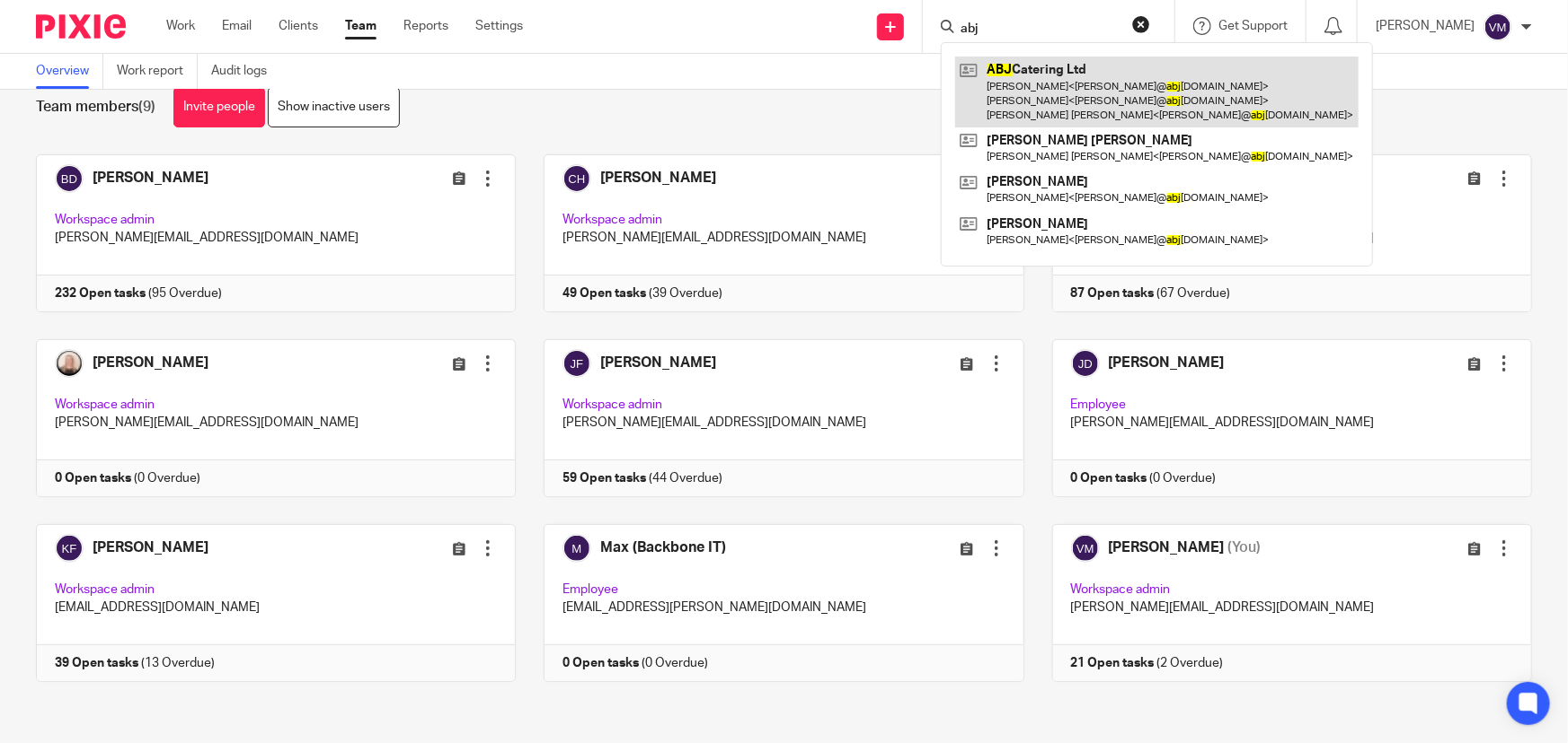
type input "abj"
click at [1042, 85] on link at bounding box center [1157, 92] width 403 height 71
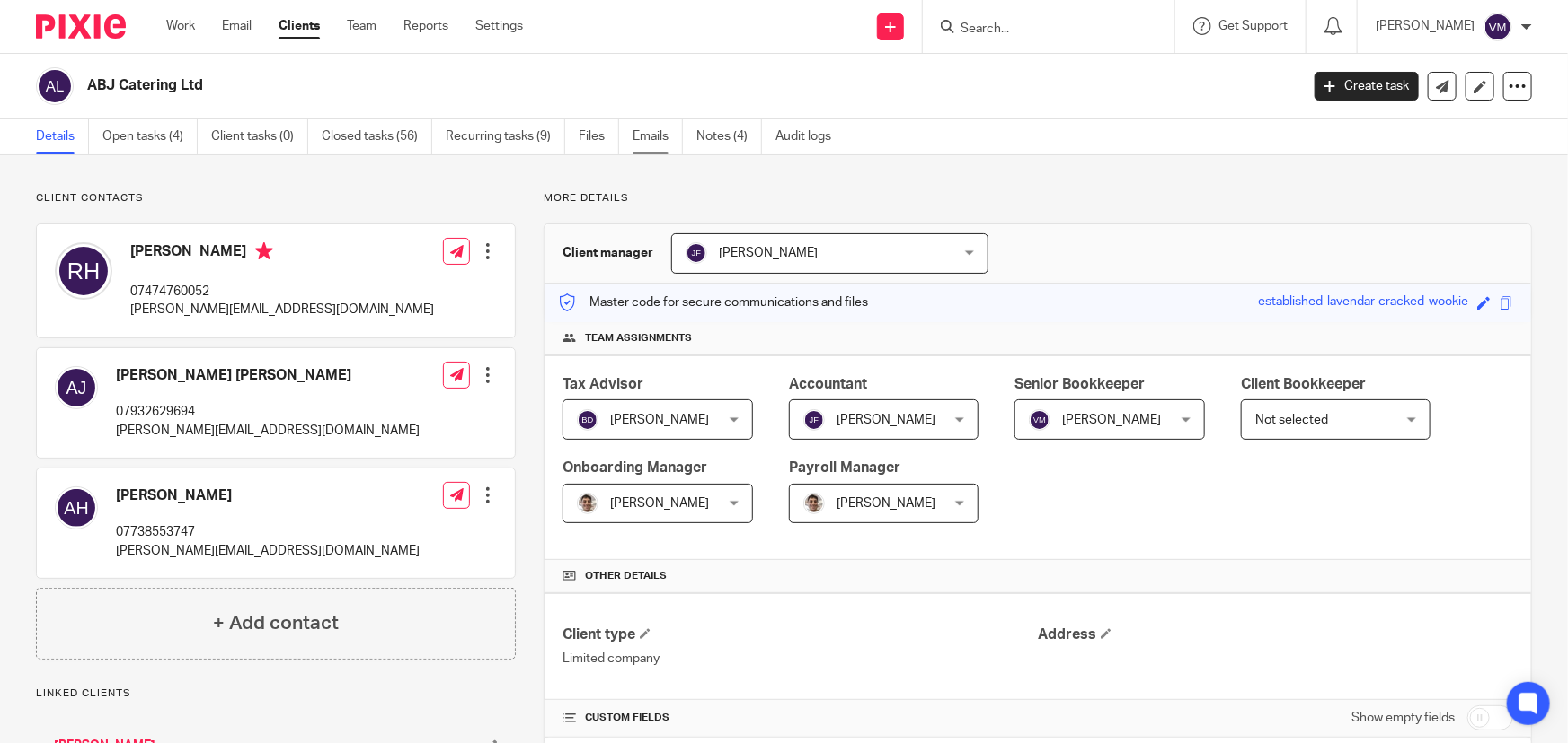
click at [645, 137] on link "Emails" at bounding box center [658, 137] width 50 height 35
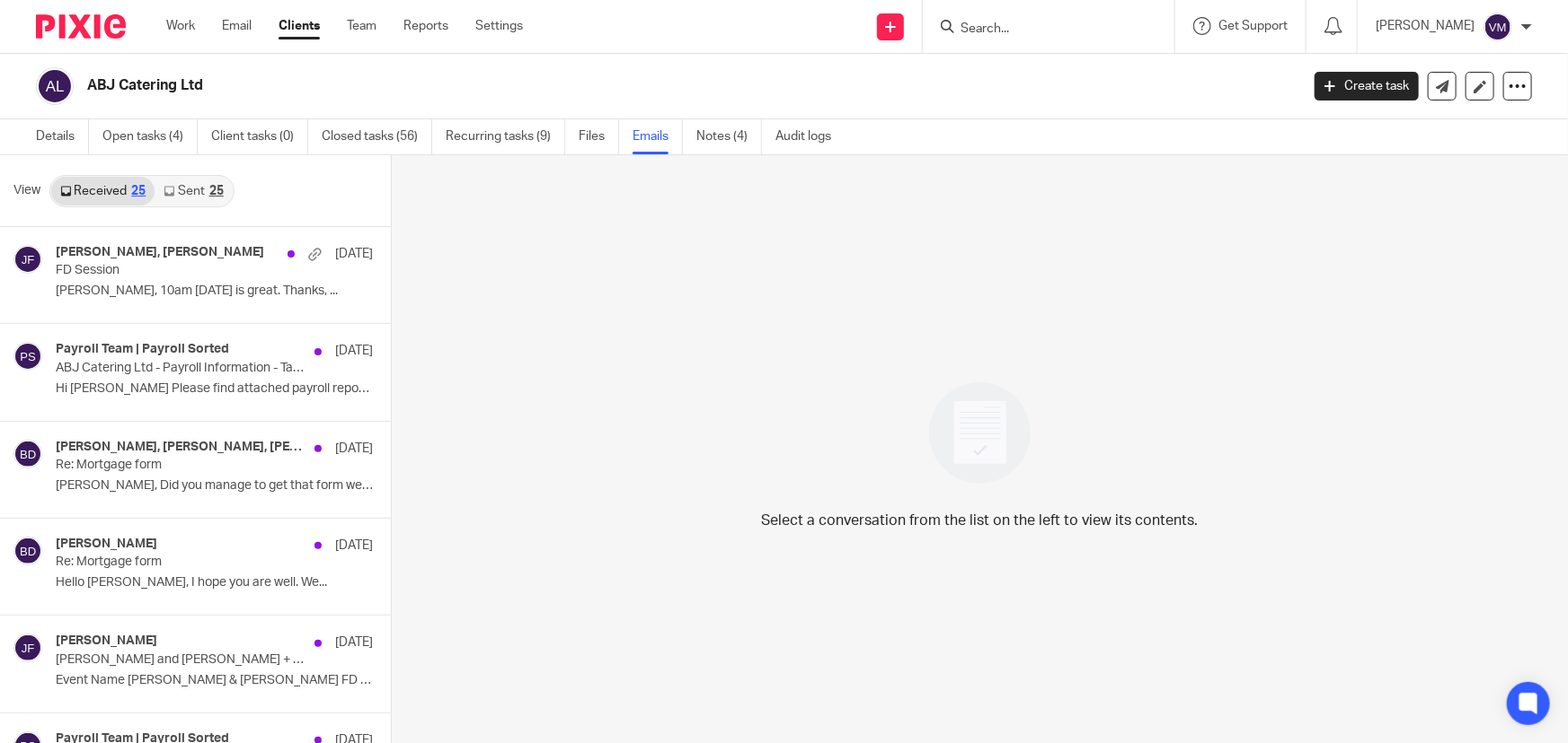
click at [171, 194] on icon at bounding box center [169, 192] width 11 height 11
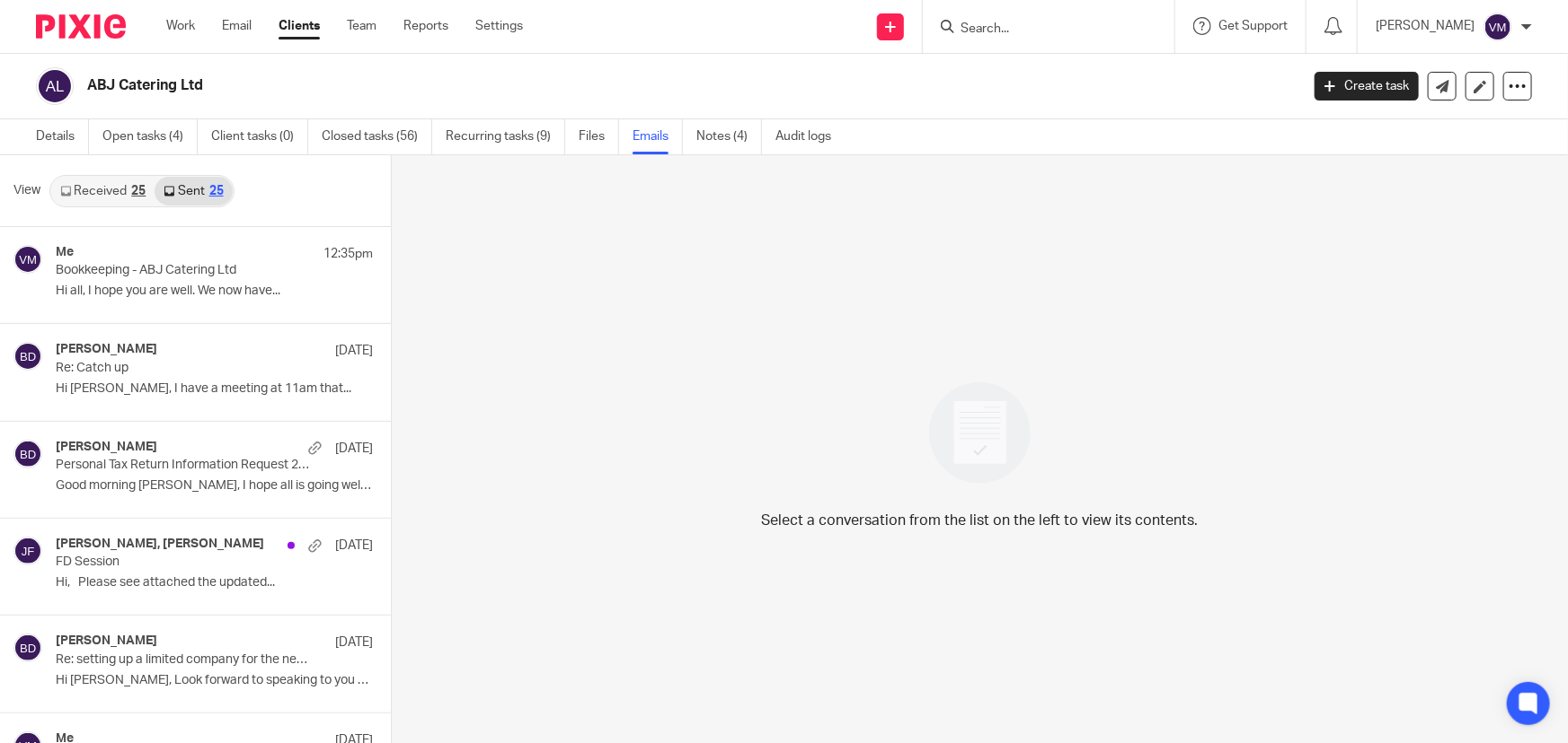
scroll to position [2, 0]
click at [370, 31] on link "Team" at bounding box center [361, 26] width 30 height 18
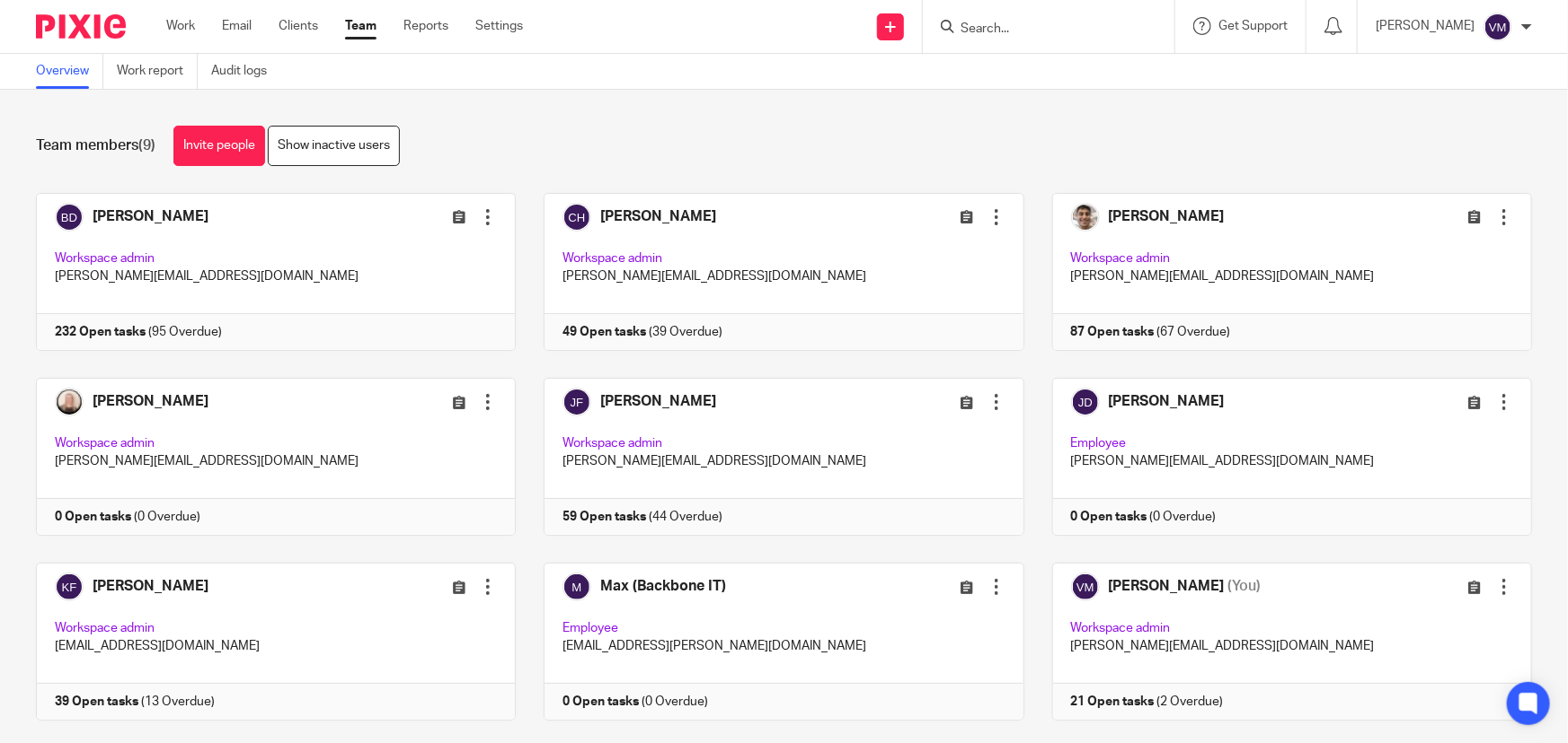
click at [1001, 25] on input "Search" at bounding box center [1040, 30] width 162 height 16
type input "oliday"
click at [1102, 74] on link at bounding box center [1106, 77] width 303 height 41
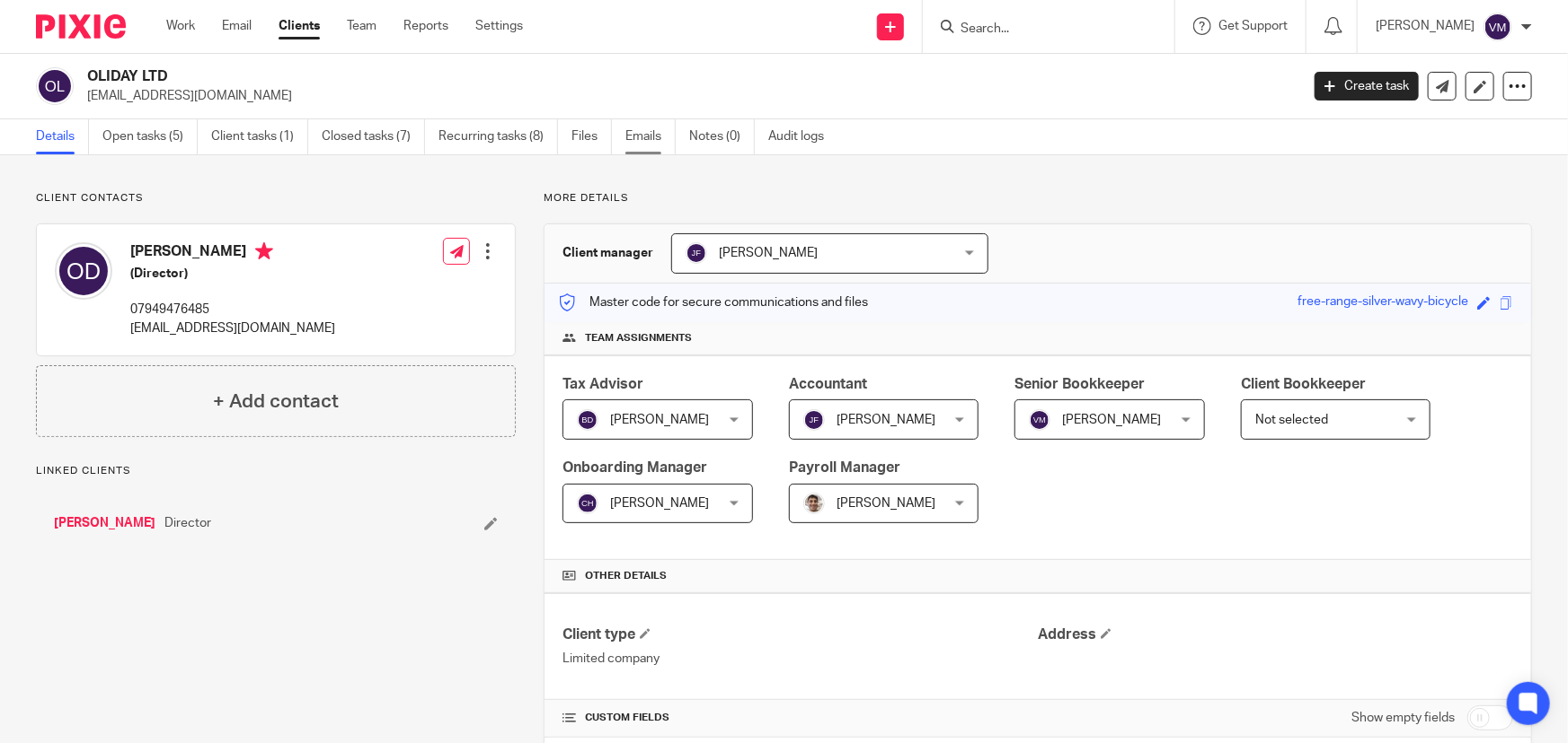
click at [631, 144] on link "Emails" at bounding box center [651, 137] width 50 height 35
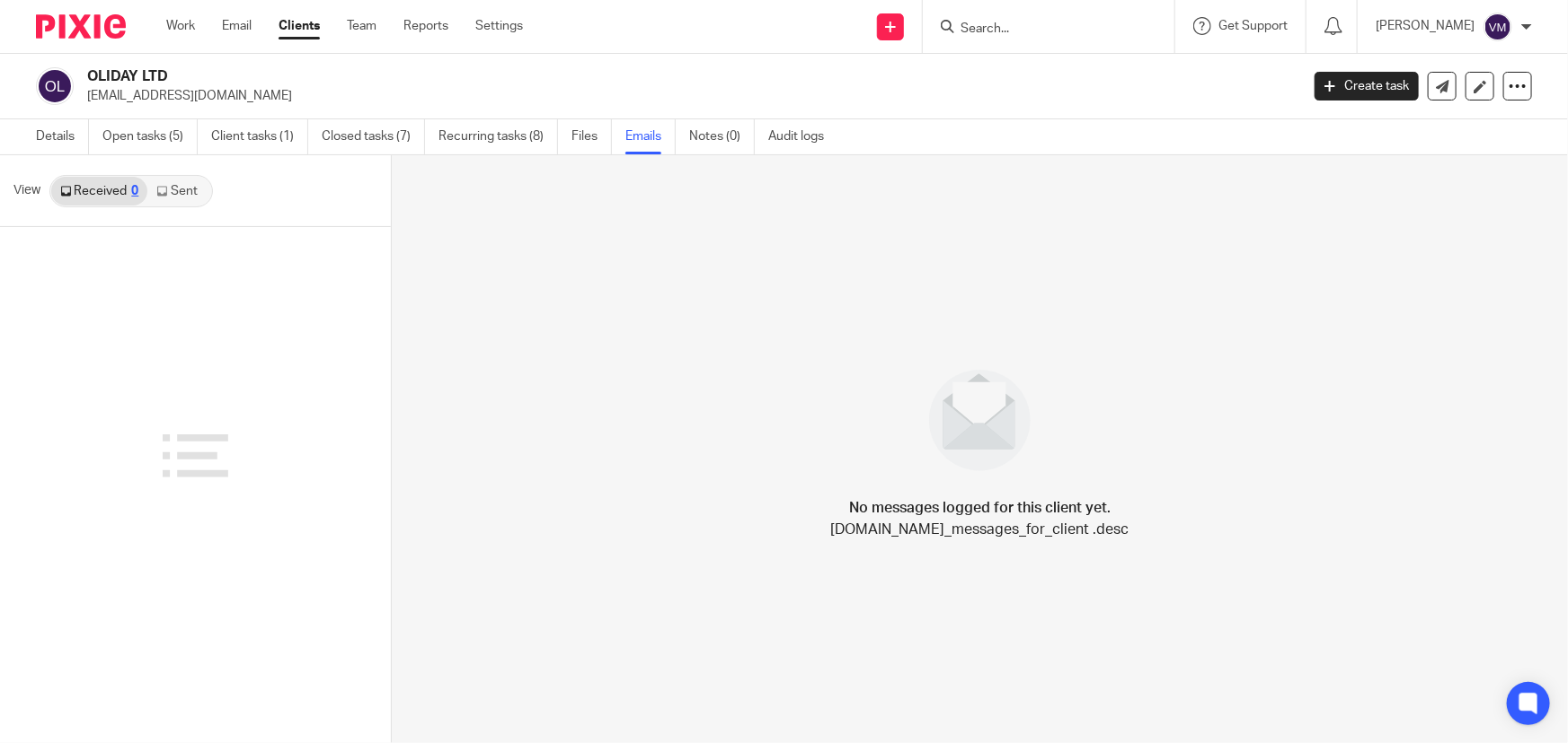
click at [191, 192] on link "Sent" at bounding box center [179, 192] width 63 height 29
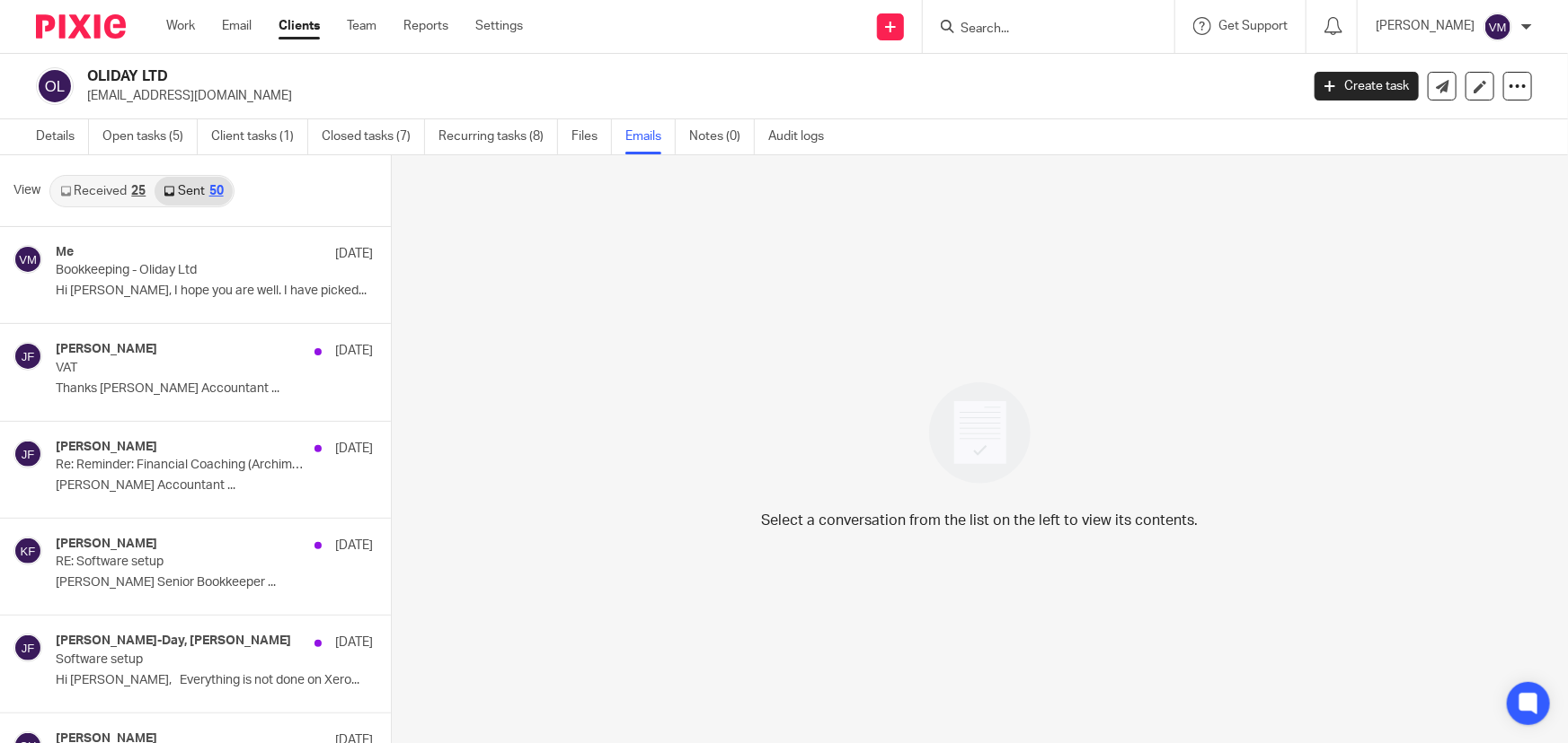
click at [121, 191] on link "Received 25" at bounding box center [103, 192] width 104 height 29
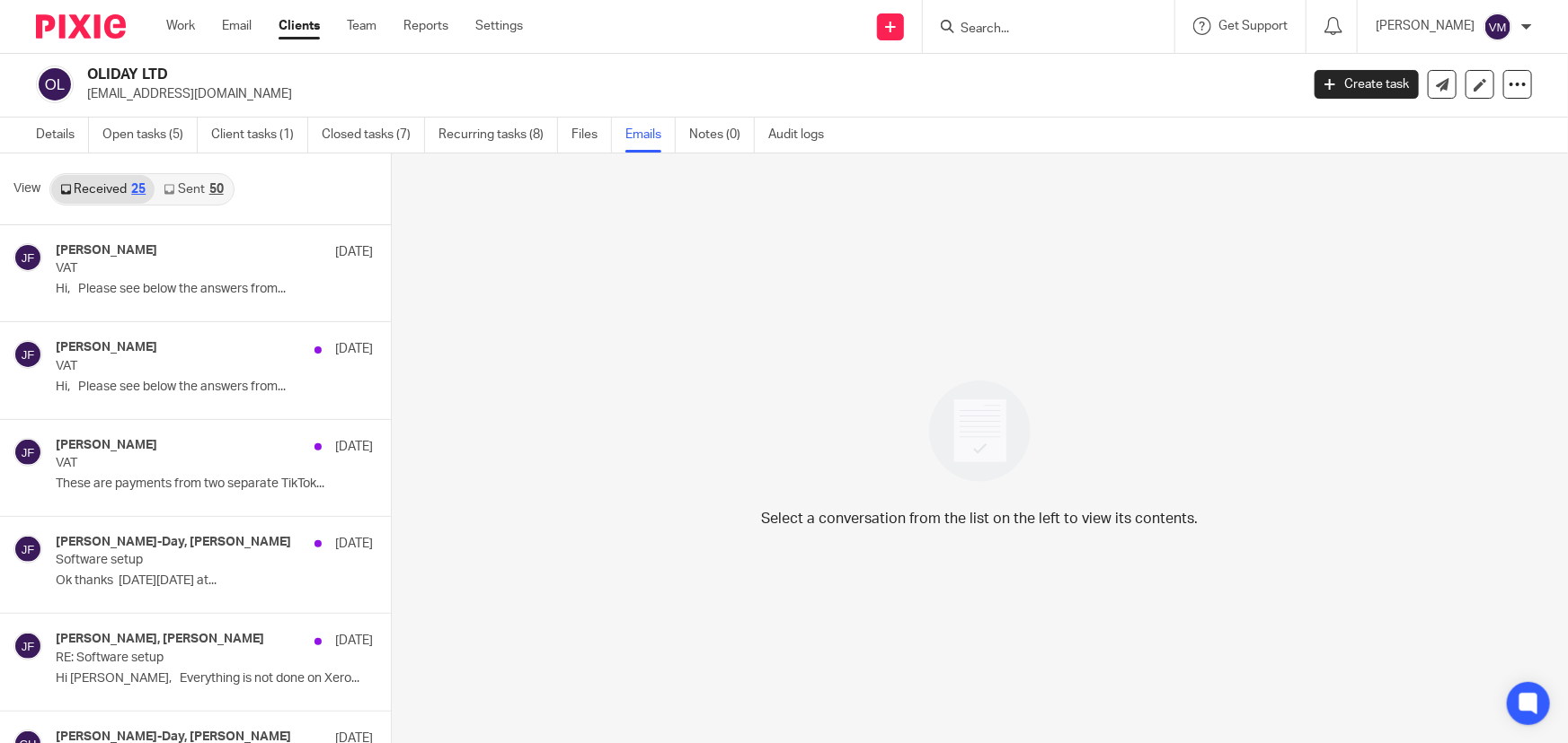
click at [212, 188] on div "50" at bounding box center [217, 190] width 14 height 13
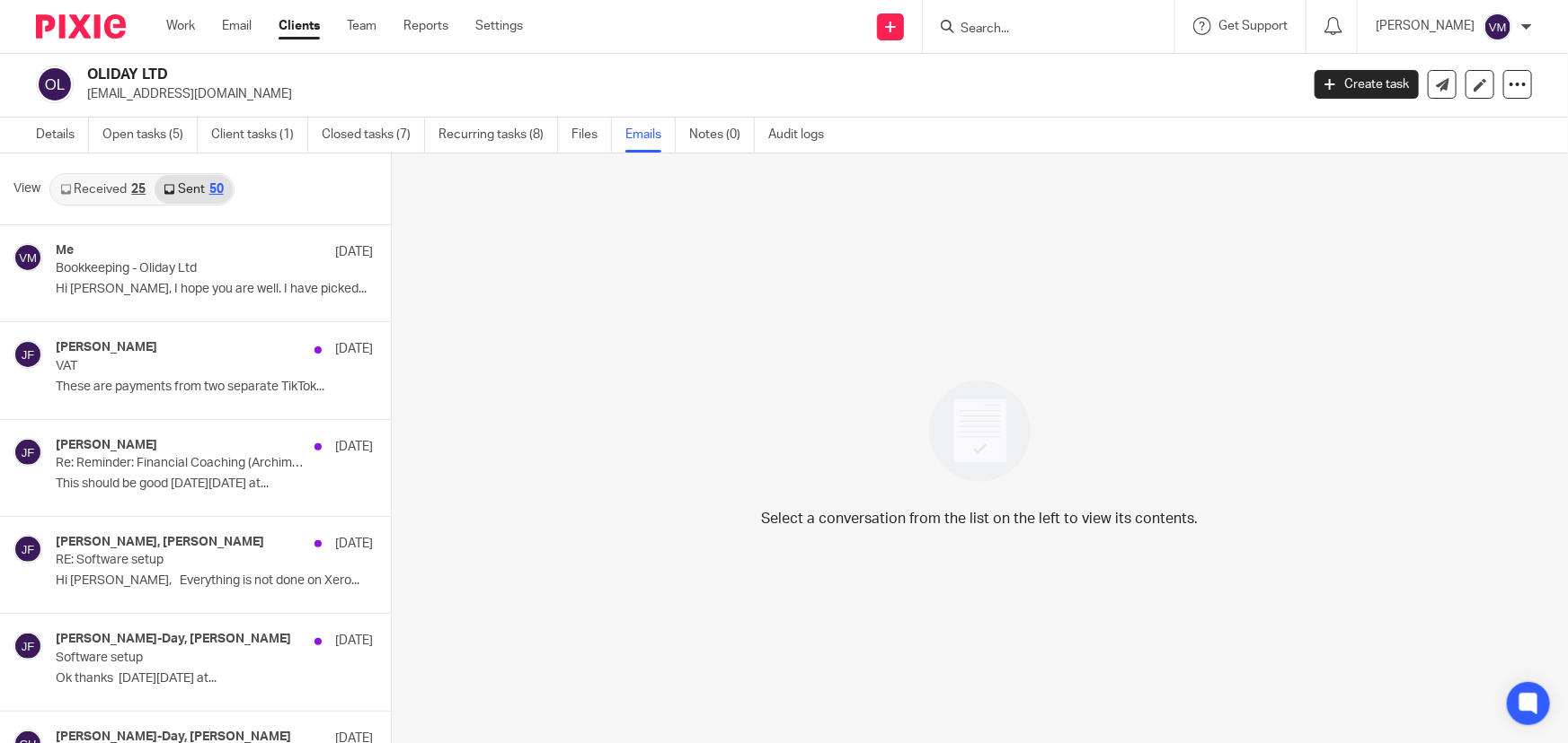
click at [127, 190] on link "Received 25" at bounding box center [103, 190] width 104 height 29
click at [58, 188] on link "Received 25" at bounding box center [103, 190] width 104 height 29
click at [188, 188] on link "Sent 50" at bounding box center [194, 190] width 77 height 29
click at [368, 23] on link "Team" at bounding box center [361, 26] width 30 height 18
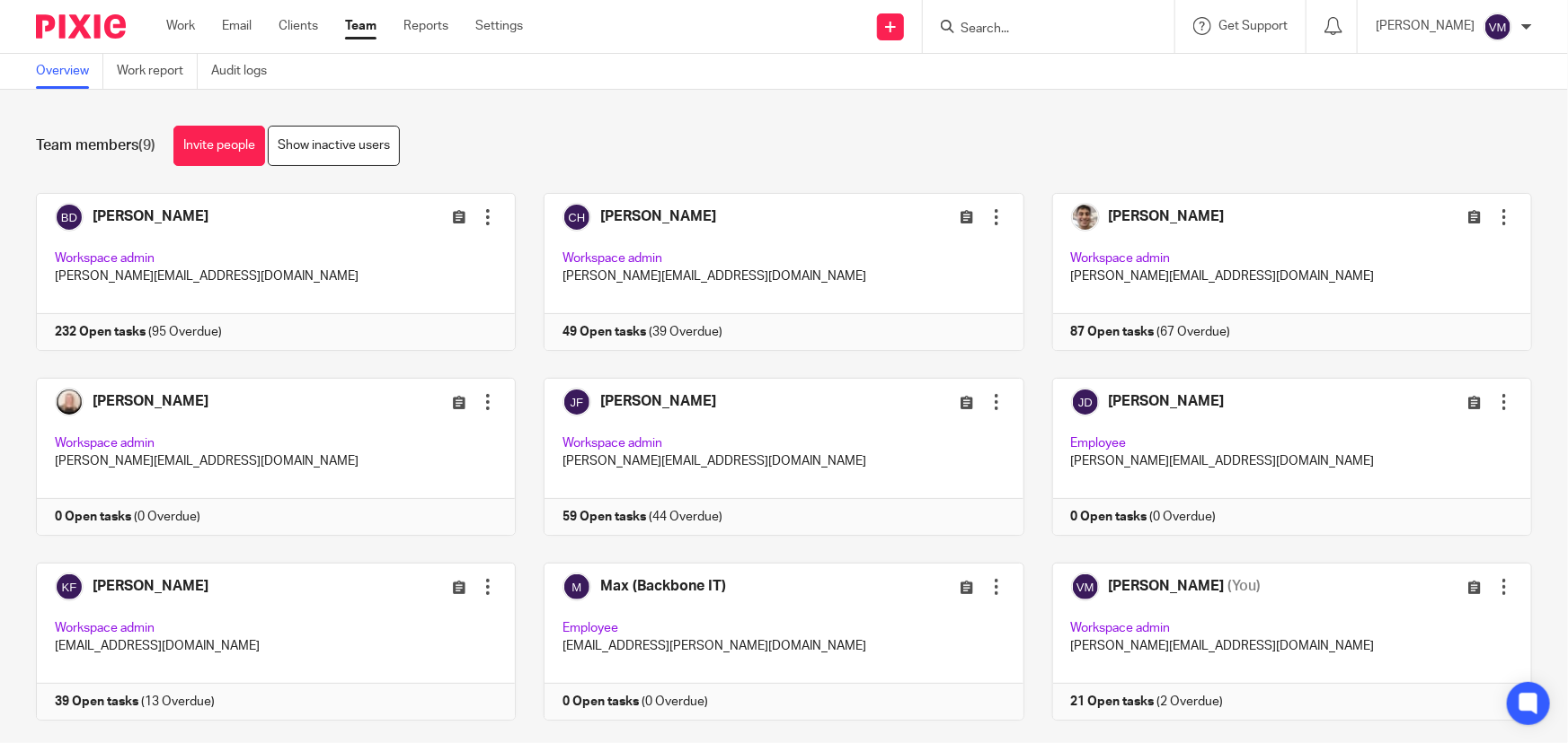
click at [1024, 24] on input "Search" at bounding box center [1040, 30] width 162 height 16
type input "oliday"
click at [1039, 81] on link at bounding box center [1106, 77] width 303 height 41
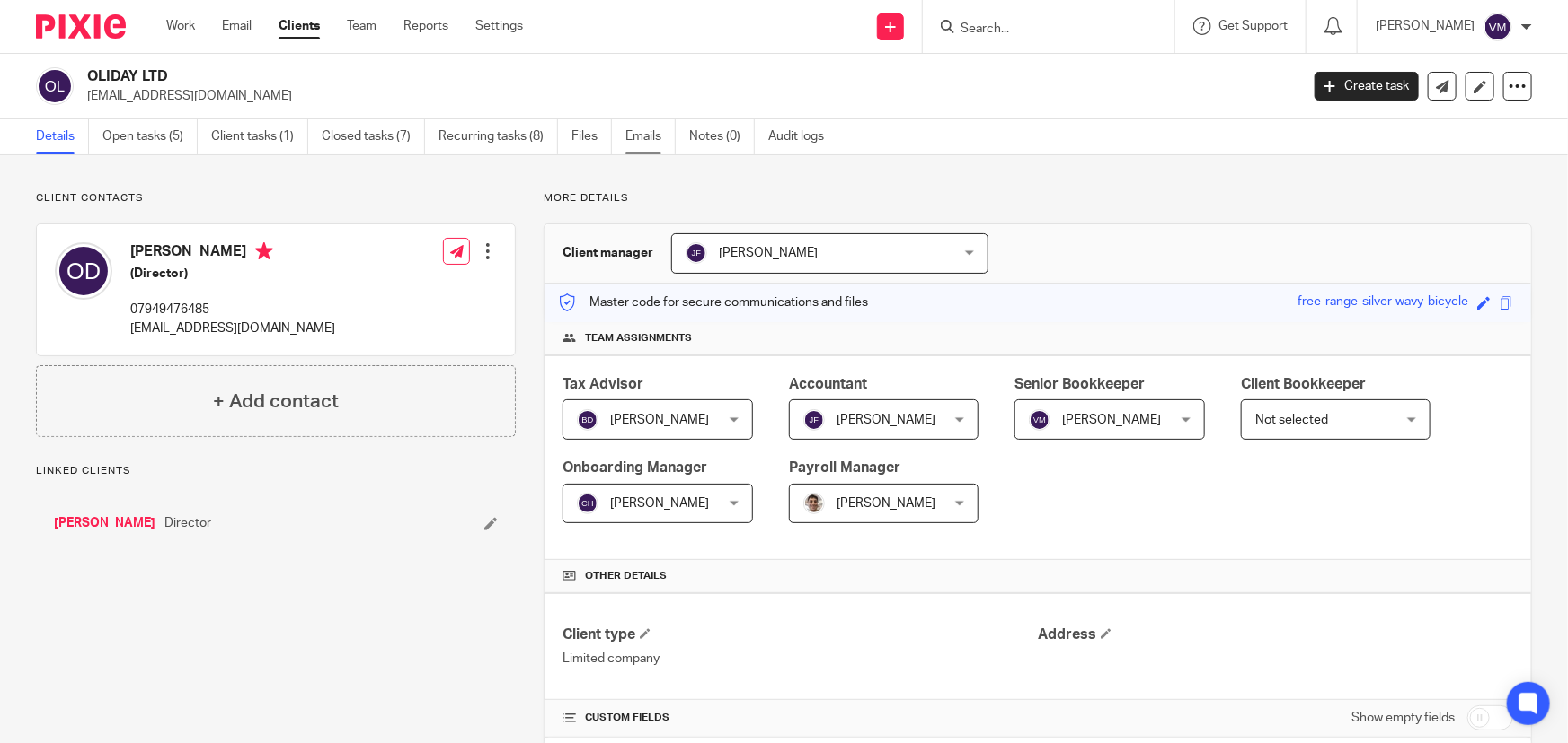
click at [645, 140] on link "Emails" at bounding box center [651, 137] width 50 height 35
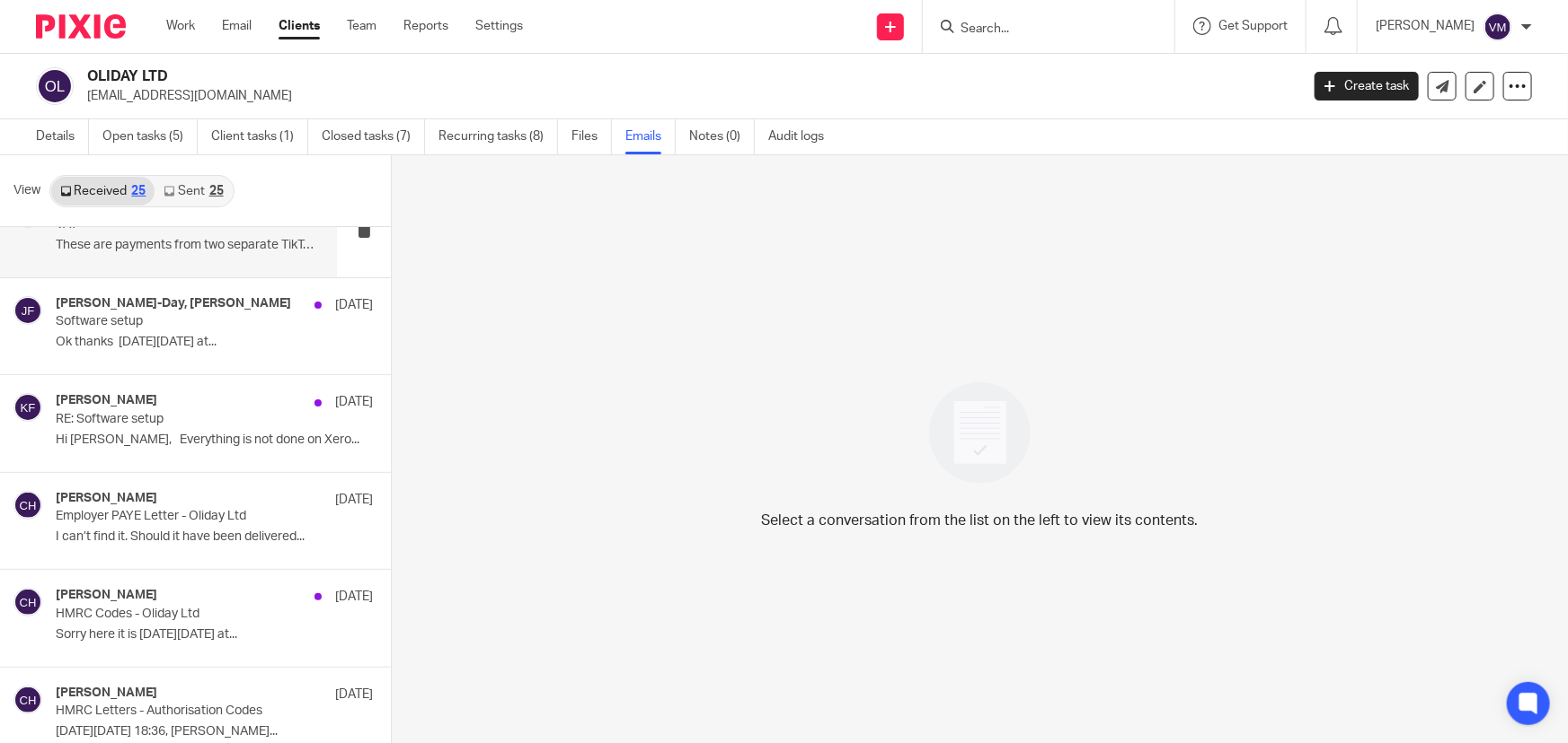
scroll to position [244, 0]
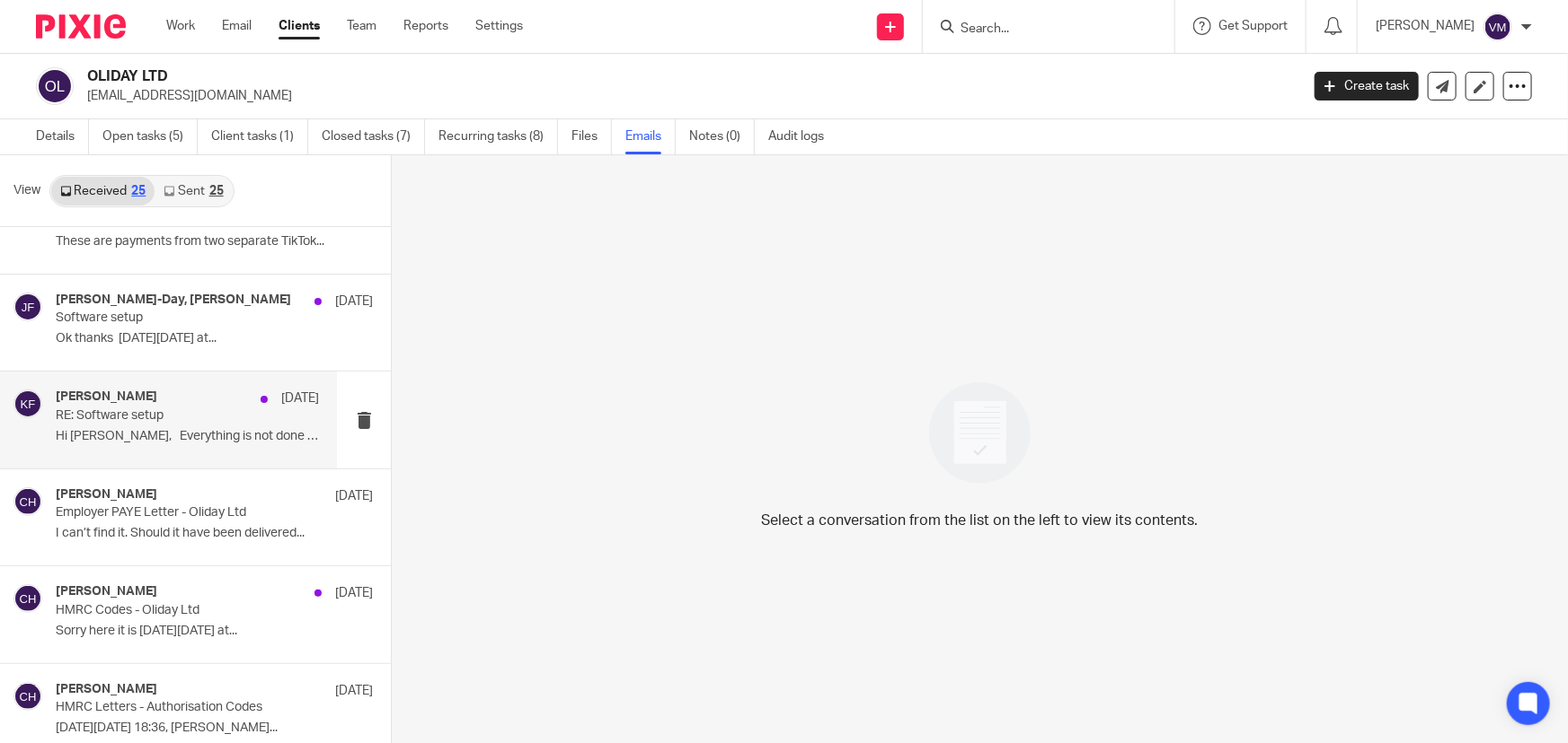
click at [140, 422] on div "[PERSON_NAME] [DATE] RE: Software setup Hi Oli, Everything is not done on Xero.…" at bounding box center [187, 419] width 263 height 60
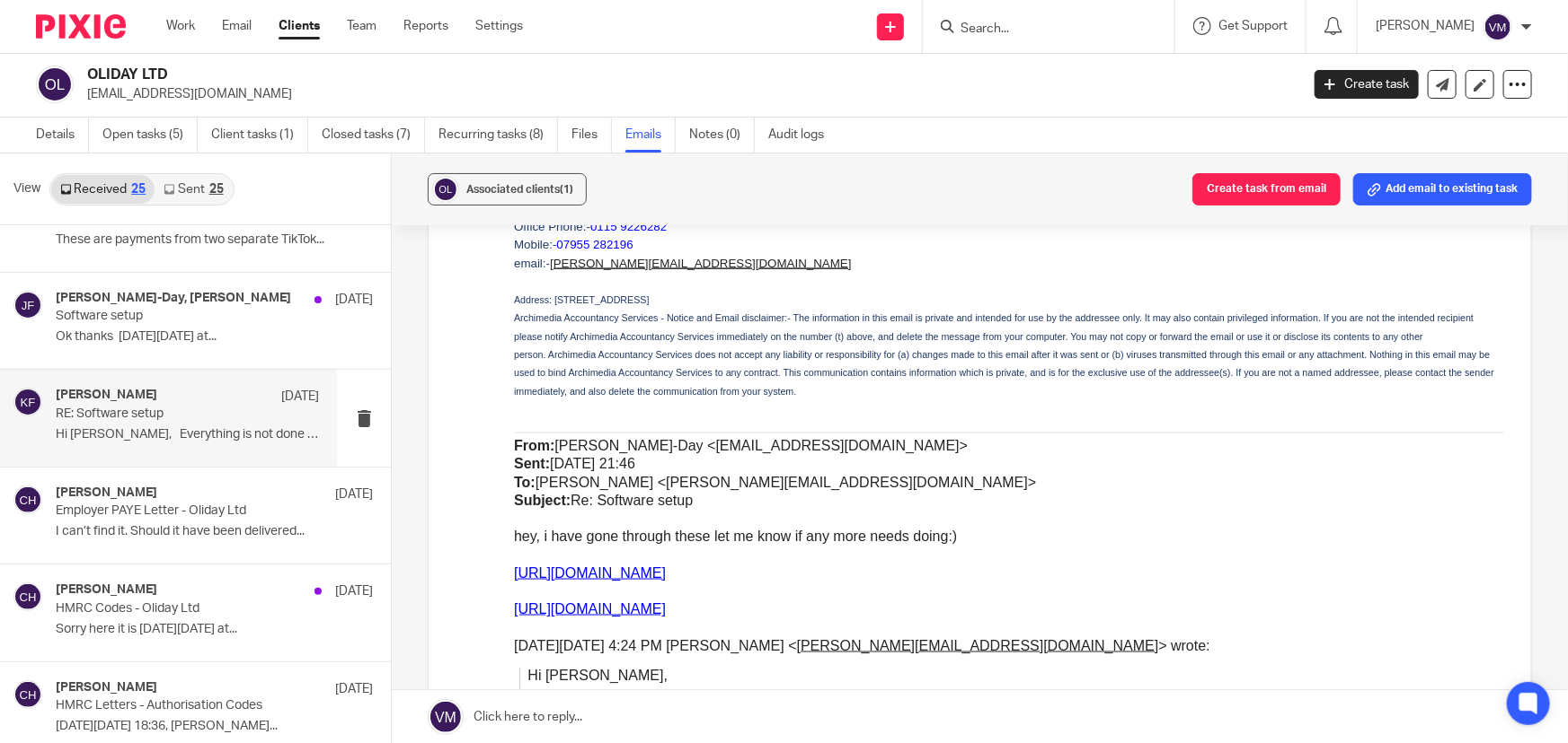
scroll to position [0, 0]
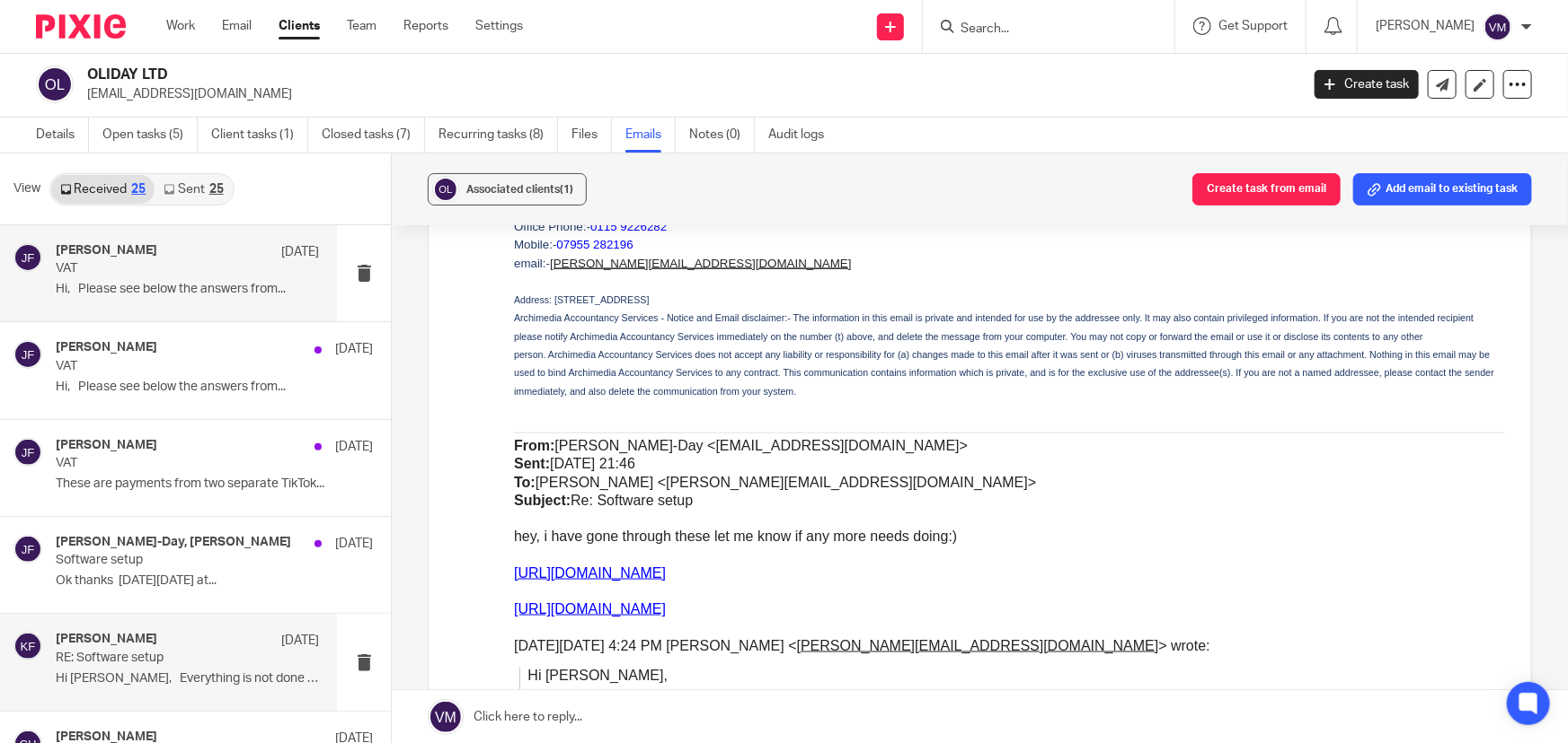
click at [136, 283] on p "Hi, Please see below the answers from..." at bounding box center [187, 289] width 263 height 15
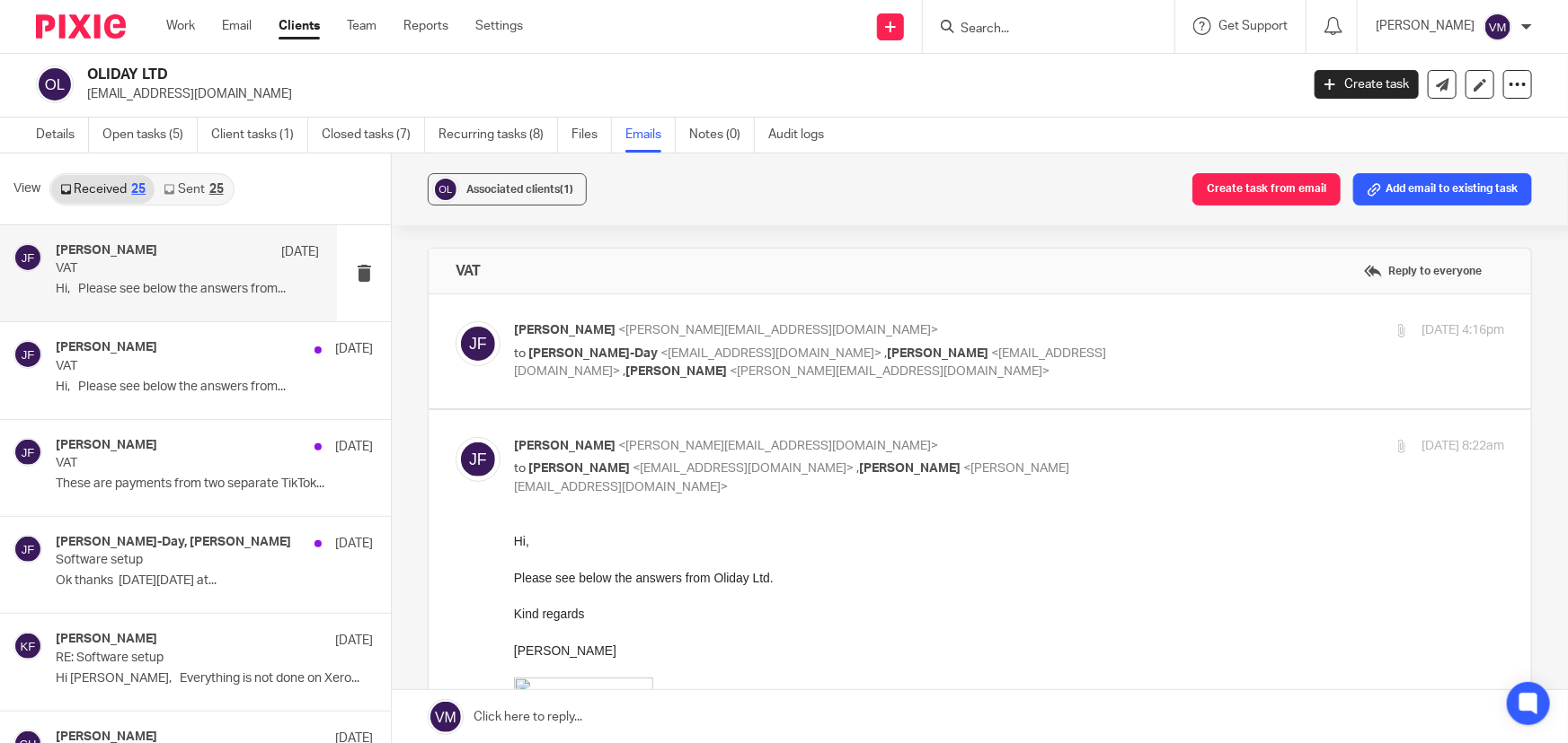
click at [189, 187] on link "Sent 25" at bounding box center [194, 190] width 77 height 29
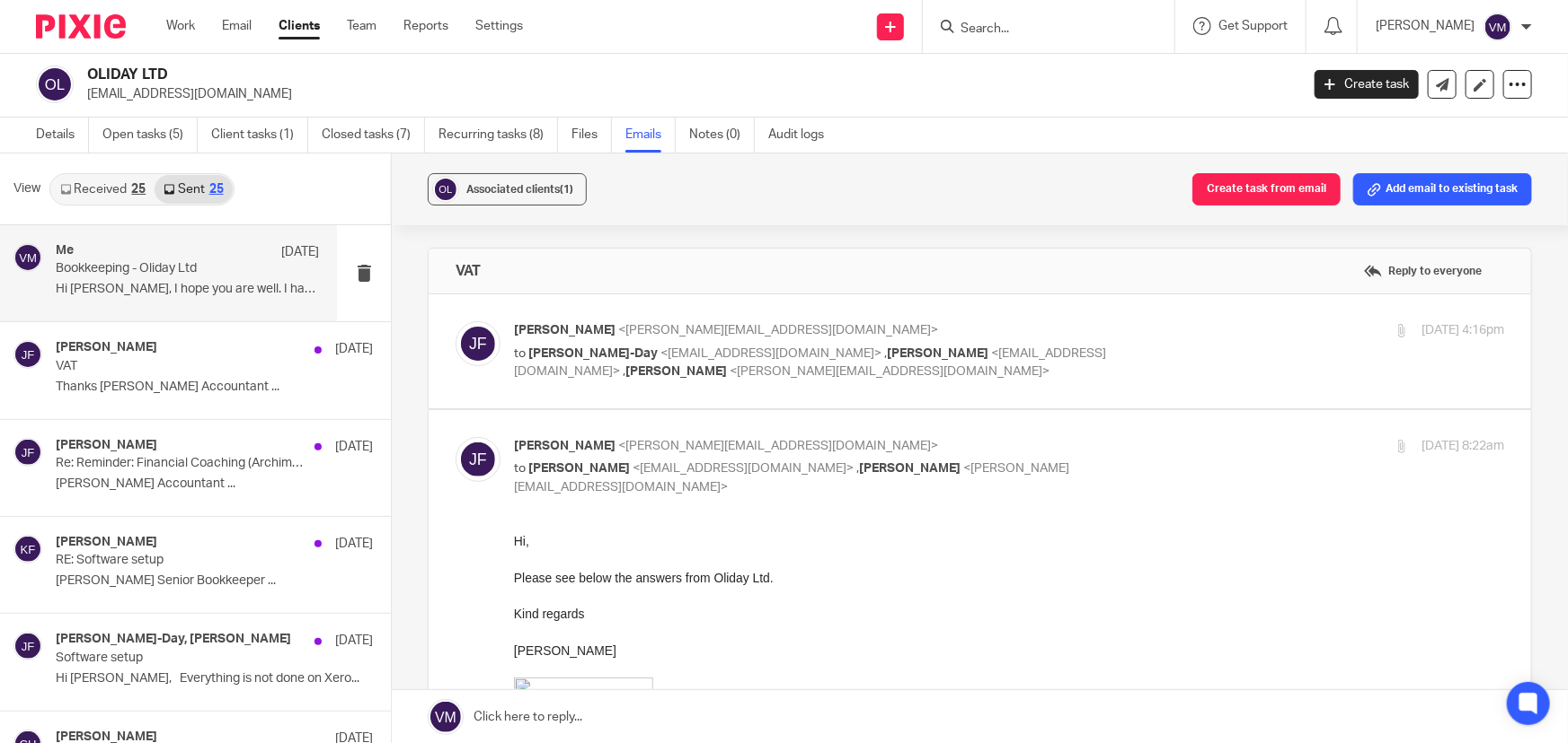
click at [166, 261] on p "Bookkeeping - Oliday Ltd" at bounding box center [161, 268] width 212 height 15
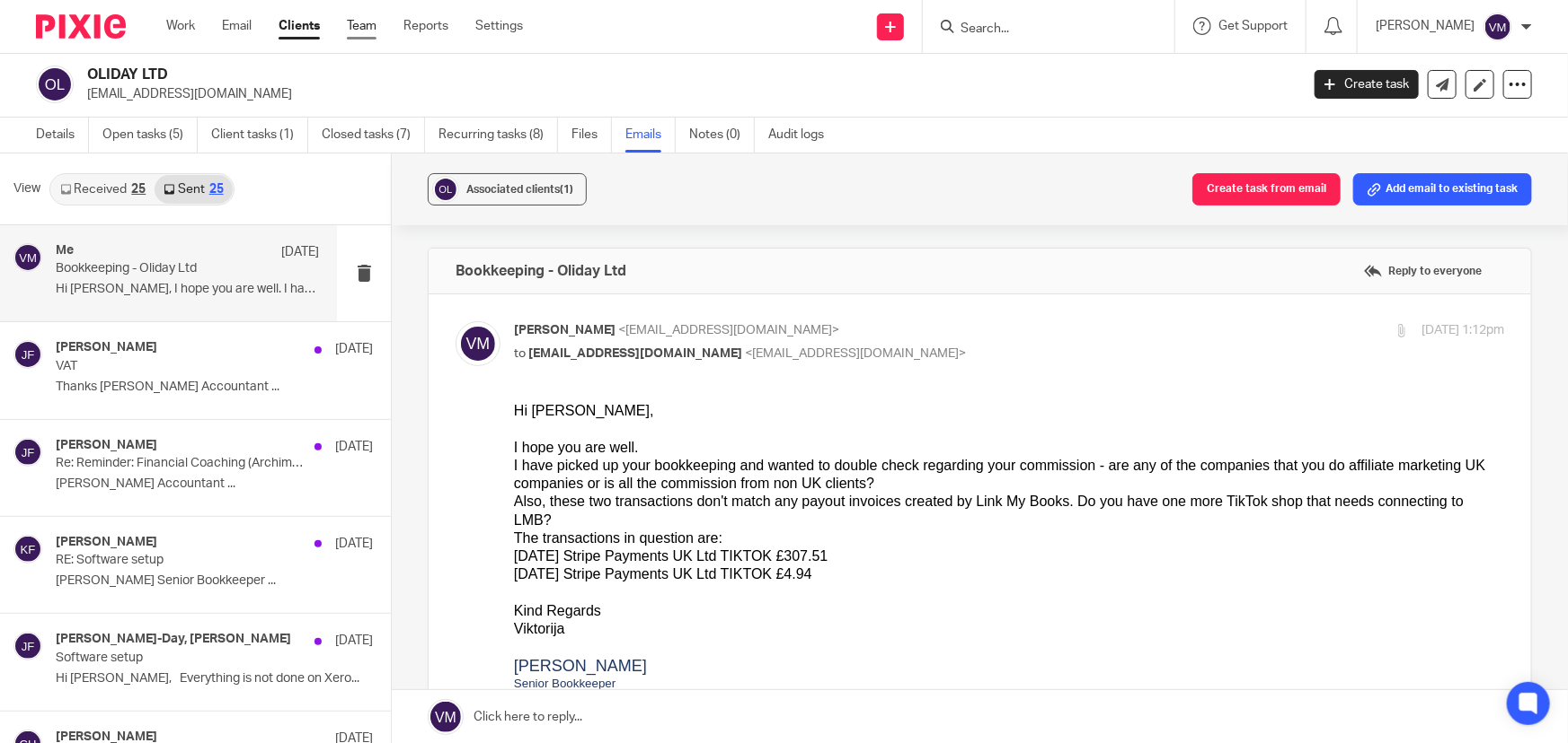
click at [365, 24] on link "Team" at bounding box center [361, 26] width 30 height 18
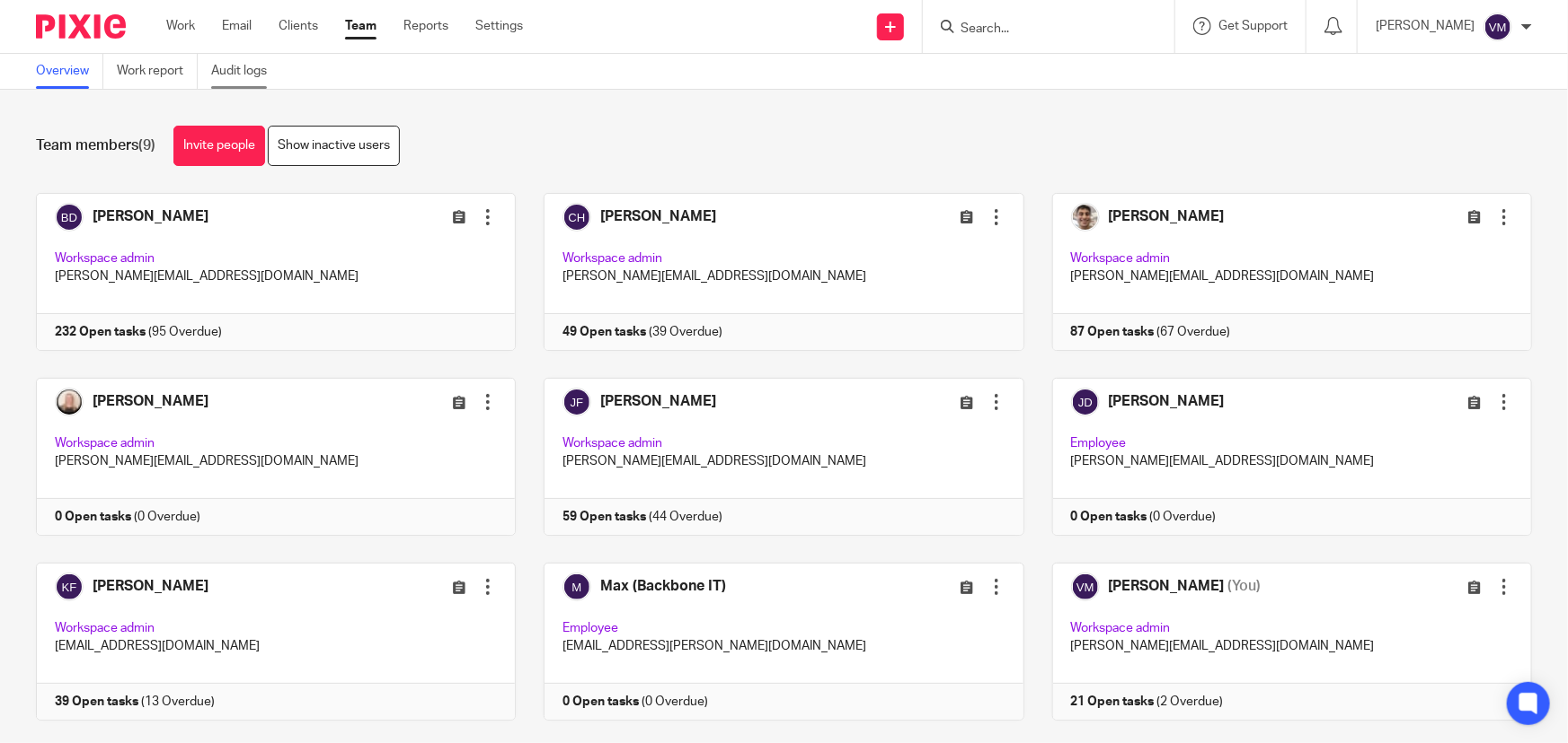
click at [239, 65] on link "Audit logs" at bounding box center [246, 71] width 69 height 35
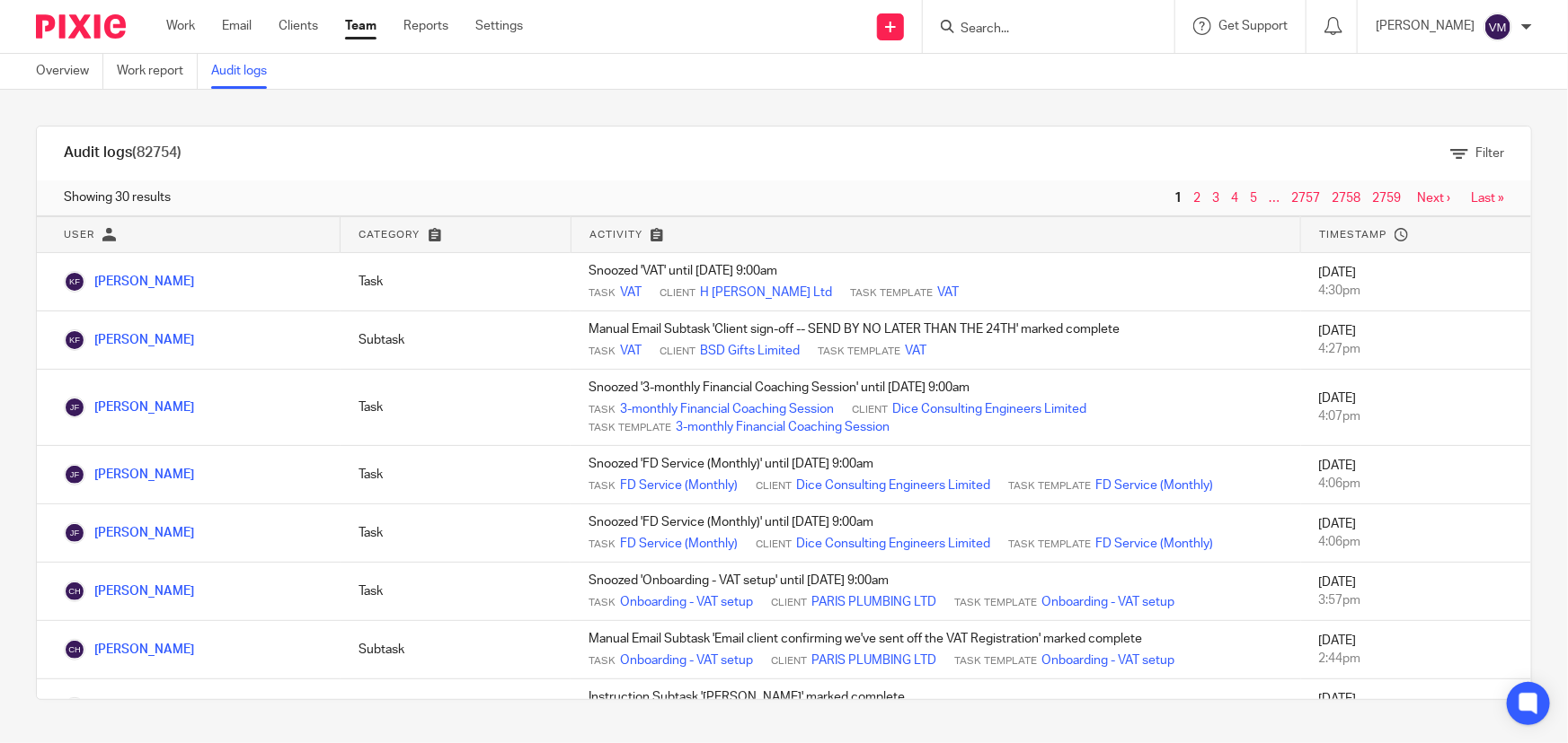
click at [371, 29] on link "Team" at bounding box center [360, 26] width 32 height 18
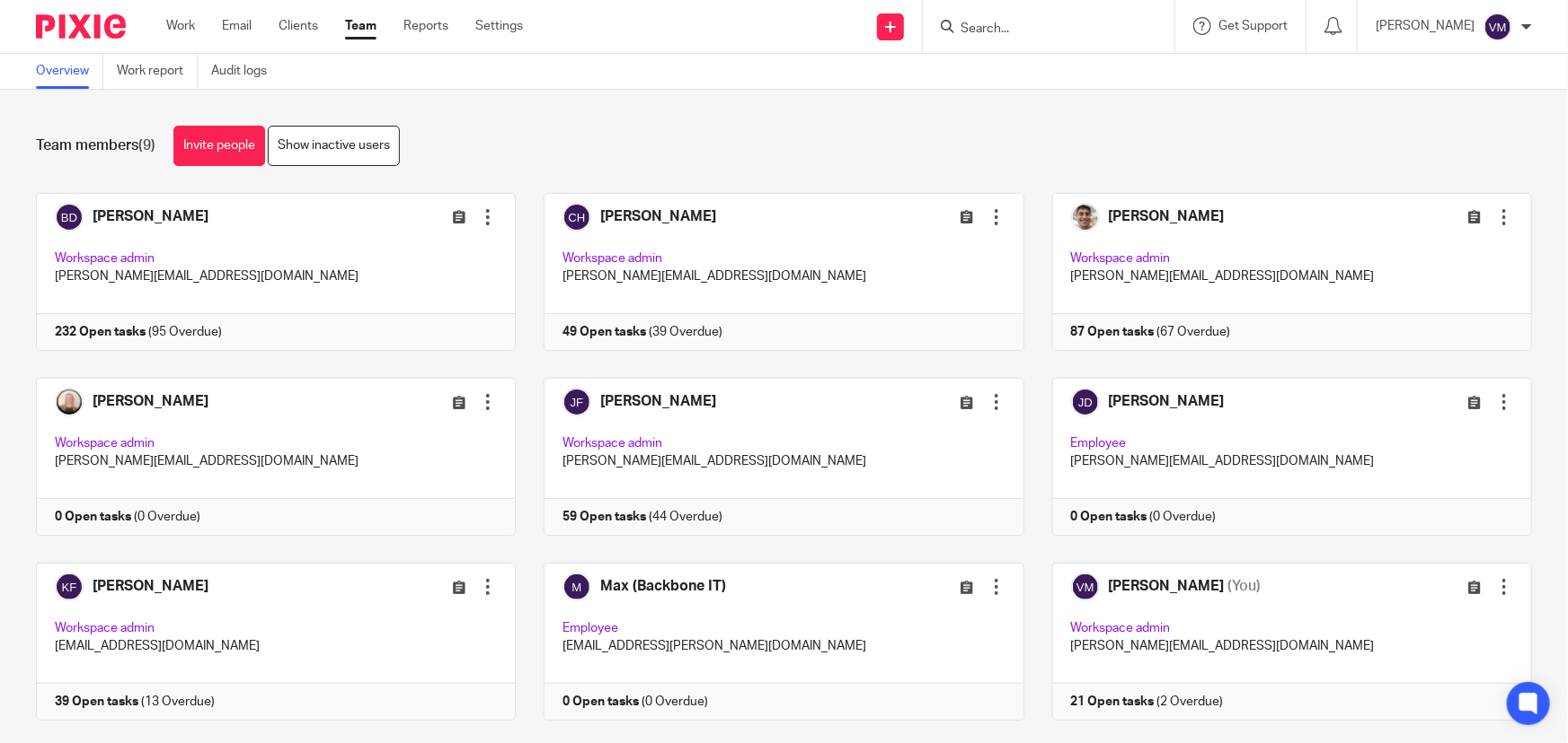
click at [997, 27] on input "Search" at bounding box center [1040, 30] width 162 height 16
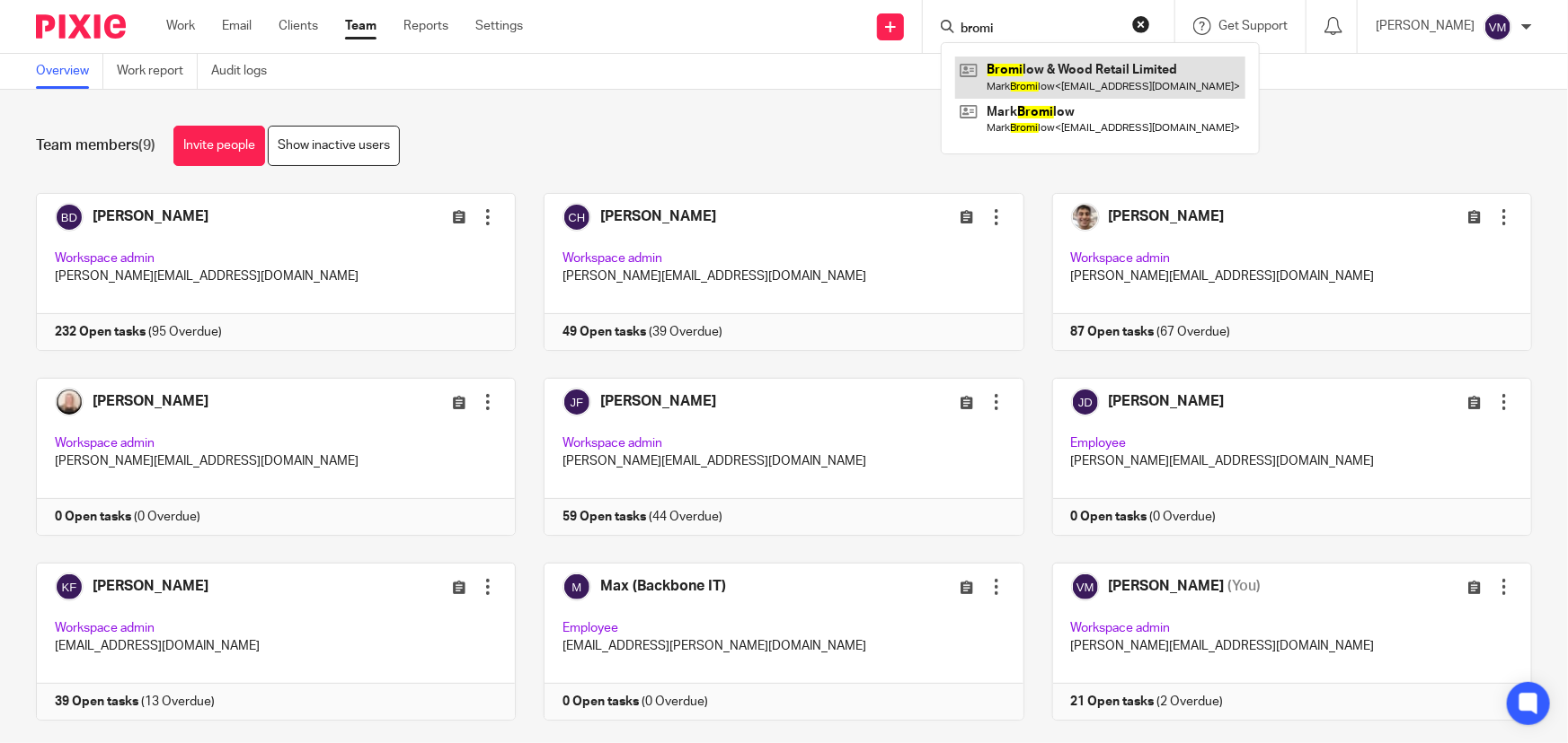
type input "bromi"
click at [1126, 83] on link at bounding box center [1100, 77] width 290 height 41
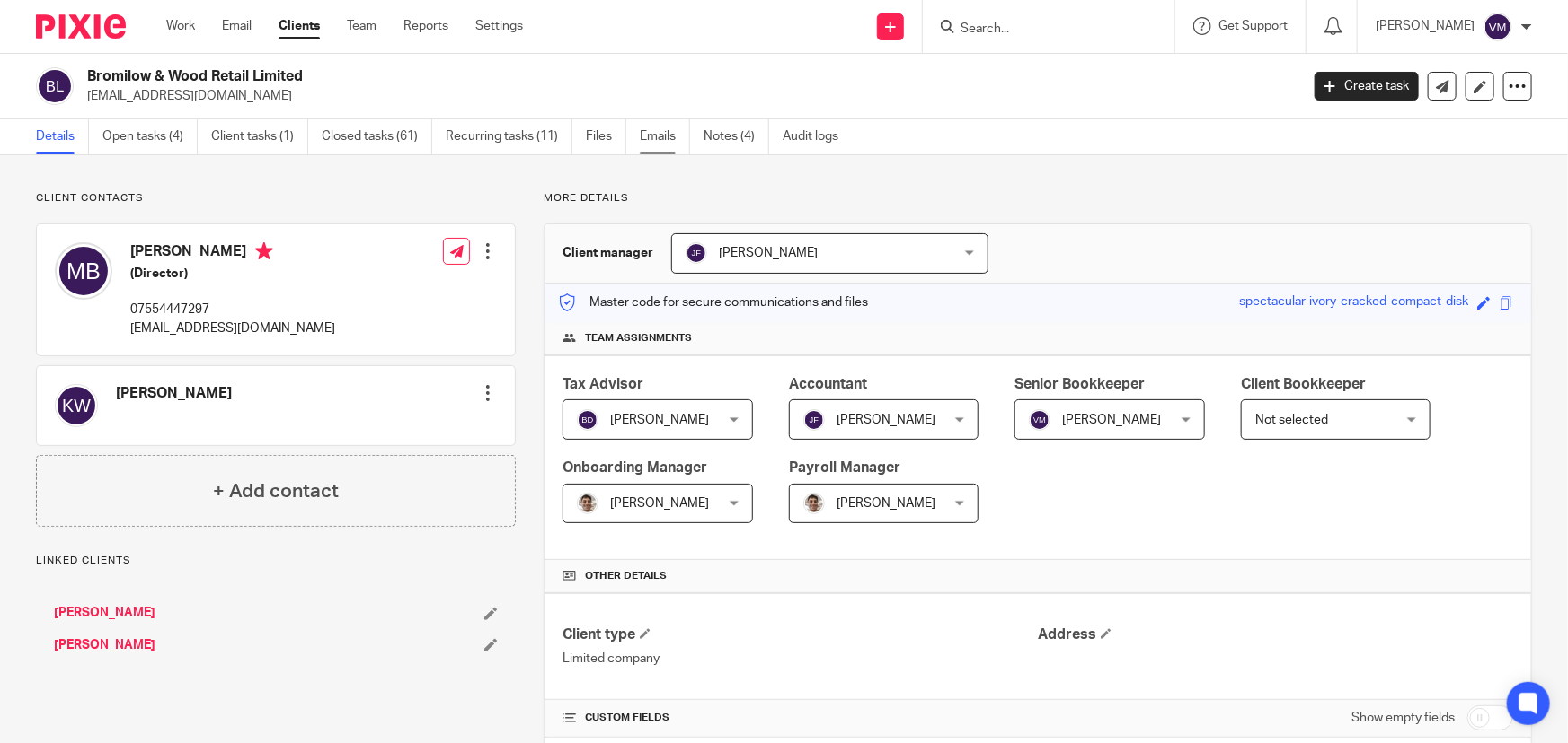
click at [661, 139] on link "Emails" at bounding box center [665, 137] width 50 height 35
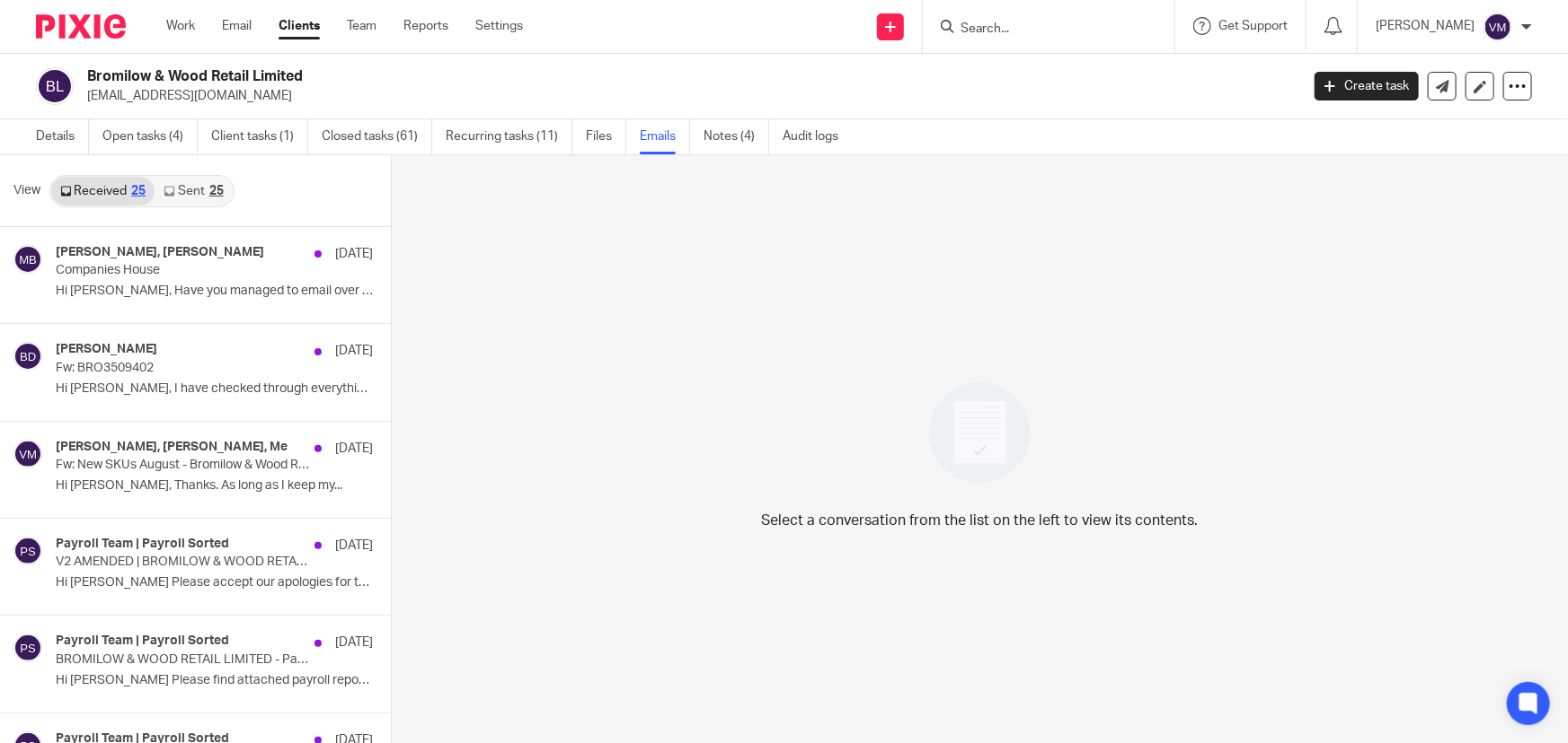
click at [178, 186] on link "Sent 25" at bounding box center [194, 192] width 77 height 29
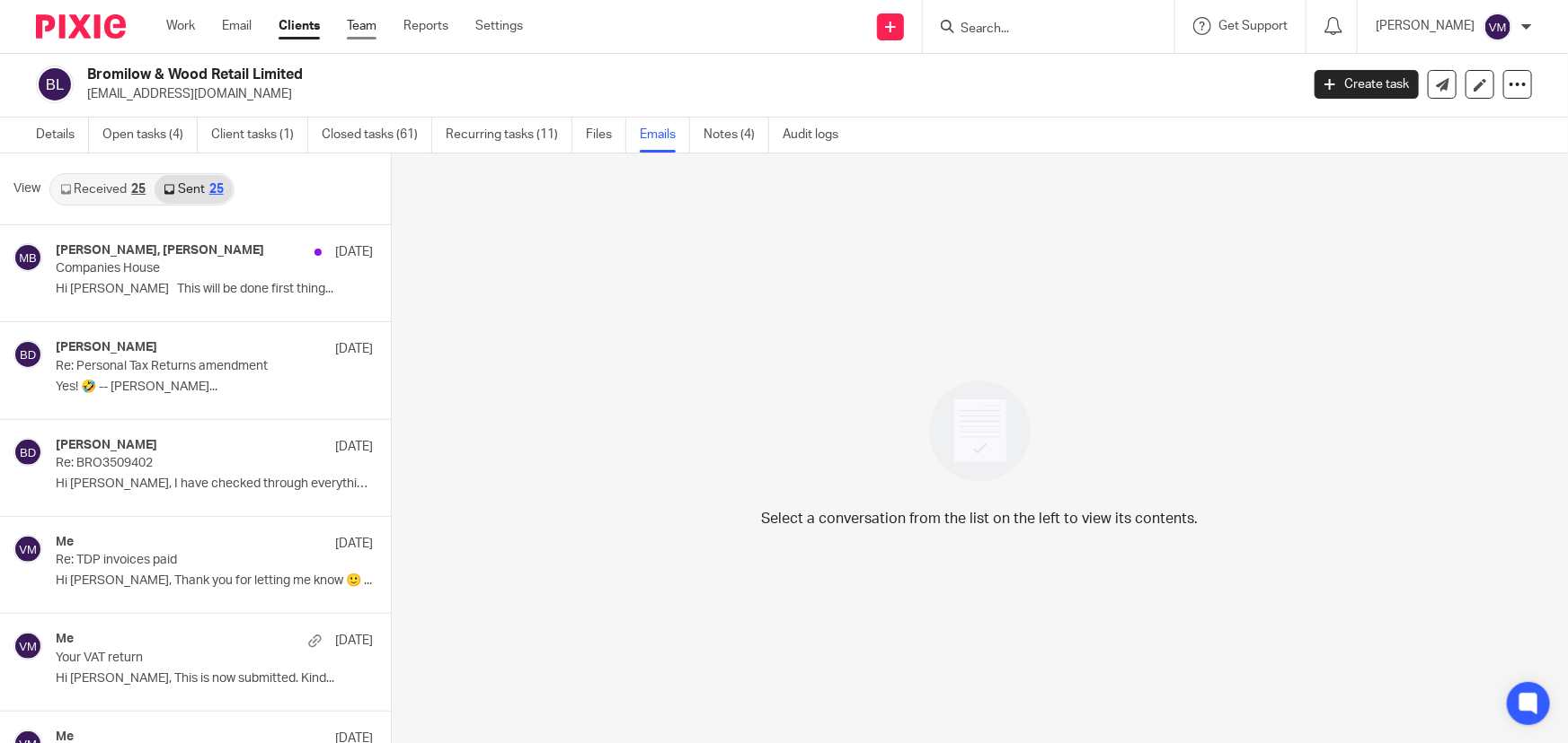
click at [367, 31] on link "Team" at bounding box center [361, 26] width 30 height 18
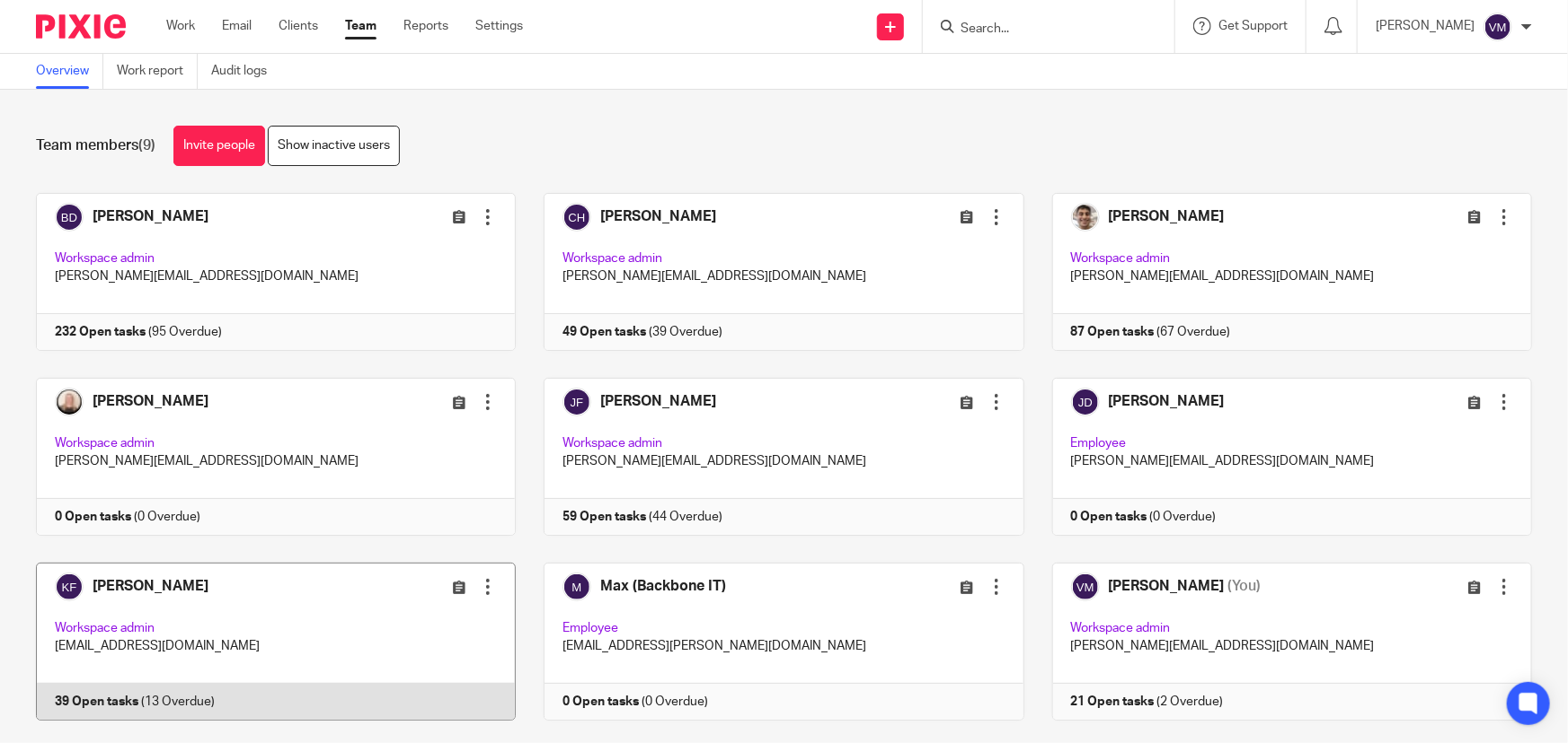
click at [260, 696] on link at bounding box center [262, 642] width 508 height 158
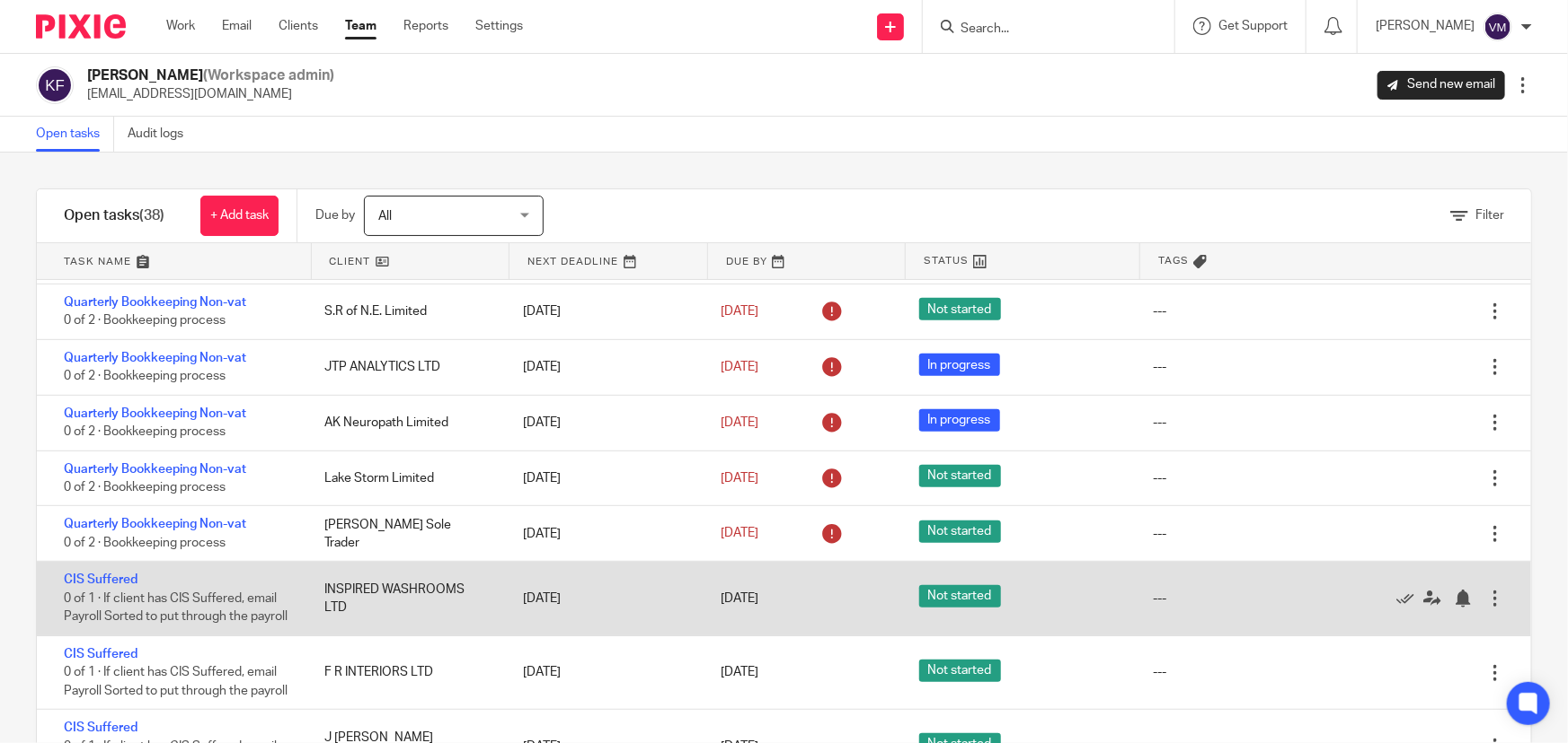
scroll to position [489, 0]
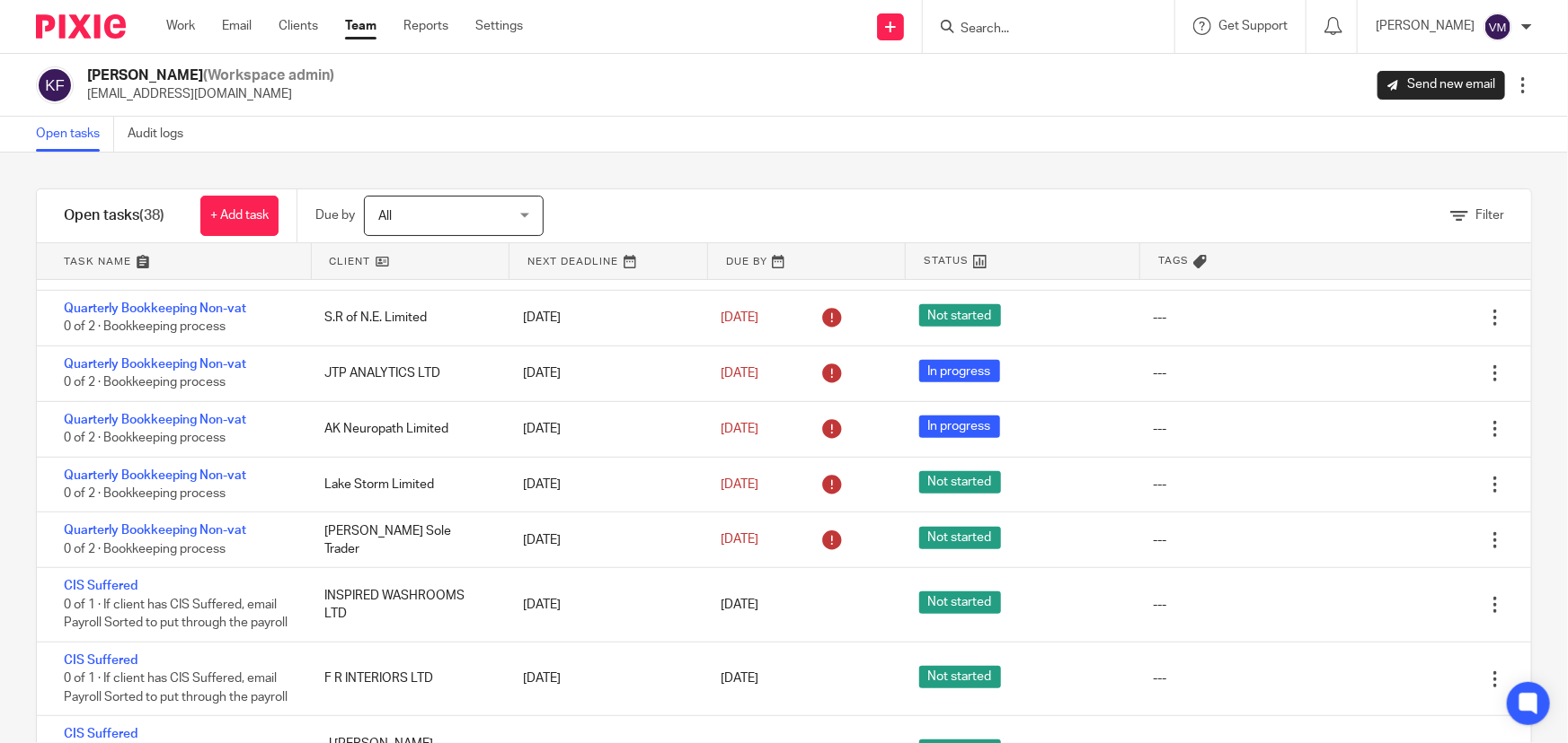
click at [357, 18] on link "Team" at bounding box center [360, 26] width 32 height 18
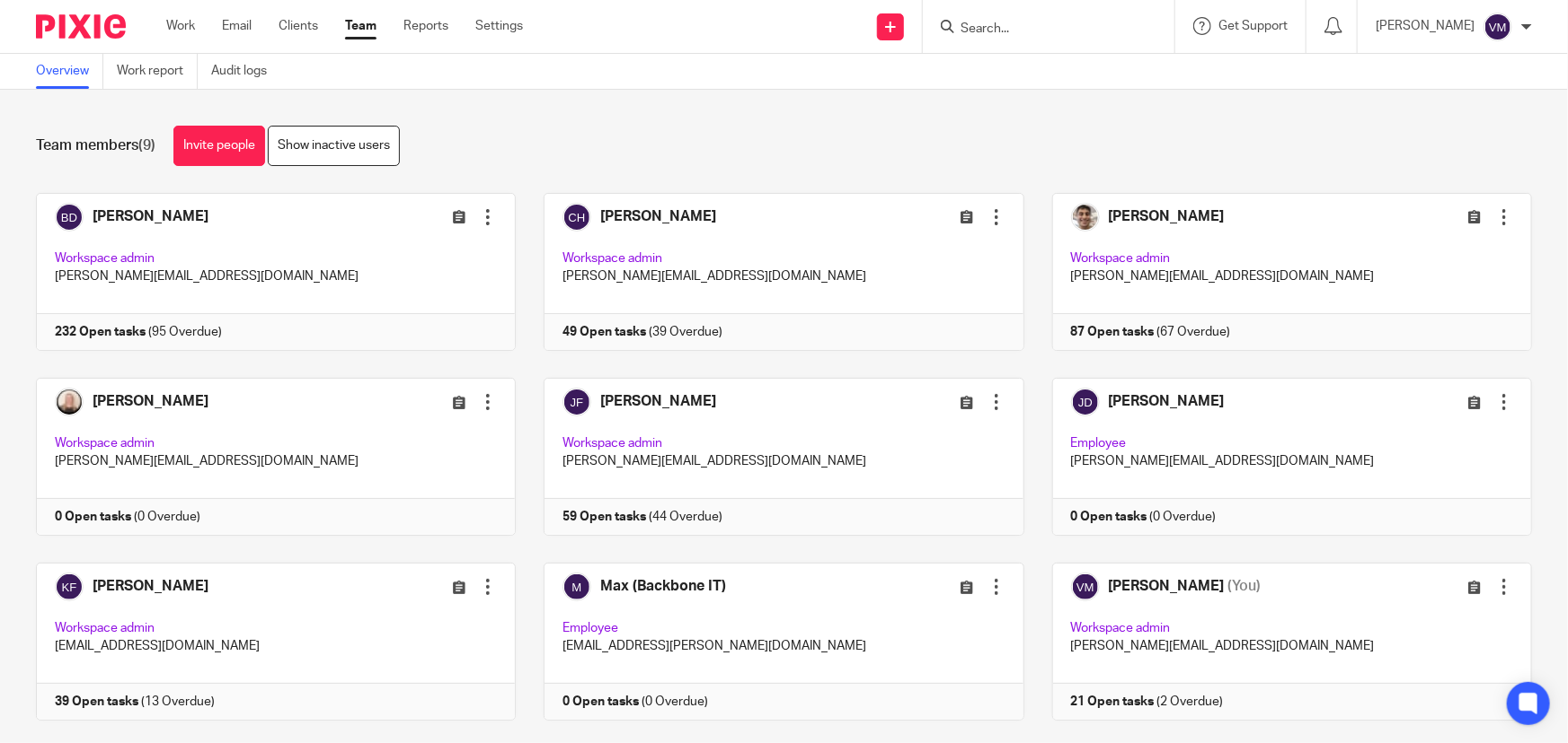
click at [1024, 34] on input "Search" at bounding box center [1040, 30] width 162 height 16
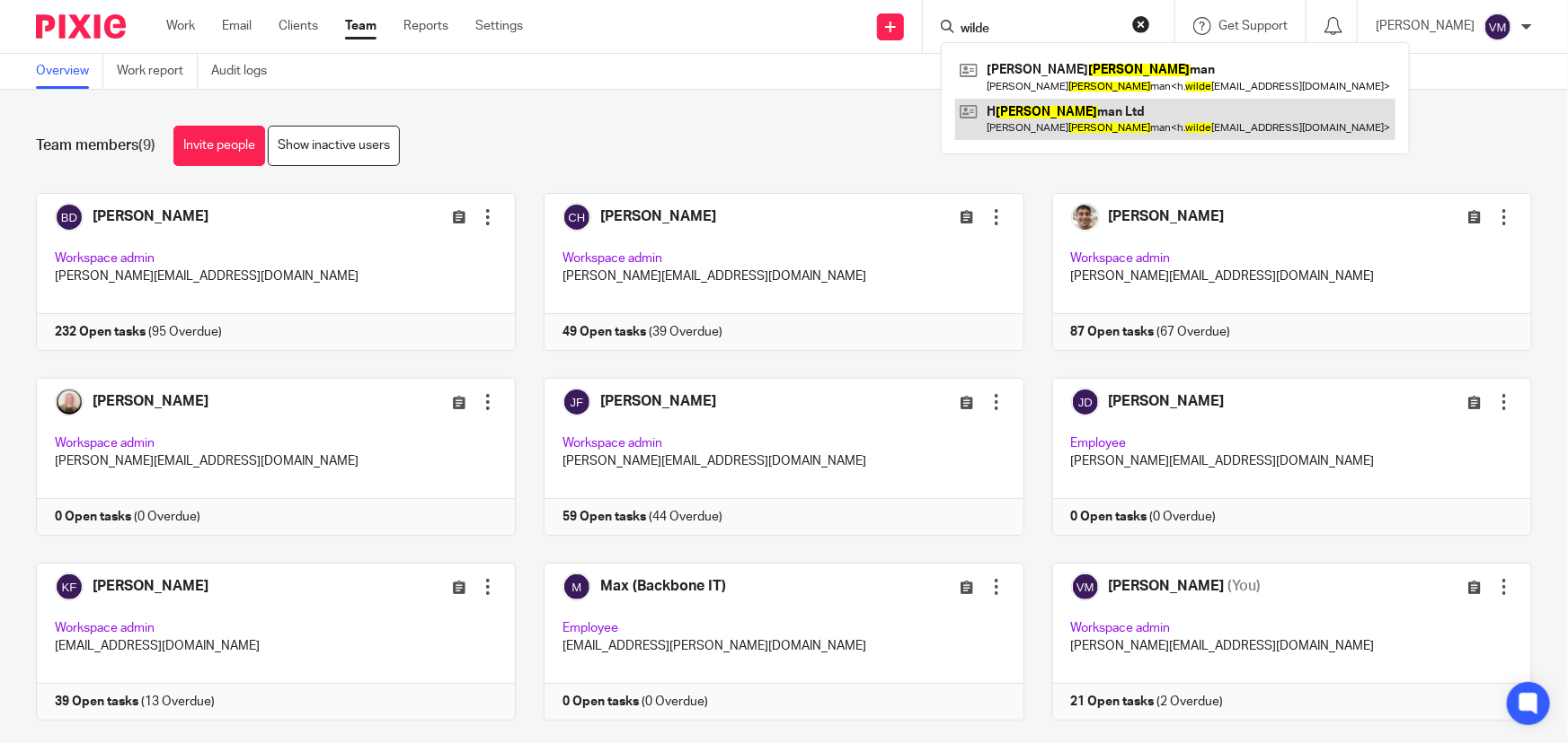
type input "wilde"
click at [1110, 113] on link at bounding box center [1175, 120] width 440 height 41
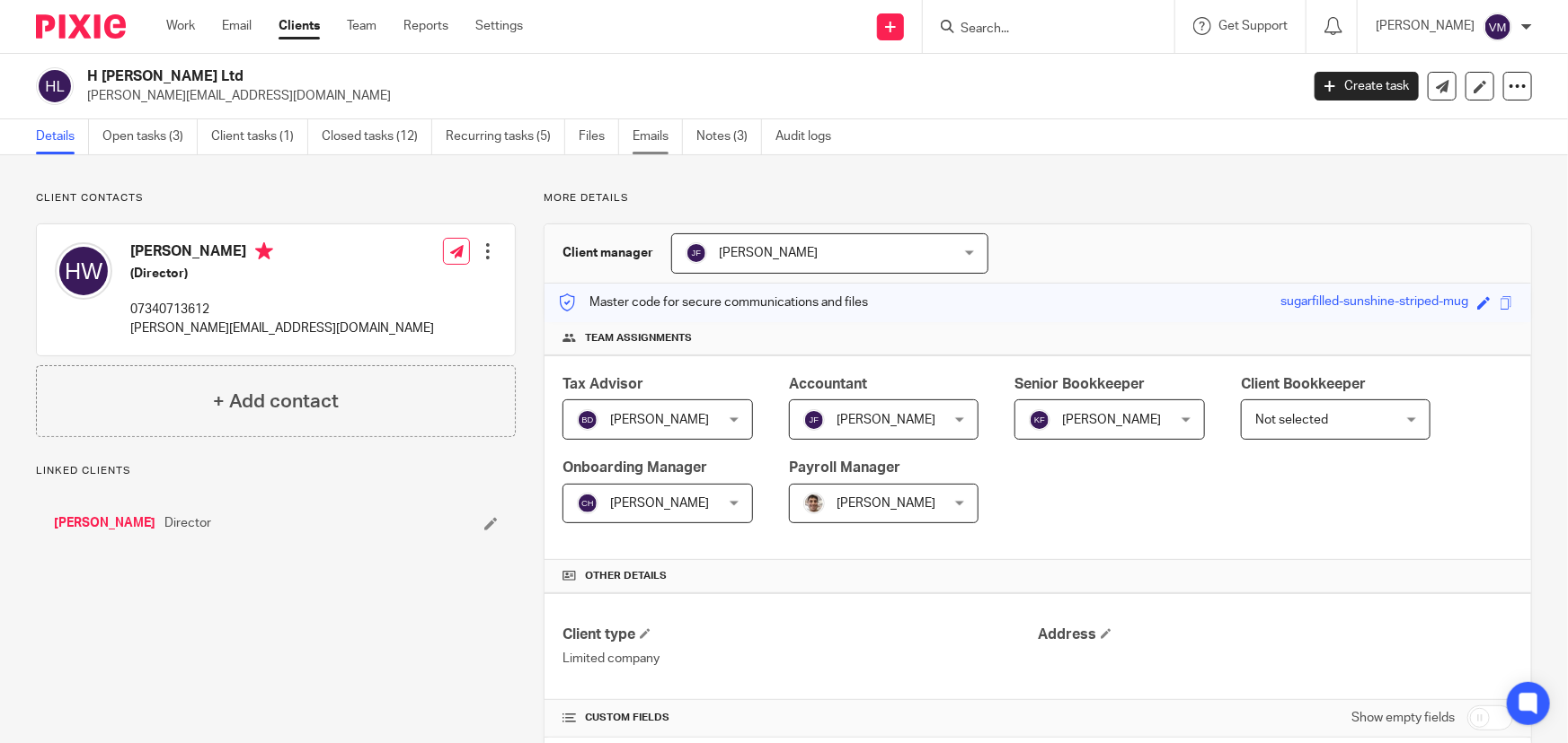
click at [647, 128] on link "Emails" at bounding box center [658, 137] width 50 height 35
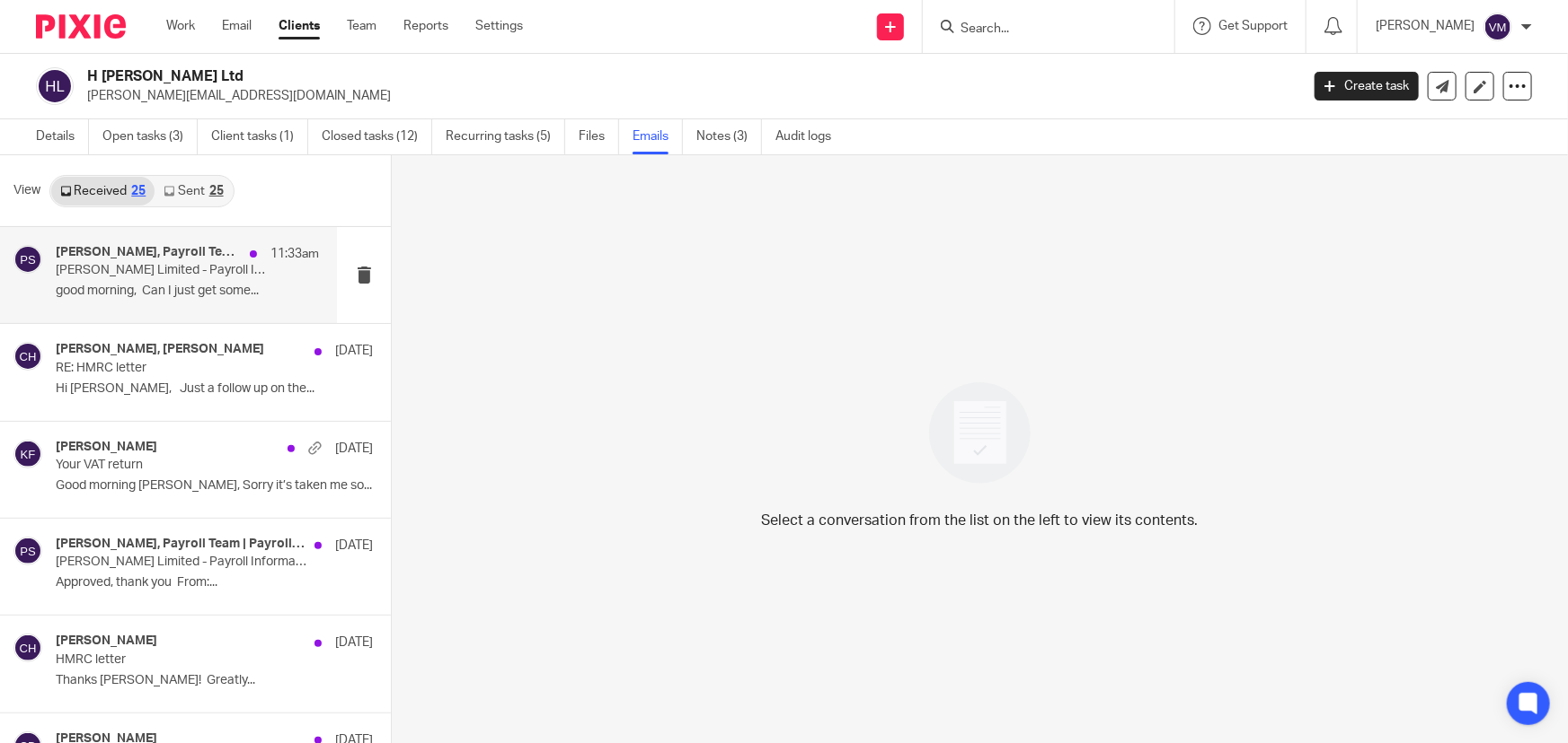
click at [154, 289] on p "good morning, Can I just get some..." at bounding box center [187, 291] width 263 height 15
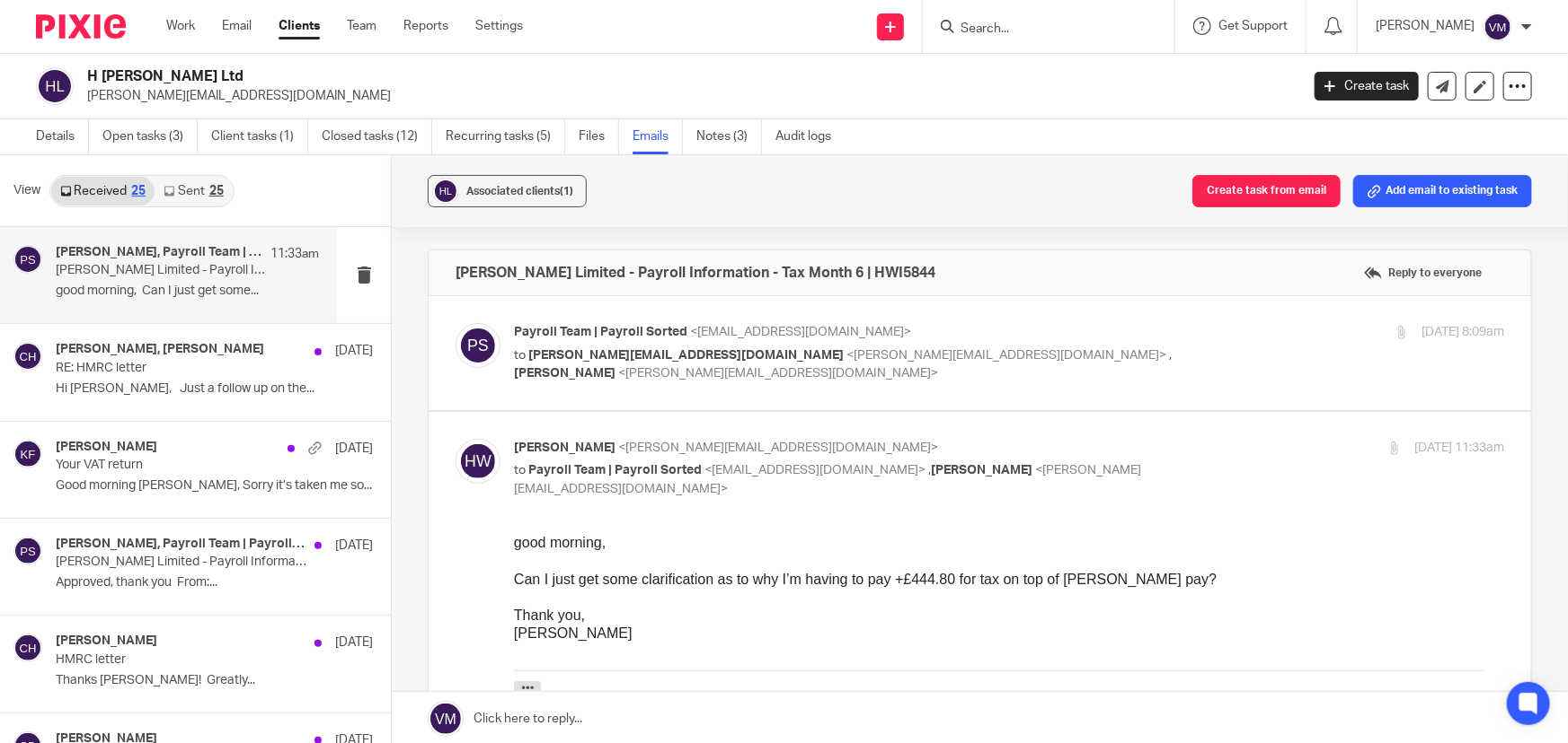
click at [1051, 332] on p "Payroll Team | Payroll Sorted <payroll@payrollsorted.com>" at bounding box center [844, 332] width 661 height 19
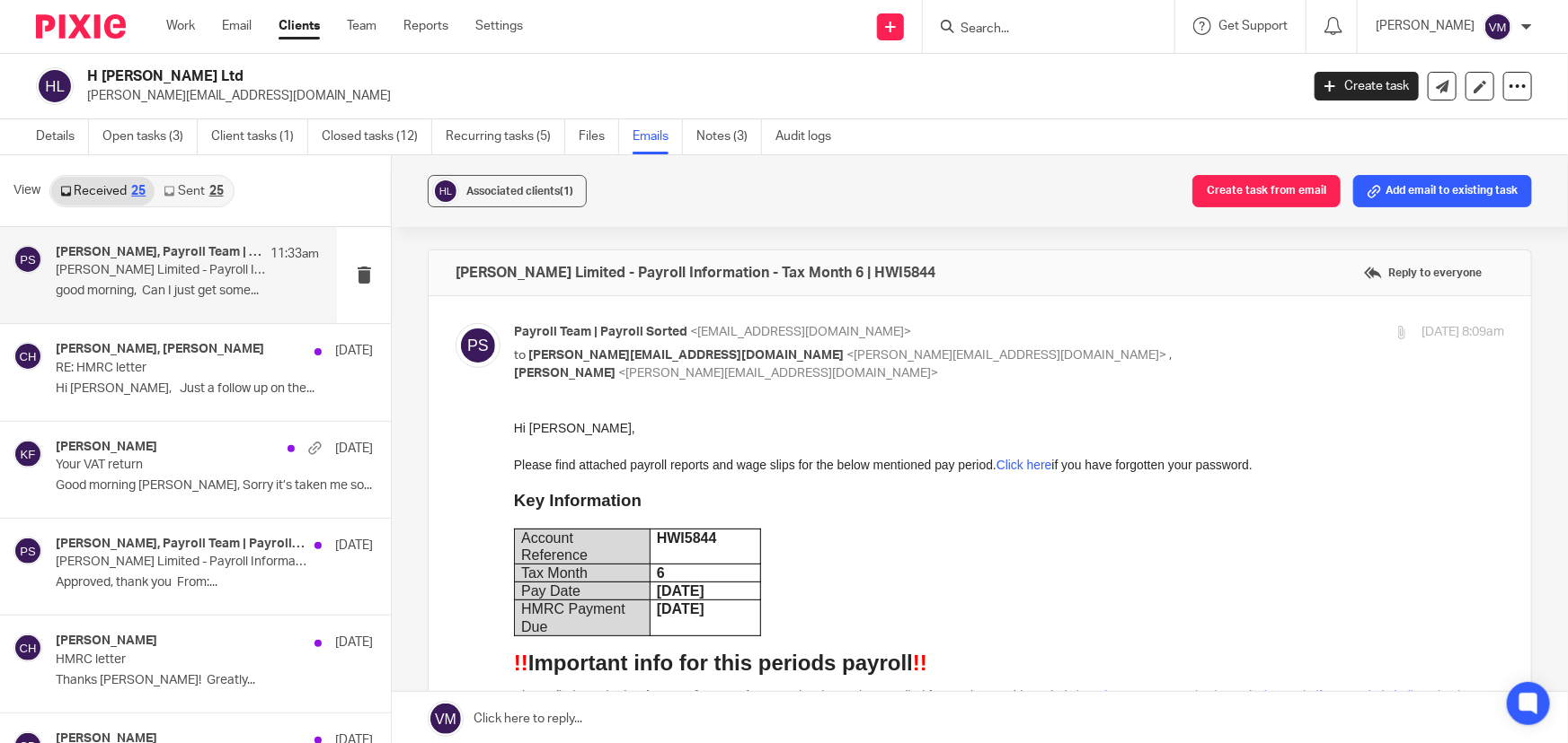
click at [455, 322] on input "checkbox" at bounding box center [455, 322] width 1 height 1
checkbox input "false"
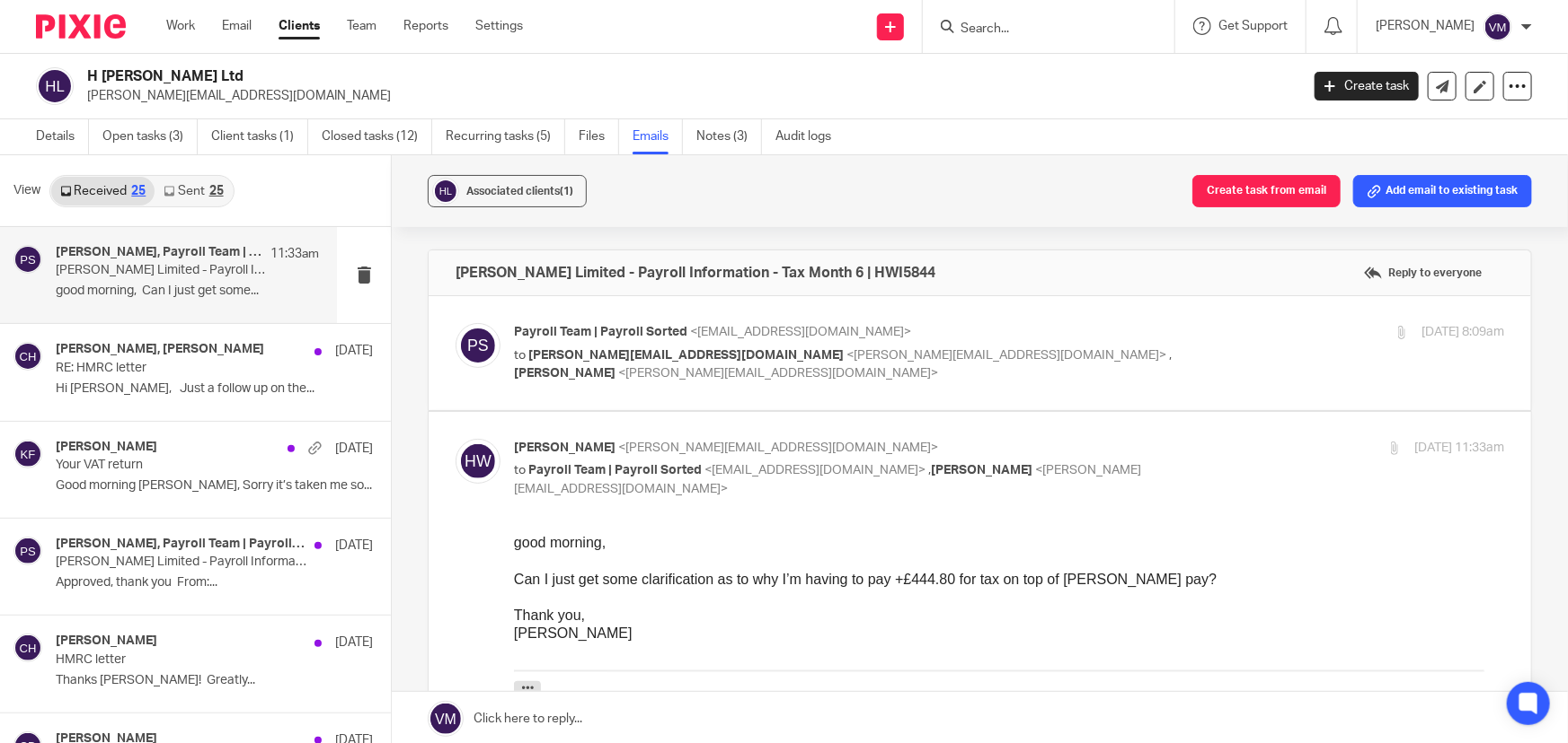
click at [455, 438] on input "checkbox" at bounding box center [455, 438] width 1 height 1
checkbox input "false"
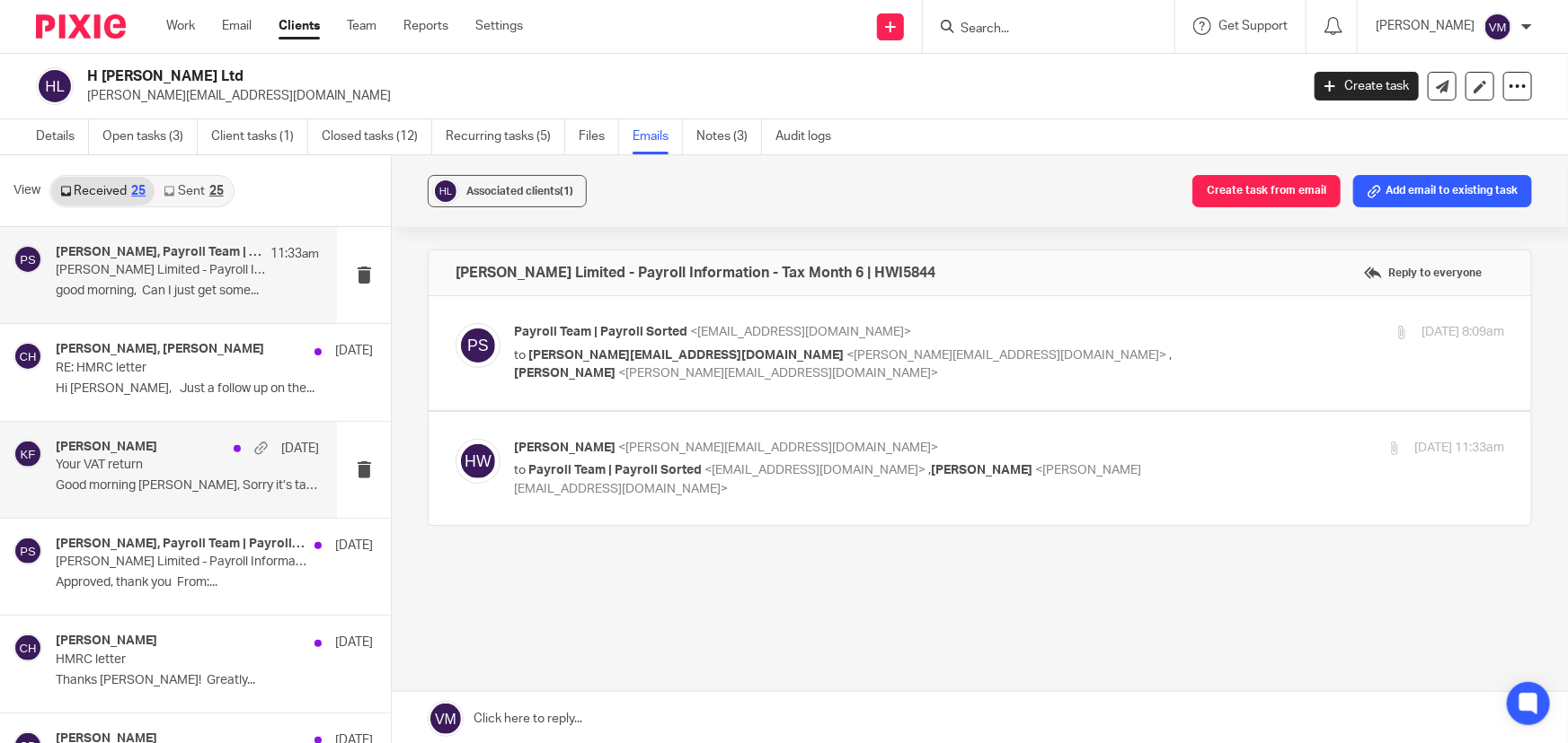
click at [98, 468] on p "Your VAT return" at bounding box center [161, 465] width 212 height 15
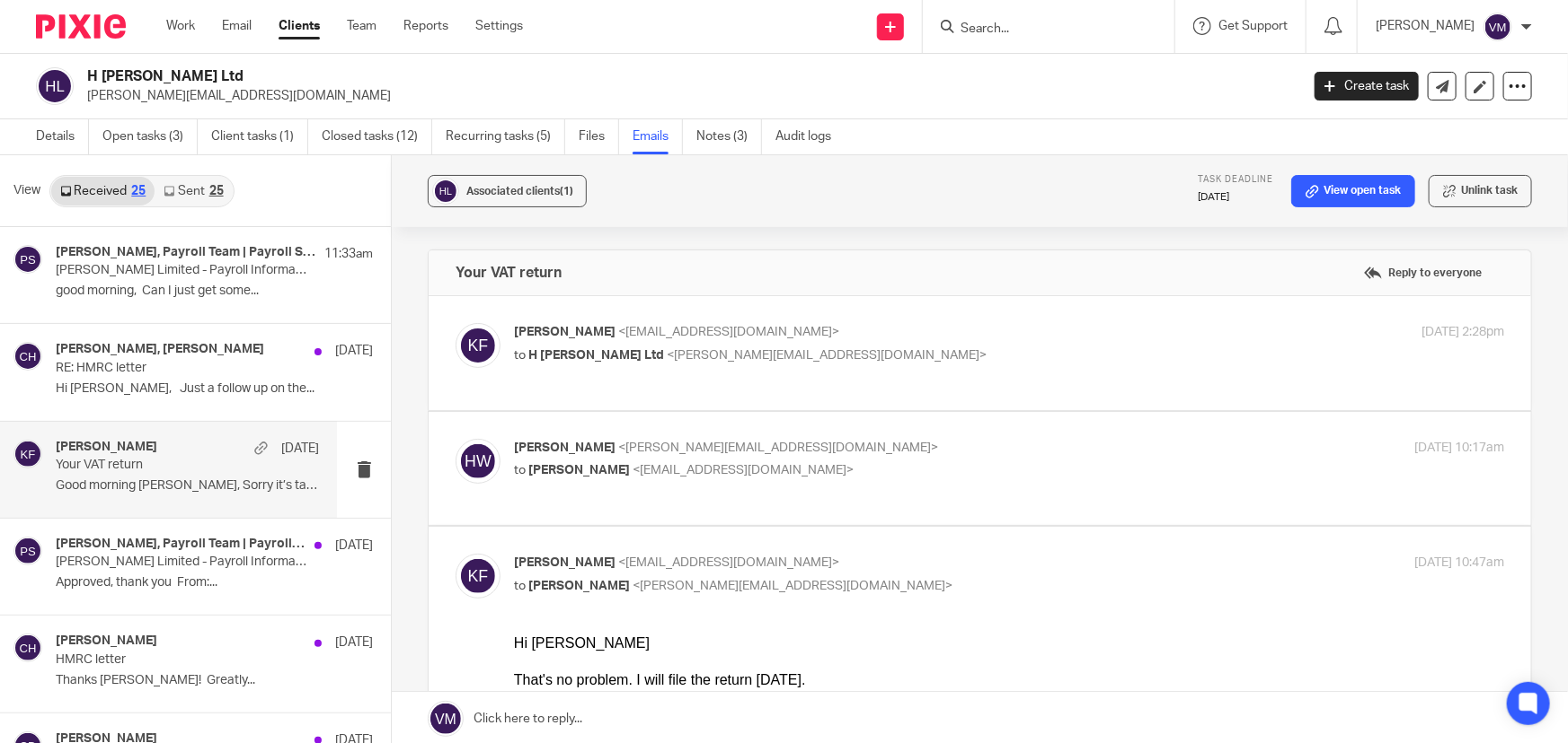
click at [982, 329] on p "Kirsty Flowerdew <kirsty@archimediaaccounts.co.uk>" at bounding box center [844, 332] width 661 height 19
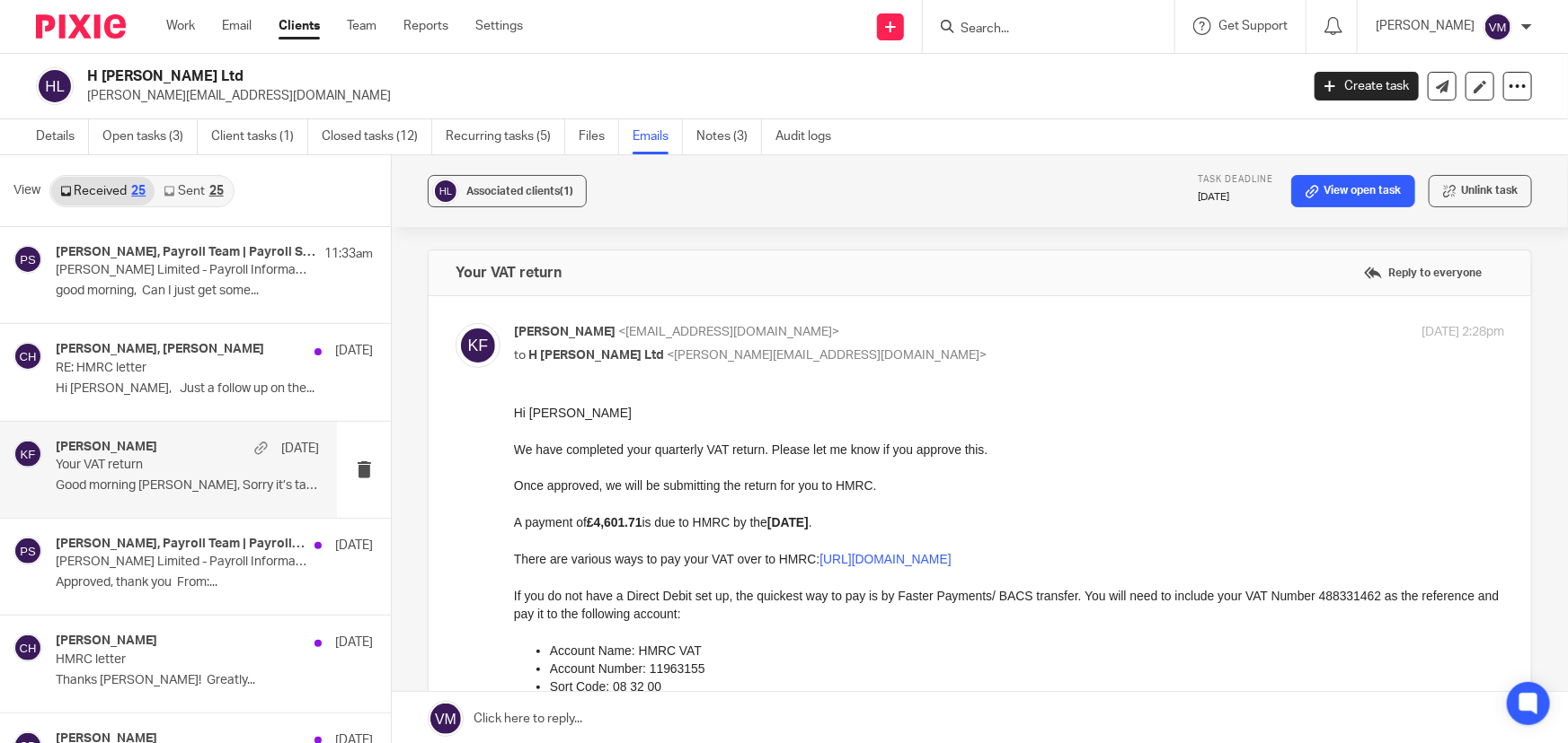
click at [988, 323] on p "Kirsty Flowerdew <kirsty@archimediaaccounts.co.uk>" at bounding box center [844, 332] width 661 height 19
checkbox input "false"
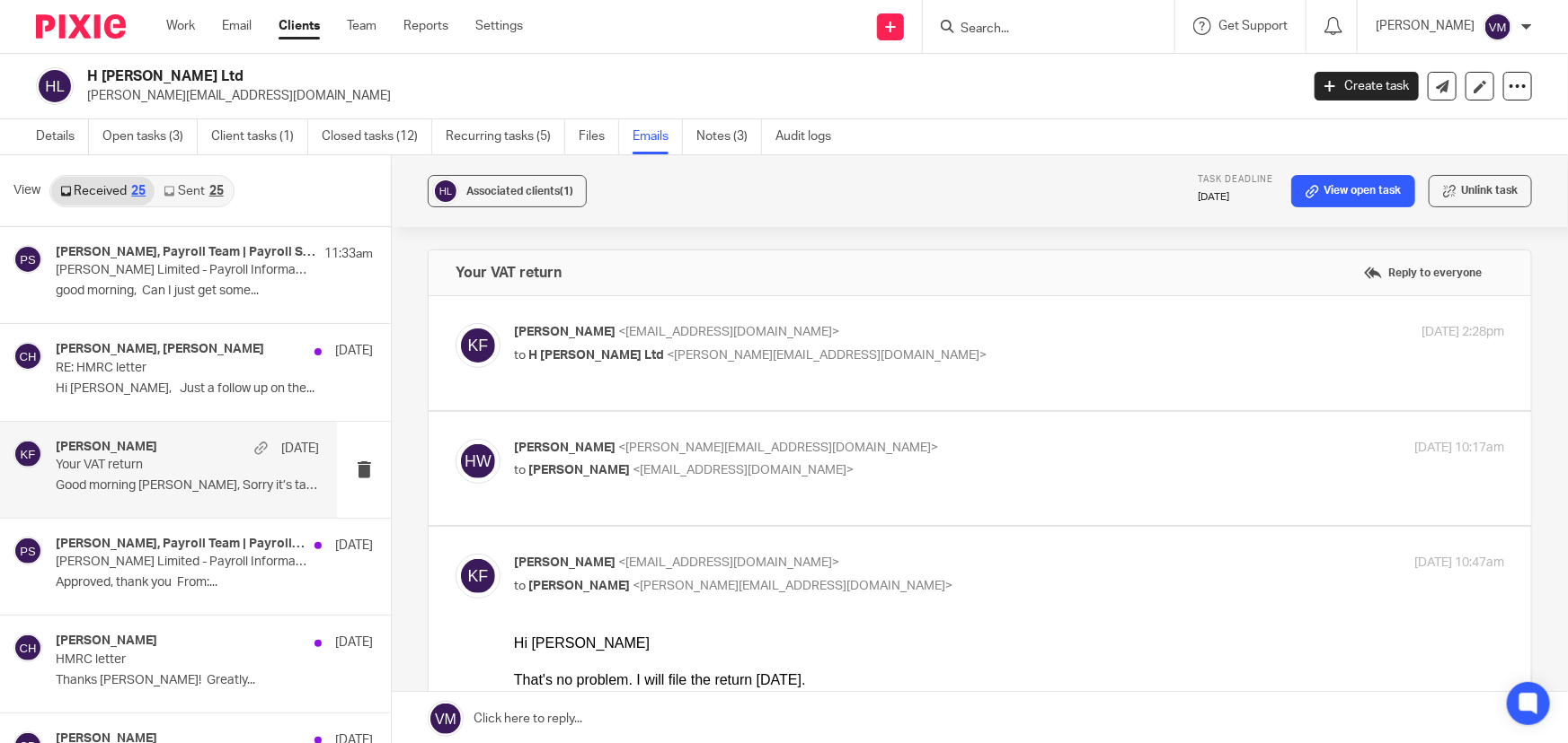
click at [1015, 443] on p "Holly Wildeman <h.wildeman@outlook.com>" at bounding box center [844, 448] width 661 height 19
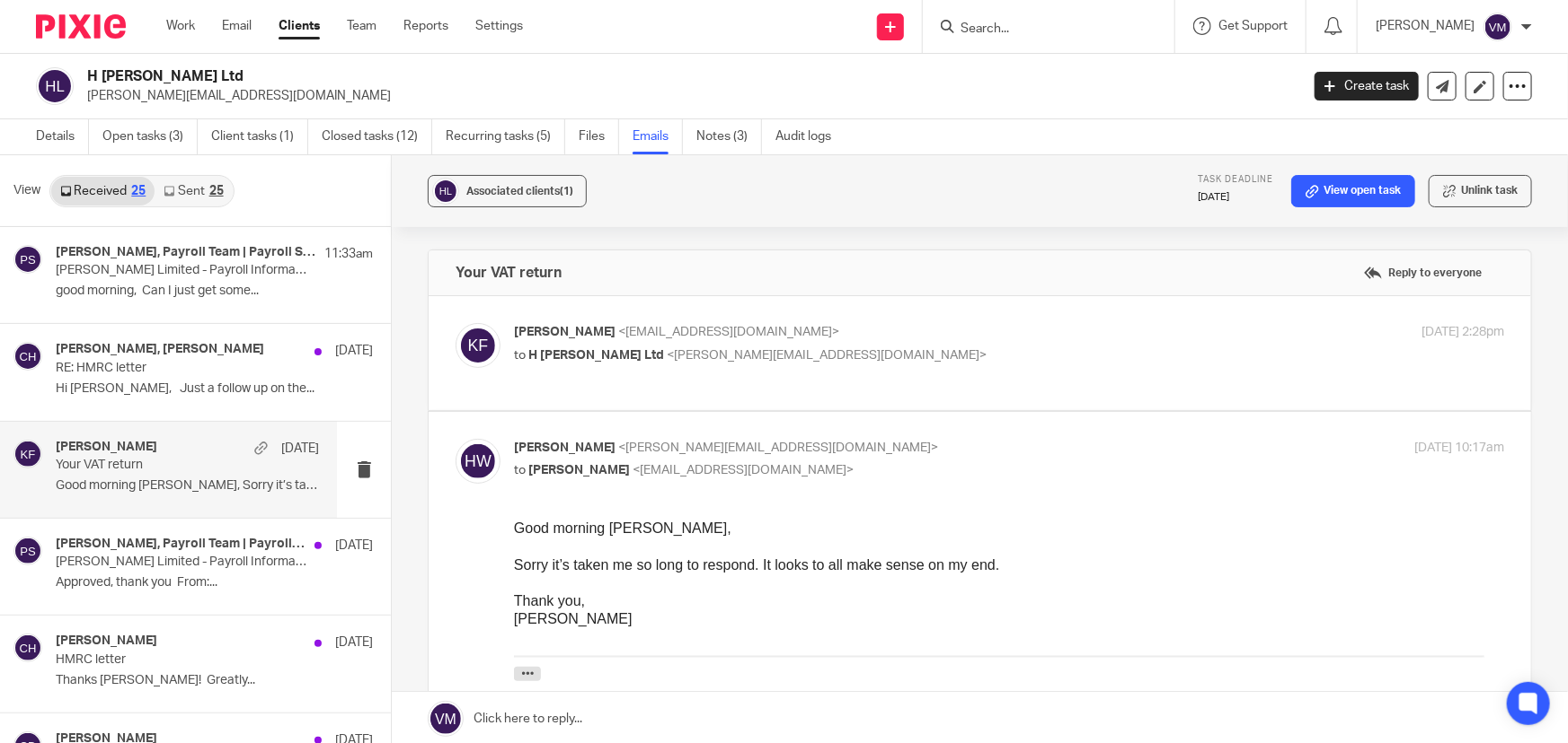
click at [455, 438] on input "checkbox" at bounding box center [455, 438] width 1 height 1
checkbox input "false"
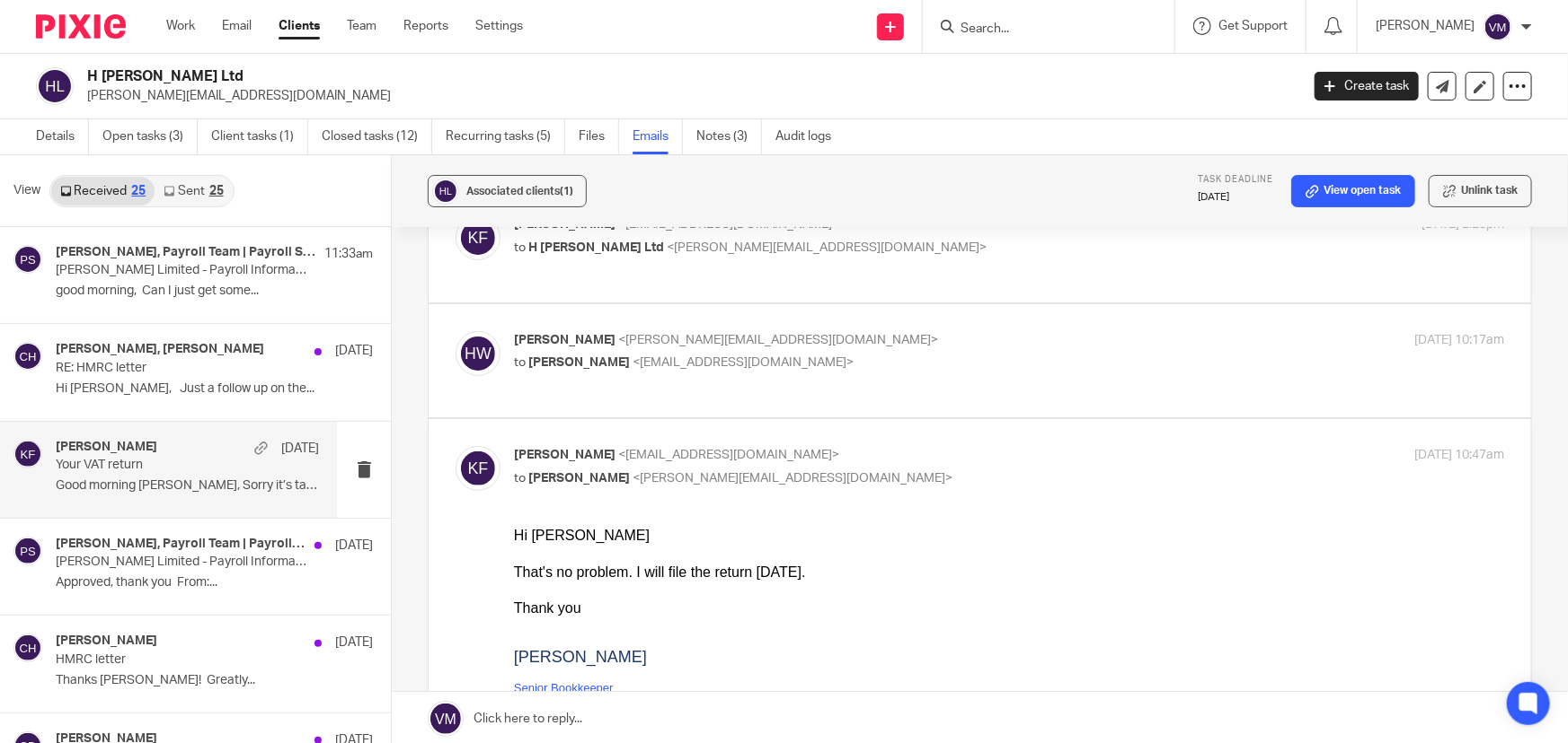
scroll to position [163, 0]
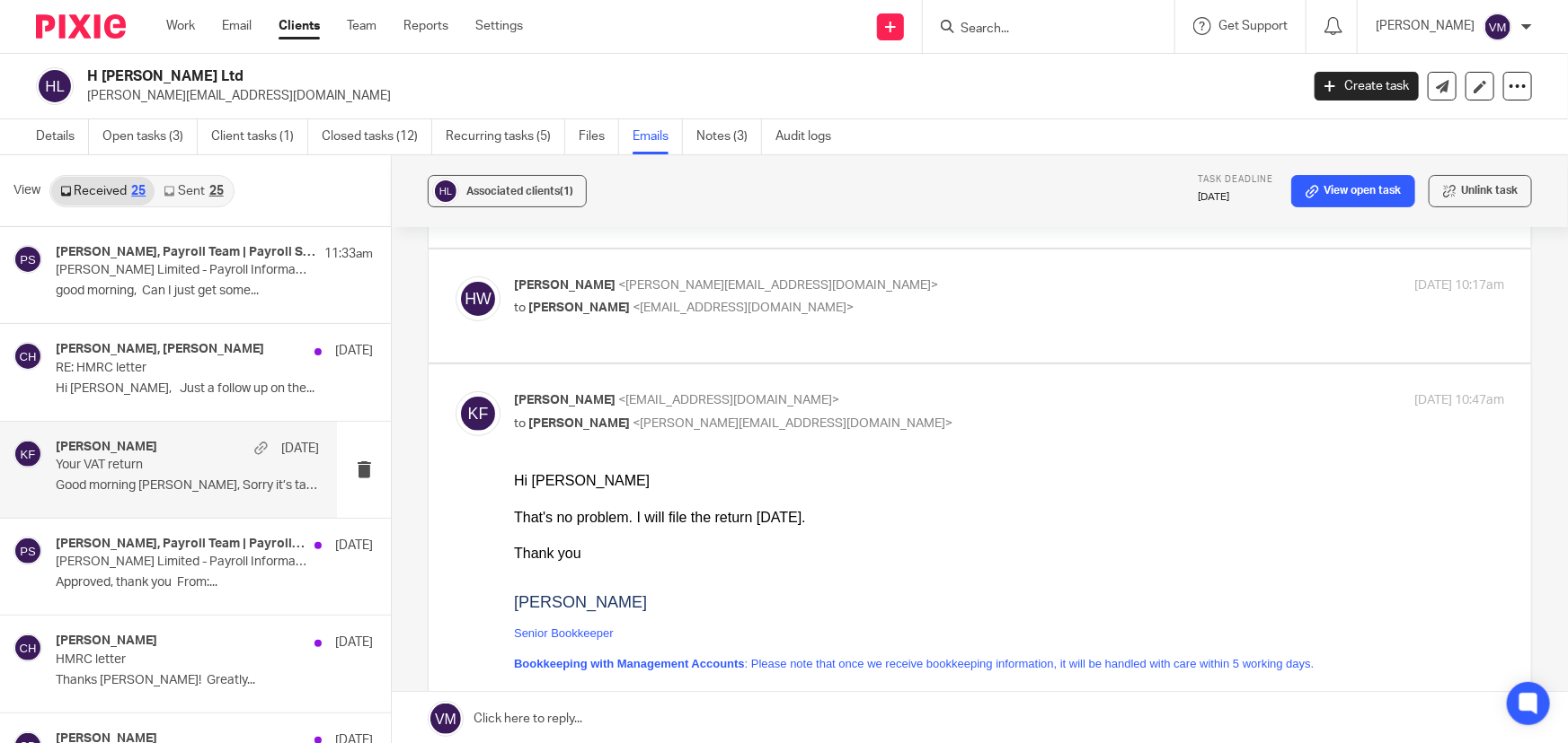
click at [455, 390] on input "checkbox" at bounding box center [455, 390] width 1 height 1
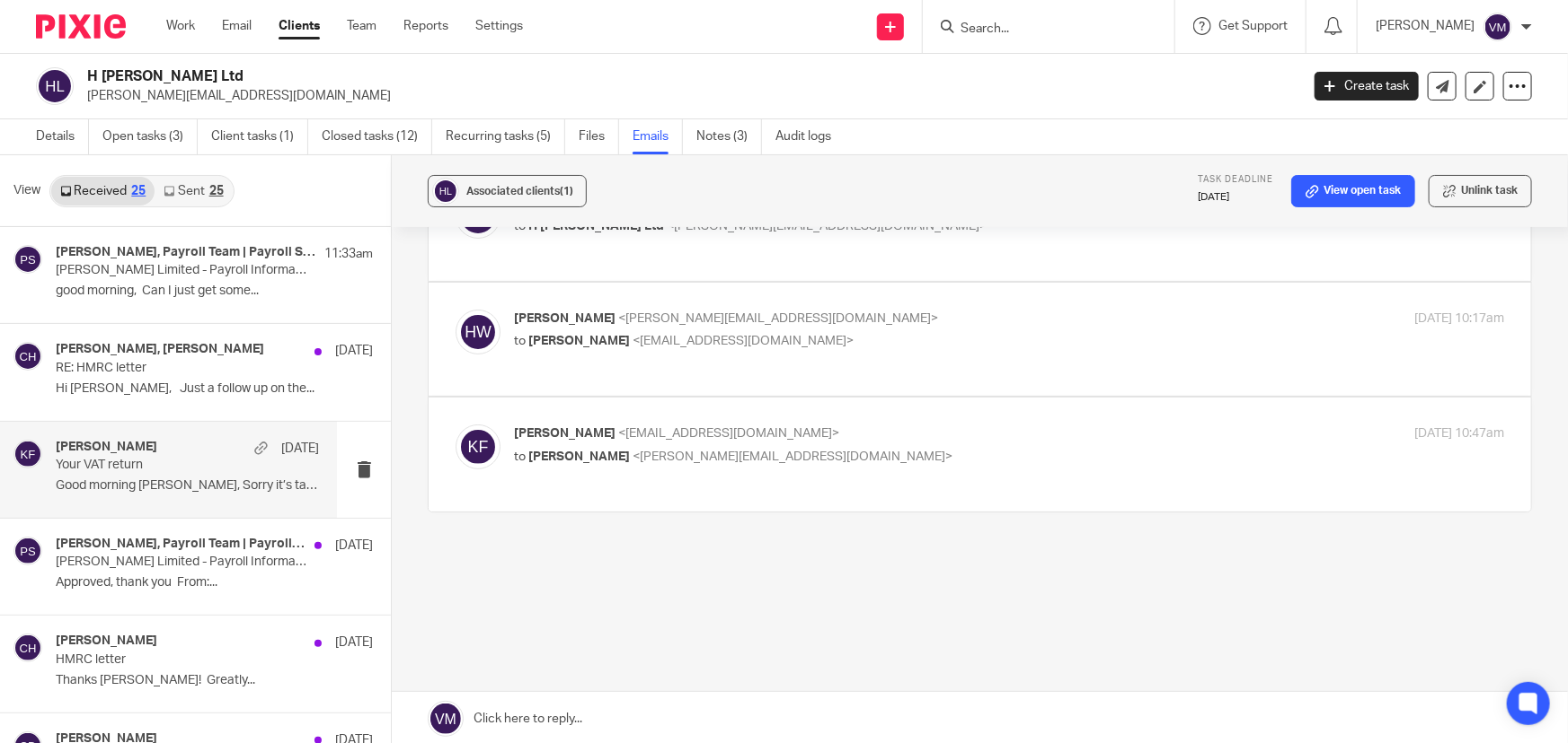
scroll to position [129, 0]
click at [1046, 419] on label at bounding box center [979, 455] width 1103 height 114
click at [455, 425] on input "checkbox" at bounding box center [455, 425] width 1 height 1
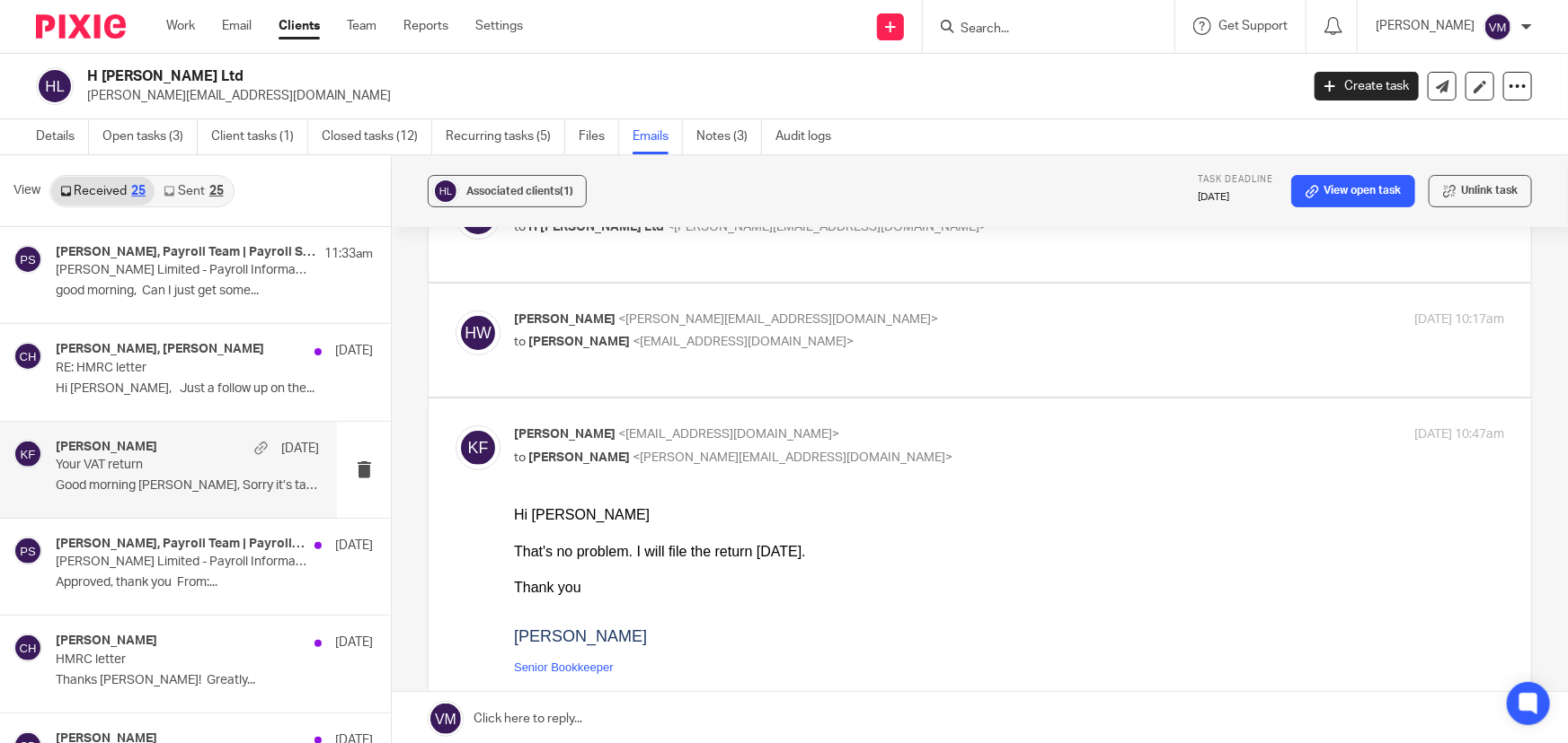
scroll to position [0, 0]
click at [455, 425] on input "checkbox" at bounding box center [455, 425] width 1 height 1
checkbox input "false"
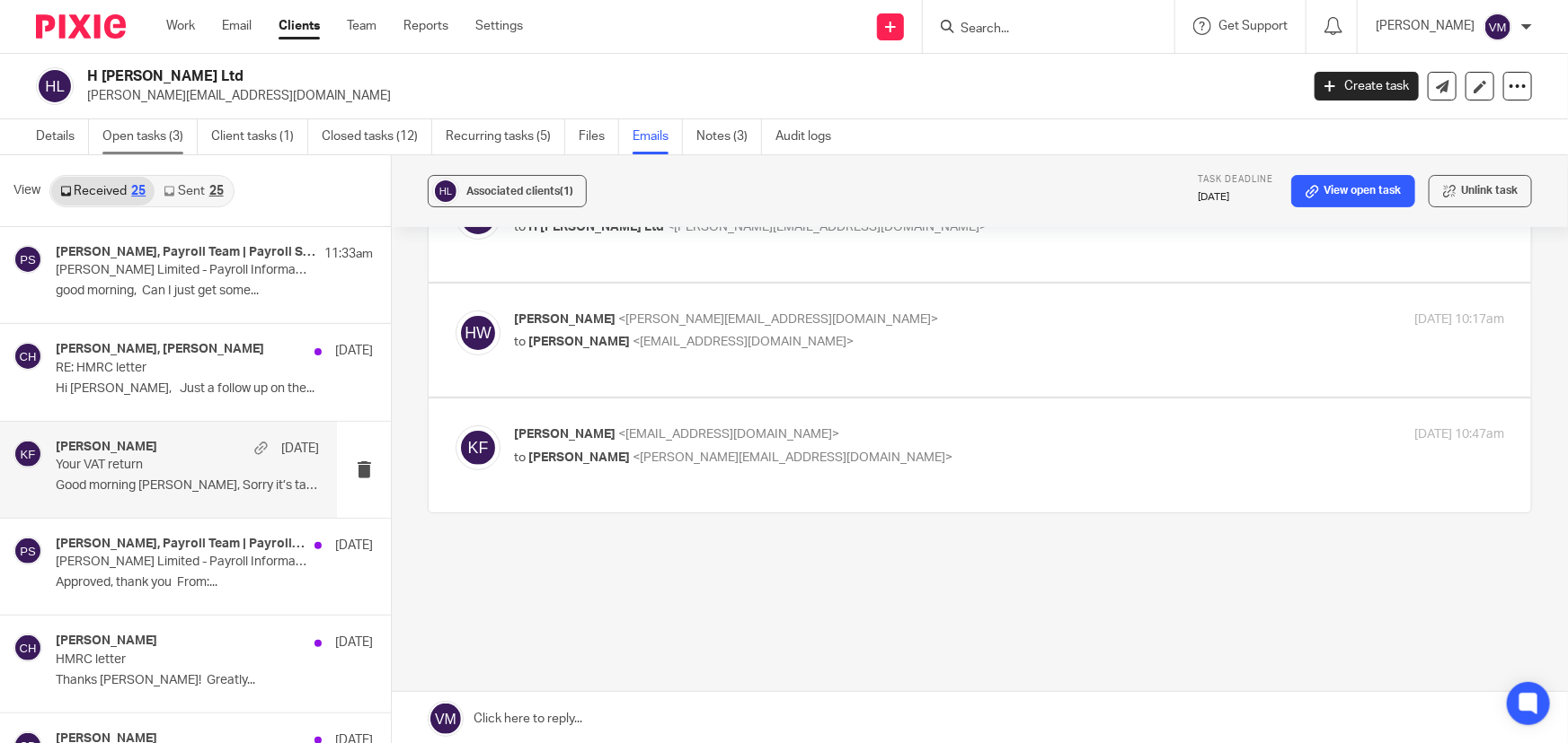
click at [167, 133] on link "Open tasks (3)" at bounding box center [150, 137] width 95 height 35
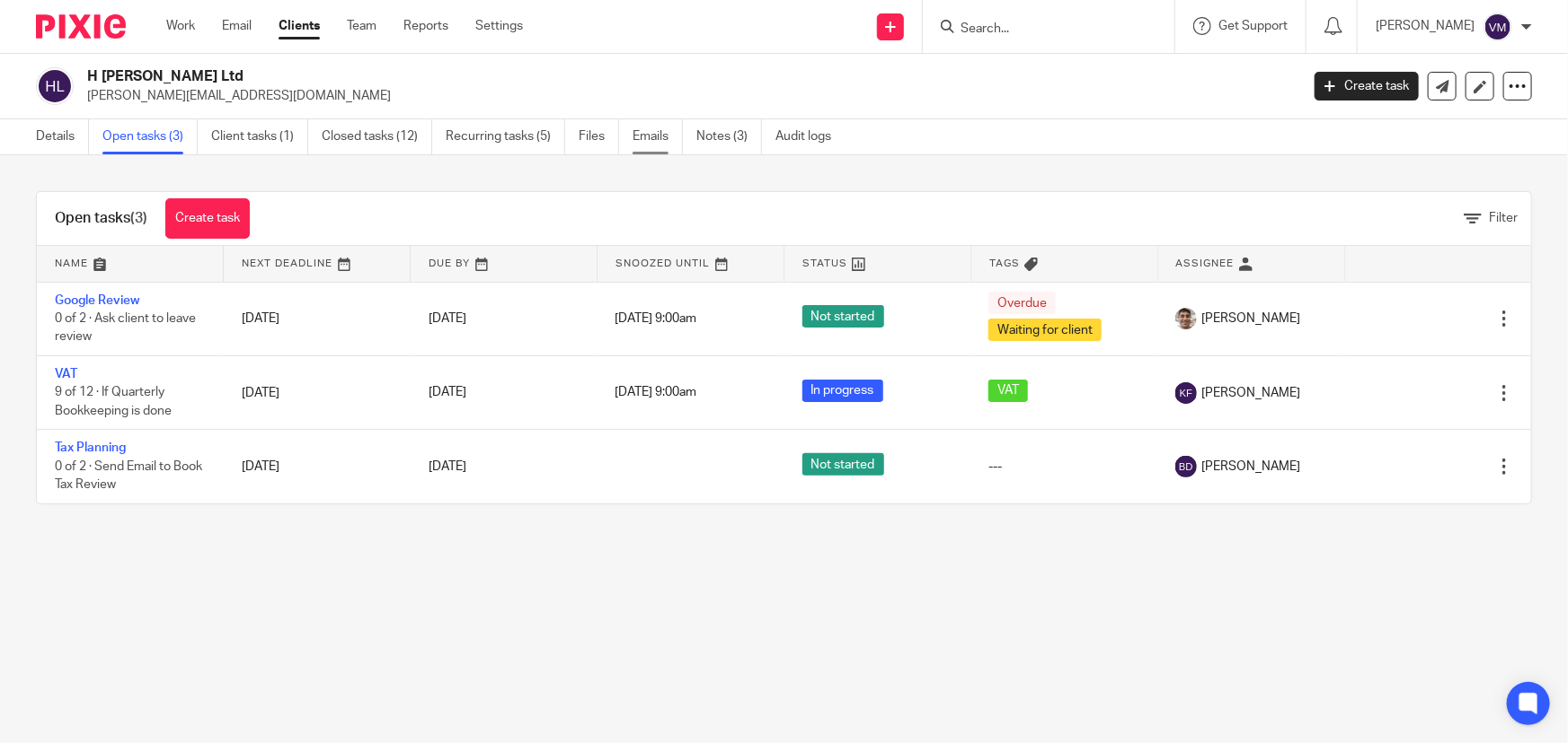
click at [648, 135] on link "Emails" at bounding box center [658, 137] width 50 height 35
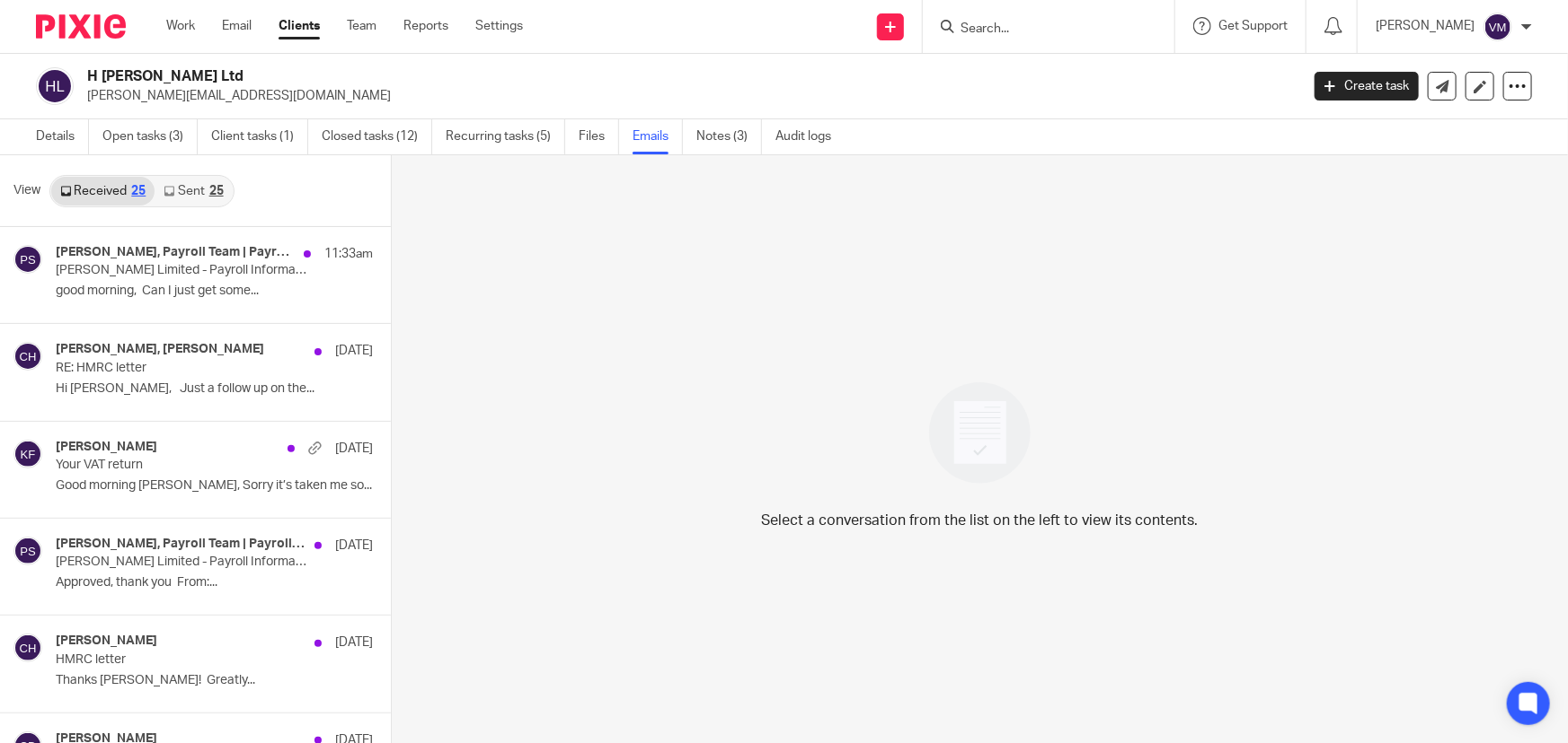
click at [215, 189] on div "25" at bounding box center [217, 192] width 14 height 13
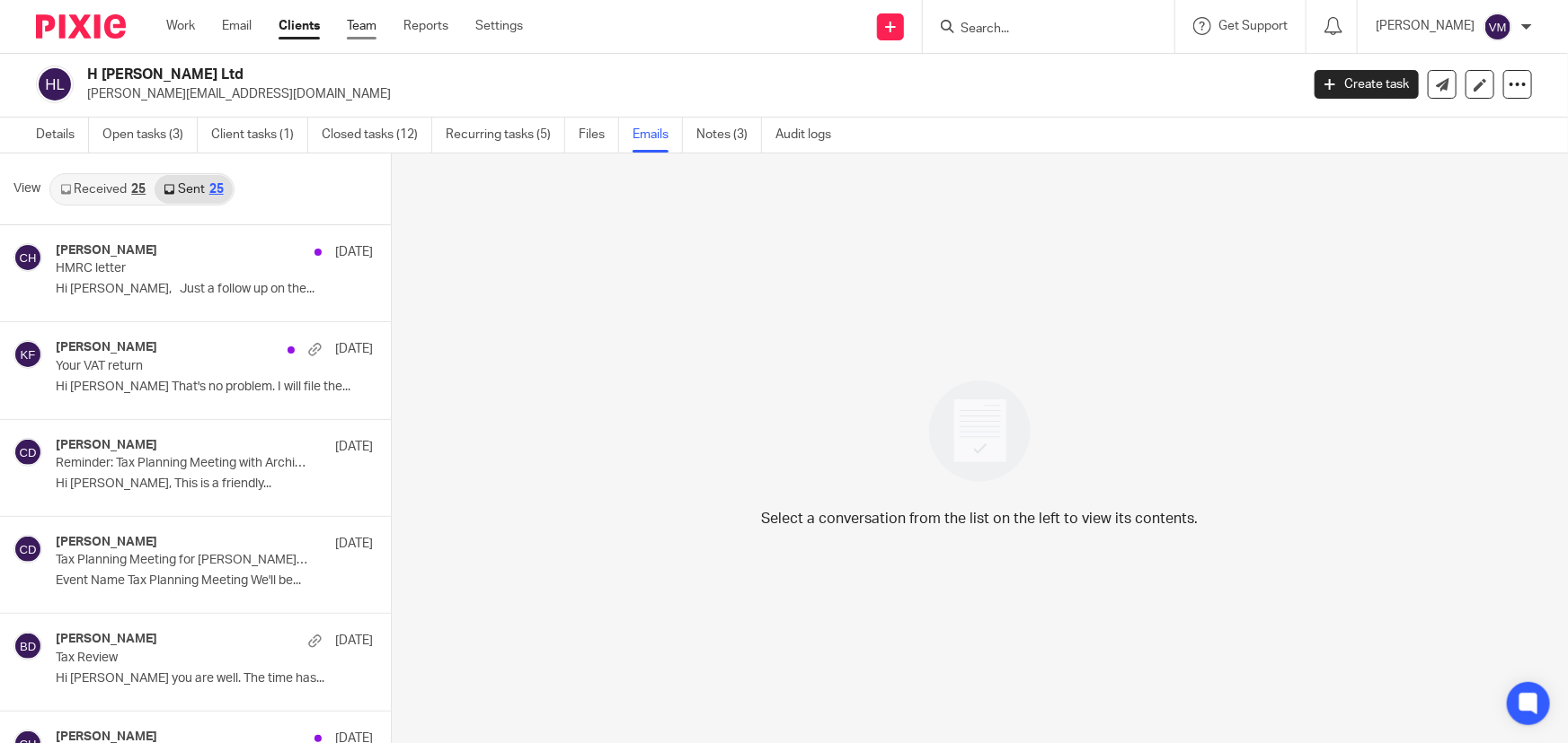
click at [369, 33] on link "Team" at bounding box center [361, 26] width 30 height 18
